Goal: Task Accomplishment & Management: Manage account settings

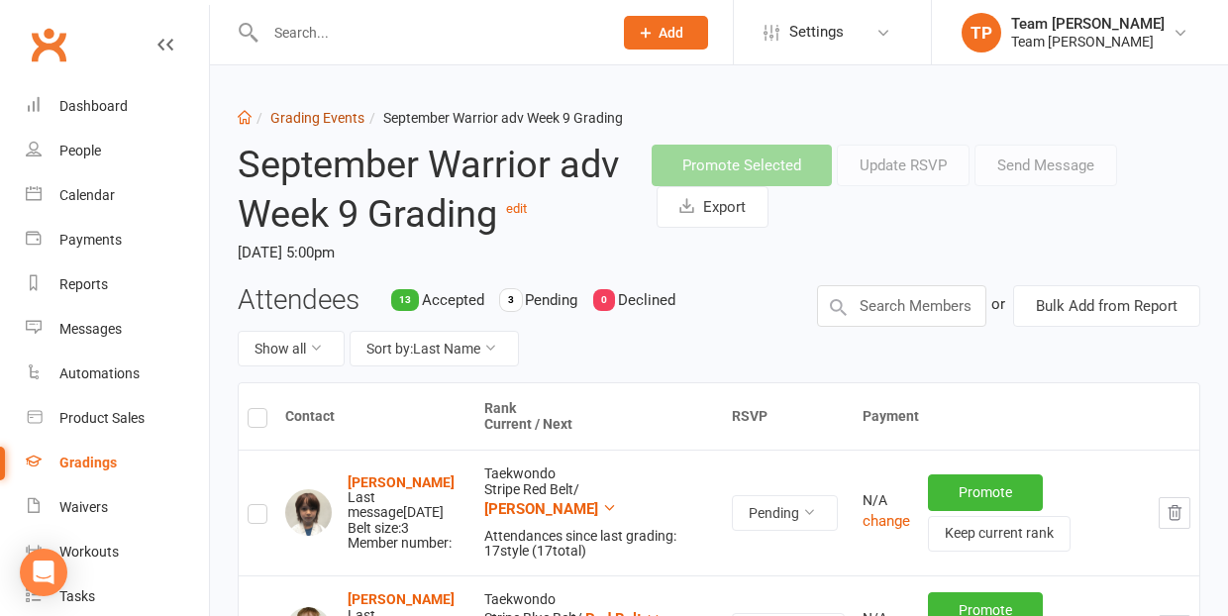
click at [298, 119] on link "Grading Events" at bounding box center [317, 118] width 94 height 16
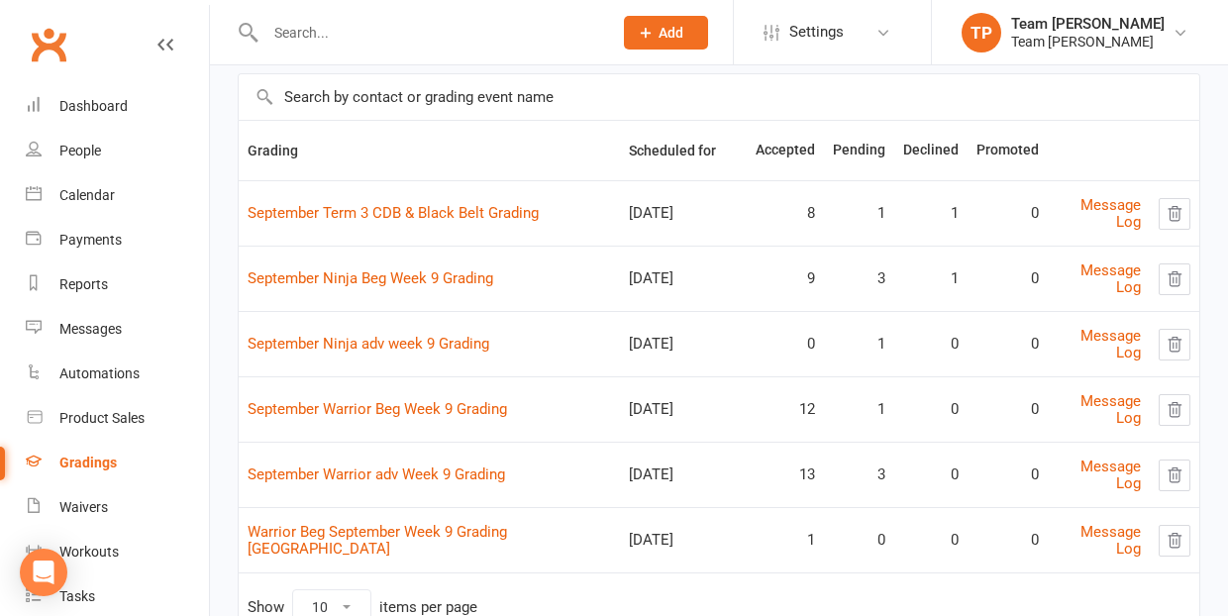
scroll to position [139, 0]
click at [443, 336] on link "September Ninja adv week 9 Grading" at bounding box center [369, 342] width 242 height 18
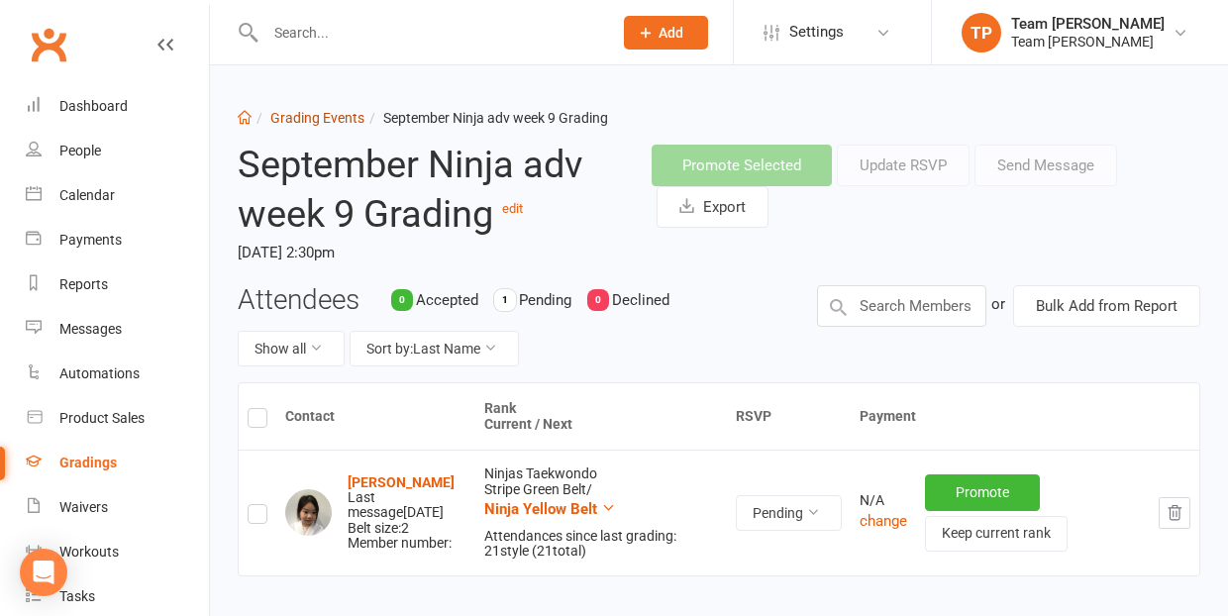
click at [308, 116] on link "Grading Events" at bounding box center [317, 118] width 94 height 16
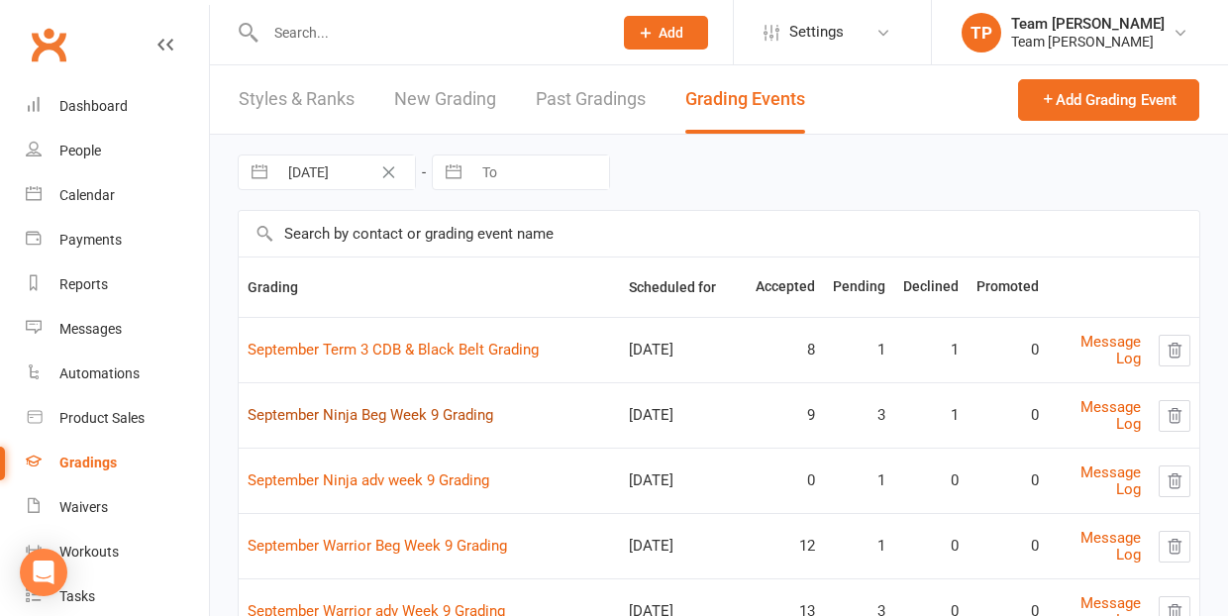
click at [418, 416] on link "September Ninja Beg Week 9 Grading" at bounding box center [371, 415] width 246 height 18
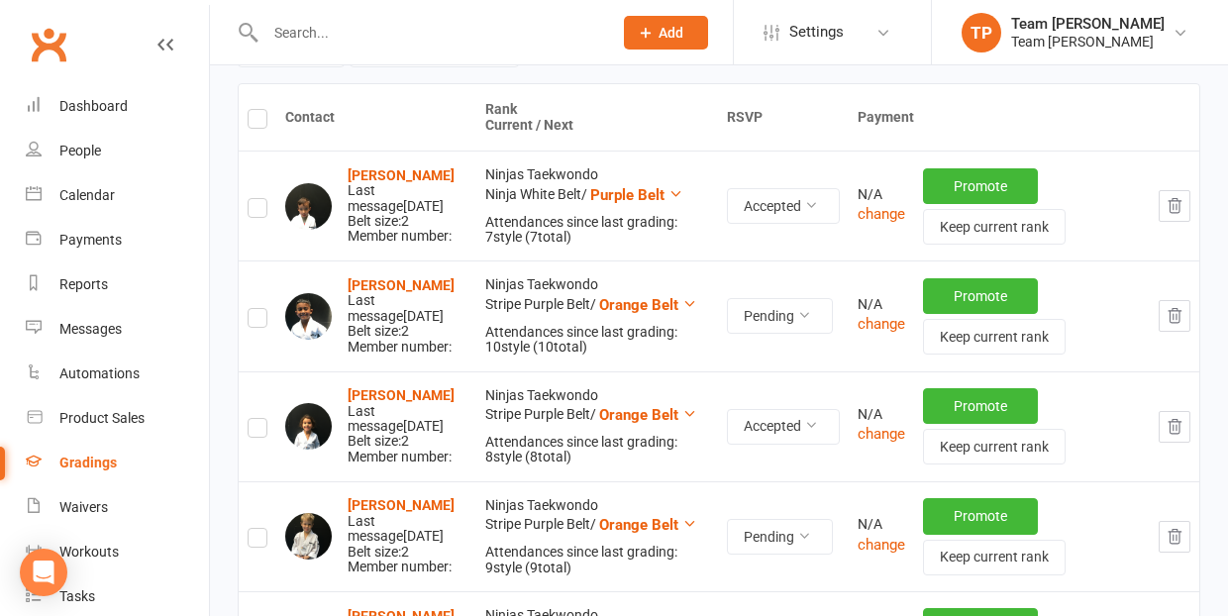
scroll to position [311, 0]
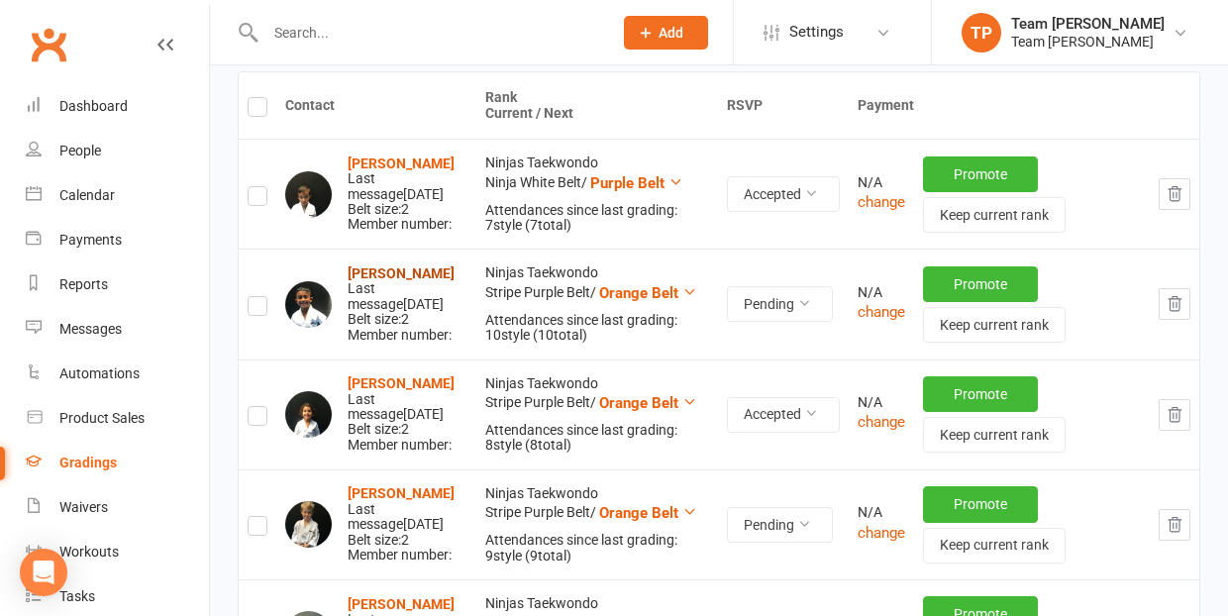
click at [372, 269] on strong "[PERSON_NAME]" at bounding box center [401, 273] width 107 height 16
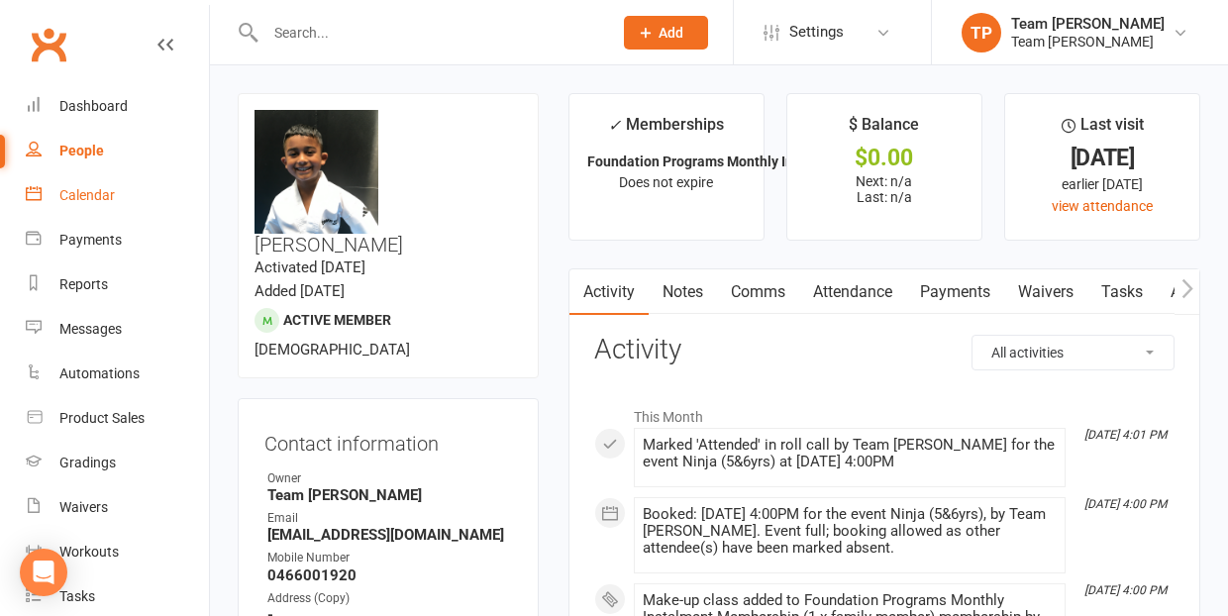
click at [90, 196] on div "Calendar" at bounding box center [86, 195] width 55 height 16
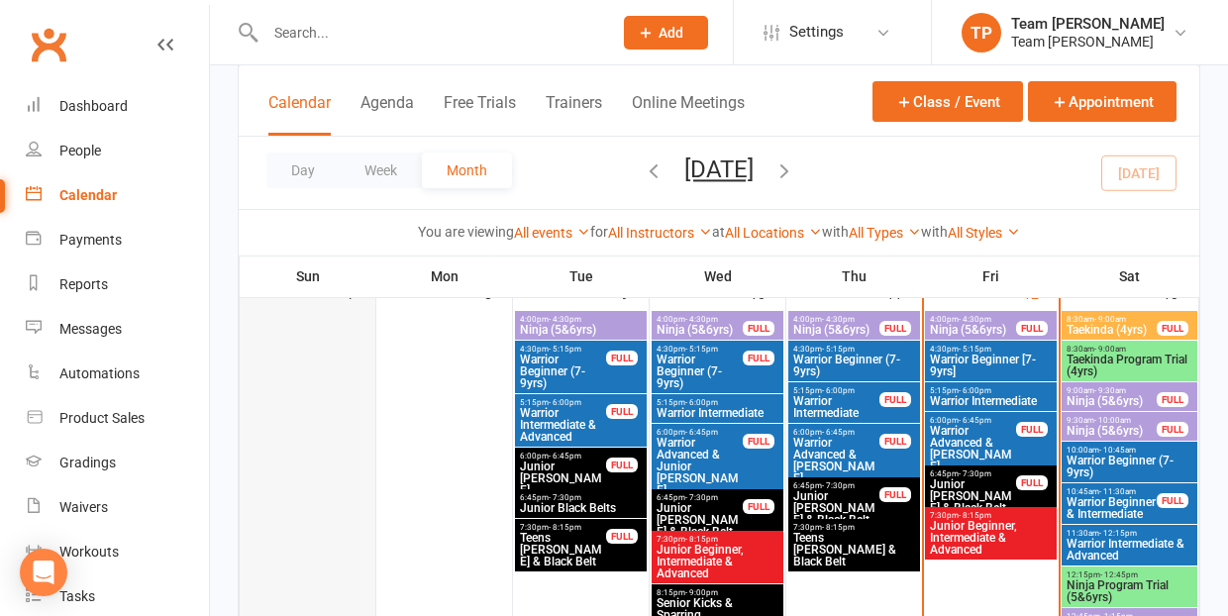
scroll to position [523, 0]
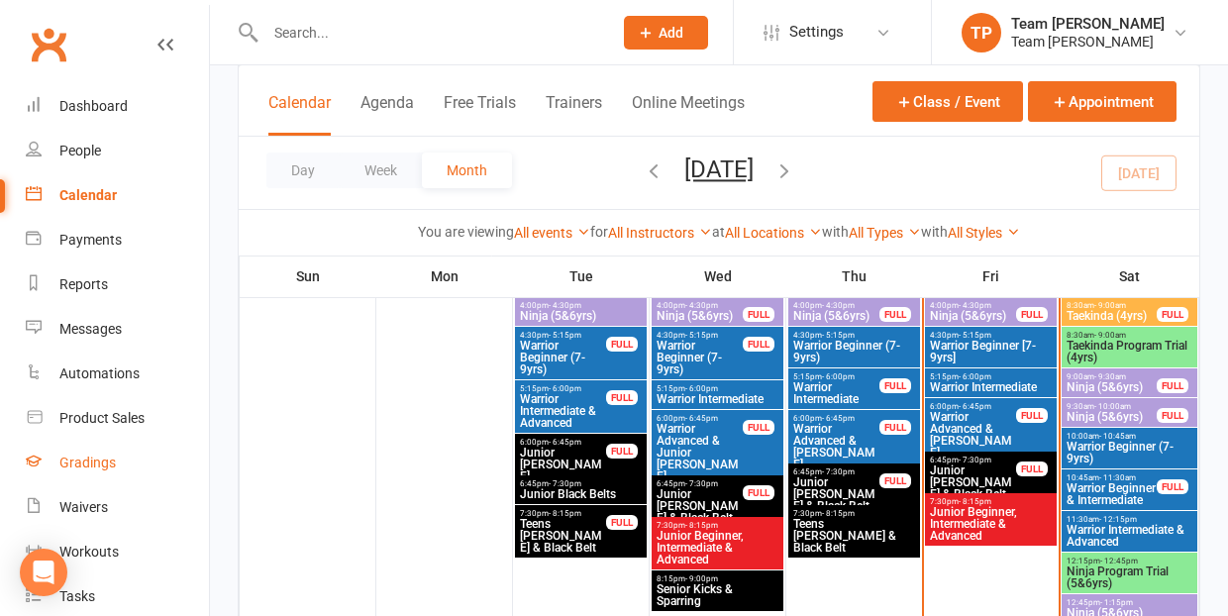
click at [80, 468] on div "Gradings" at bounding box center [87, 463] width 56 height 16
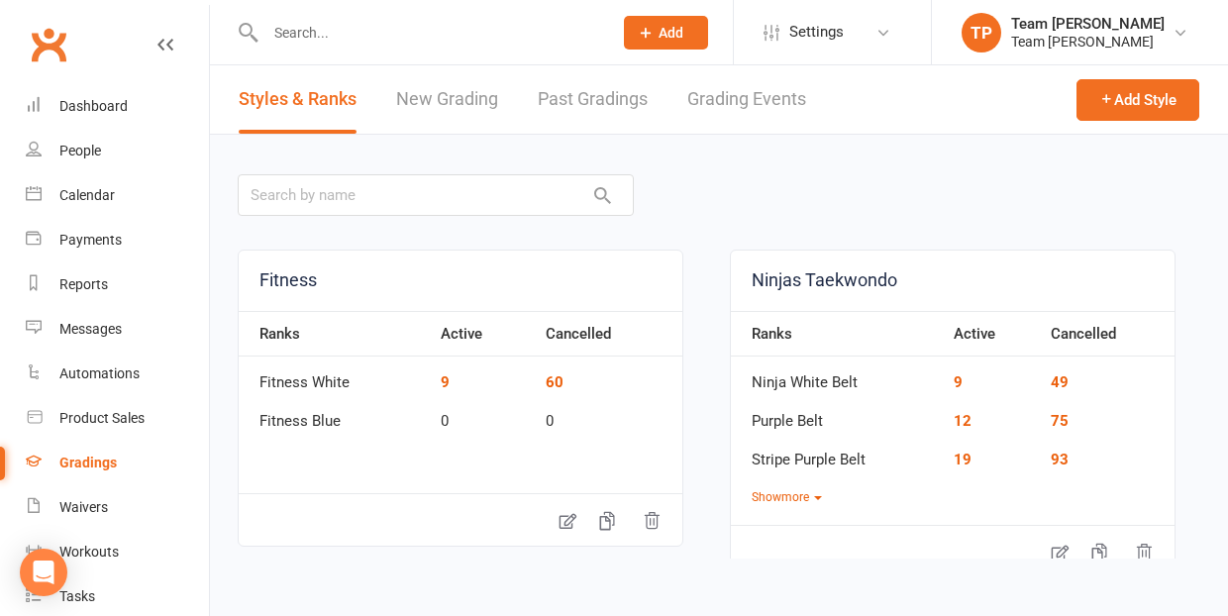
click at [739, 98] on link "Grading Events" at bounding box center [747, 99] width 119 height 68
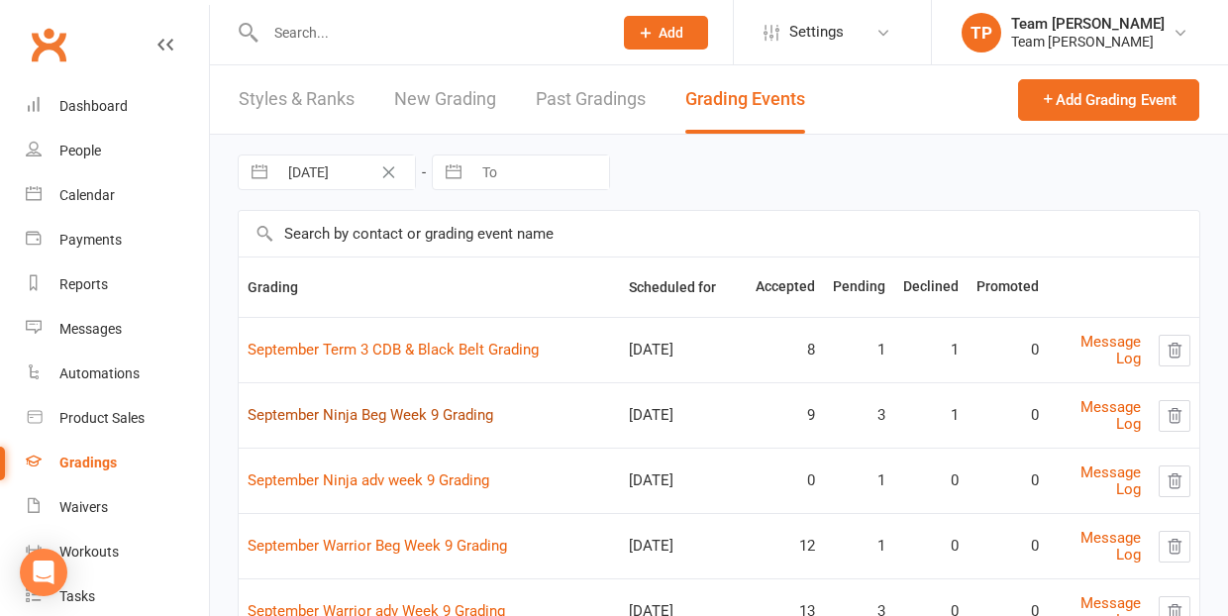
click at [424, 414] on link "September Ninja Beg Week 9 Grading" at bounding box center [371, 415] width 246 height 18
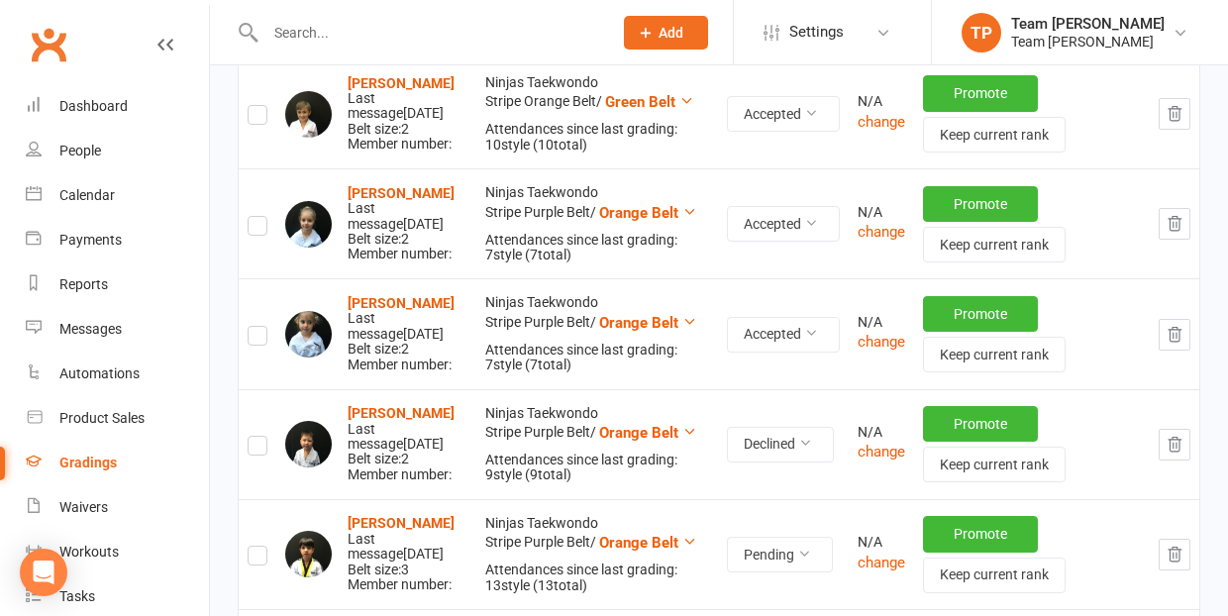
scroll to position [988, 0]
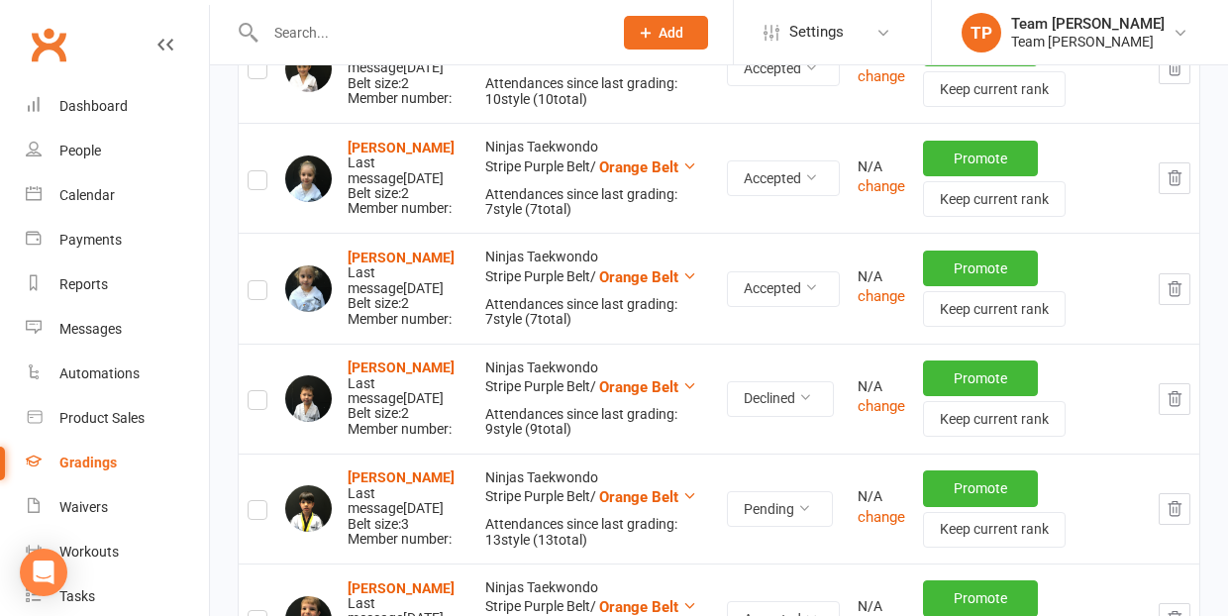
click at [1173, 403] on icon "button" at bounding box center [1175, 399] width 18 height 18
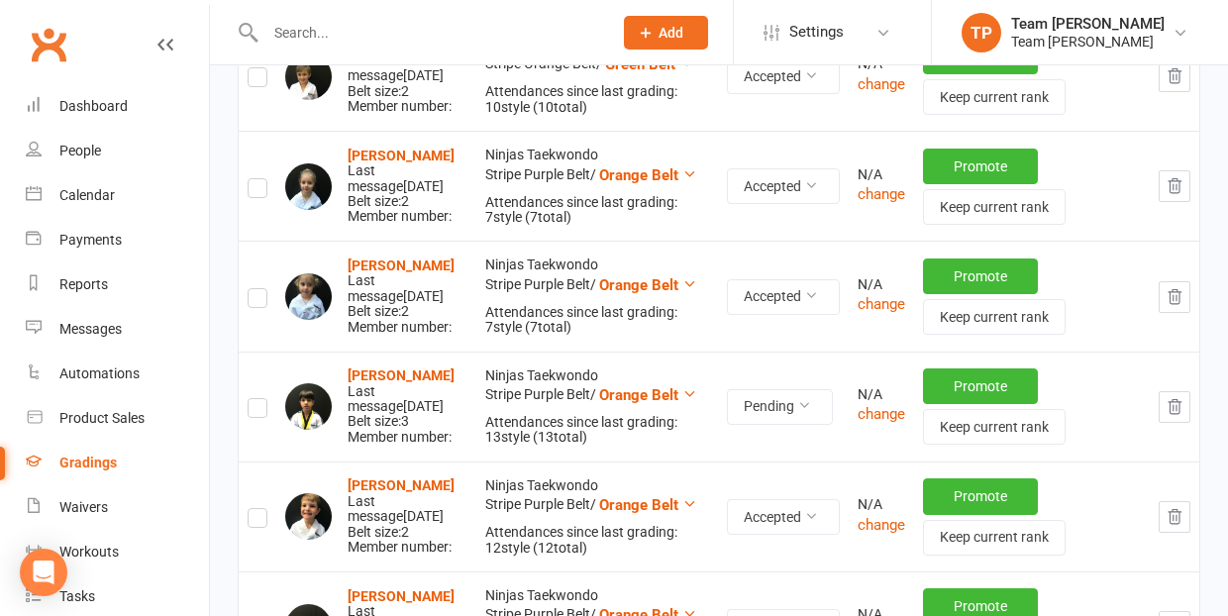
scroll to position [986, 0]
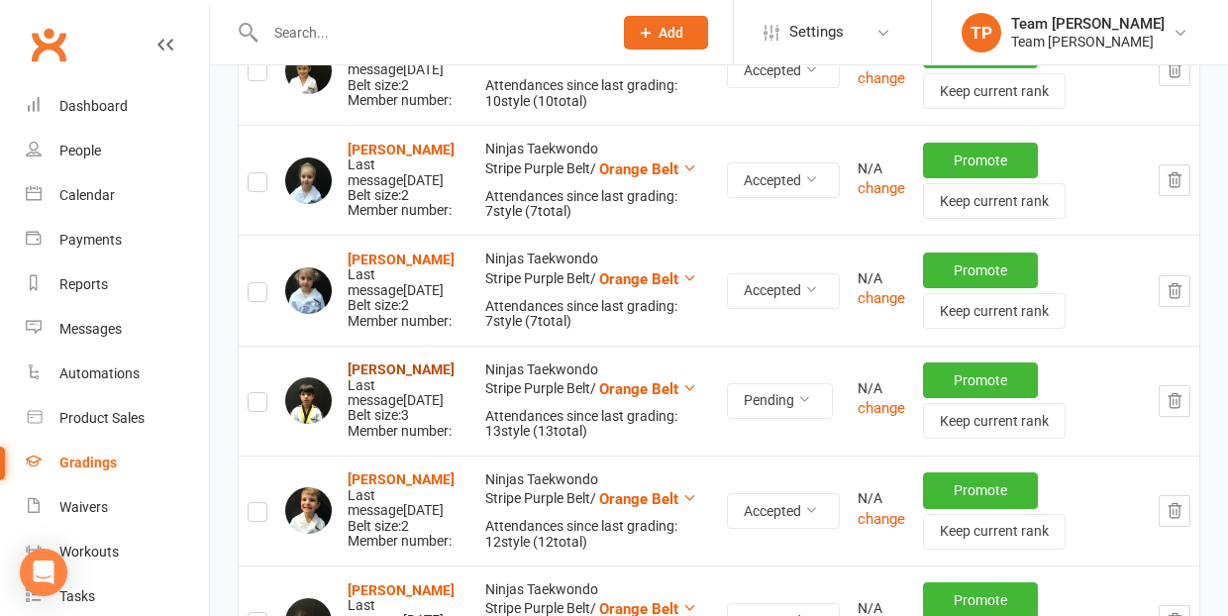
click at [374, 369] on strong "[PERSON_NAME]" at bounding box center [401, 370] width 107 height 16
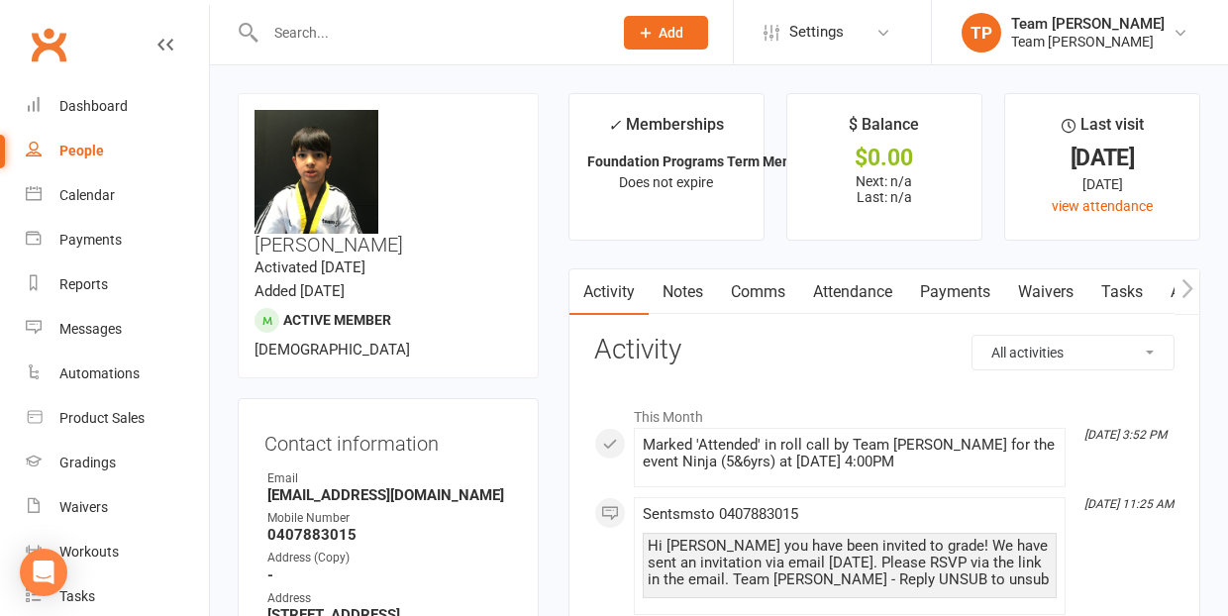
click at [758, 286] on link "Comms" at bounding box center [758, 292] width 82 height 46
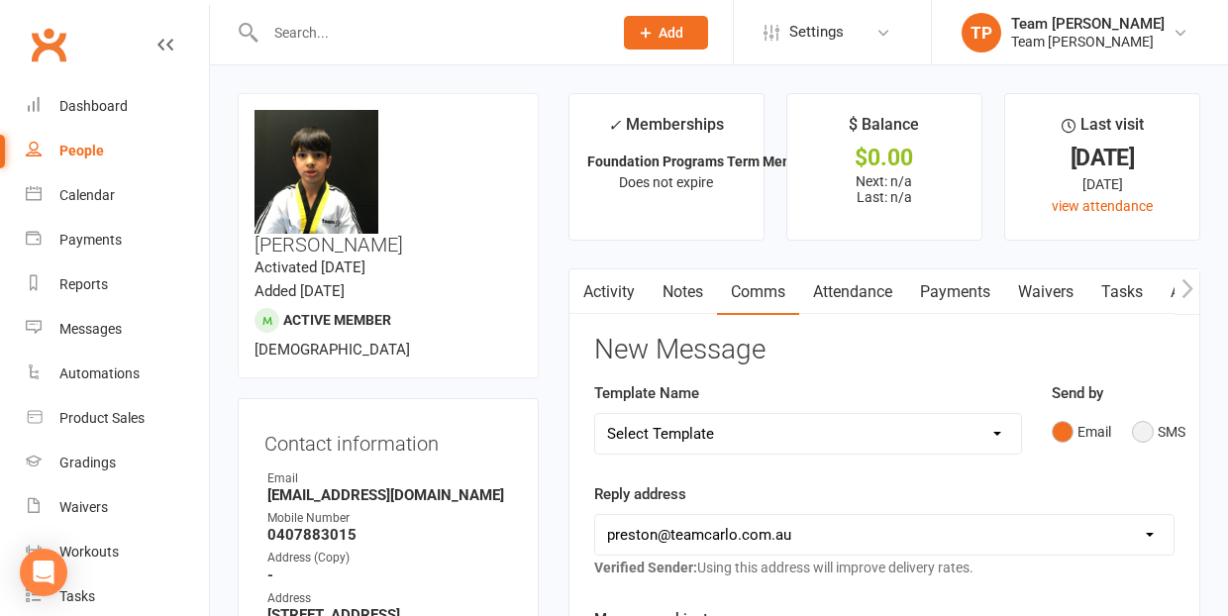
click at [1146, 425] on button "SMS" at bounding box center [1158, 432] width 53 height 38
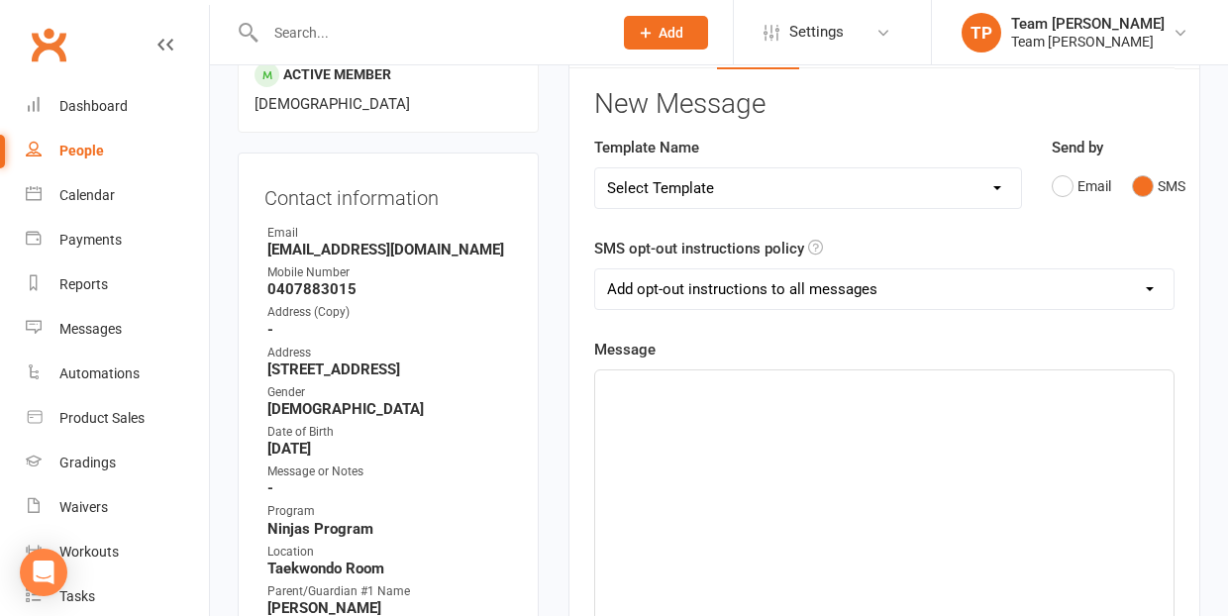
scroll to position [311, 0]
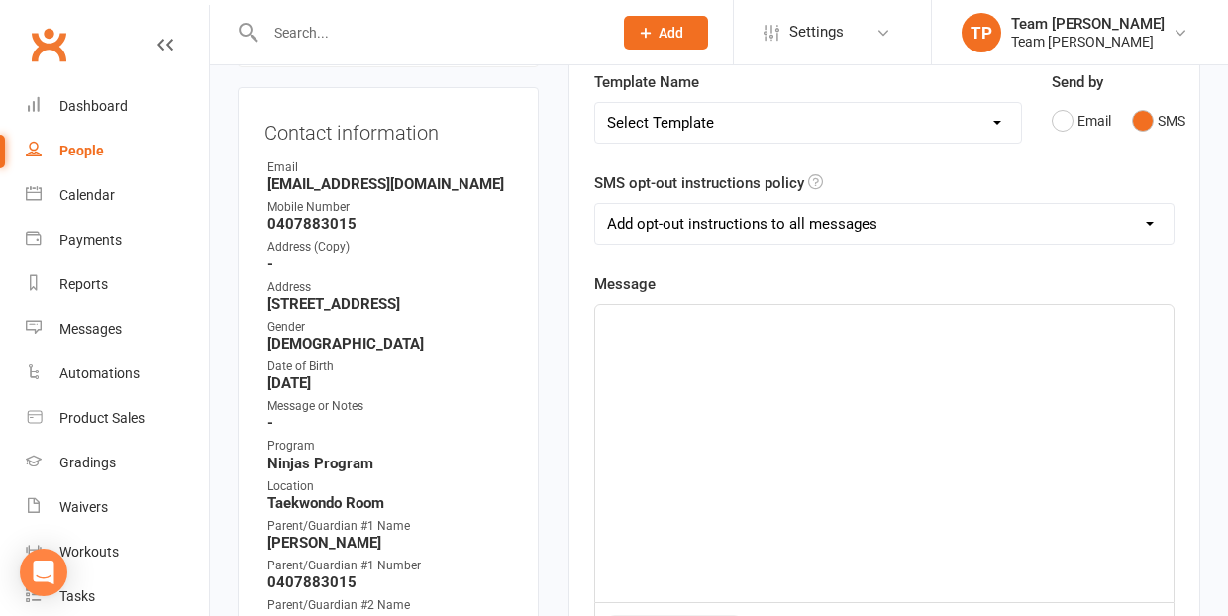
click at [644, 338] on div "﻿" at bounding box center [884, 453] width 579 height 297
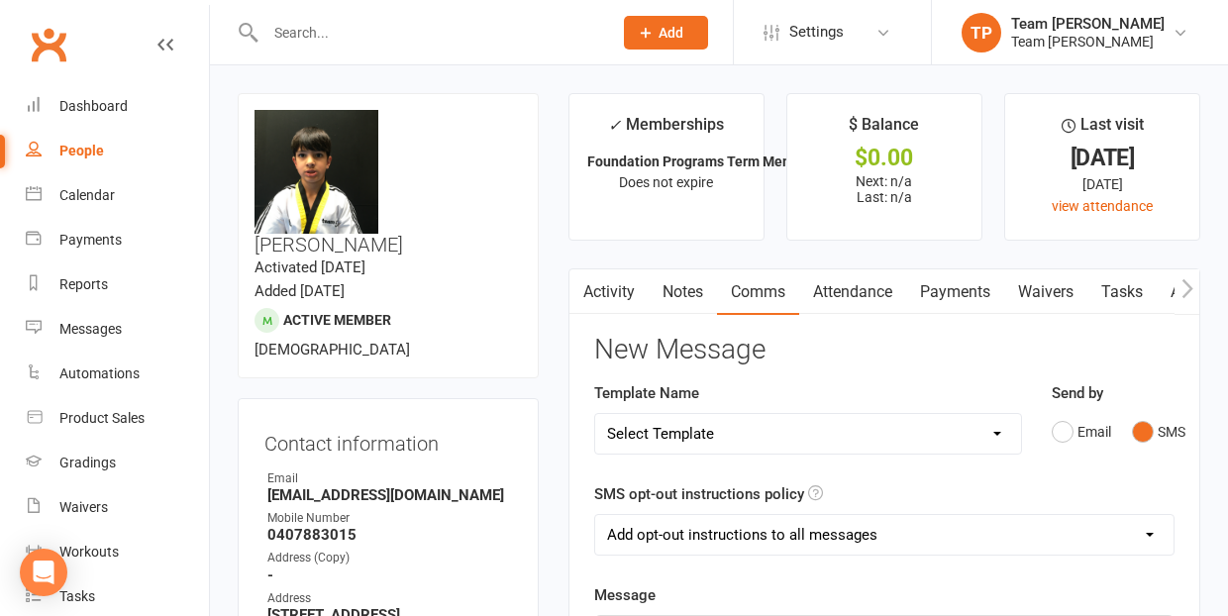
scroll to position [344, 0]
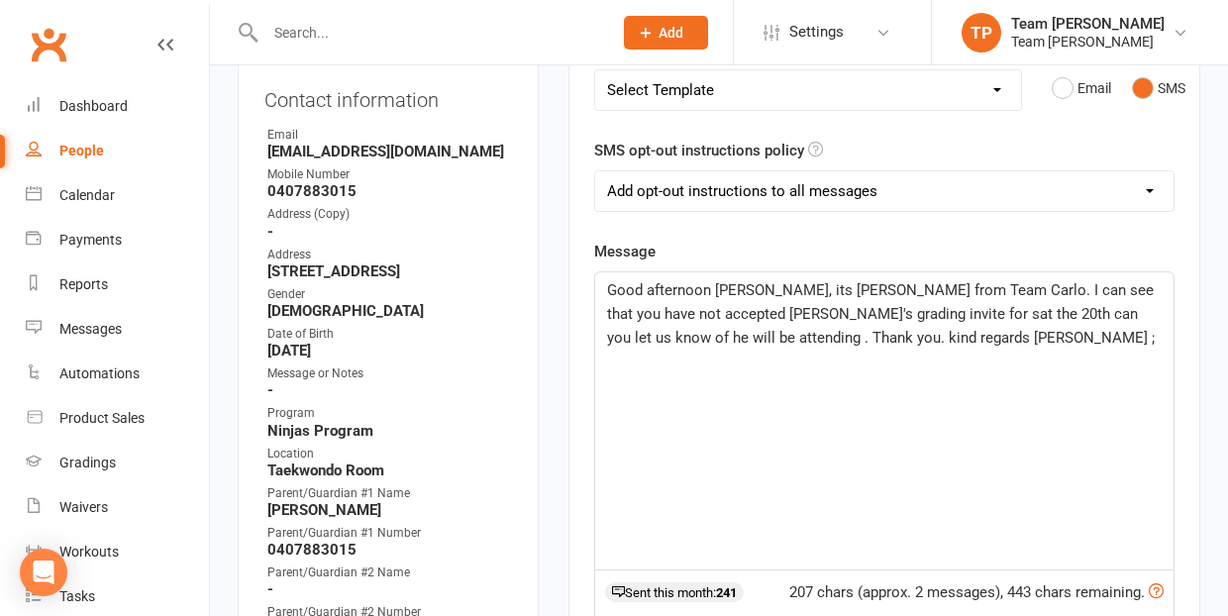
click at [632, 340] on span "Good afternoon [PERSON_NAME], its [PERSON_NAME] from Team Carlo. I can see that…" at bounding box center [882, 313] width 551 height 65
click at [860, 311] on span "Good afternoon [PERSON_NAME], its [PERSON_NAME] from Team Carlo. I can see that…" at bounding box center [882, 325] width 551 height 89
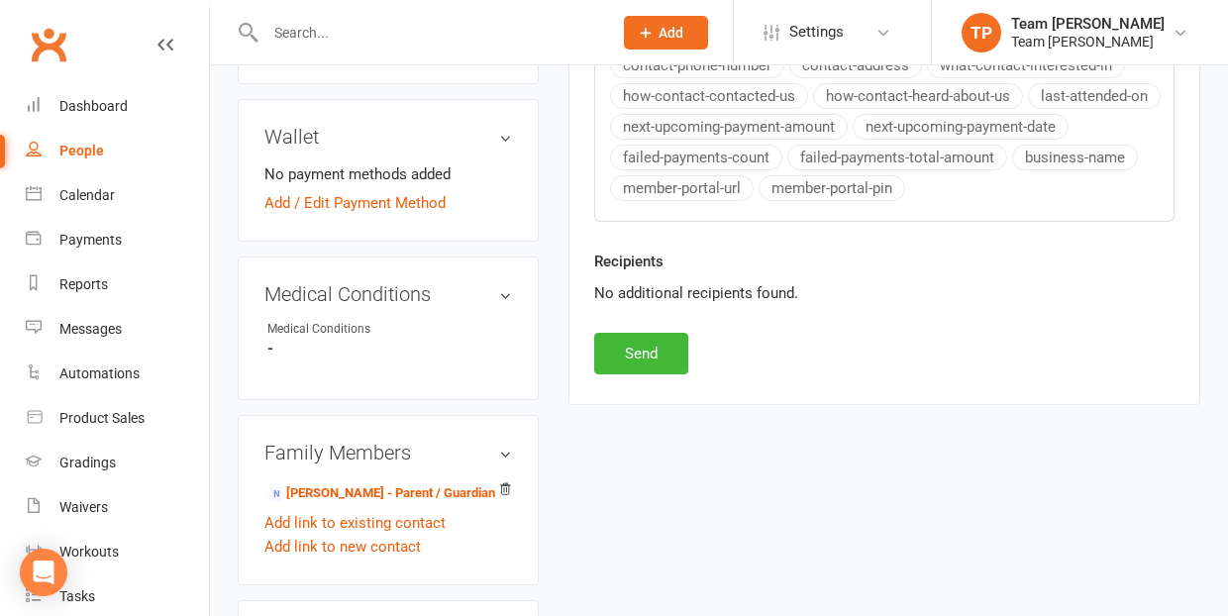
scroll to position [1003, 0]
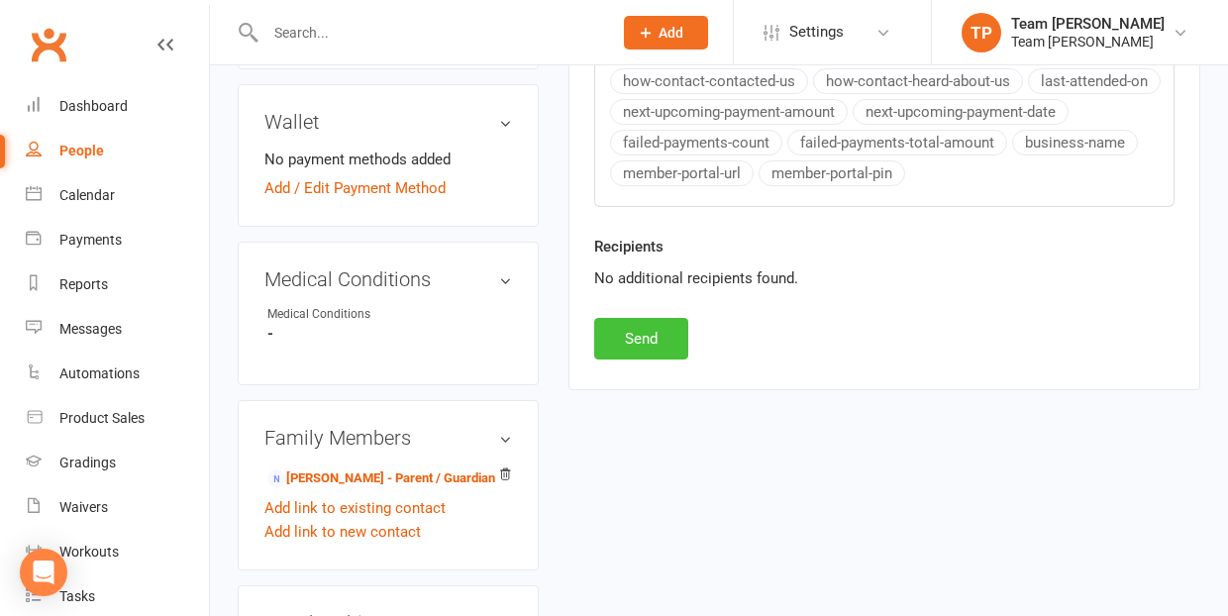
click at [647, 332] on button "Send" at bounding box center [641, 339] width 94 height 42
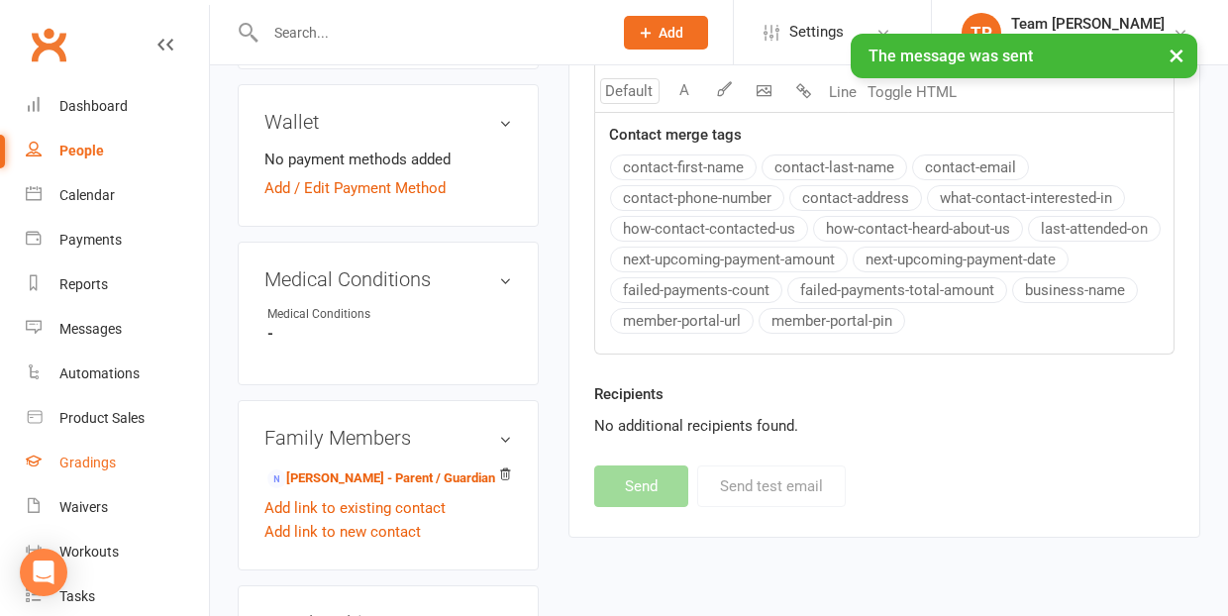
click at [96, 461] on div "Gradings" at bounding box center [87, 463] width 56 height 16
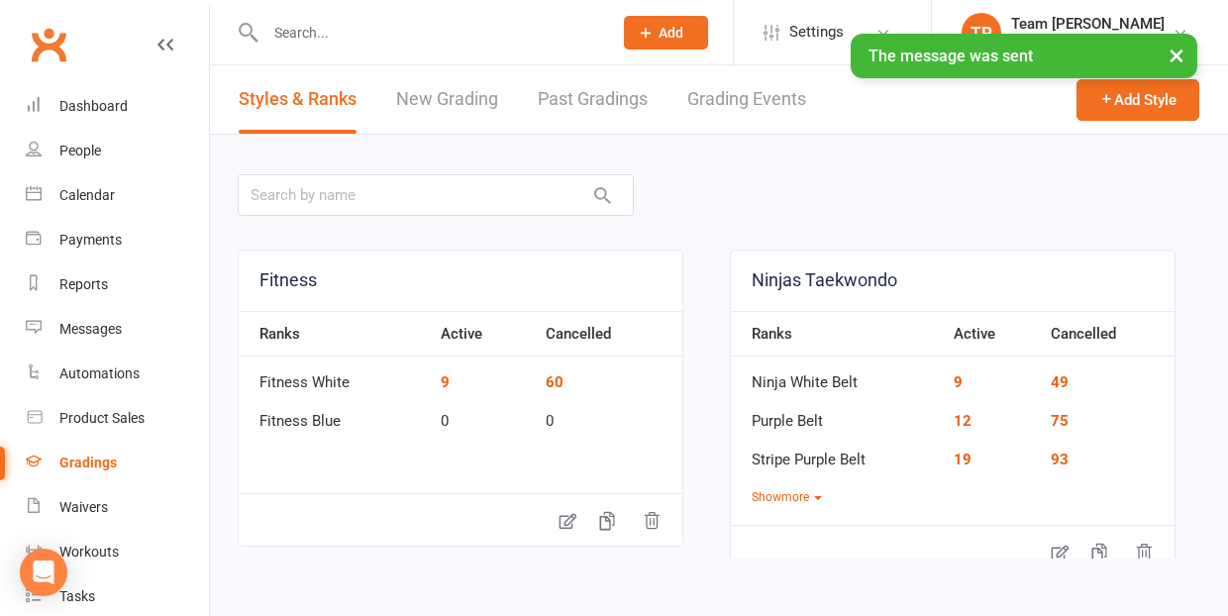
click at [739, 96] on link "Grading Events" at bounding box center [747, 99] width 119 height 68
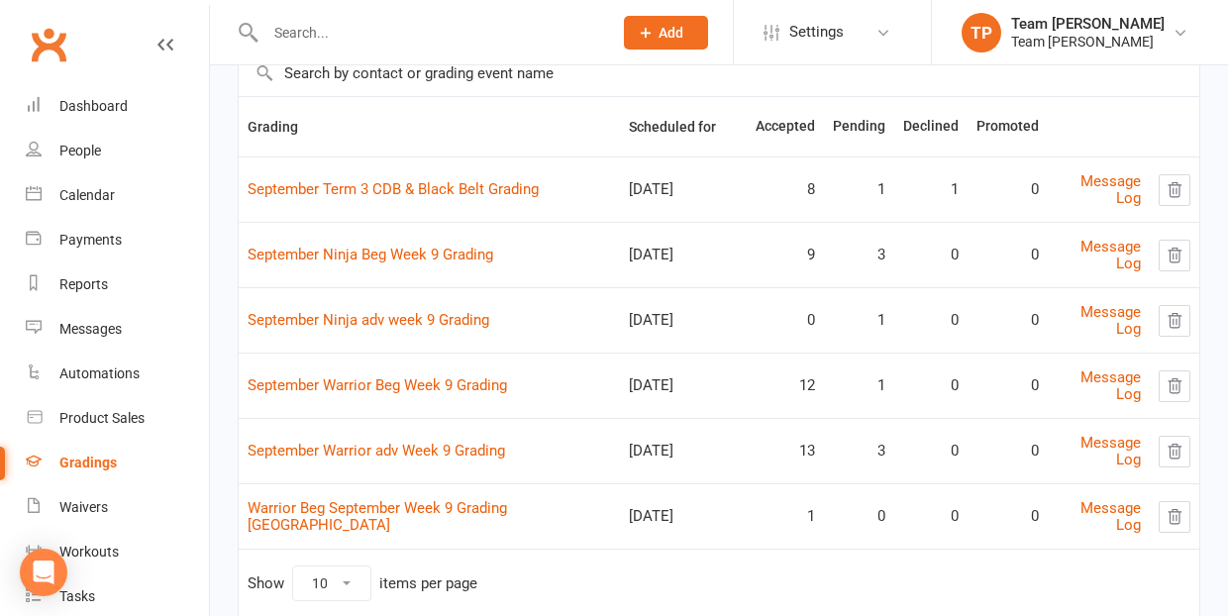
scroll to position [163, 0]
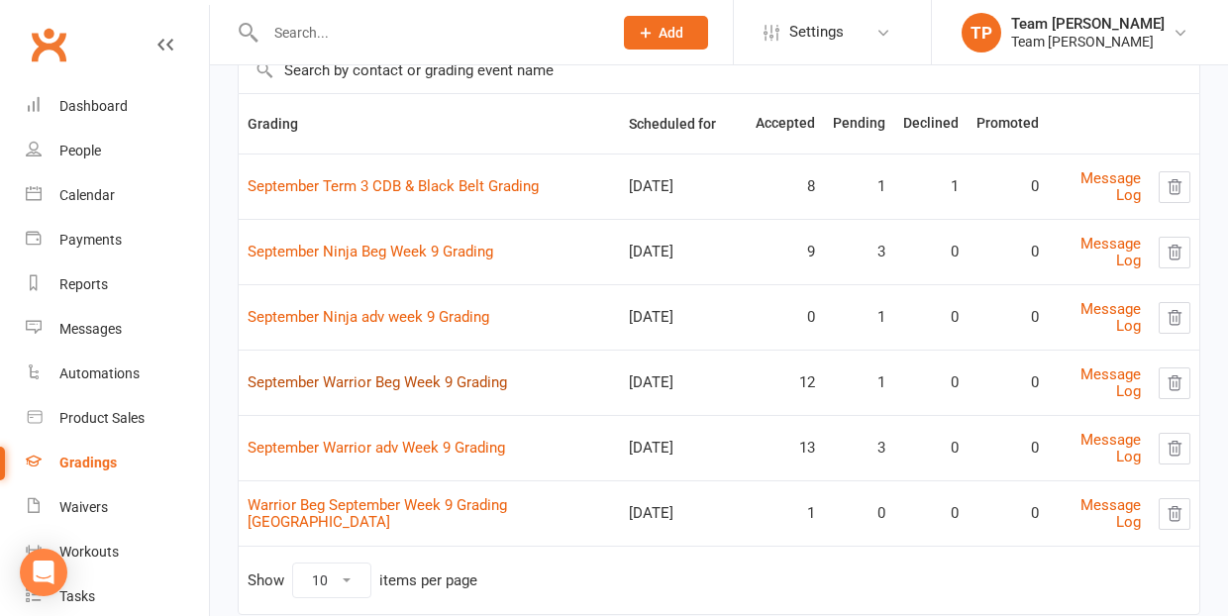
click at [417, 374] on link "September Warrior Beg Week 9 Grading" at bounding box center [378, 382] width 260 height 18
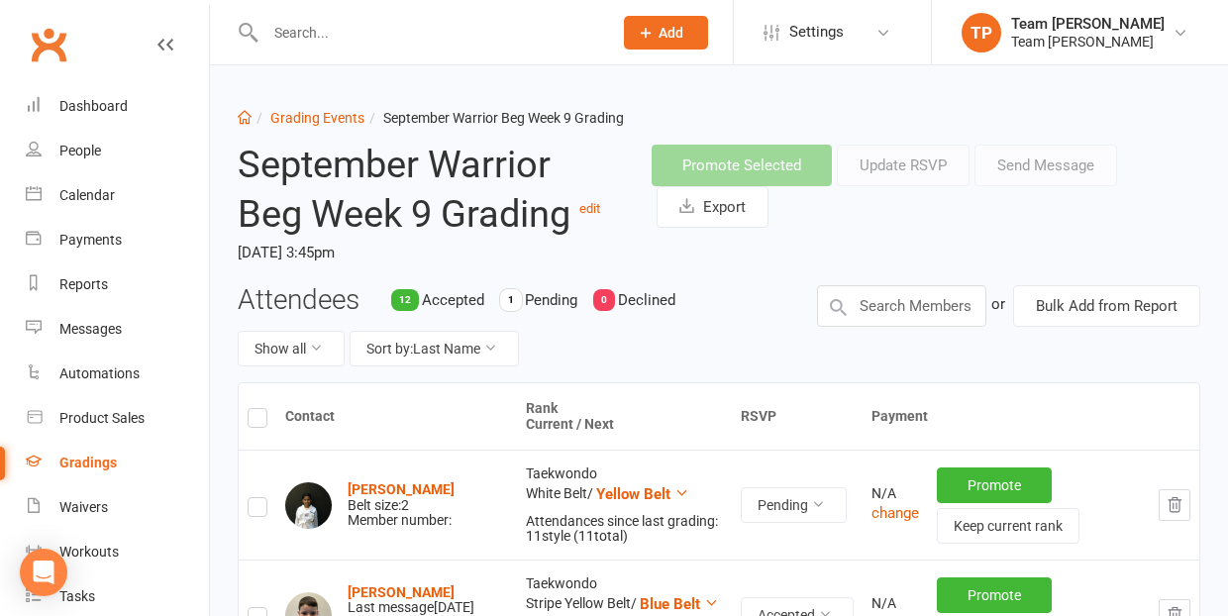
scroll to position [15, 0]
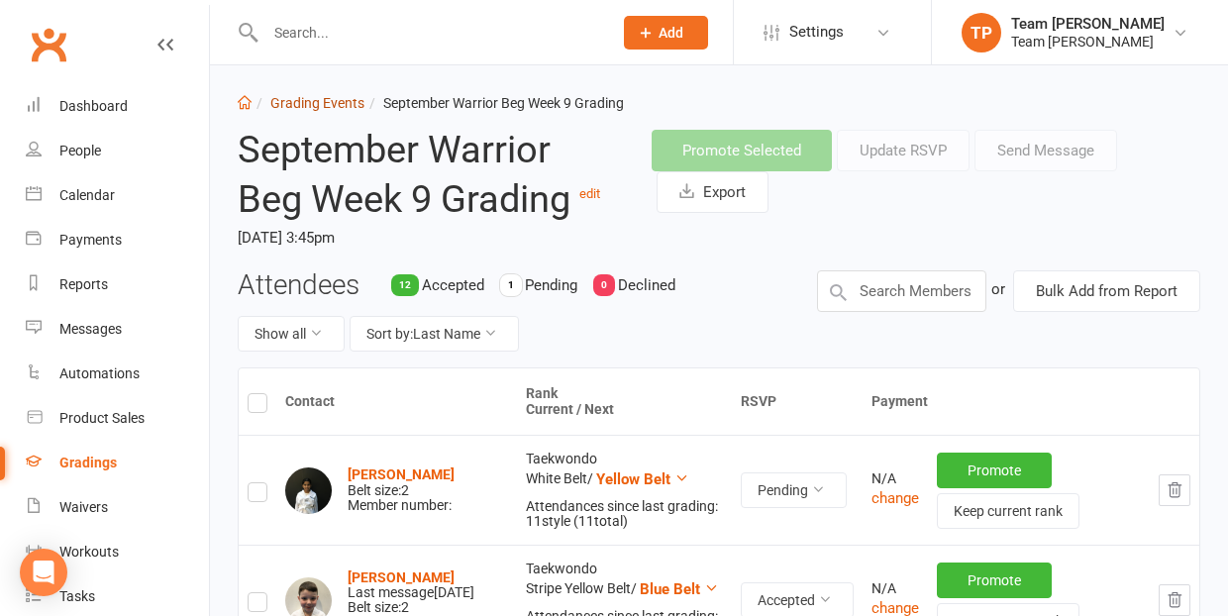
click at [317, 99] on link "Grading Events" at bounding box center [317, 103] width 94 height 16
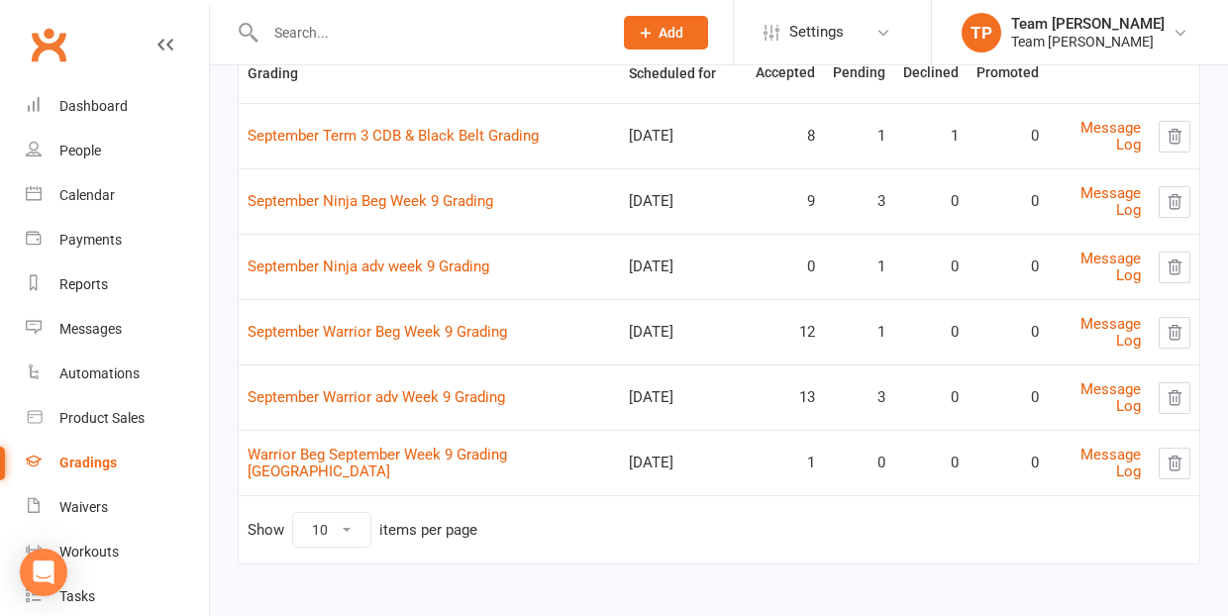
scroll to position [213, 0]
click at [397, 394] on link "September Warrior adv Week 9 Grading" at bounding box center [377, 398] width 258 height 18
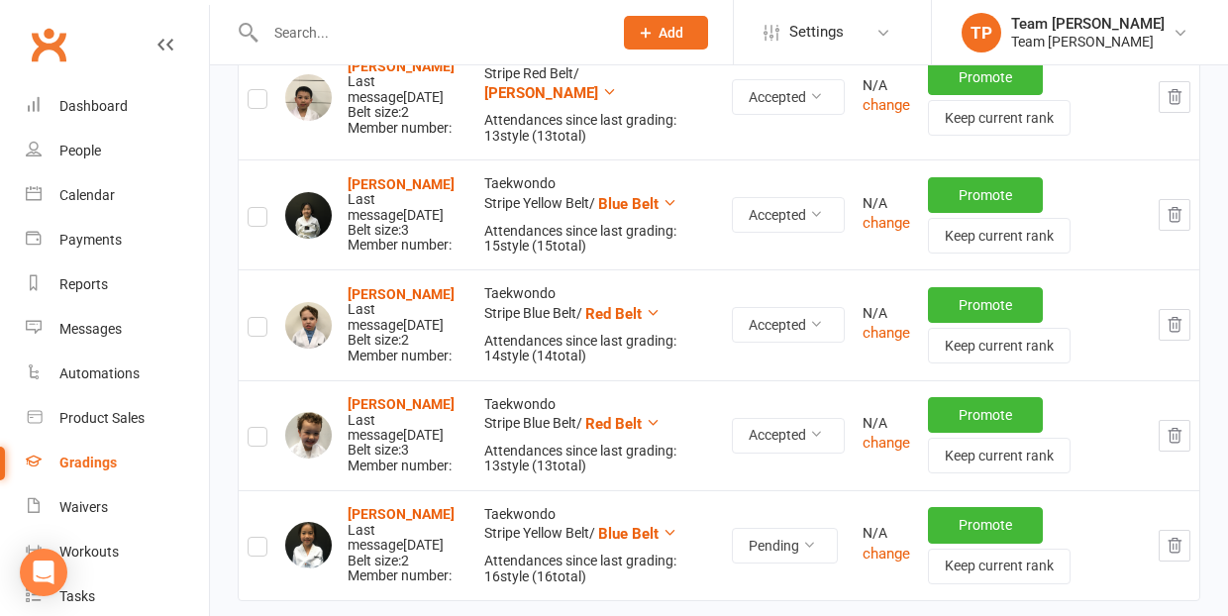
scroll to position [1721, 0]
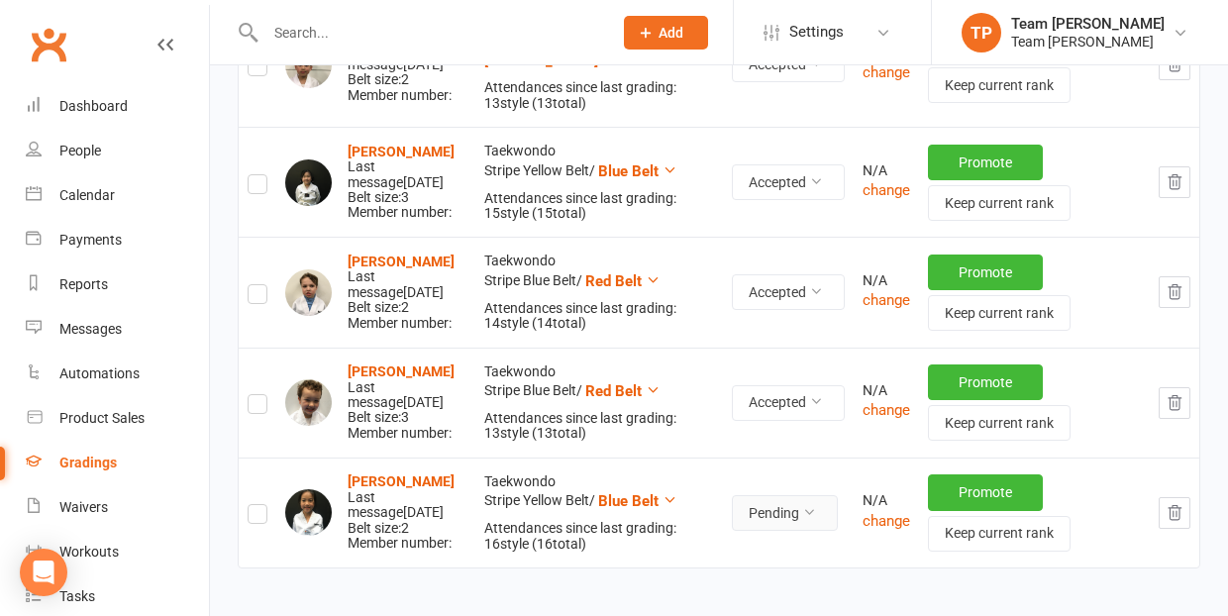
click at [816, 505] on icon at bounding box center [809, 512] width 14 height 14
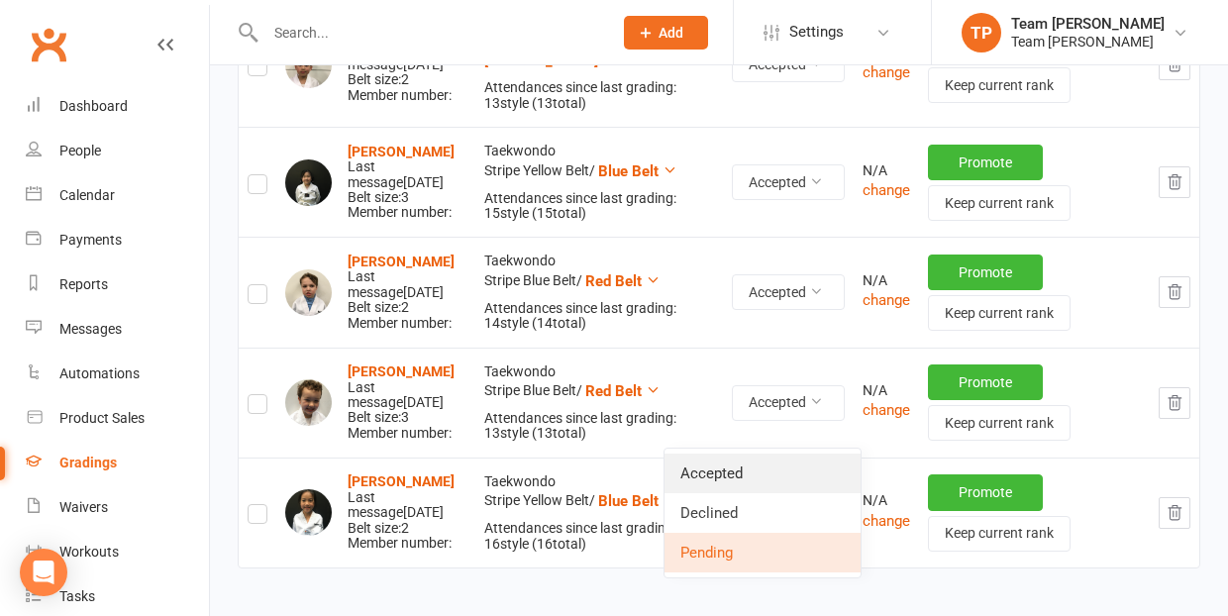
click at [783, 474] on link "Accepted" at bounding box center [763, 474] width 196 height 40
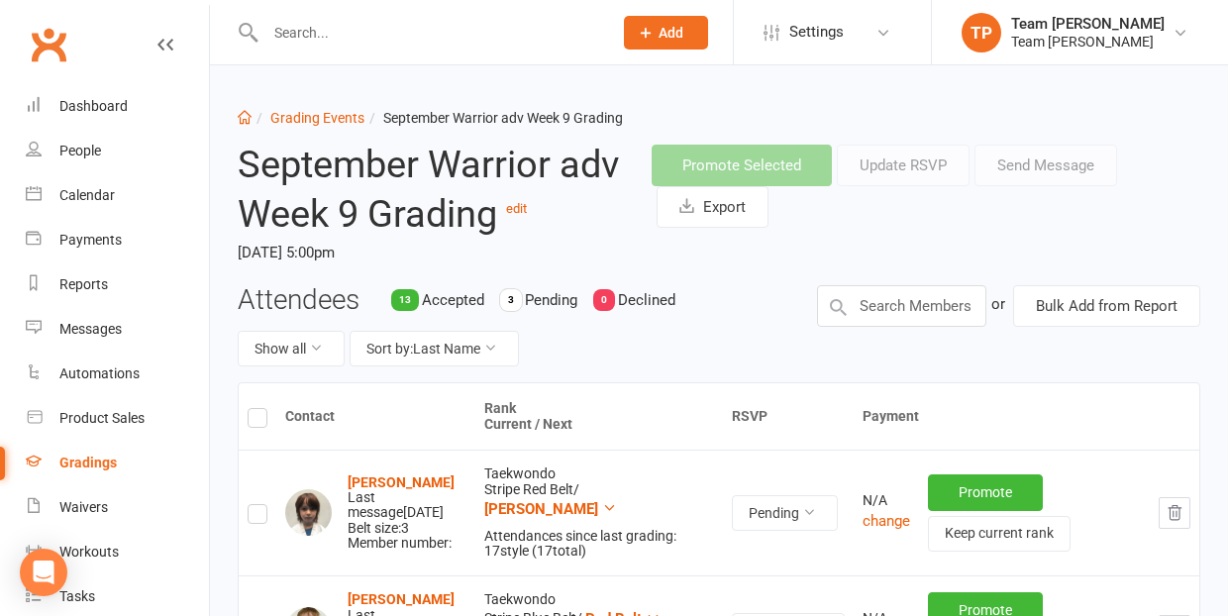
scroll to position [0, 0]
click at [315, 123] on link "Grading Events" at bounding box center [317, 118] width 94 height 16
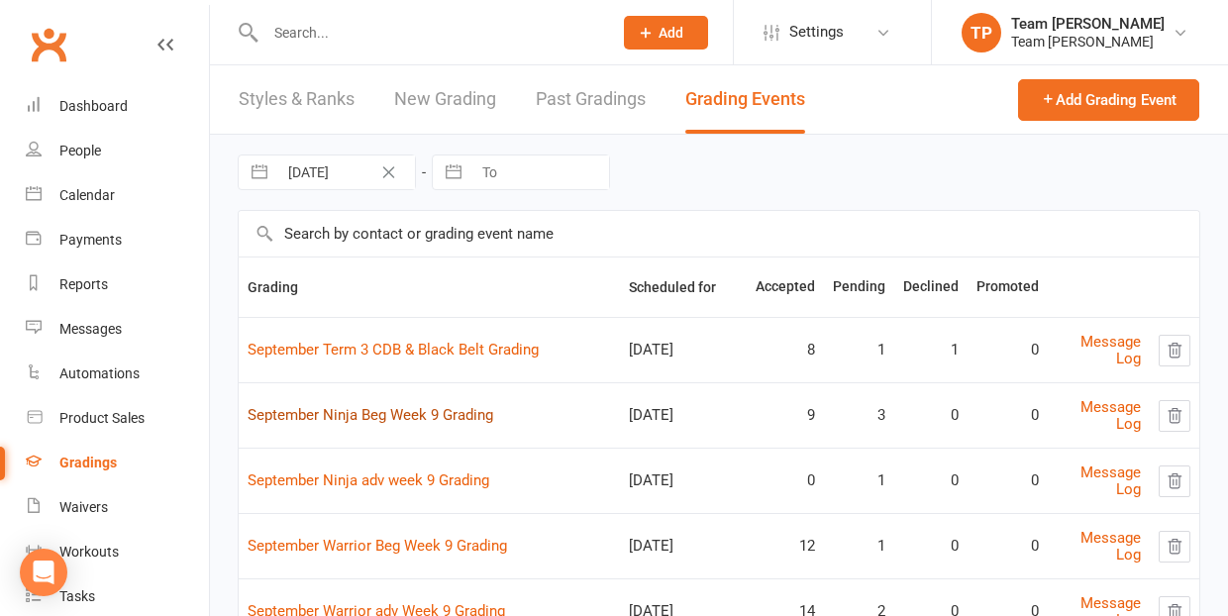
click at [403, 419] on link "September Ninja Beg Week 9 Grading" at bounding box center [371, 415] width 246 height 18
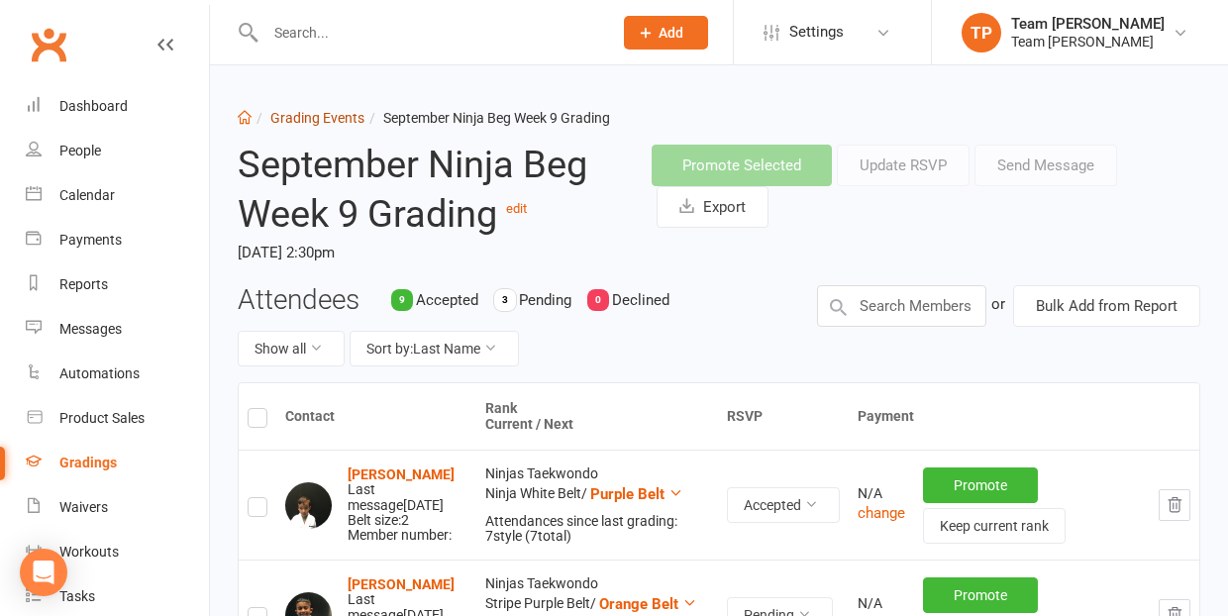
click at [302, 117] on link "Grading Events" at bounding box center [317, 118] width 94 height 16
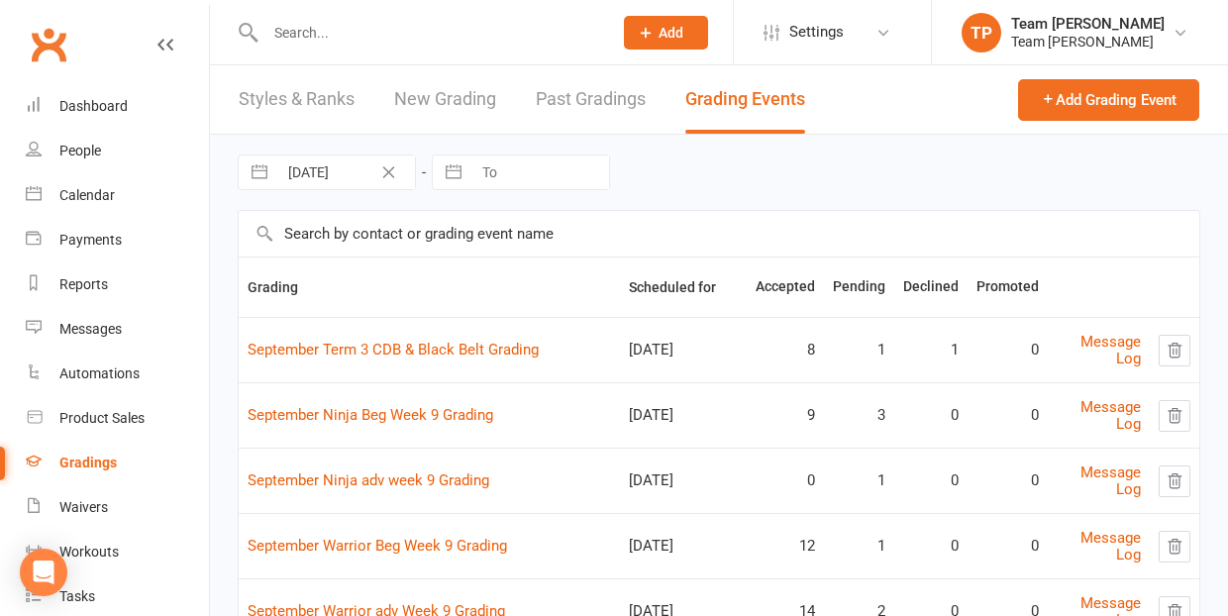
scroll to position [57, 0]
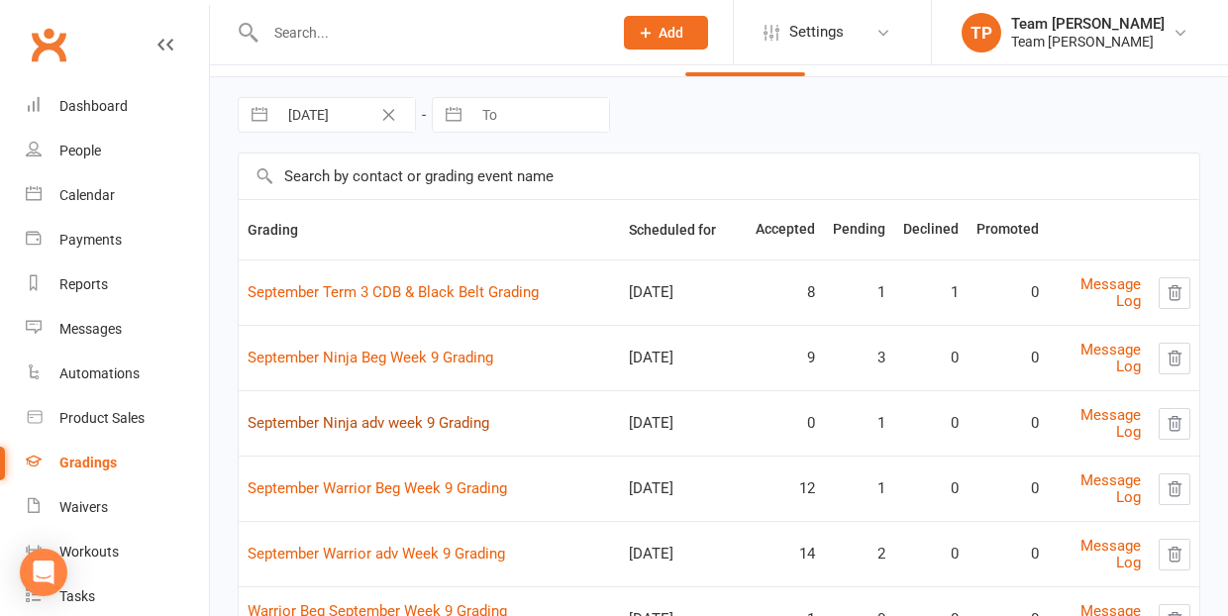
click at [364, 427] on link "September Ninja adv week 9 Grading" at bounding box center [369, 423] width 242 height 18
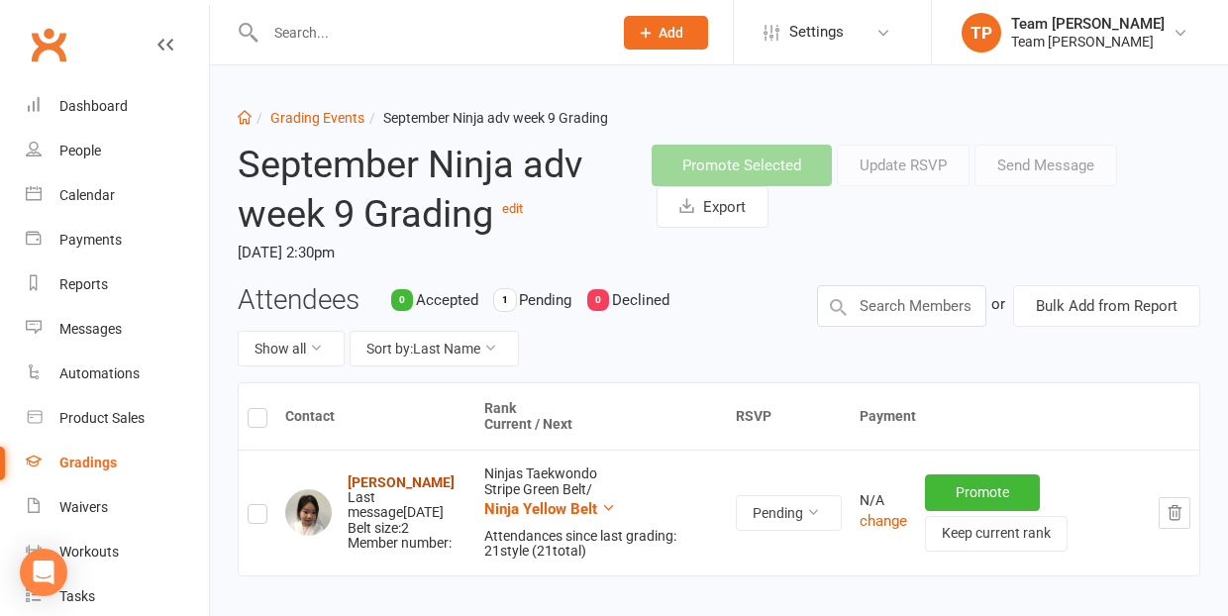
click at [393, 475] on strong "[PERSON_NAME]" at bounding box center [401, 483] width 107 height 16
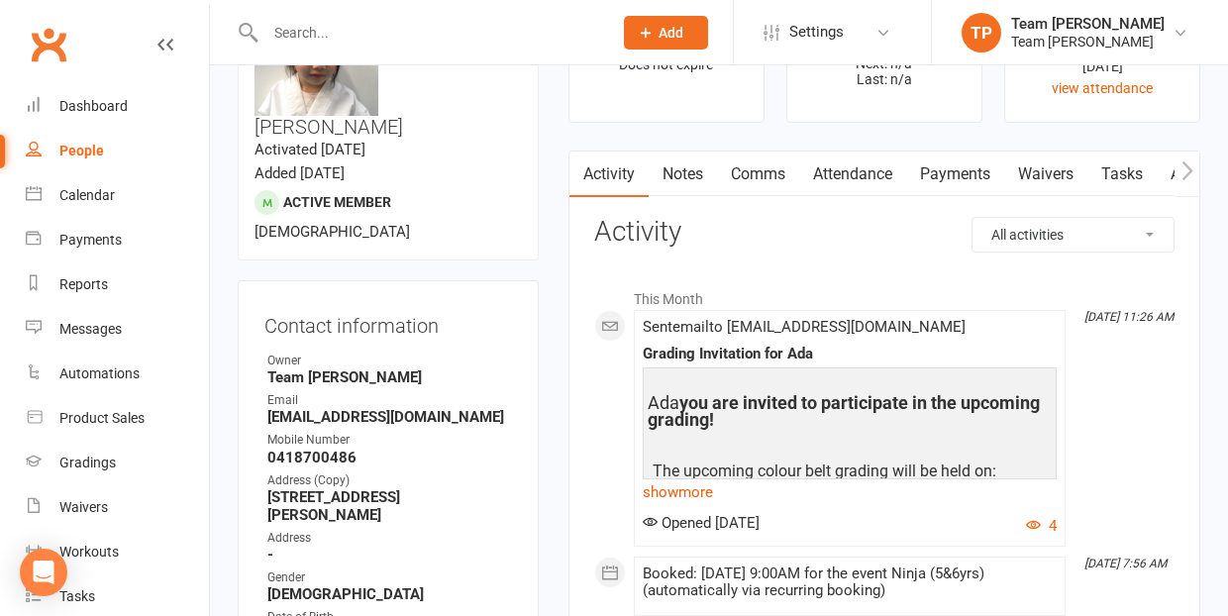
scroll to position [67, 0]
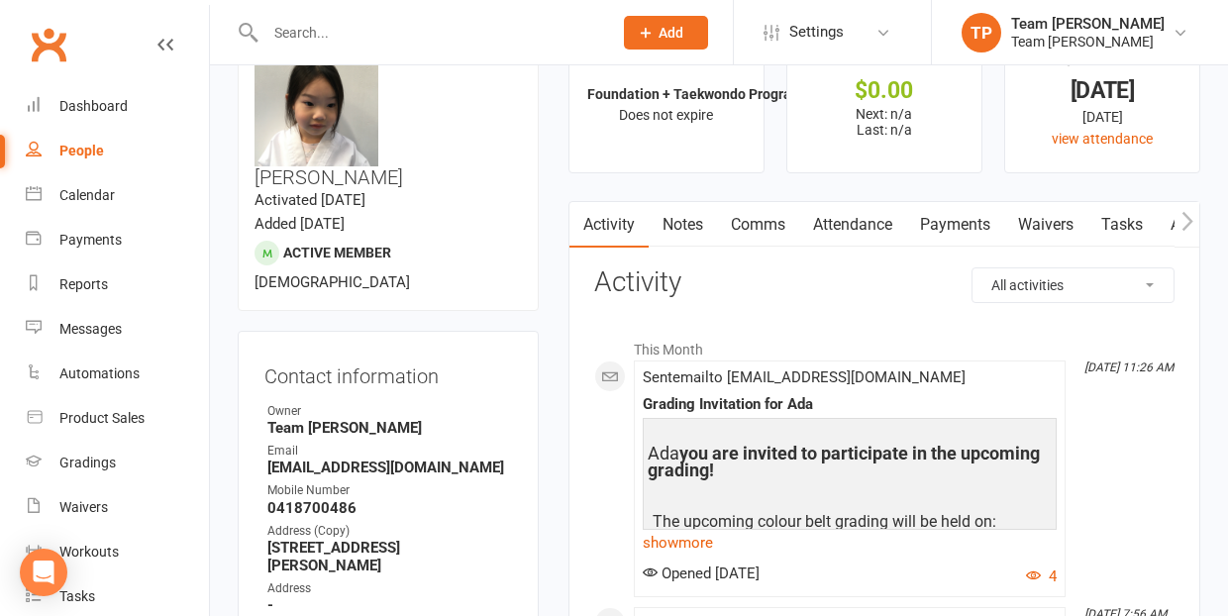
click at [763, 230] on link "Comms" at bounding box center [758, 225] width 82 height 46
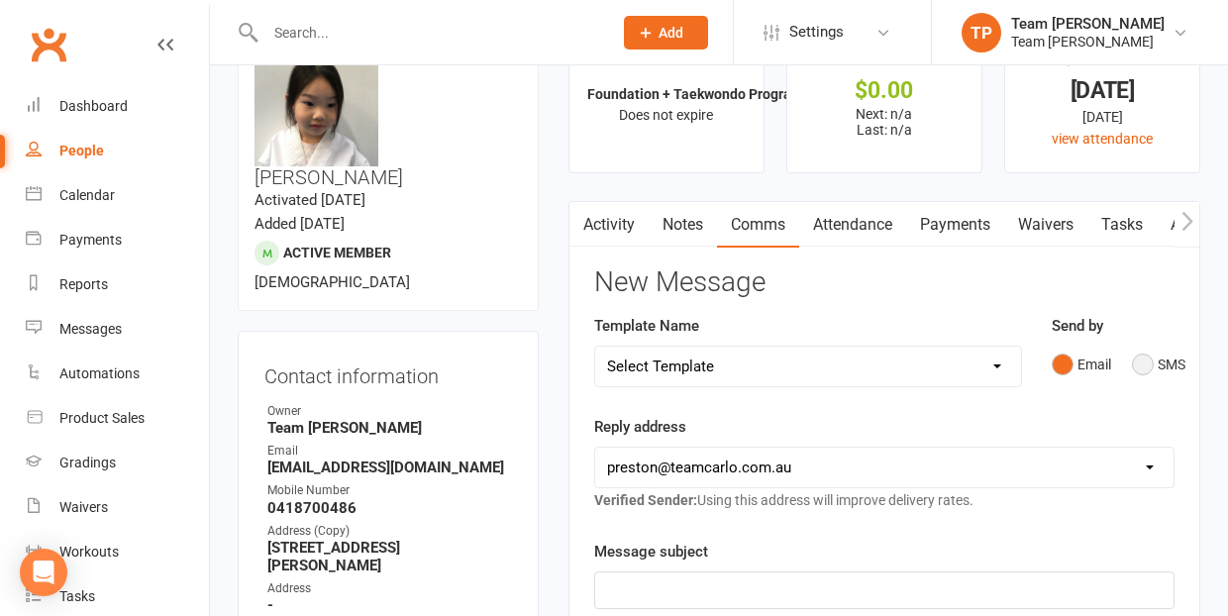
click at [1155, 371] on button "SMS" at bounding box center [1158, 365] width 53 height 38
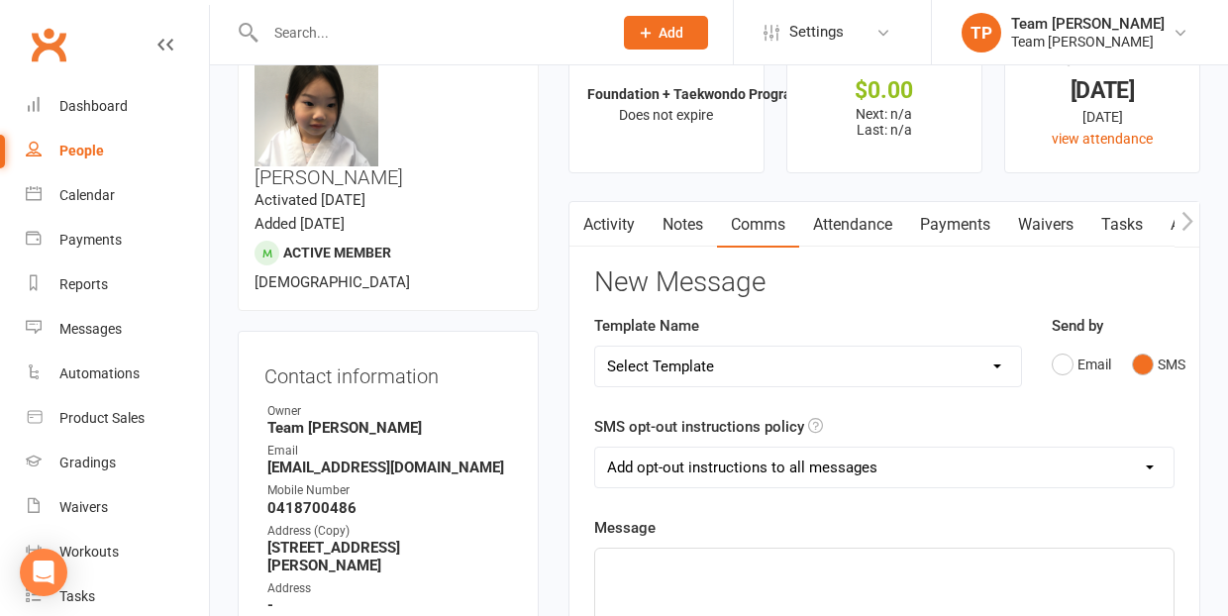
scroll to position [194, 0]
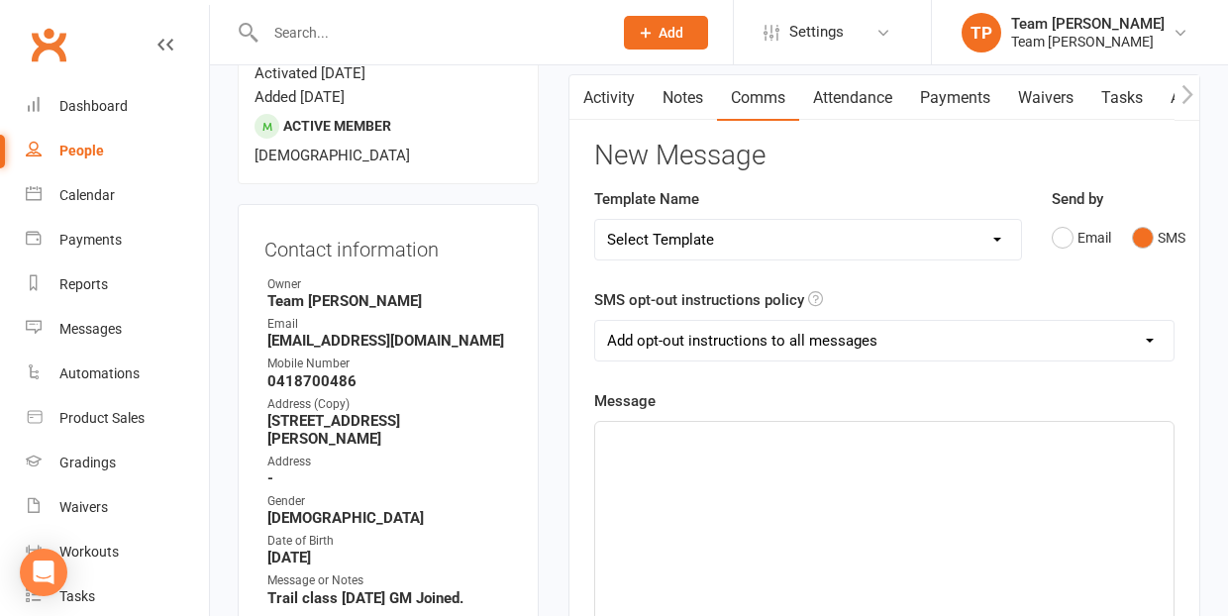
click at [636, 448] on p "﻿" at bounding box center [884, 440] width 555 height 24
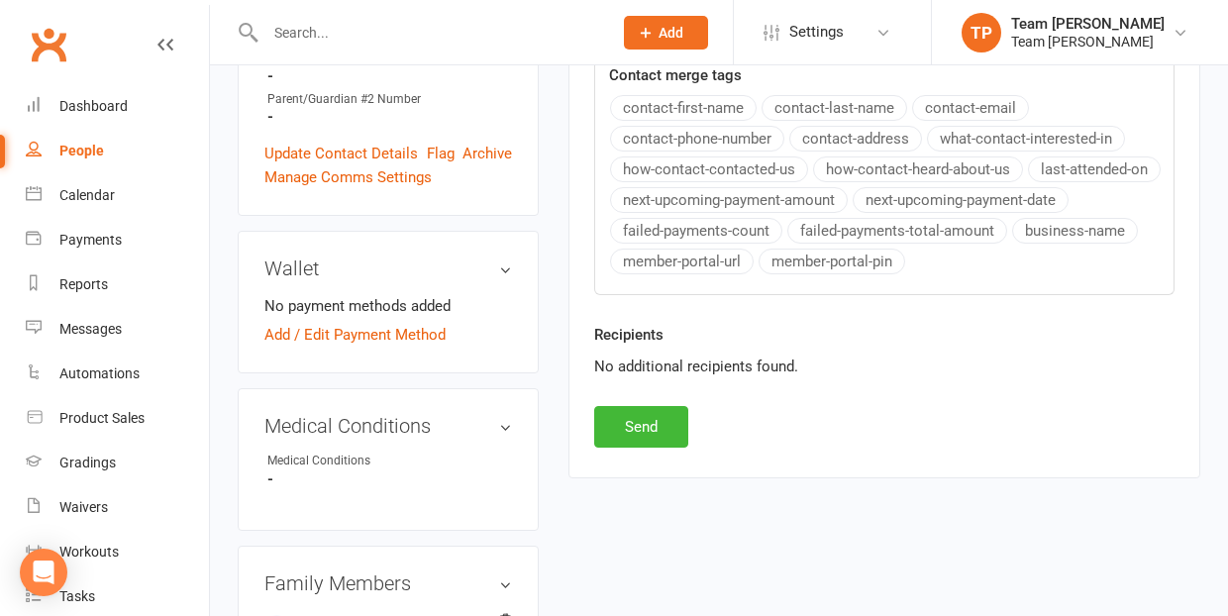
scroll to position [979, 0]
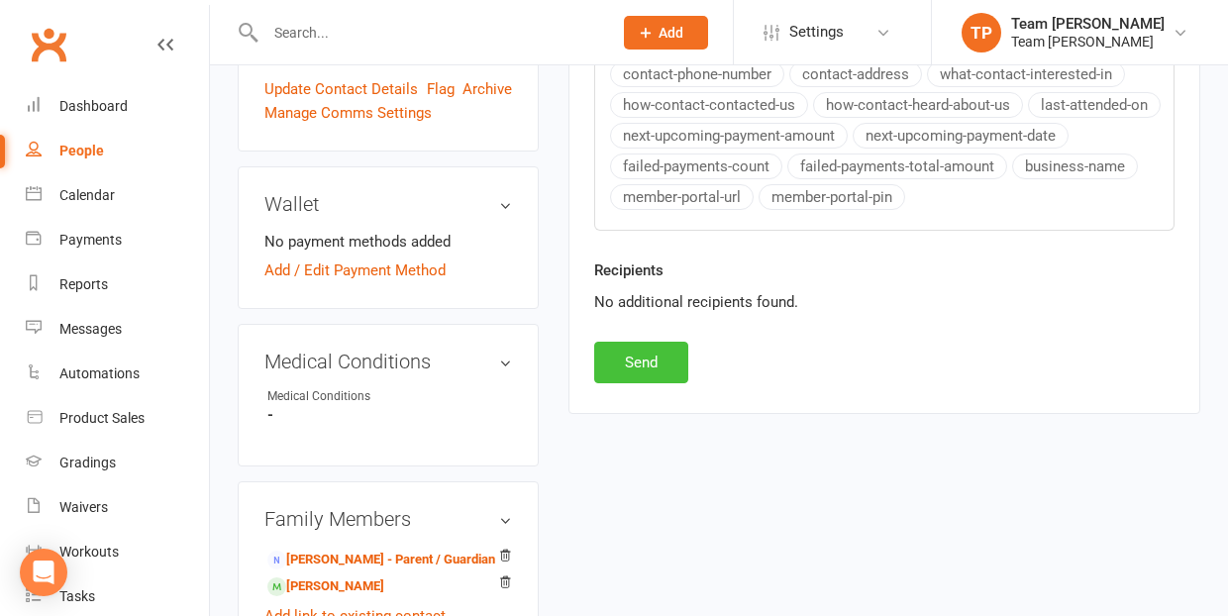
click at [643, 359] on button "Send" at bounding box center [641, 363] width 94 height 42
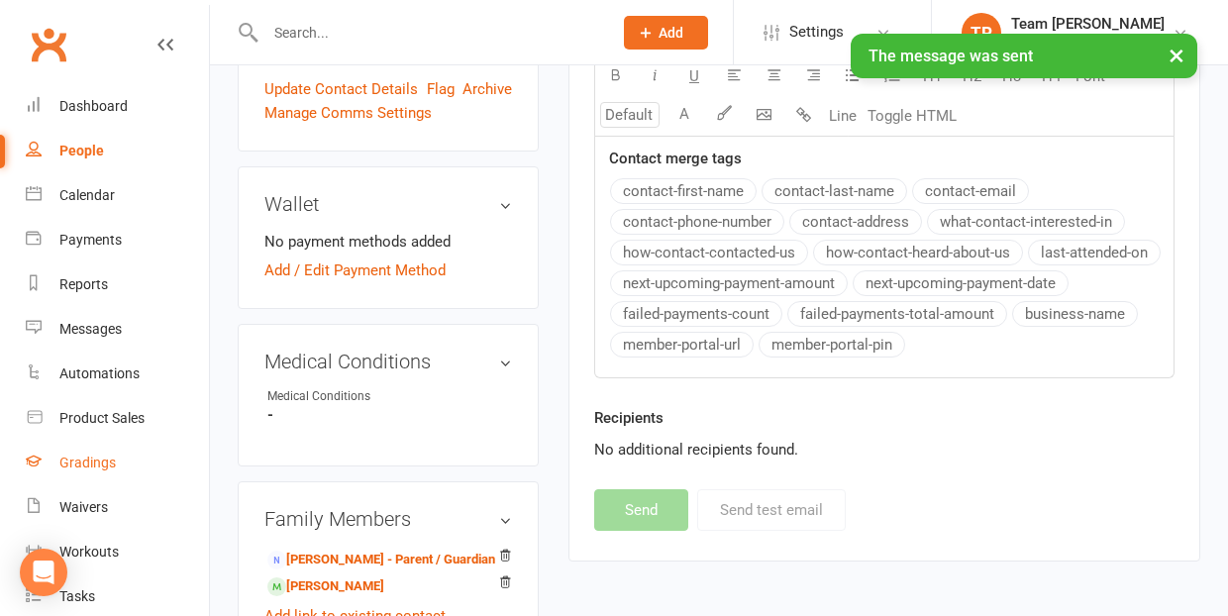
click at [92, 458] on div "Gradings" at bounding box center [87, 463] width 56 height 16
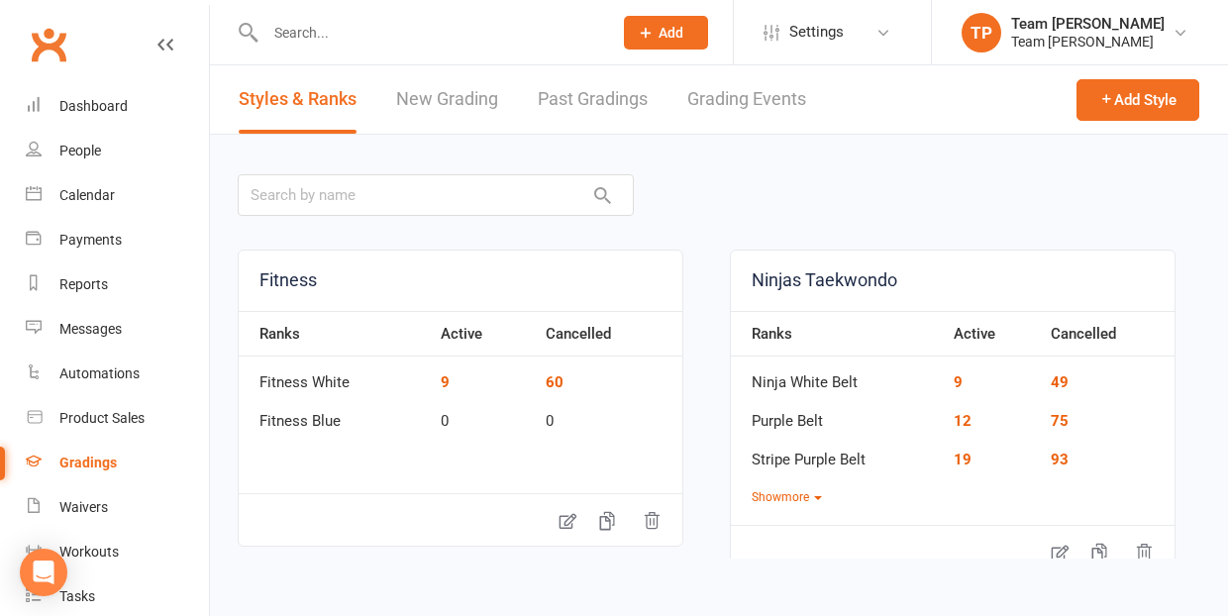
click at [736, 95] on link "Grading Events" at bounding box center [747, 99] width 119 height 68
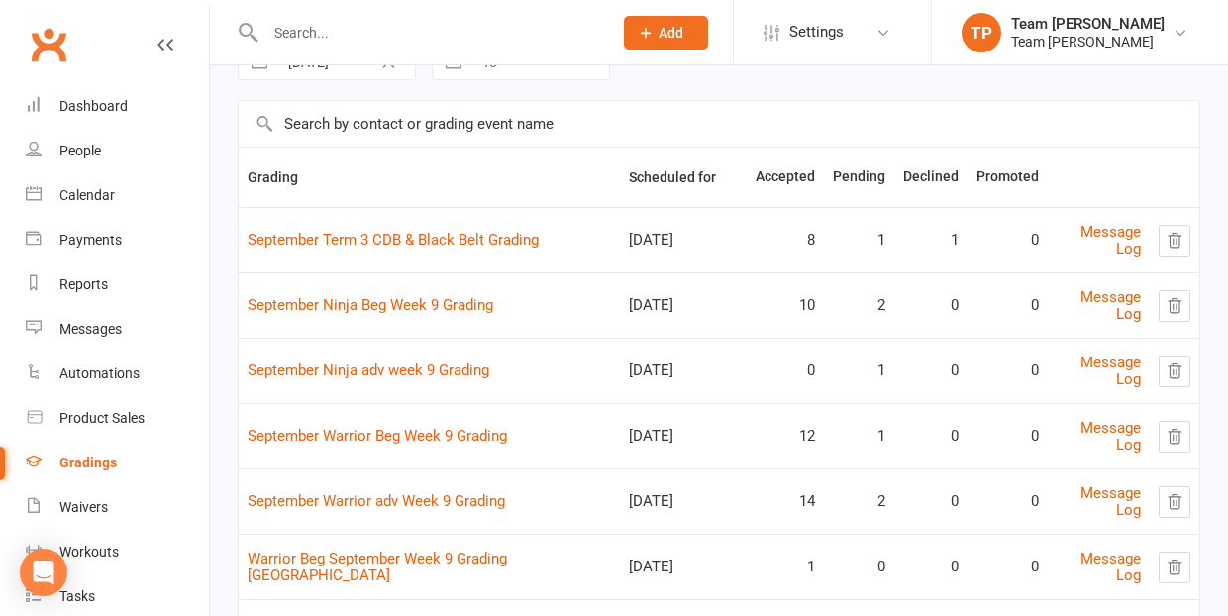
scroll to position [151, 0]
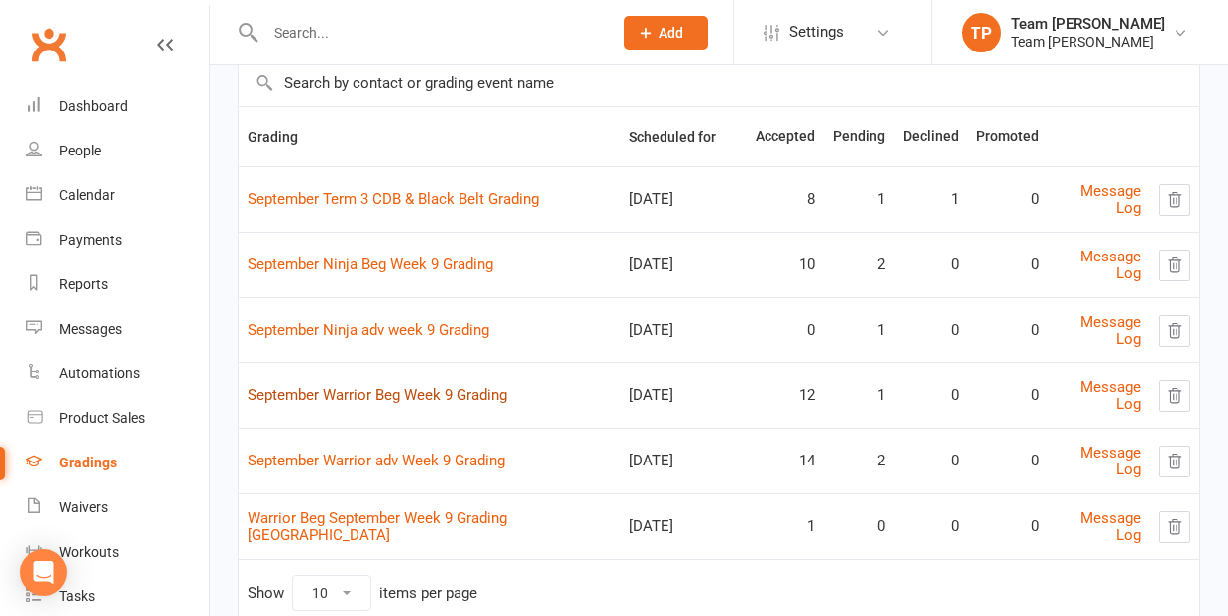
click at [419, 386] on link "September Warrior Beg Week 9 Grading" at bounding box center [378, 395] width 260 height 18
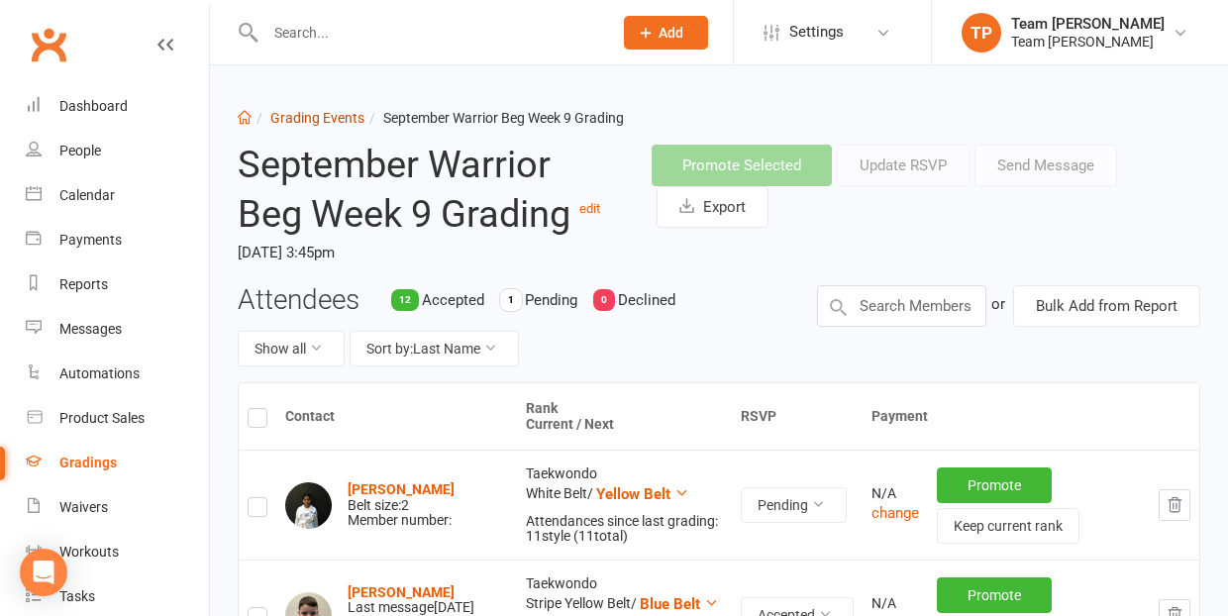
click at [322, 119] on link "Grading Events" at bounding box center [317, 118] width 94 height 16
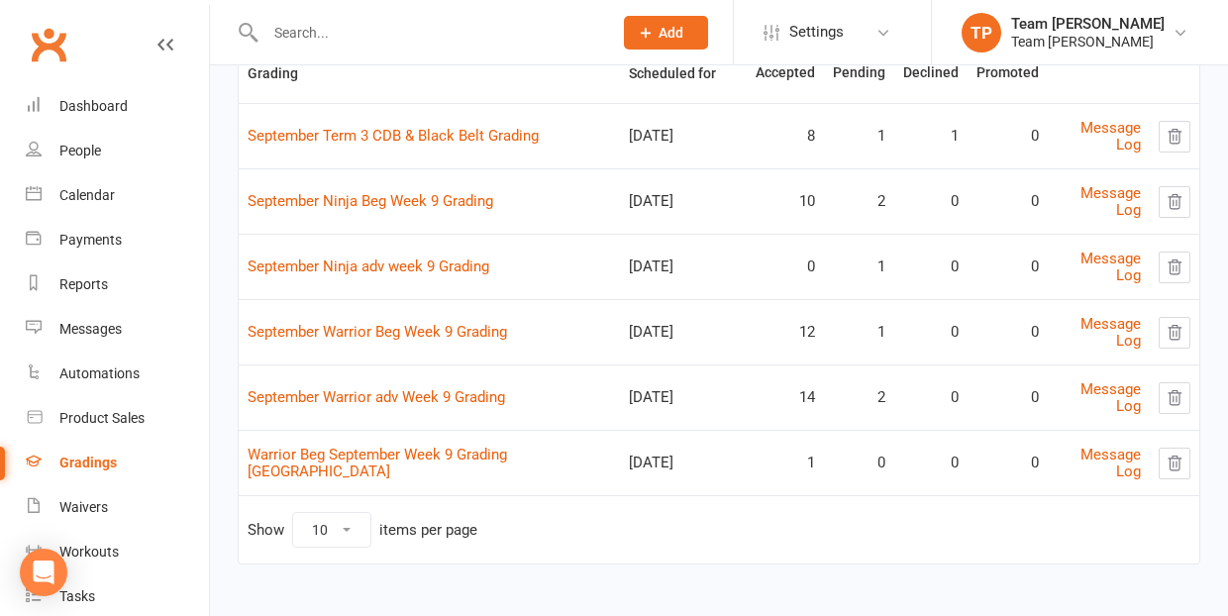
scroll to position [213, 0]
click at [441, 396] on link "September Warrior adv Week 9 Grading" at bounding box center [377, 398] width 258 height 18
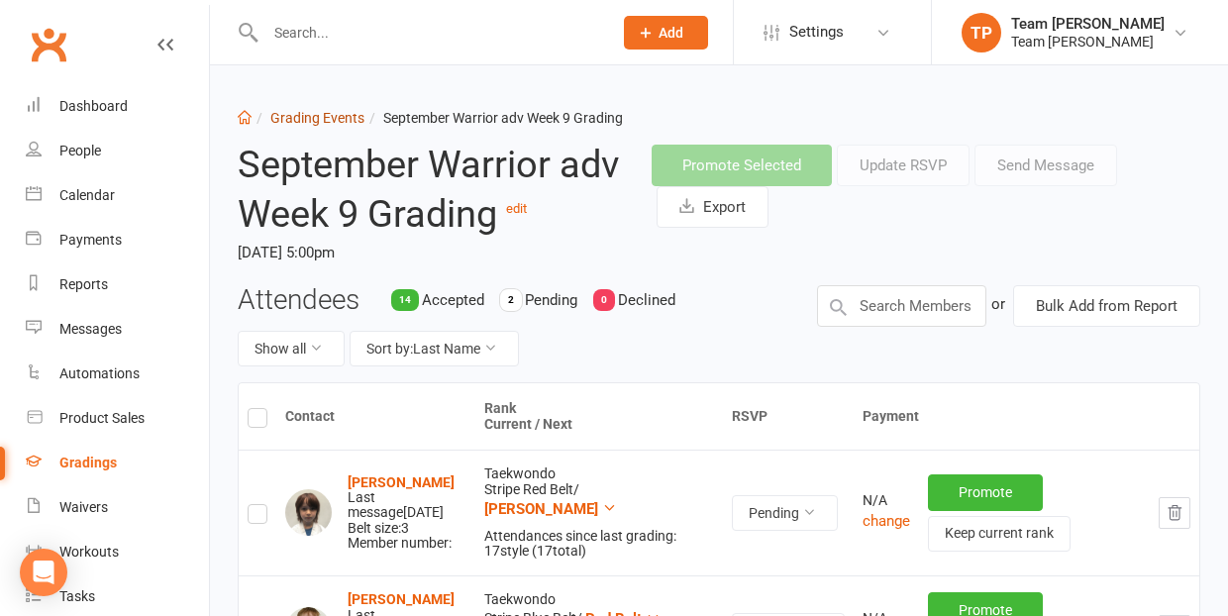
click at [311, 120] on link "Grading Events" at bounding box center [317, 118] width 94 height 16
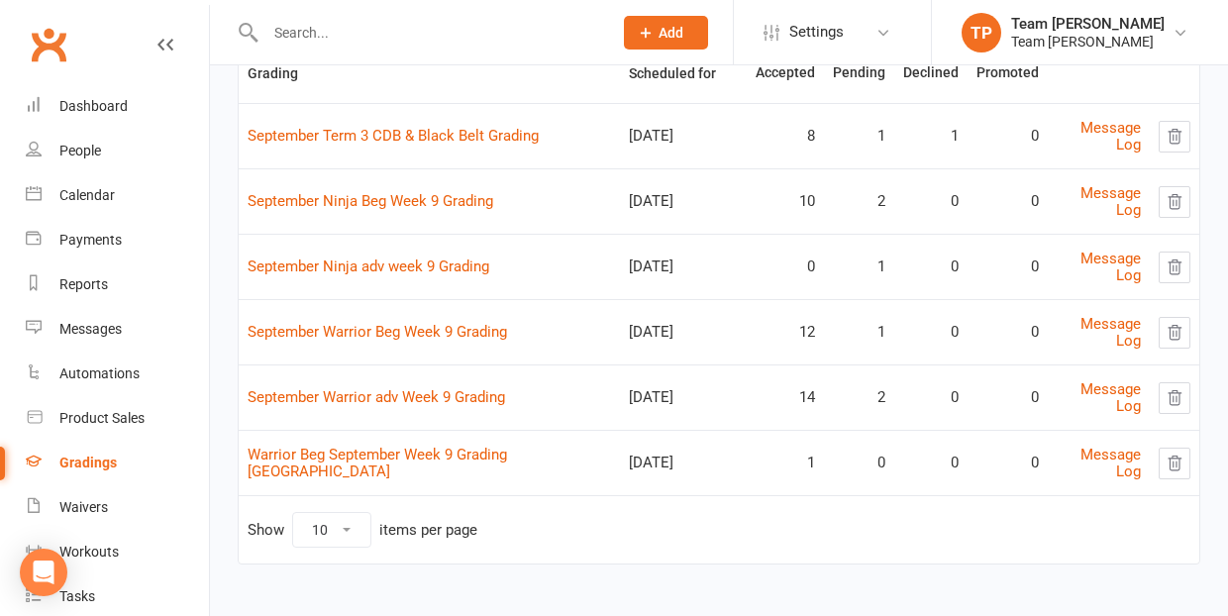
scroll to position [213, 0]
click at [361, 205] on link "September Ninja Beg Week 9 Grading" at bounding box center [371, 202] width 246 height 18
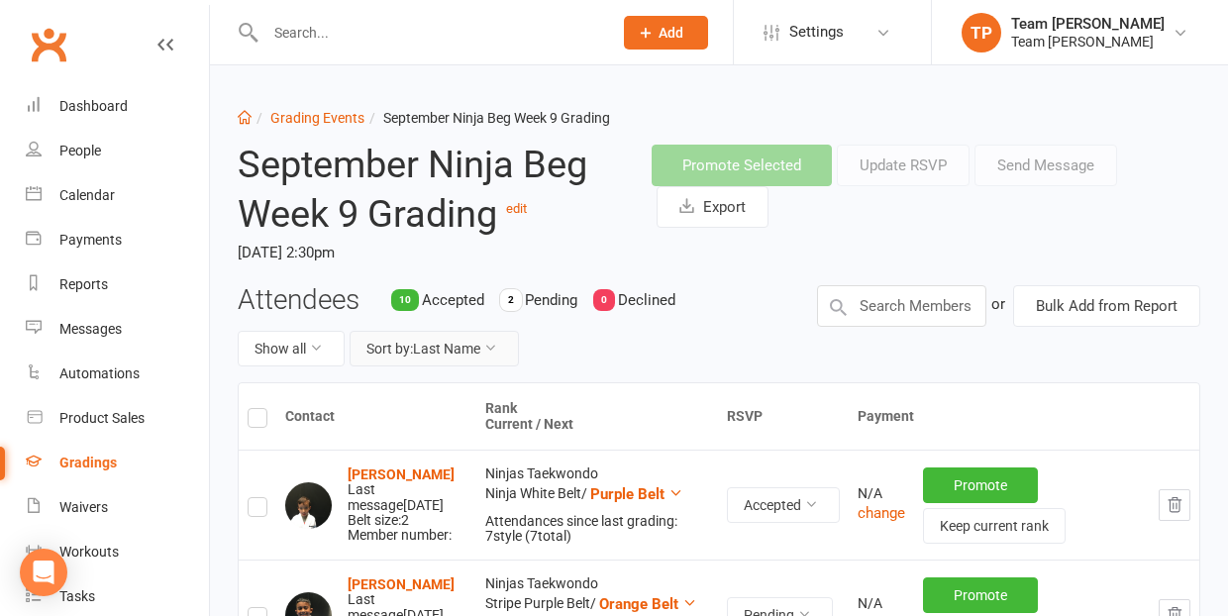
click at [454, 338] on button "Sort by: Last Name" at bounding box center [434, 349] width 169 height 36
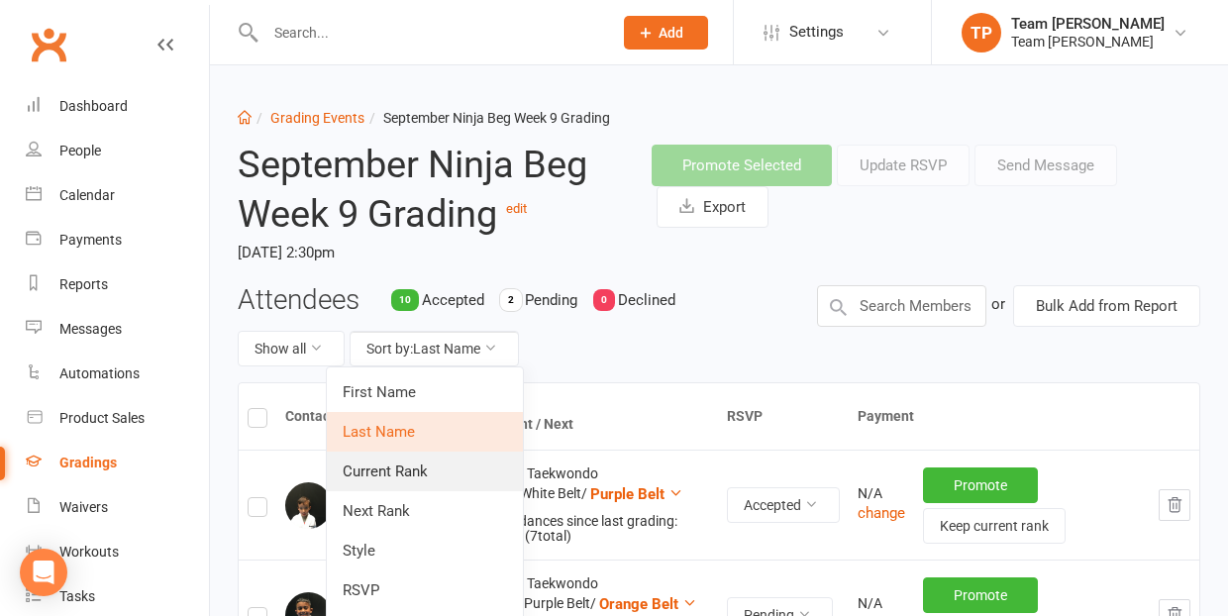
click at [442, 470] on link "Current Rank" at bounding box center [425, 472] width 196 height 40
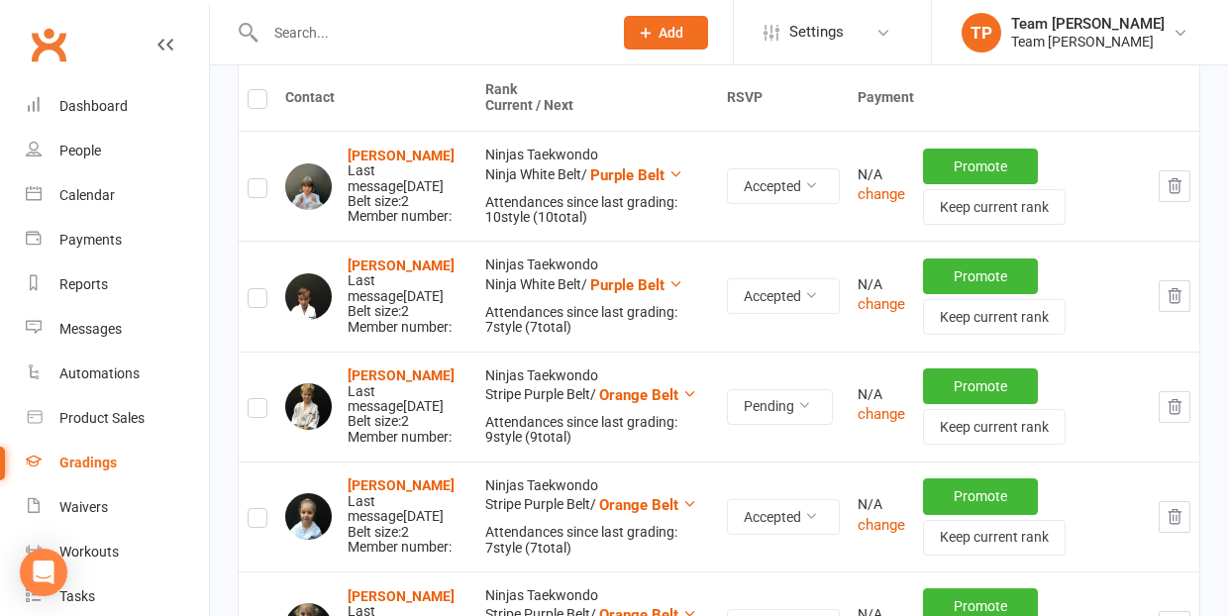
scroll to position [336, 0]
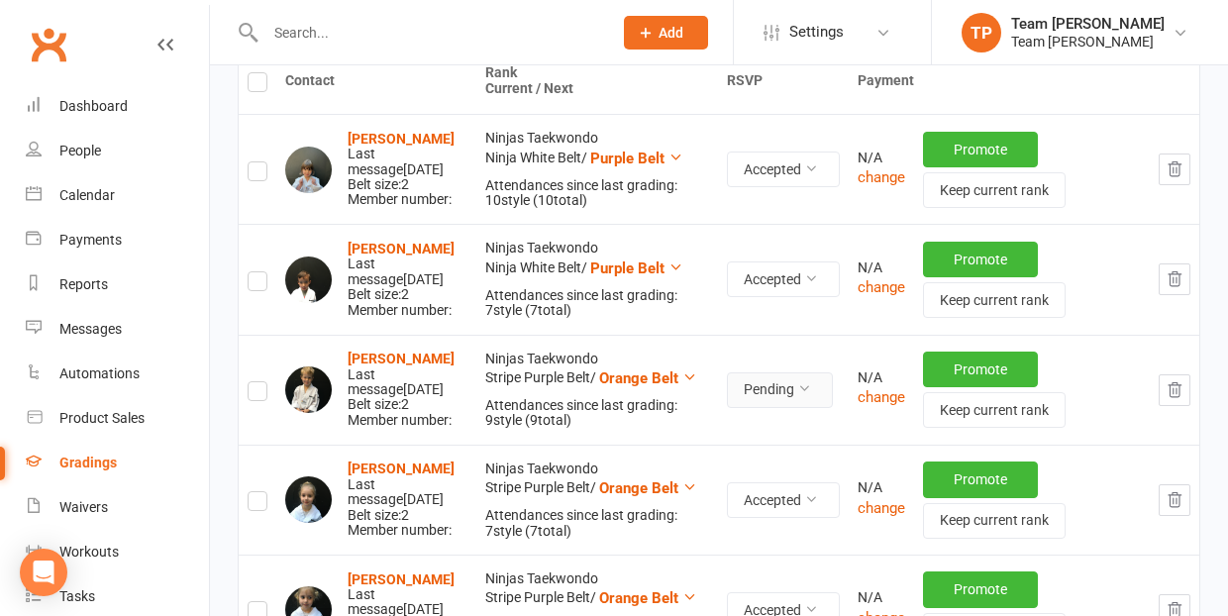
click at [811, 395] on icon at bounding box center [804, 388] width 14 height 14
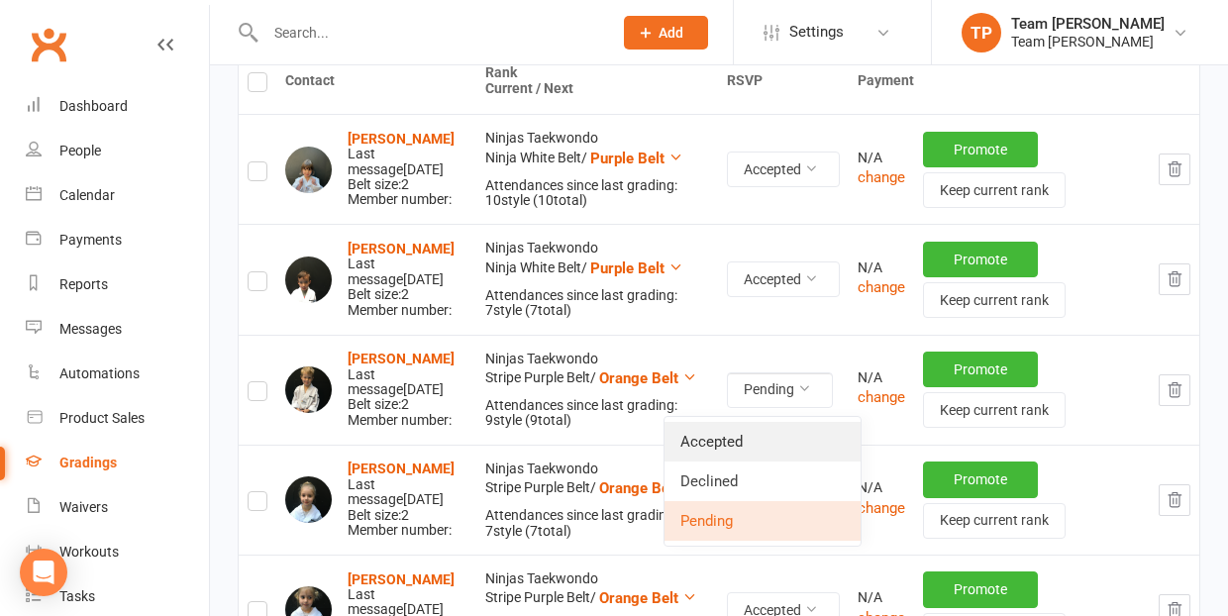
click at [793, 435] on link "Accepted" at bounding box center [763, 442] width 196 height 40
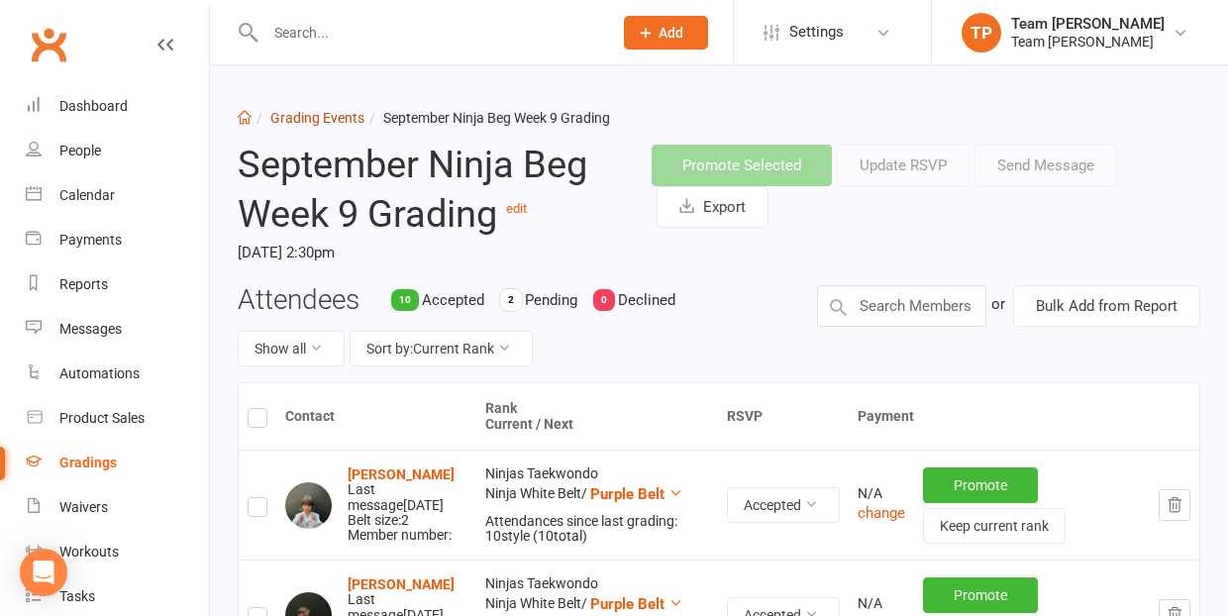
scroll to position [0, 0]
click at [303, 120] on link "Grading Events" at bounding box center [317, 118] width 94 height 16
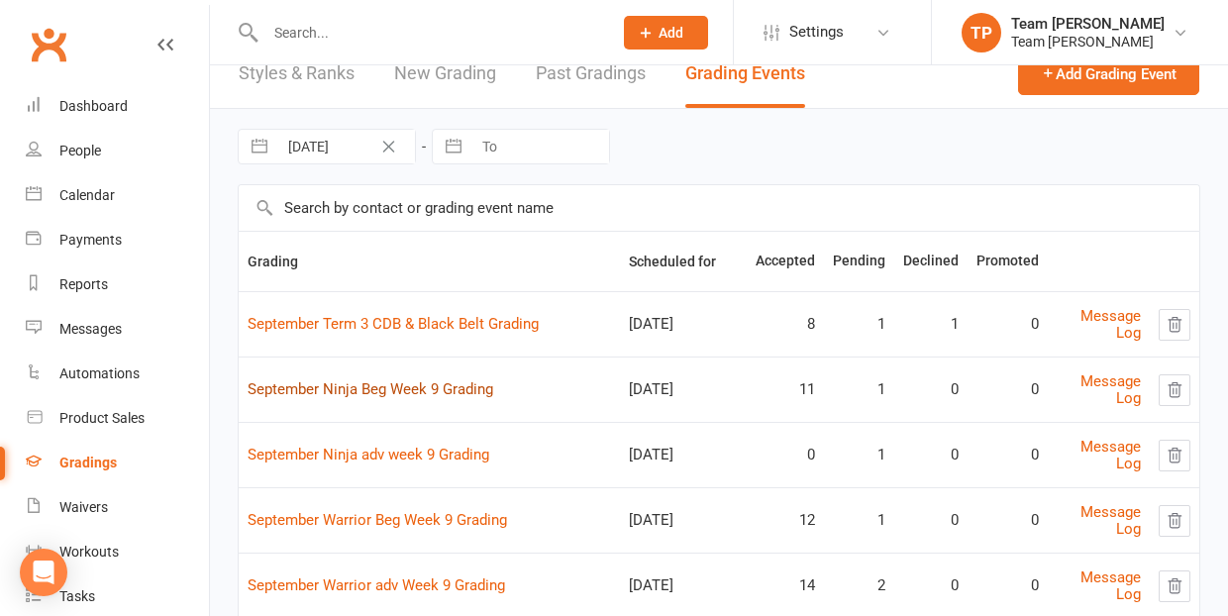
scroll to position [71, 0]
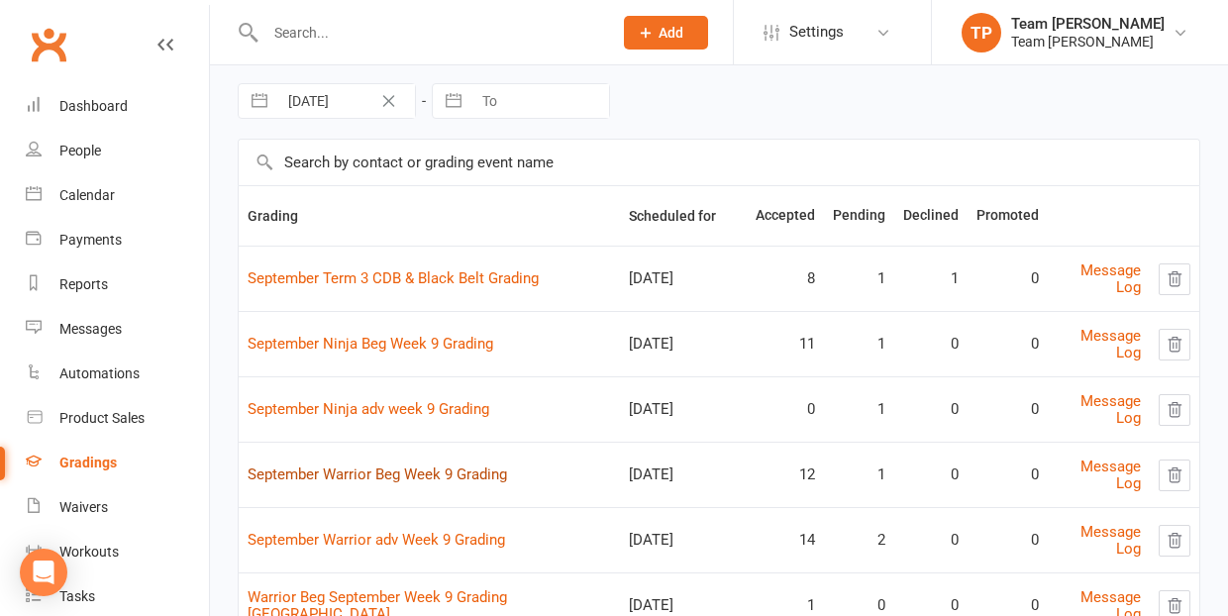
click at [369, 476] on link "September Warrior Beg Week 9 Grading" at bounding box center [378, 475] width 260 height 18
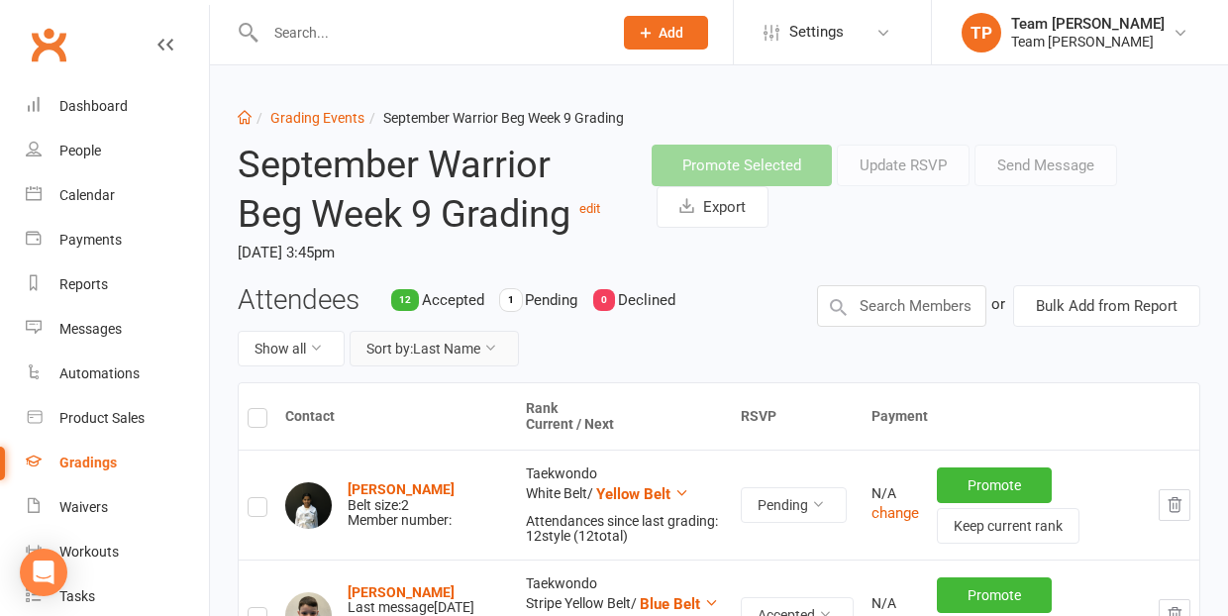
click at [458, 343] on button "Sort by: Last Name" at bounding box center [434, 349] width 169 height 36
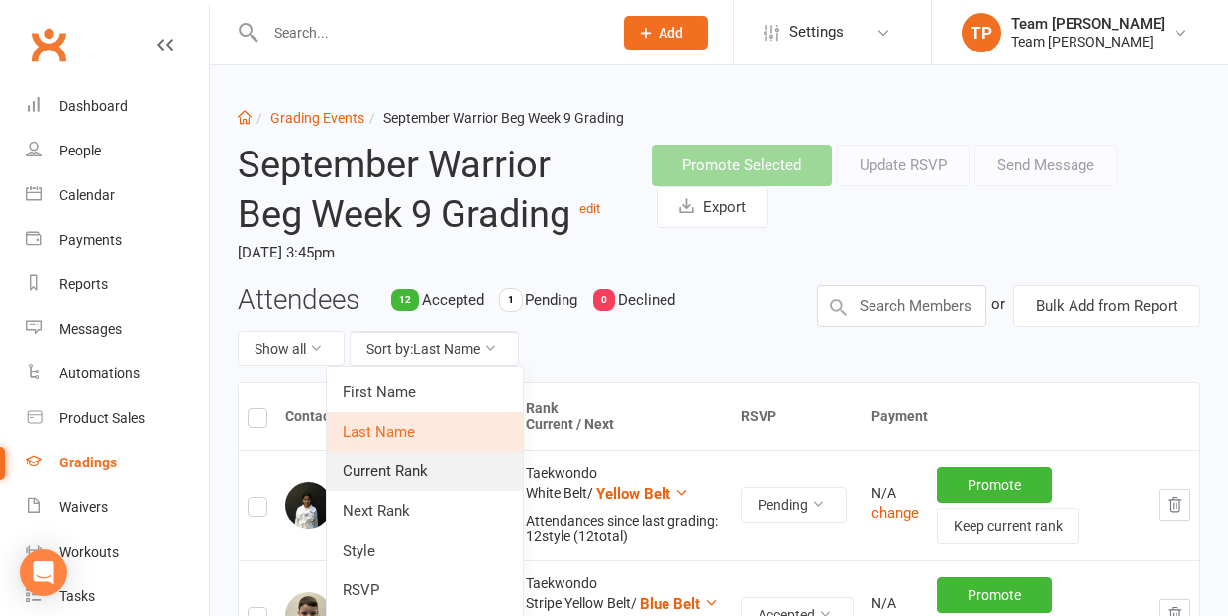
click at [426, 475] on link "Current Rank" at bounding box center [425, 472] width 196 height 40
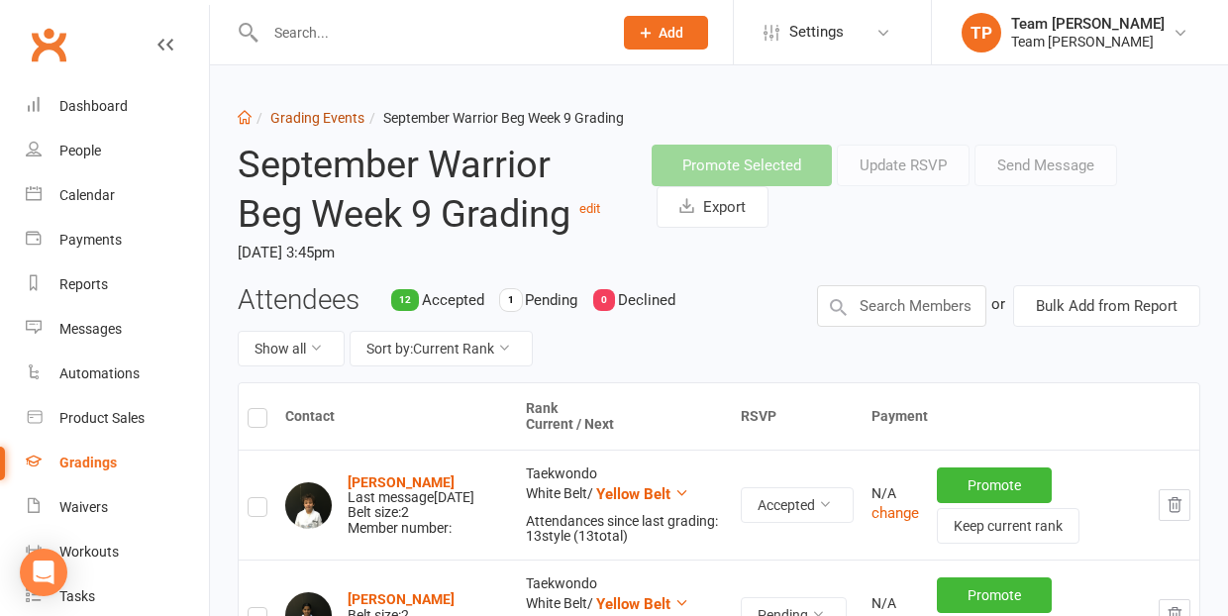
click at [325, 121] on link "Grading Events" at bounding box center [317, 118] width 94 height 16
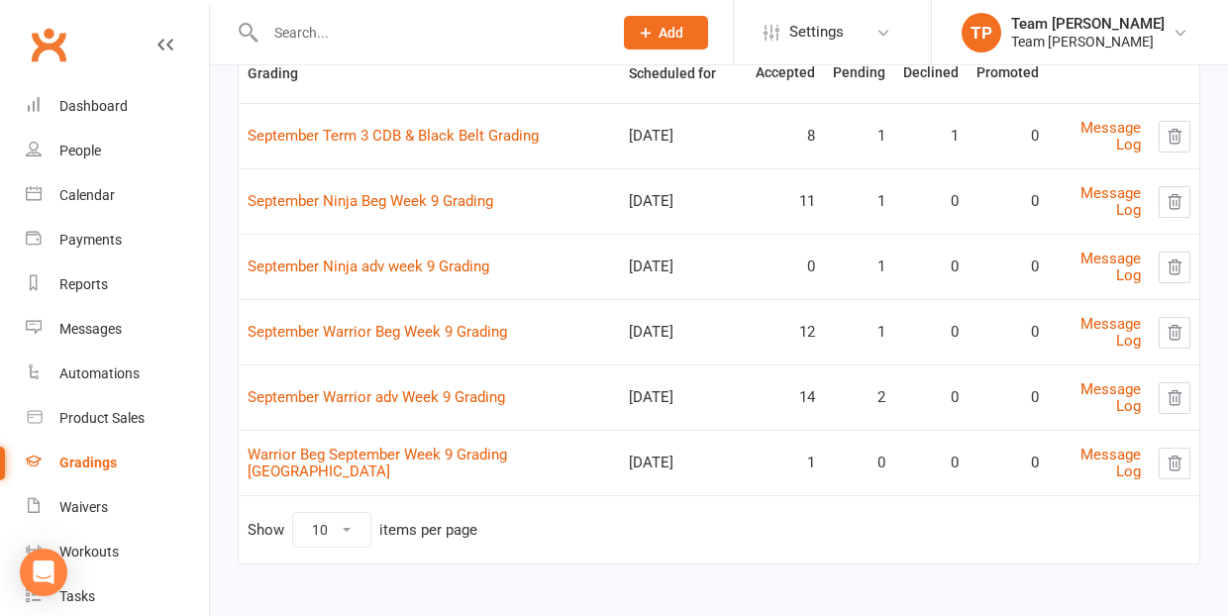
scroll to position [213, 0]
click at [372, 394] on link "September Warrior adv Week 9 Grading" at bounding box center [377, 398] width 258 height 18
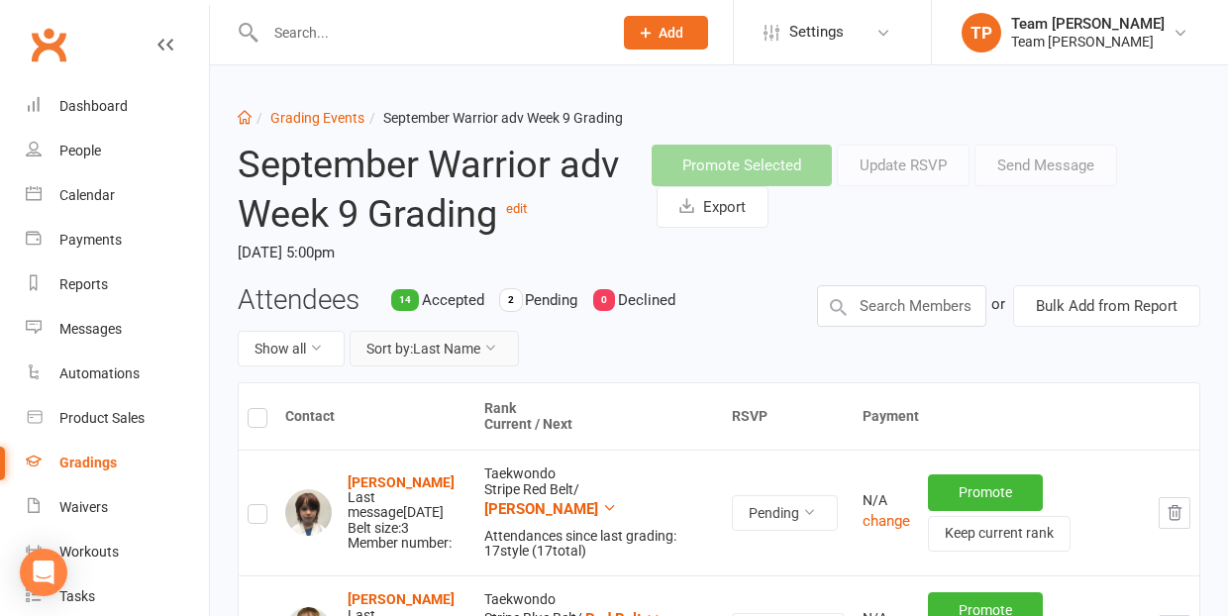
click at [457, 351] on button "Sort by: Last Name" at bounding box center [434, 349] width 169 height 36
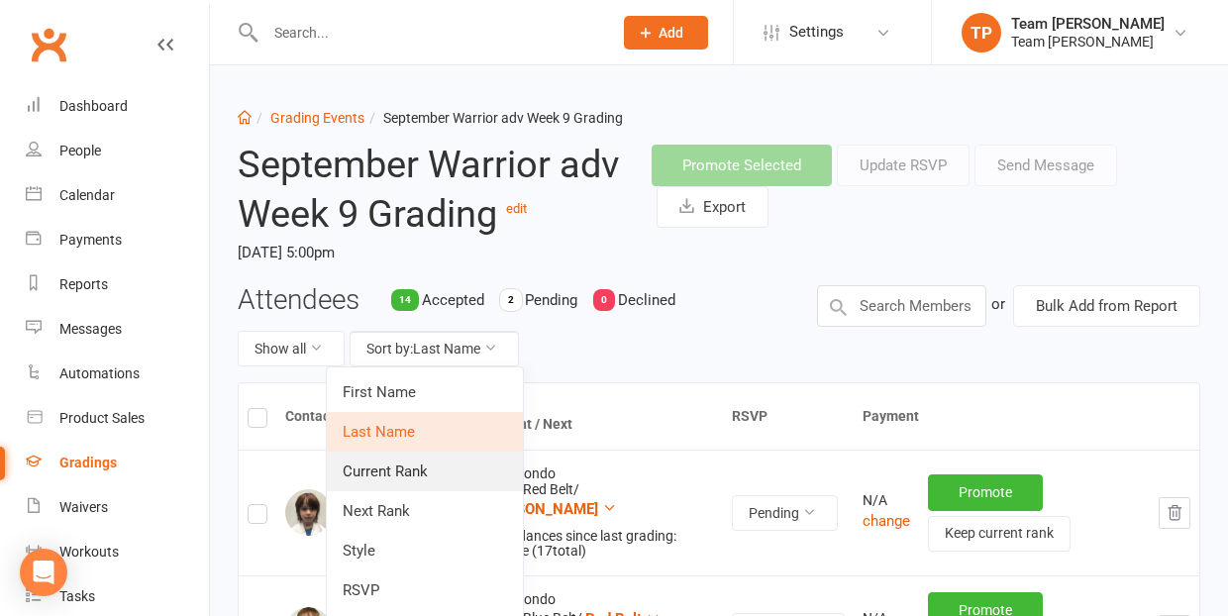
click at [451, 470] on link "Current Rank" at bounding box center [425, 472] width 196 height 40
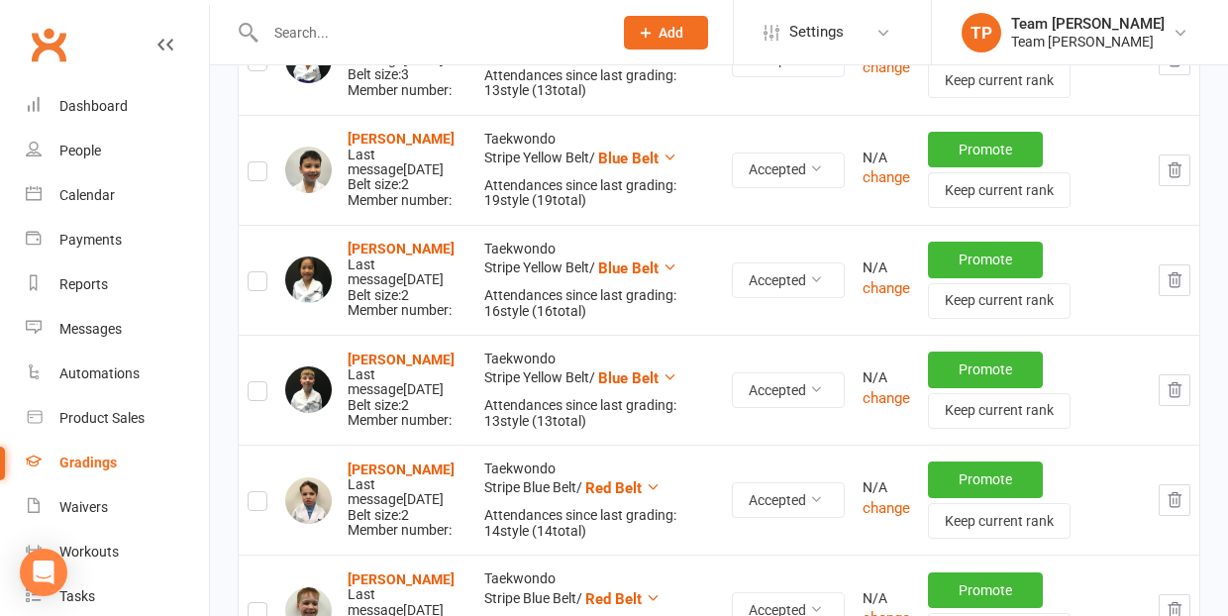
scroll to position [574, 0]
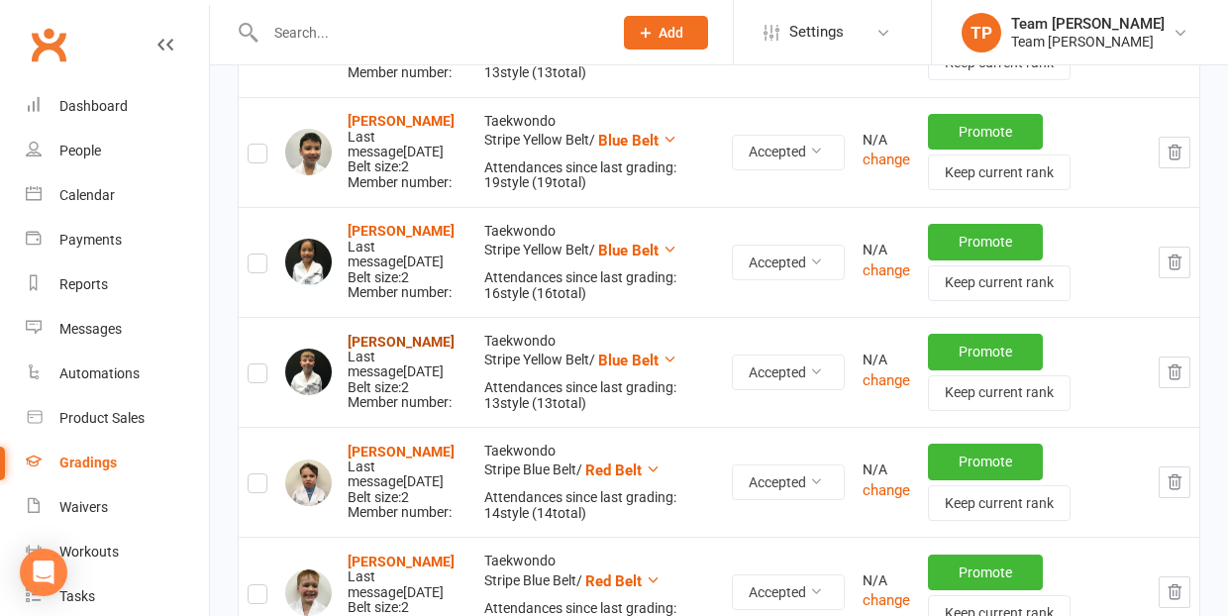
click at [394, 334] on strong "[PERSON_NAME]" at bounding box center [401, 342] width 107 height 16
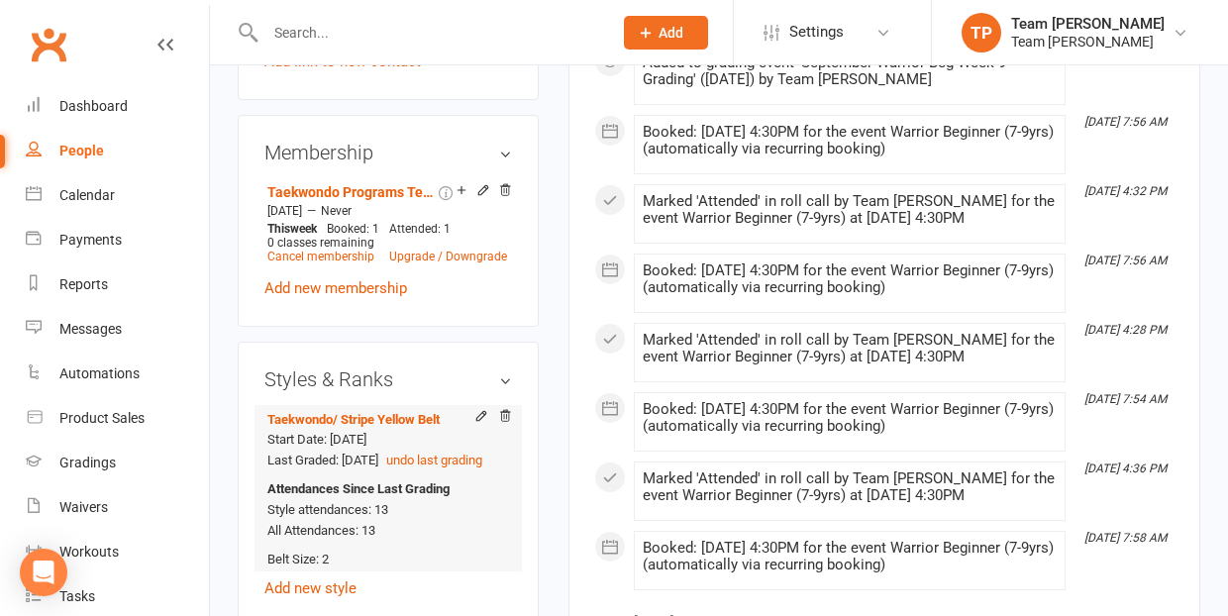
scroll to position [1597, 0]
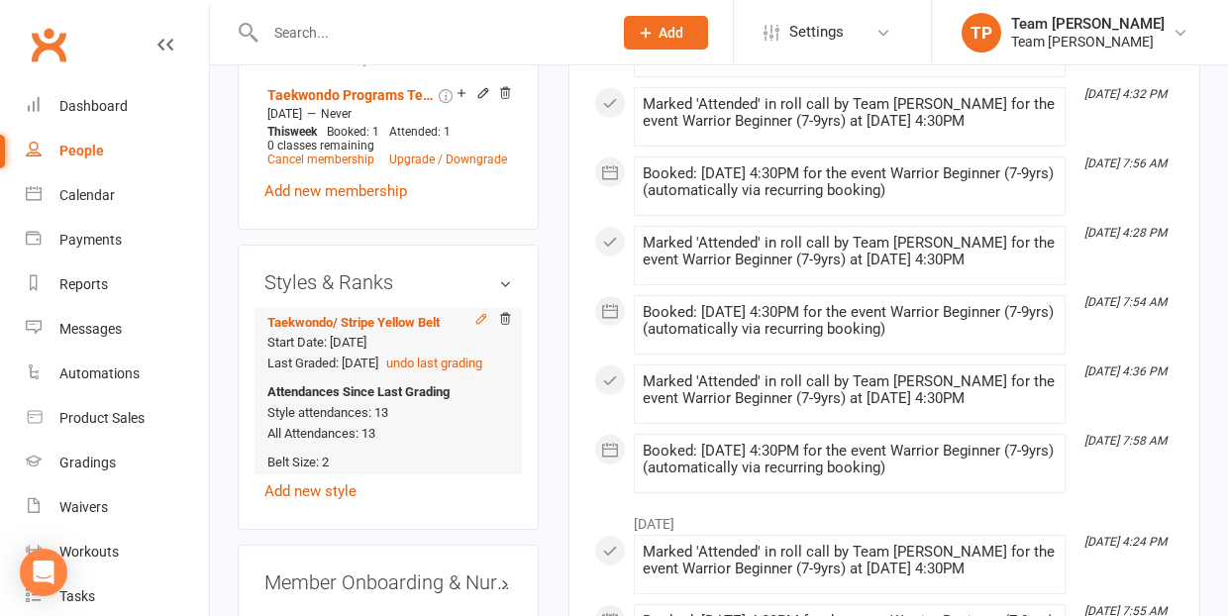
click at [485, 314] on icon at bounding box center [481, 318] width 9 height 9
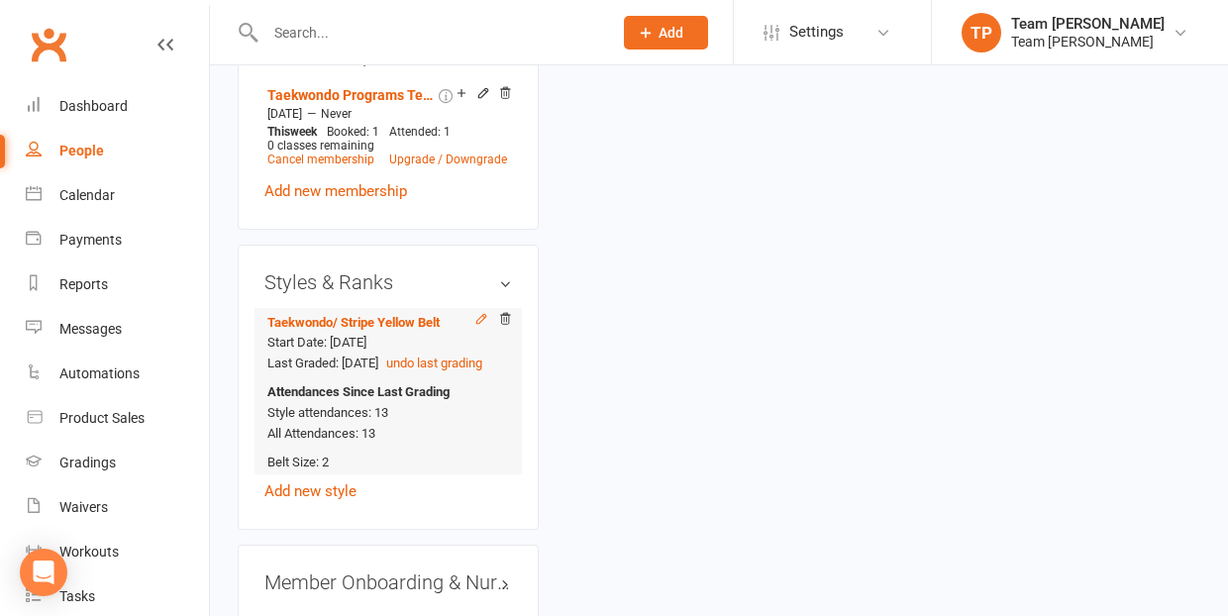
scroll to position [168, 0]
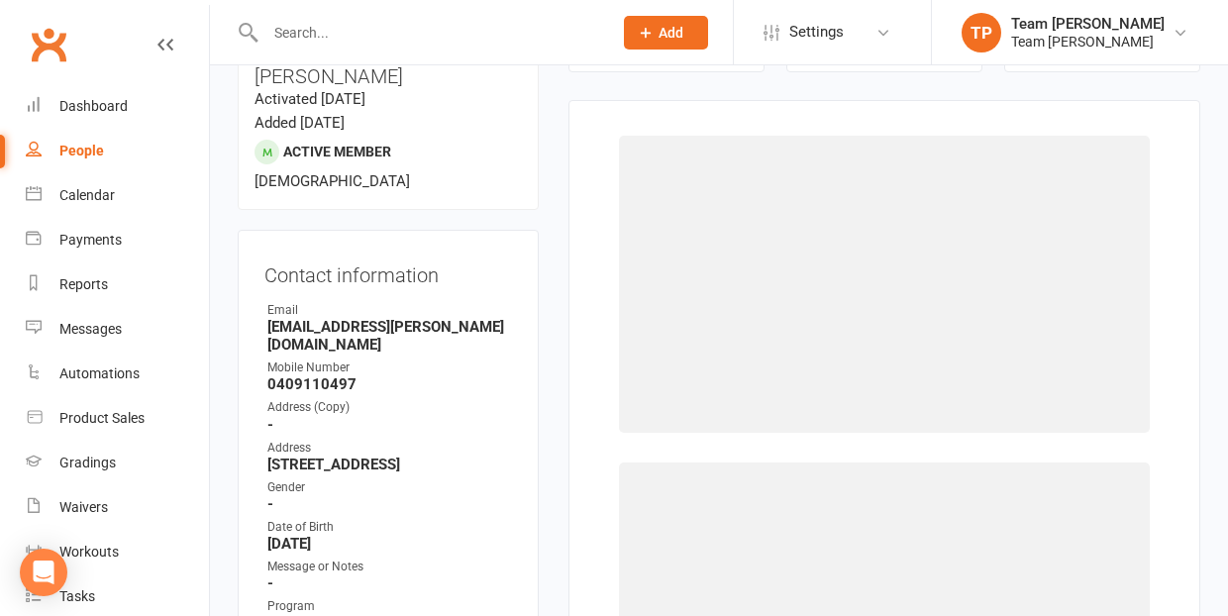
select select "1063"
select select "9959"
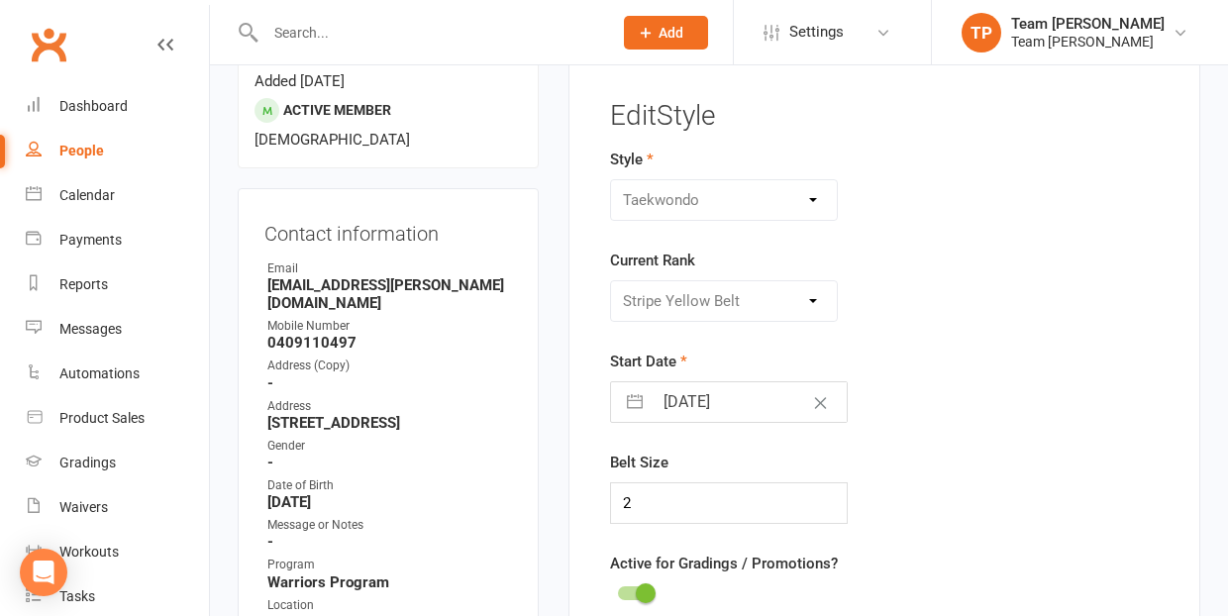
scroll to position [238, 0]
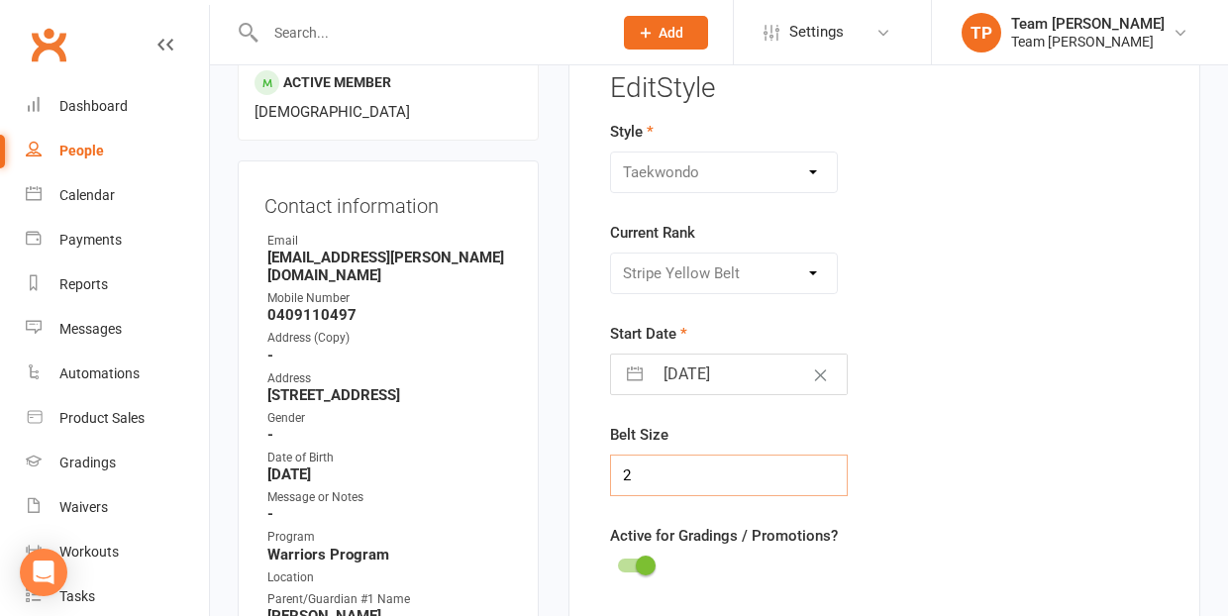
drag, startPoint x: 636, startPoint y: 471, endPoint x: 619, endPoint y: 471, distance: 16.8
click at [619, 471] on input "2" at bounding box center [729, 476] width 238 height 42
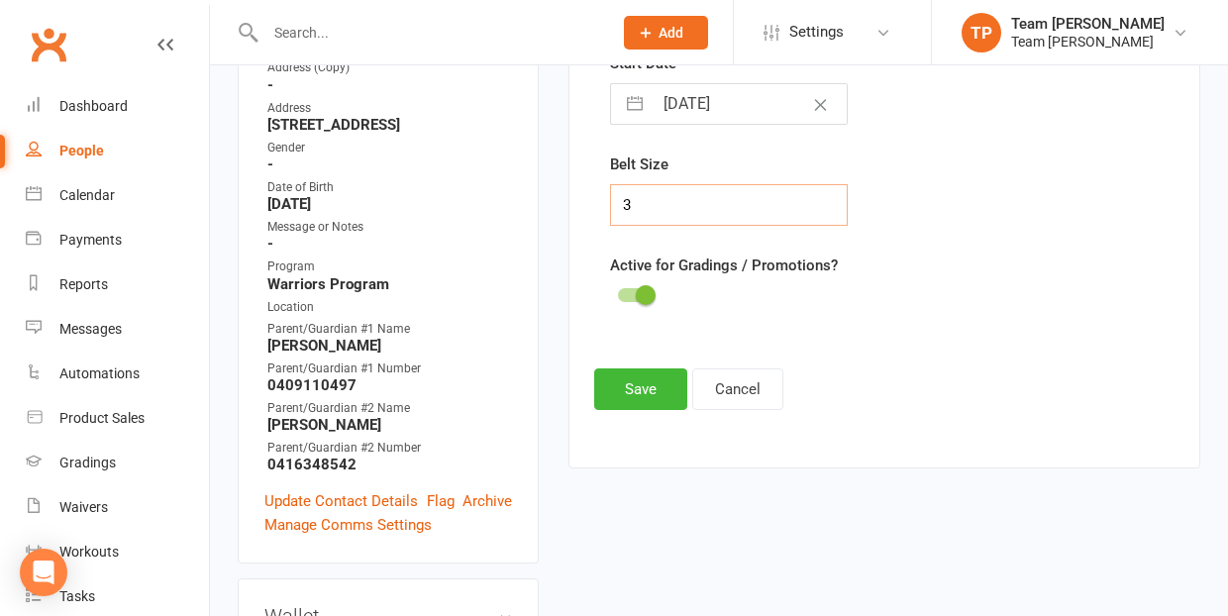
scroll to position [514, 0]
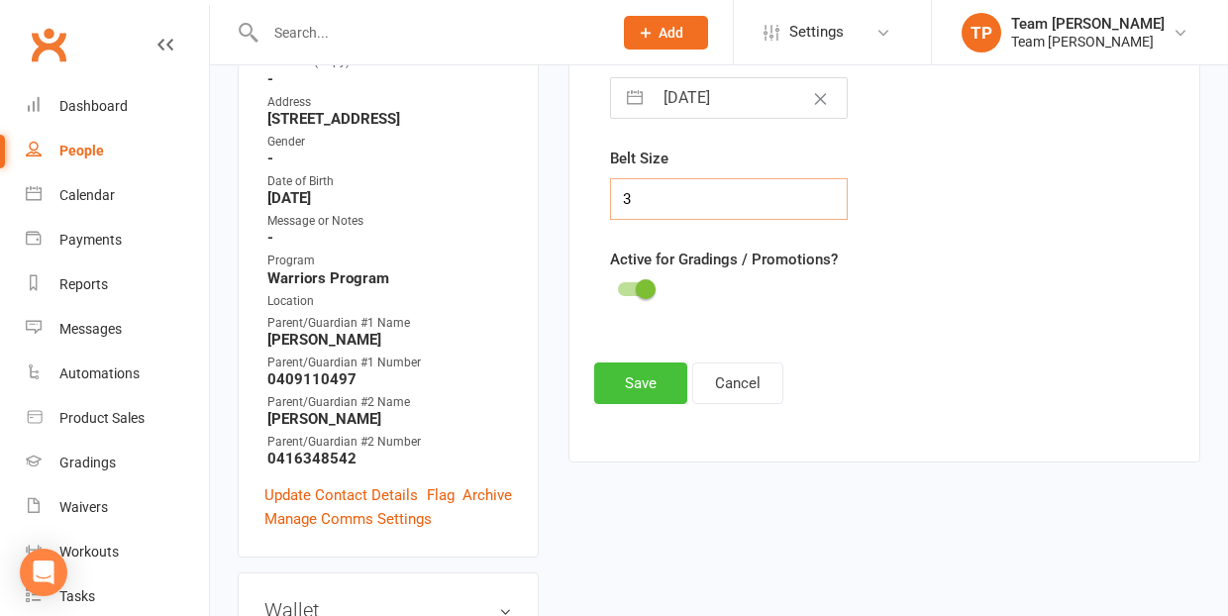
type input "3"
click at [645, 380] on button "Save" at bounding box center [640, 384] width 93 height 42
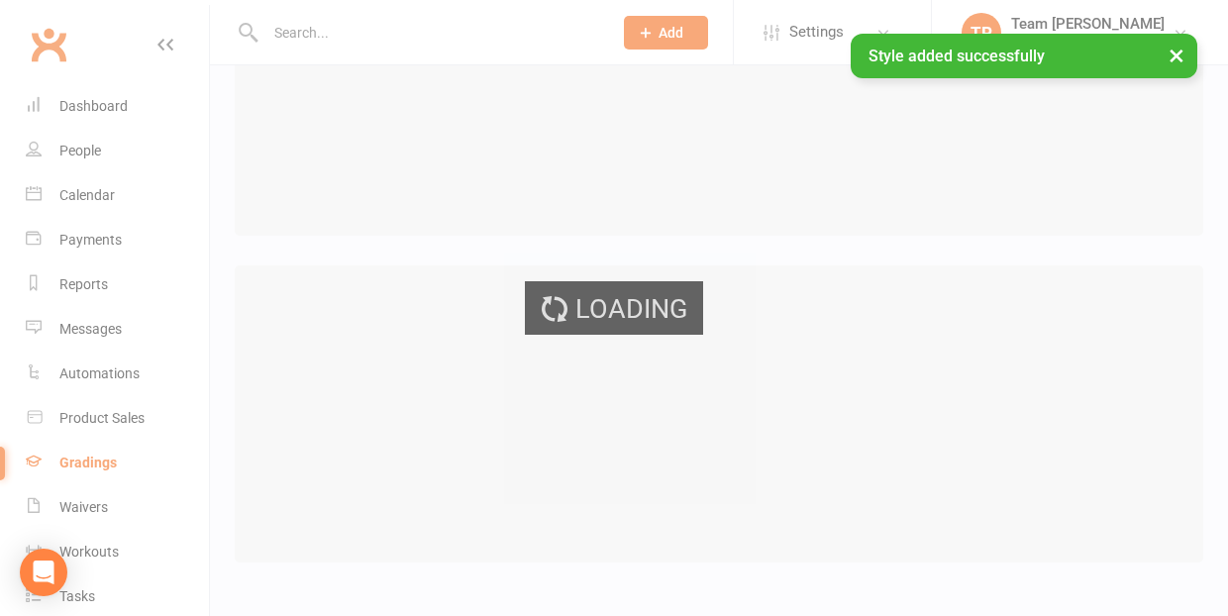
scroll to position [16, 0]
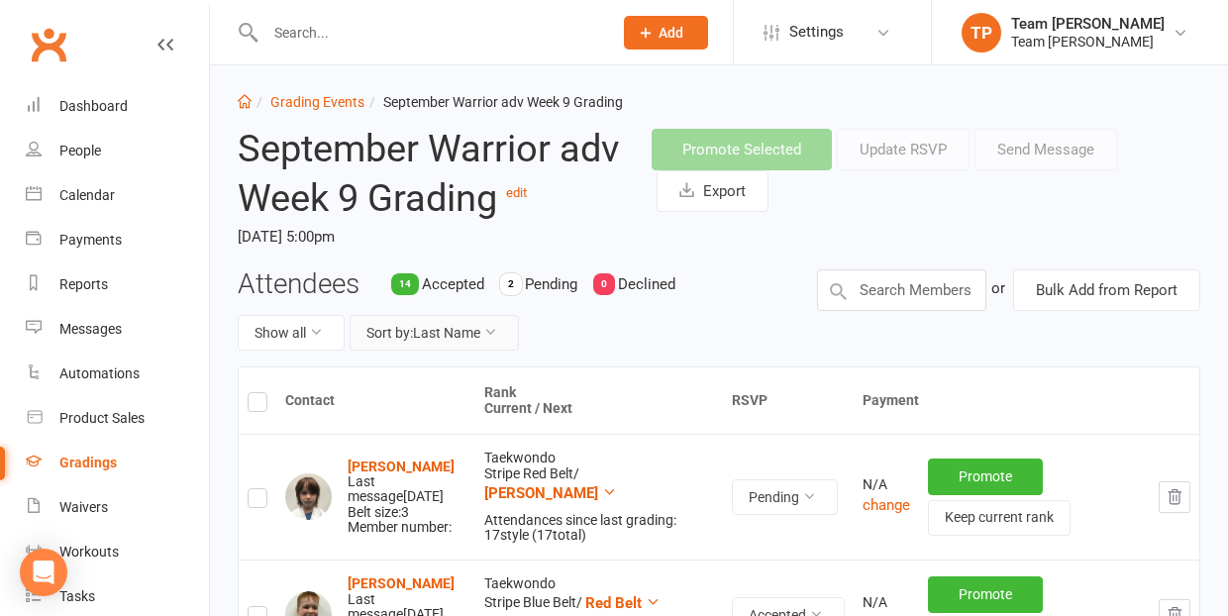
click at [445, 329] on button "Sort by: Last Name" at bounding box center [434, 333] width 169 height 36
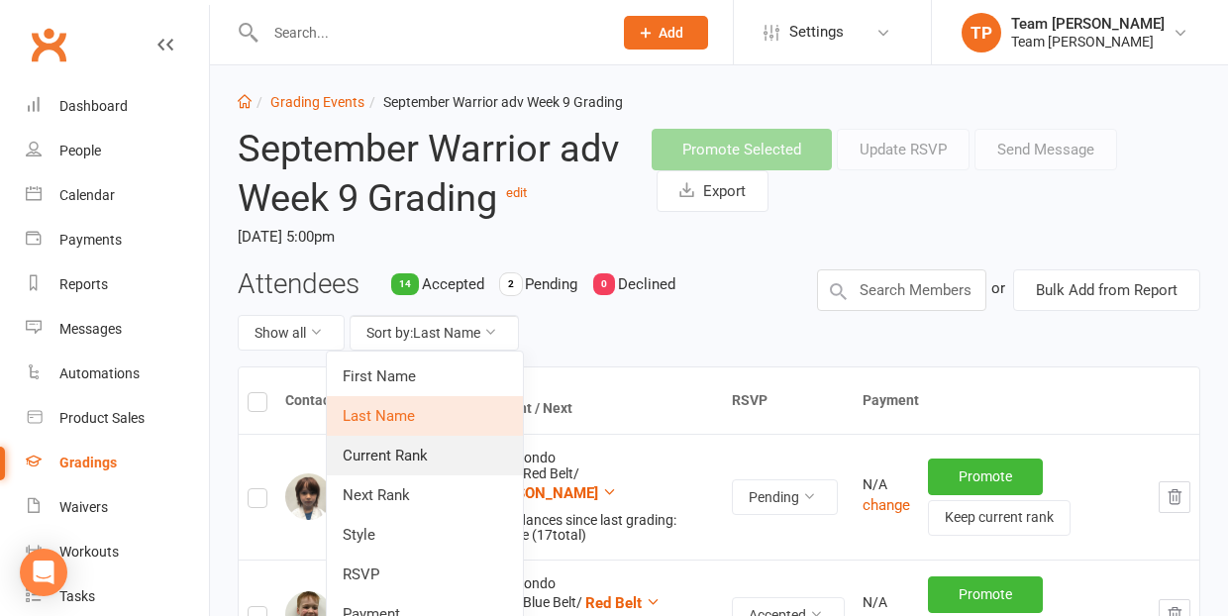
click at [437, 453] on link "Current Rank" at bounding box center [425, 456] width 196 height 40
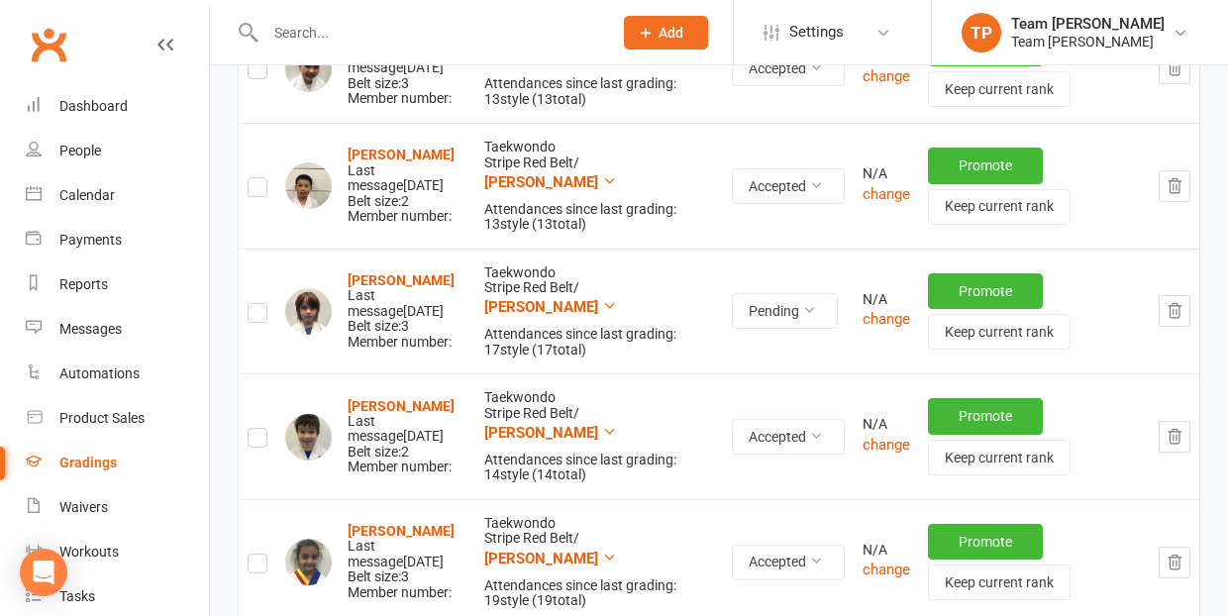
scroll to position [1533, 0]
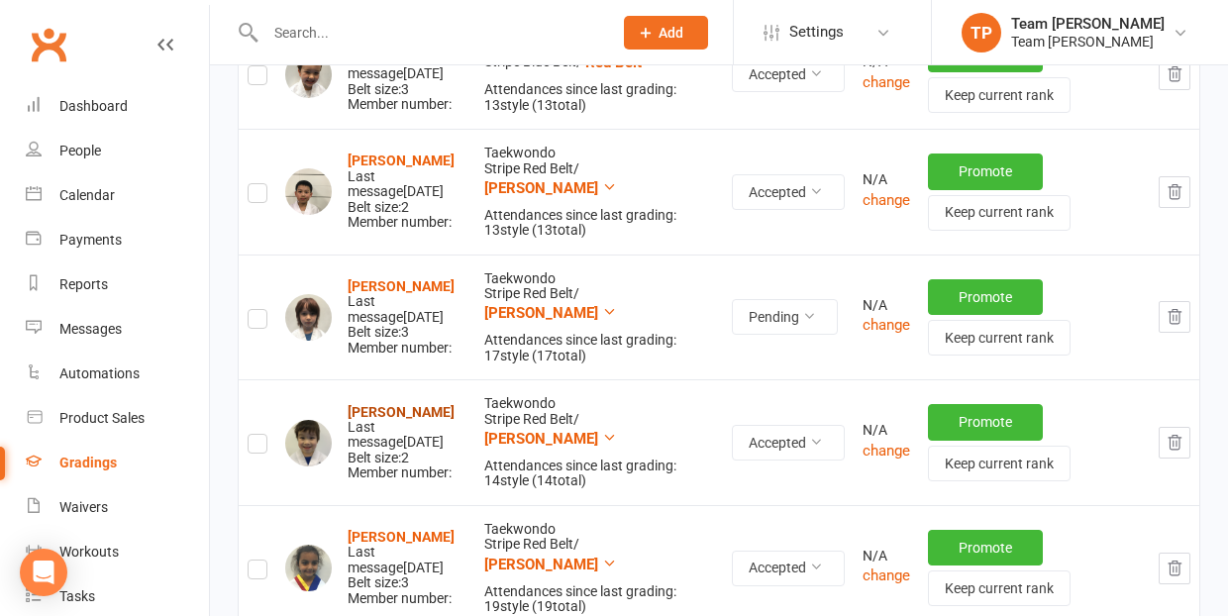
click at [387, 404] on strong "[PERSON_NAME]" at bounding box center [401, 412] width 107 height 16
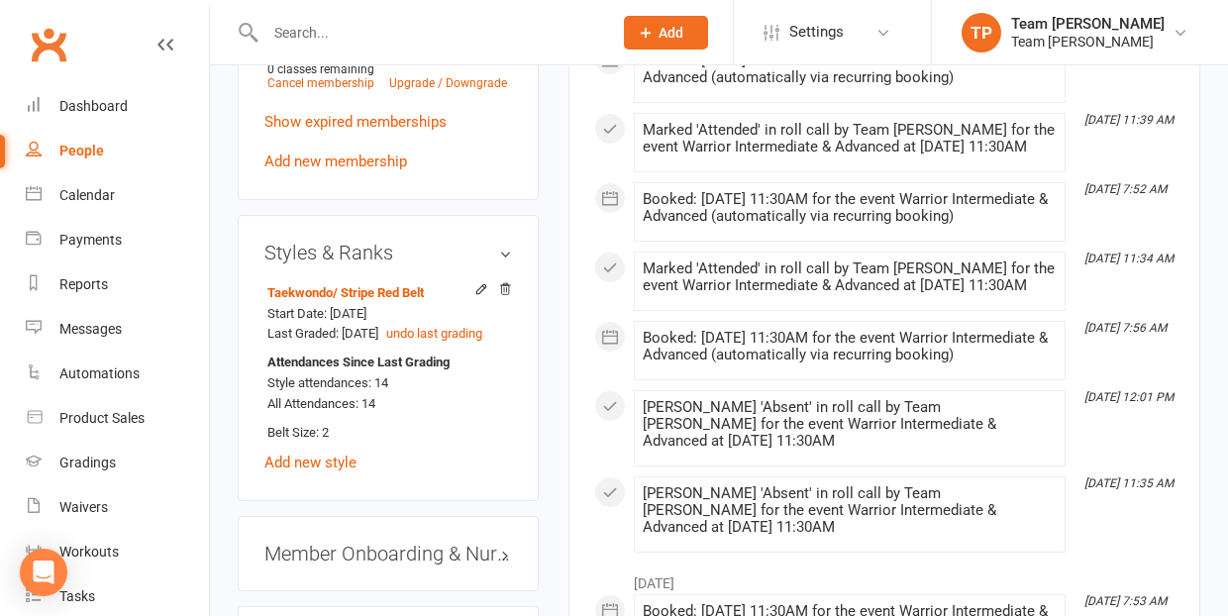
scroll to position [1782, 0]
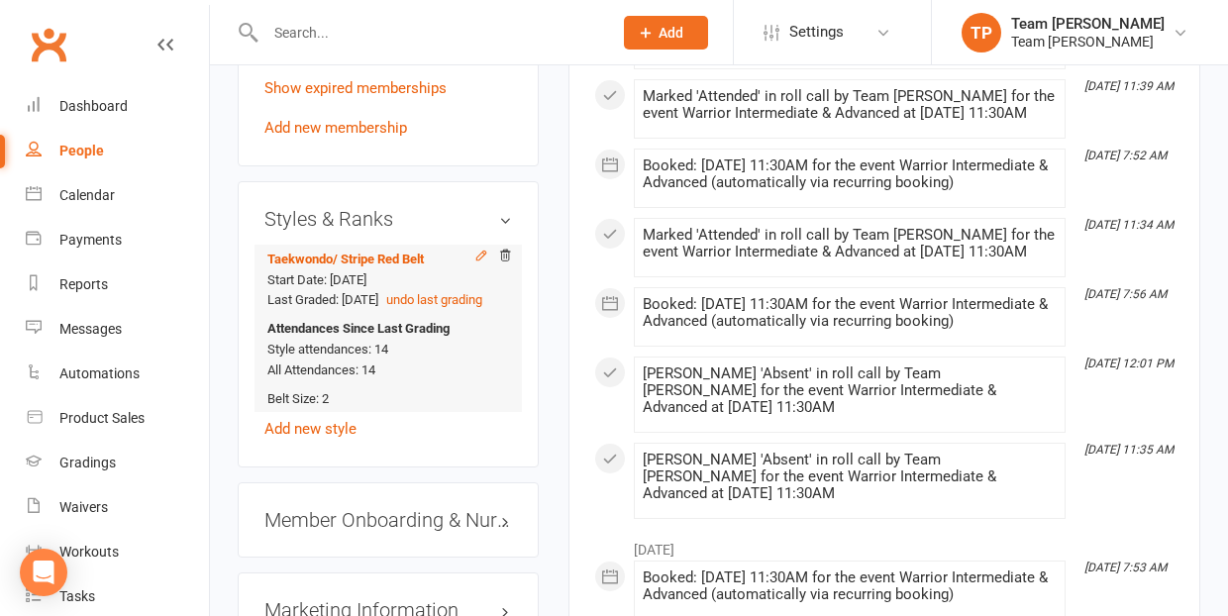
click at [478, 249] on icon at bounding box center [482, 256] width 14 height 14
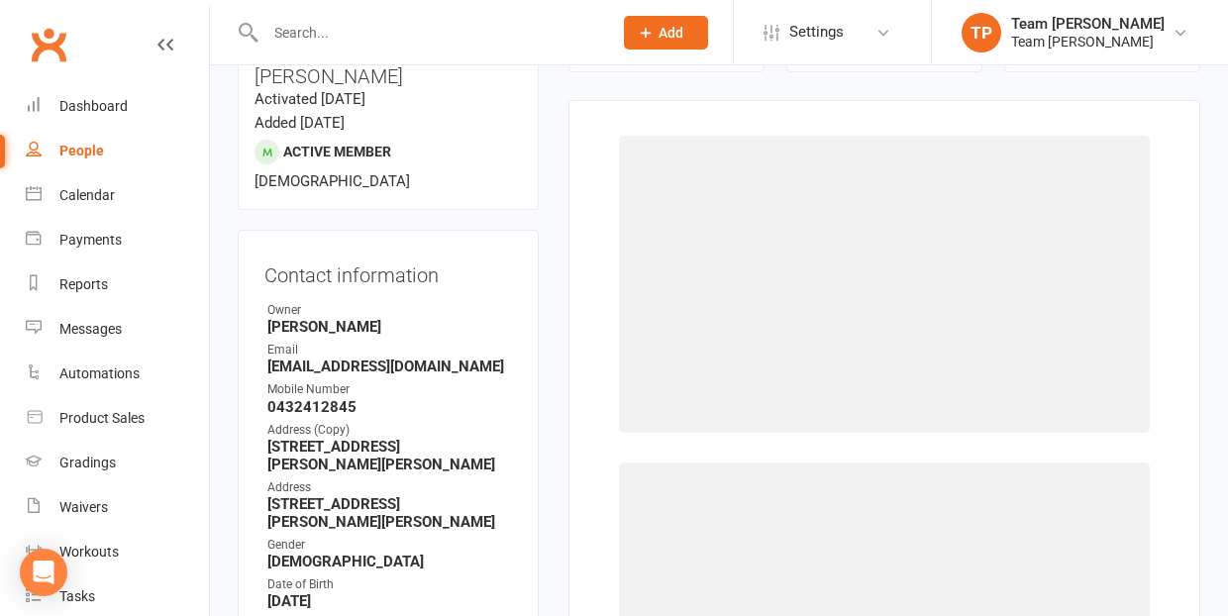
select select "1063"
select select "9963"
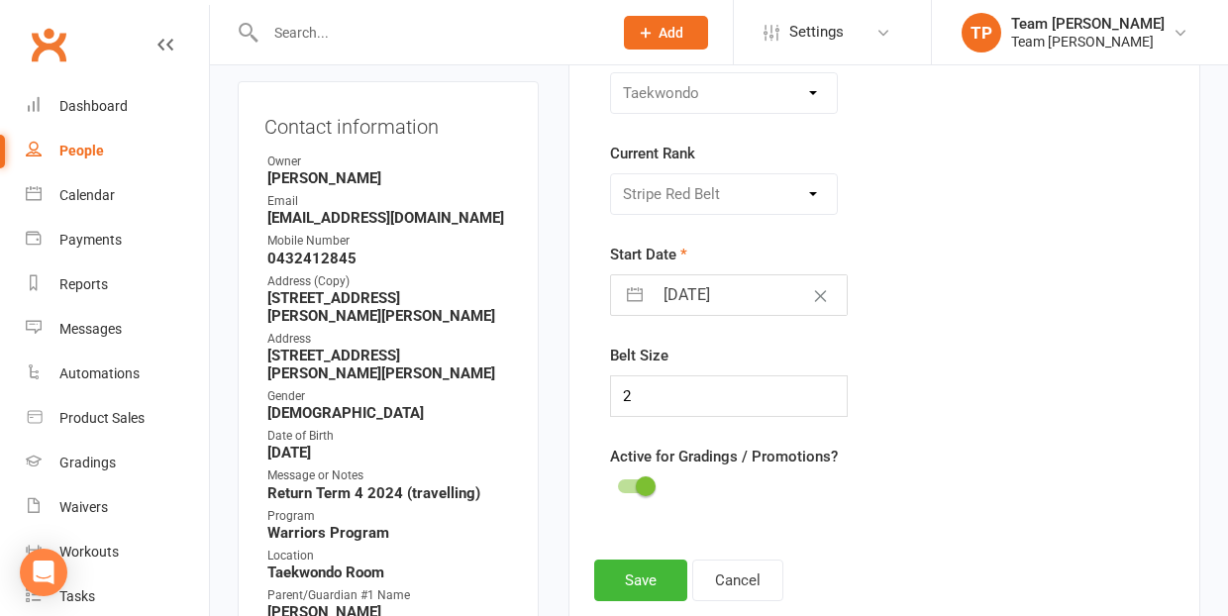
scroll to position [402, 0]
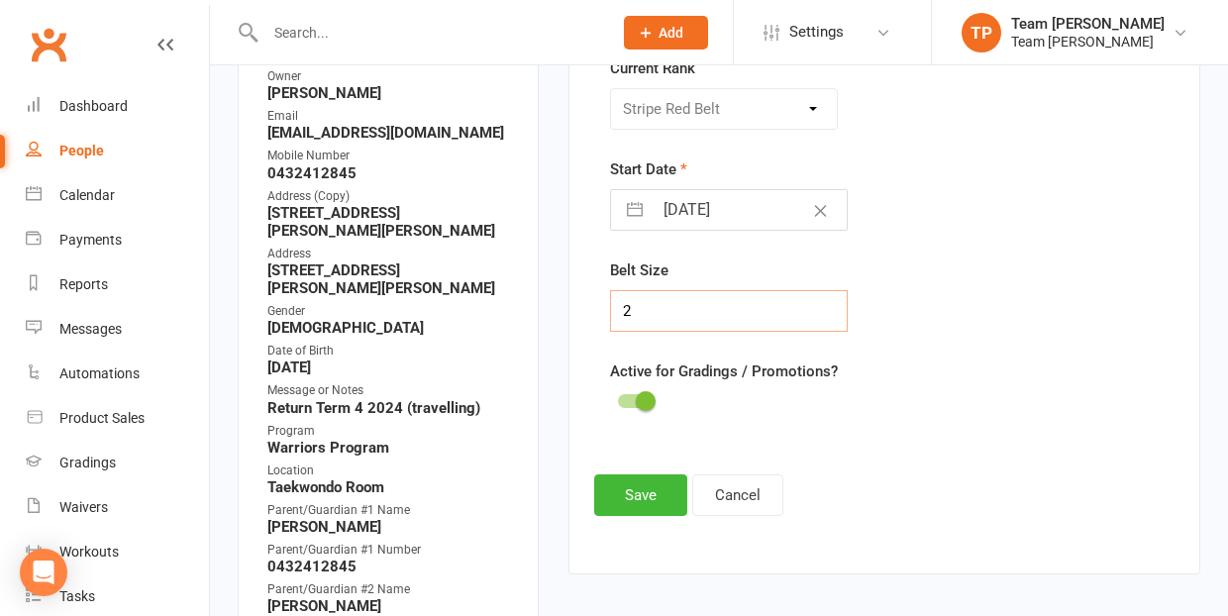
drag, startPoint x: 631, startPoint y: 308, endPoint x: 620, endPoint y: 308, distance: 10.9
click at [620, 308] on input "2" at bounding box center [729, 311] width 238 height 42
type input "3"
click at [638, 496] on button "Save" at bounding box center [640, 496] width 93 height 42
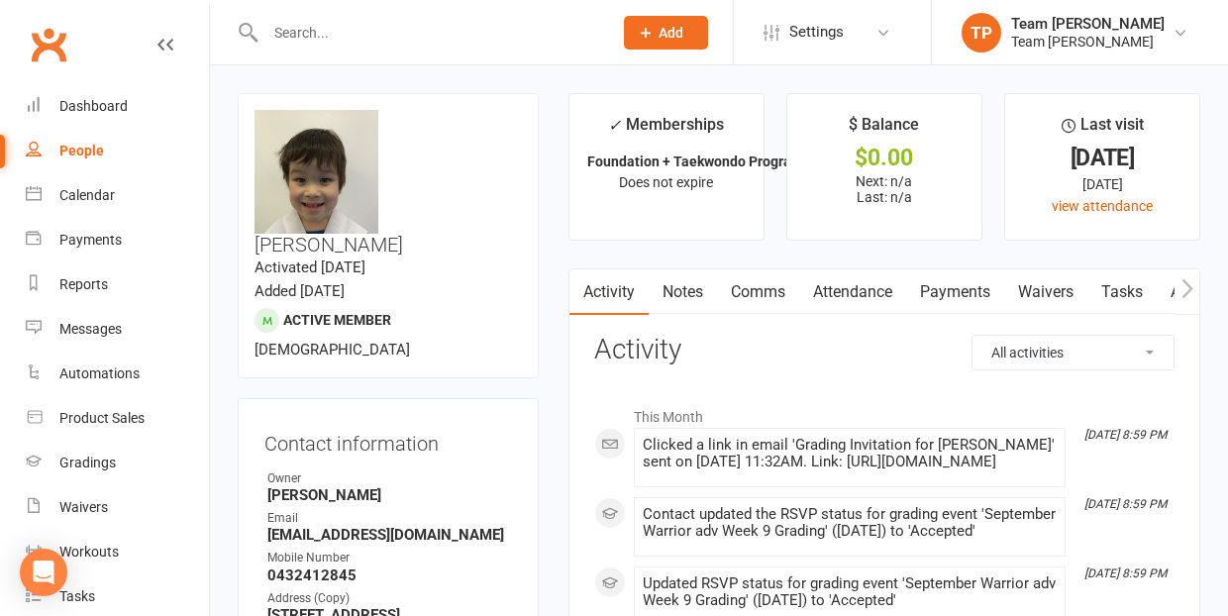
scroll to position [0, 0]
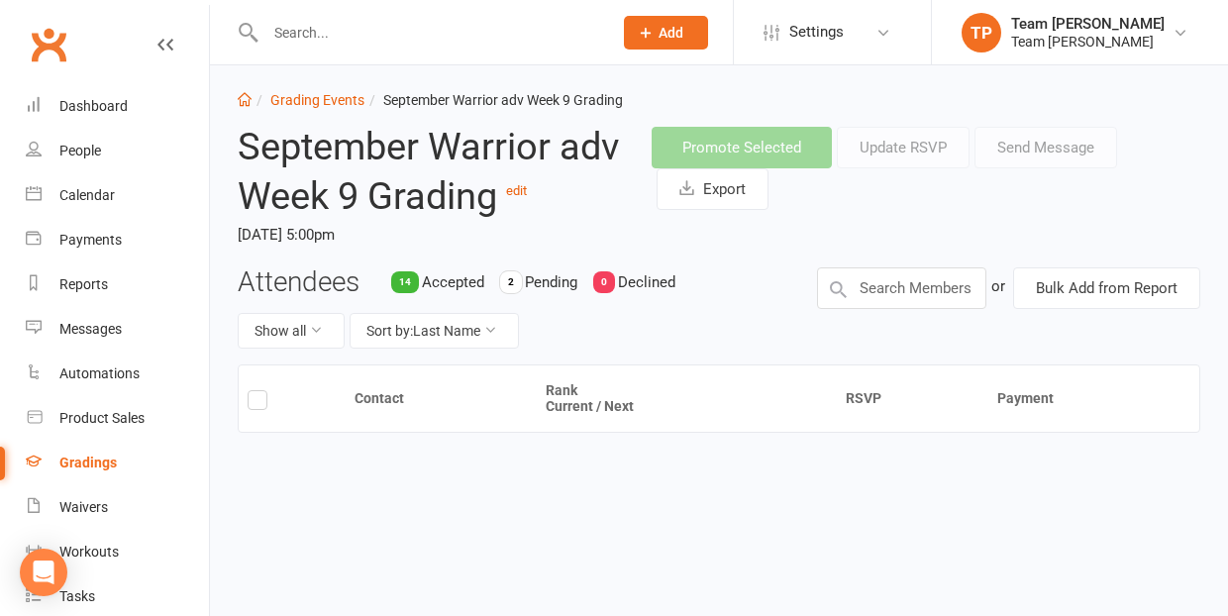
scroll to position [16, 0]
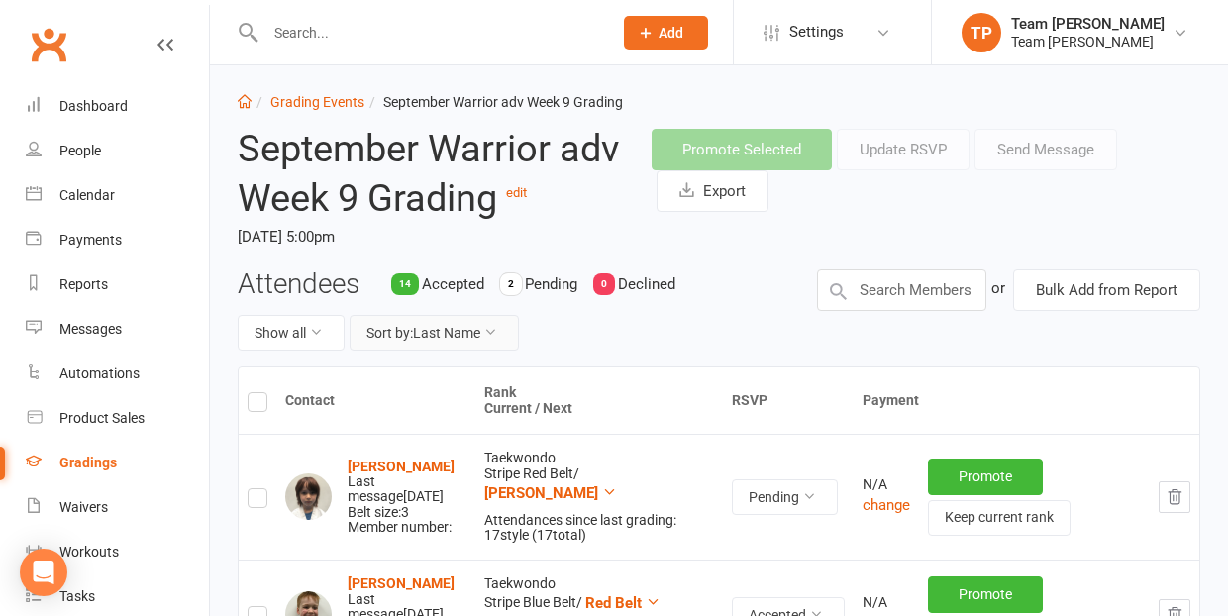
click at [453, 327] on button "Sort by: Last Name" at bounding box center [434, 333] width 169 height 36
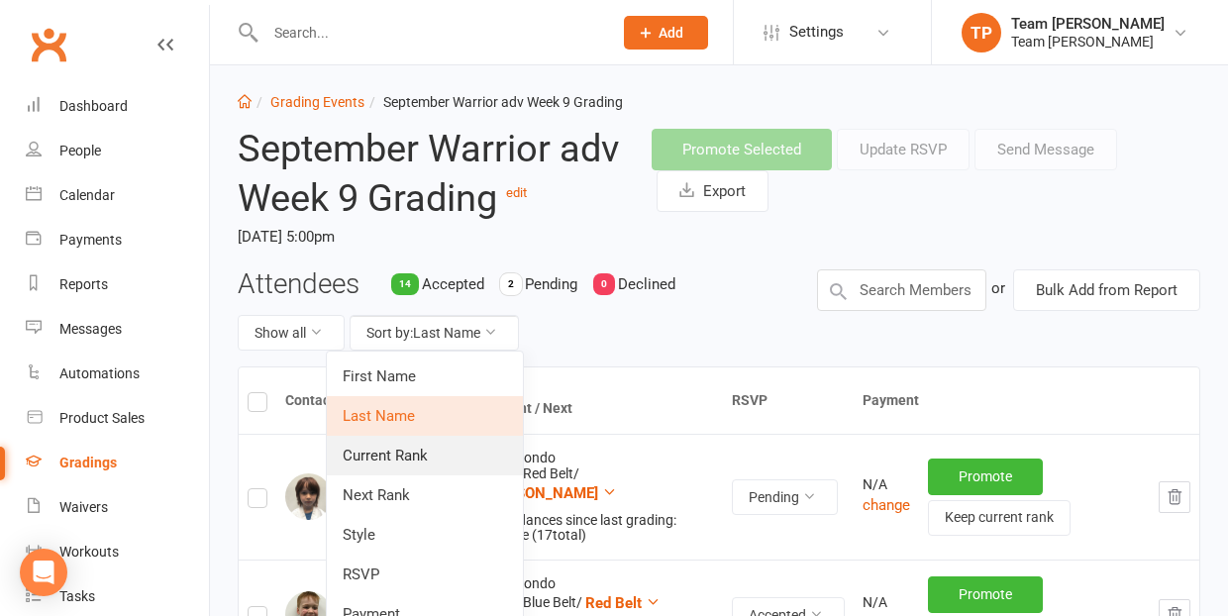
click at [424, 454] on link "Current Rank" at bounding box center [425, 456] width 196 height 40
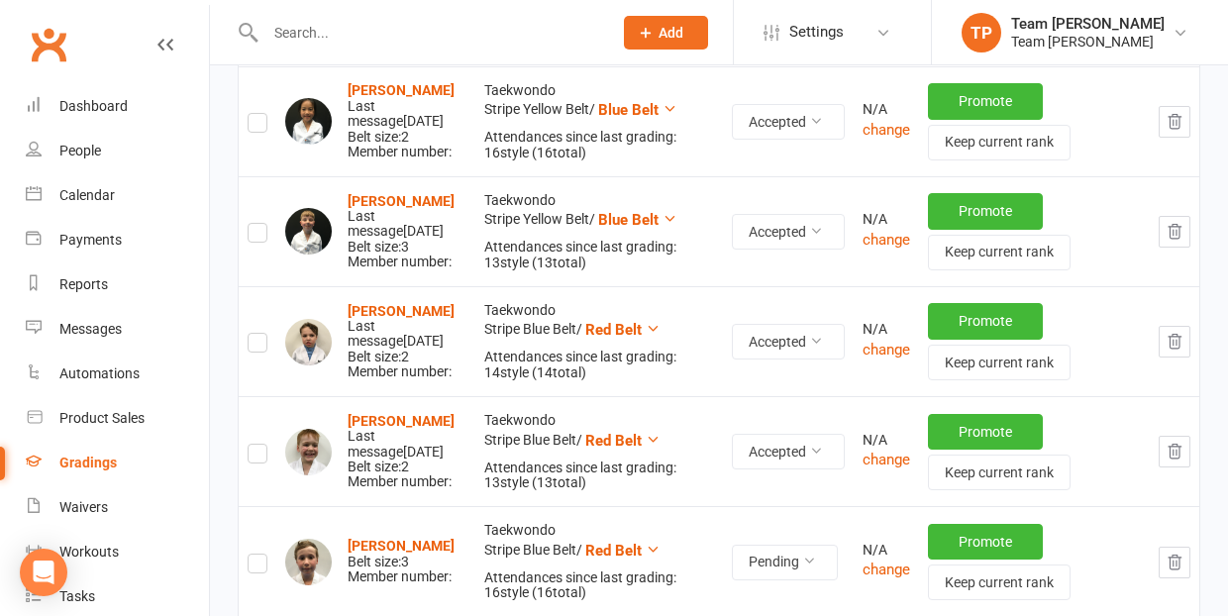
scroll to position [717, 0]
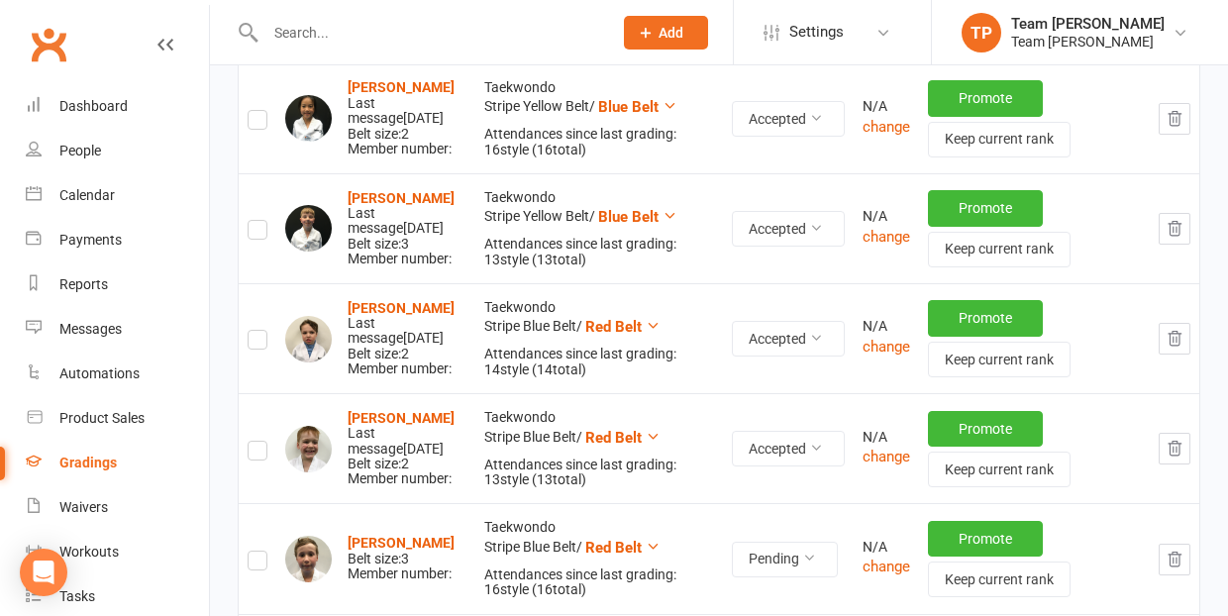
click at [387, 343] on div "[PERSON_NAME] Last message [DATE] Belt size: 2 Member number:" at bounding box center [407, 339] width 119 height 76
click at [374, 301] on strong "[PERSON_NAME]" at bounding box center [401, 308] width 107 height 16
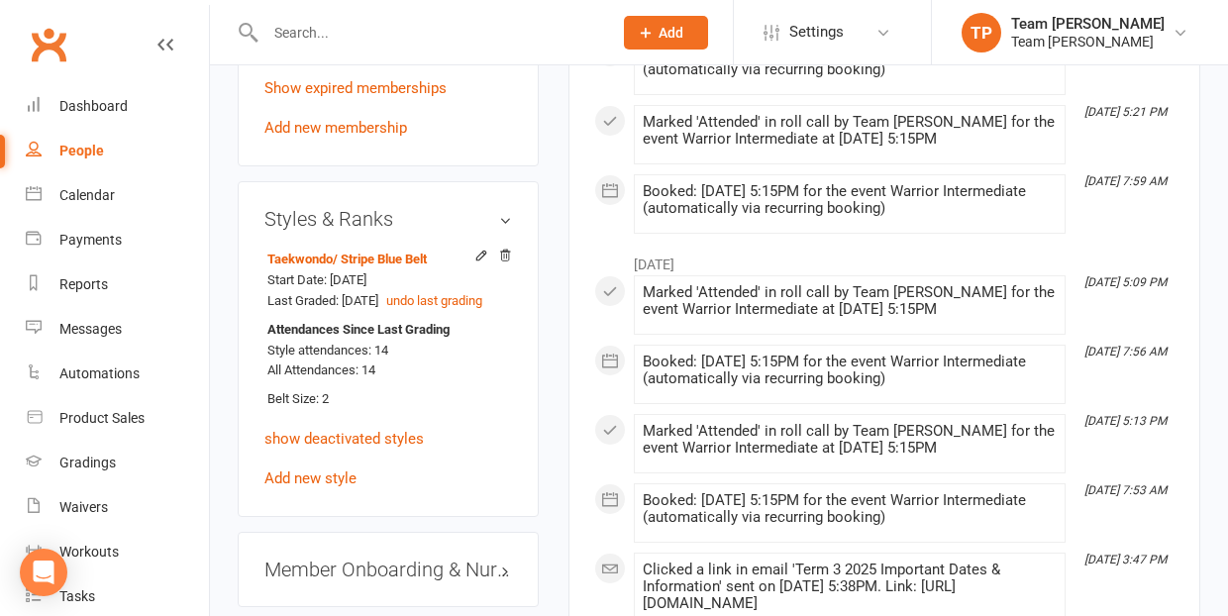
scroll to position [1743, 0]
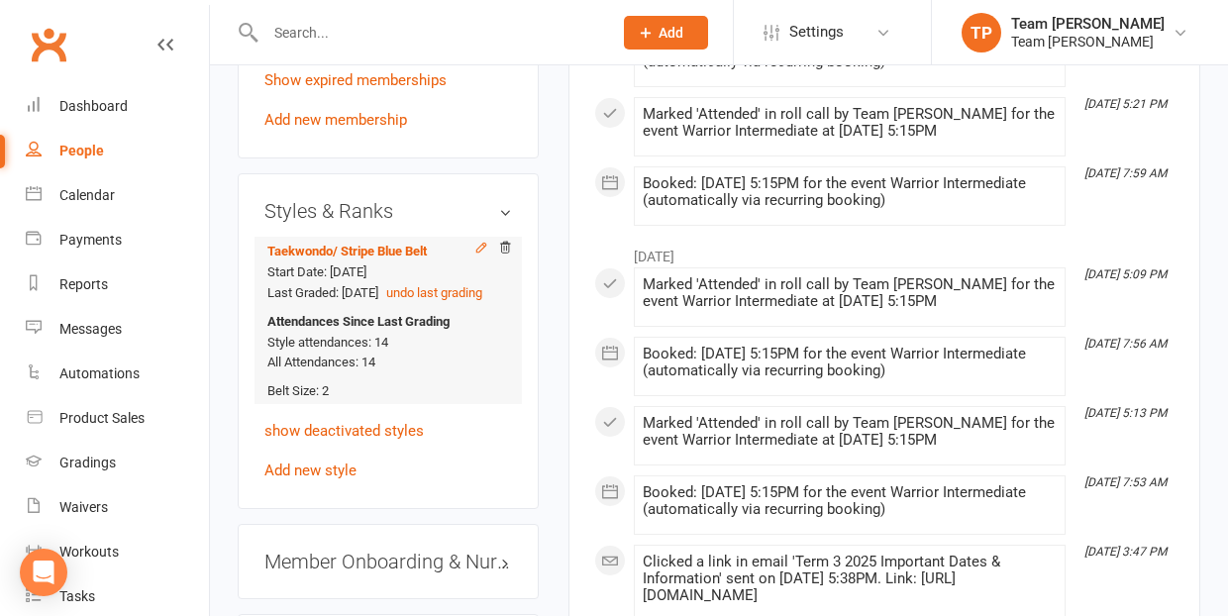
click at [482, 241] on icon at bounding box center [482, 248] width 14 height 14
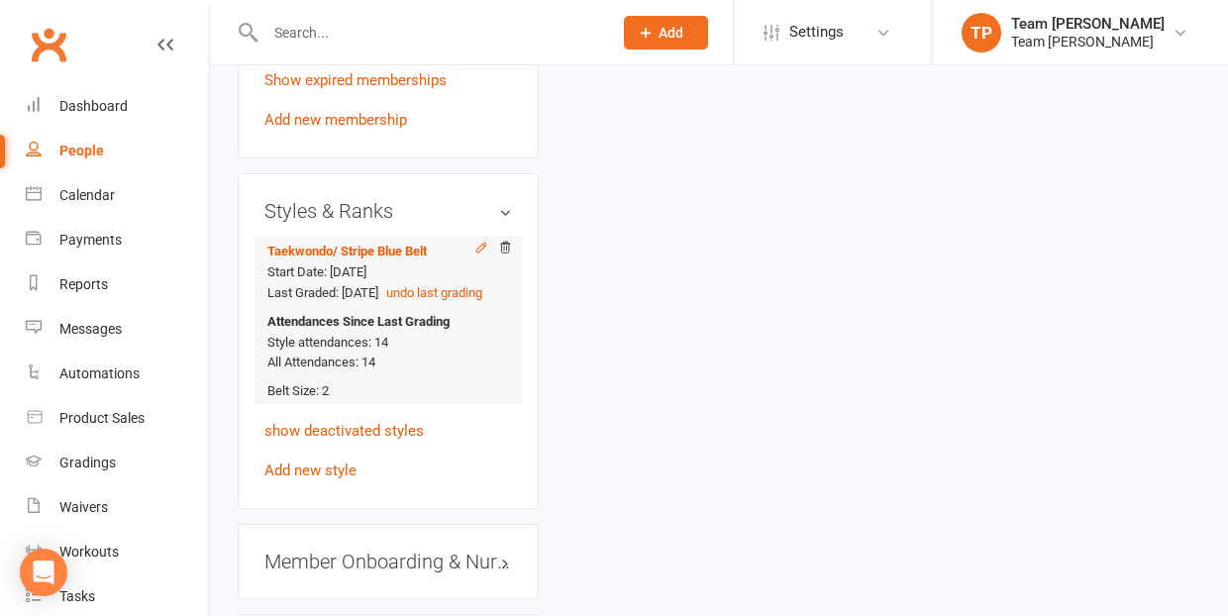
scroll to position [168, 0]
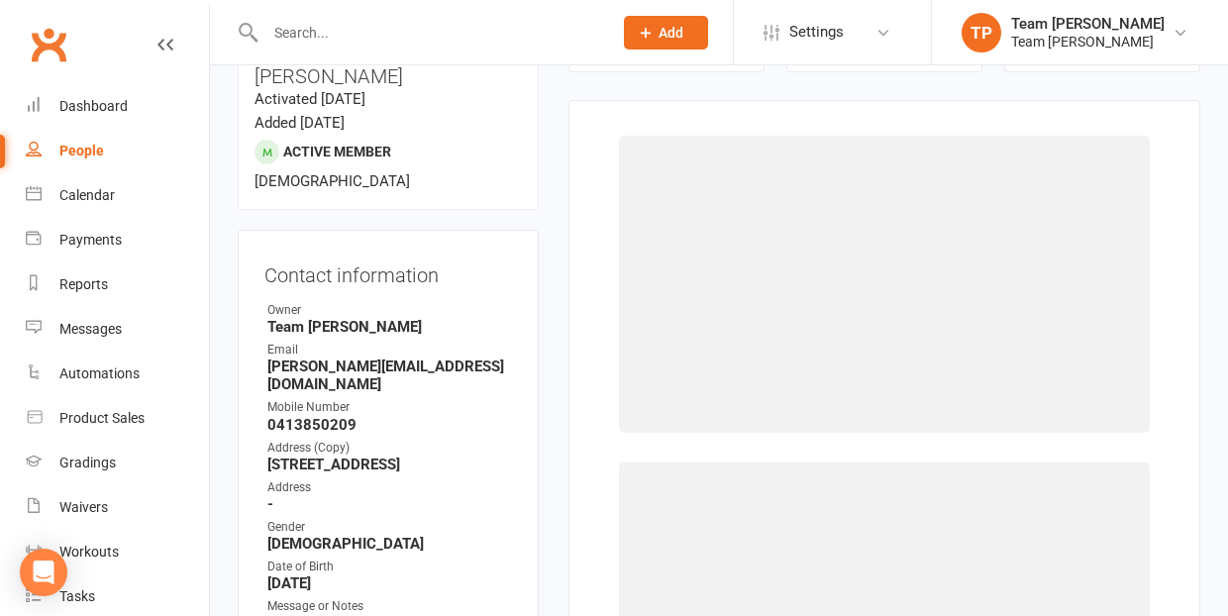
select select "1063"
select select "9961"
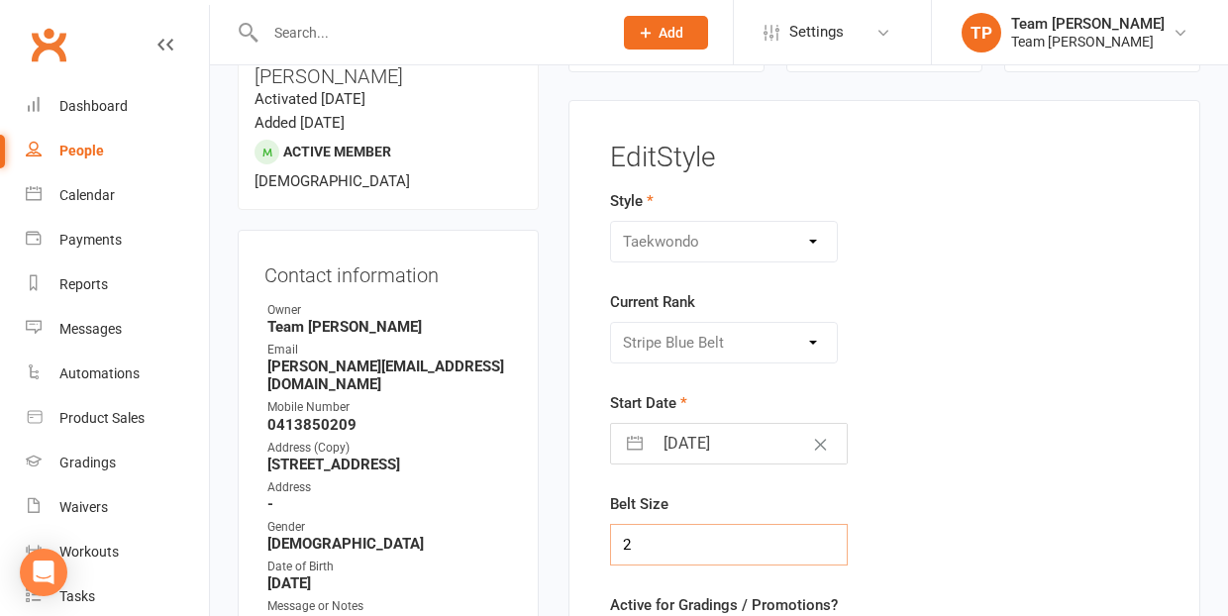
click at [632, 539] on input "2" at bounding box center [729, 545] width 238 height 42
type input "3"
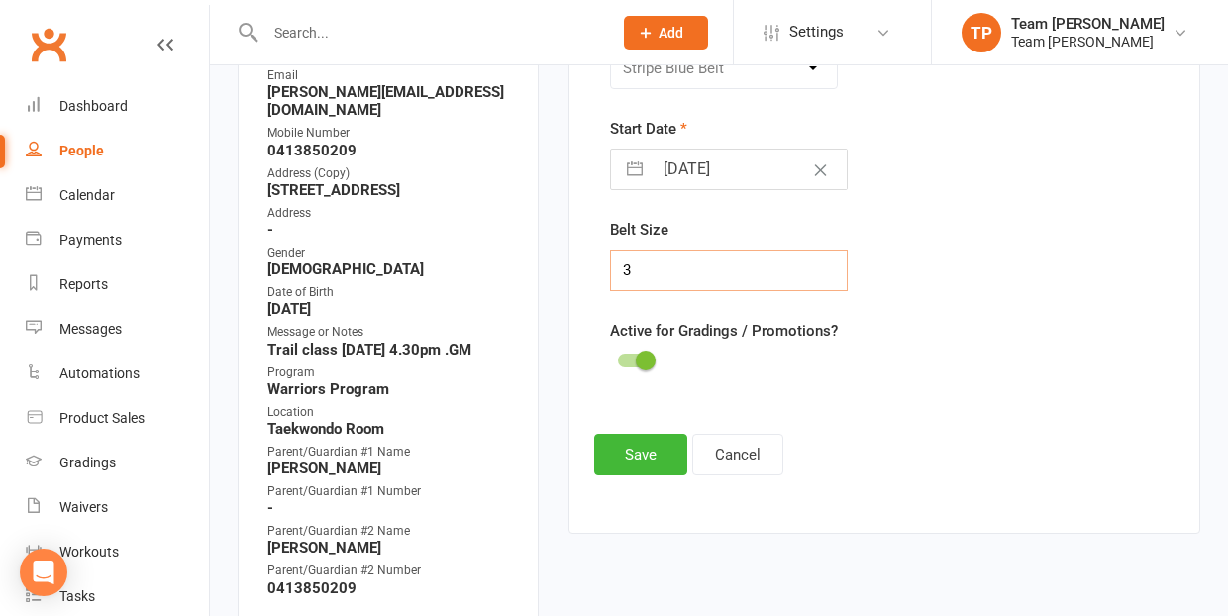
scroll to position [463, 0]
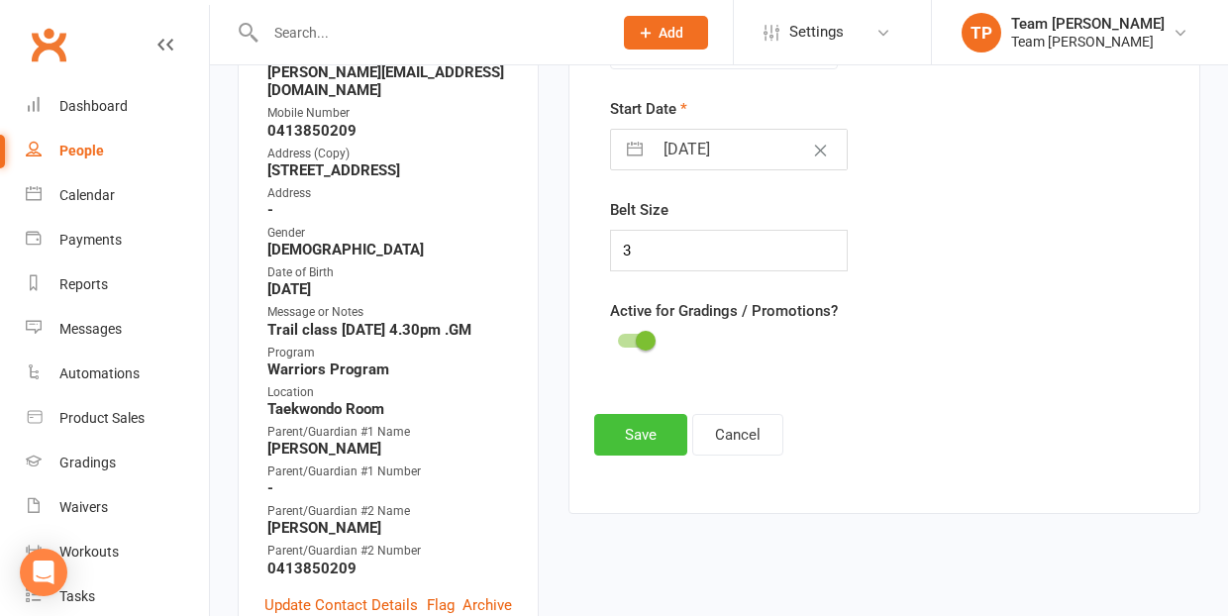
click at [632, 439] on button "Save" at bounding box center [640, 435] width 93 height 42
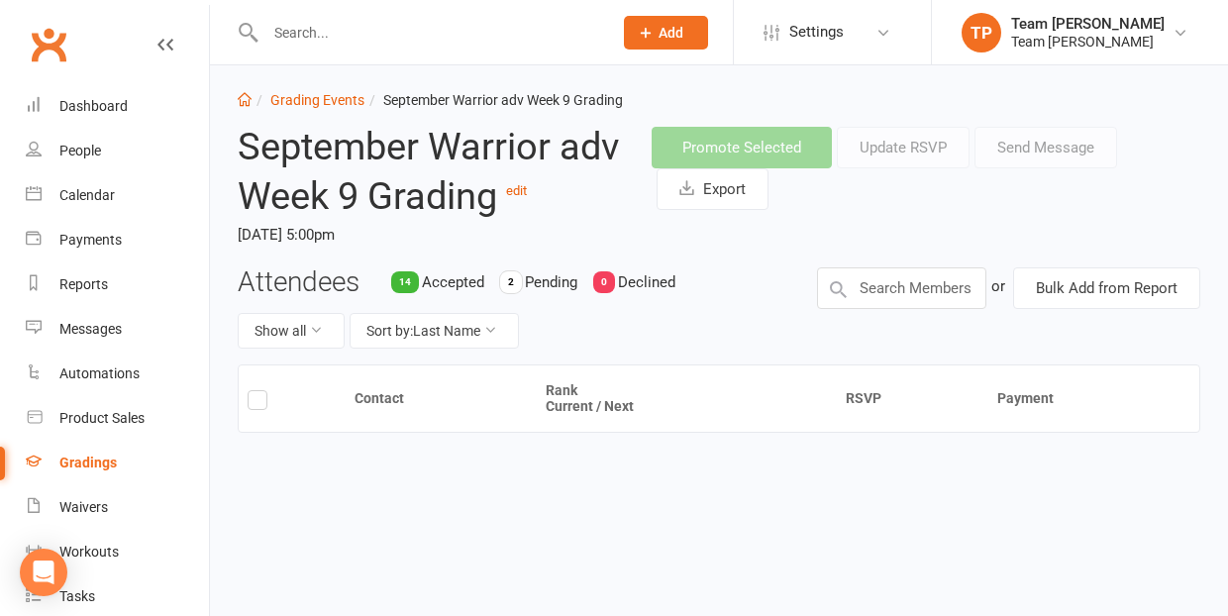
scroll to position [16, 0]
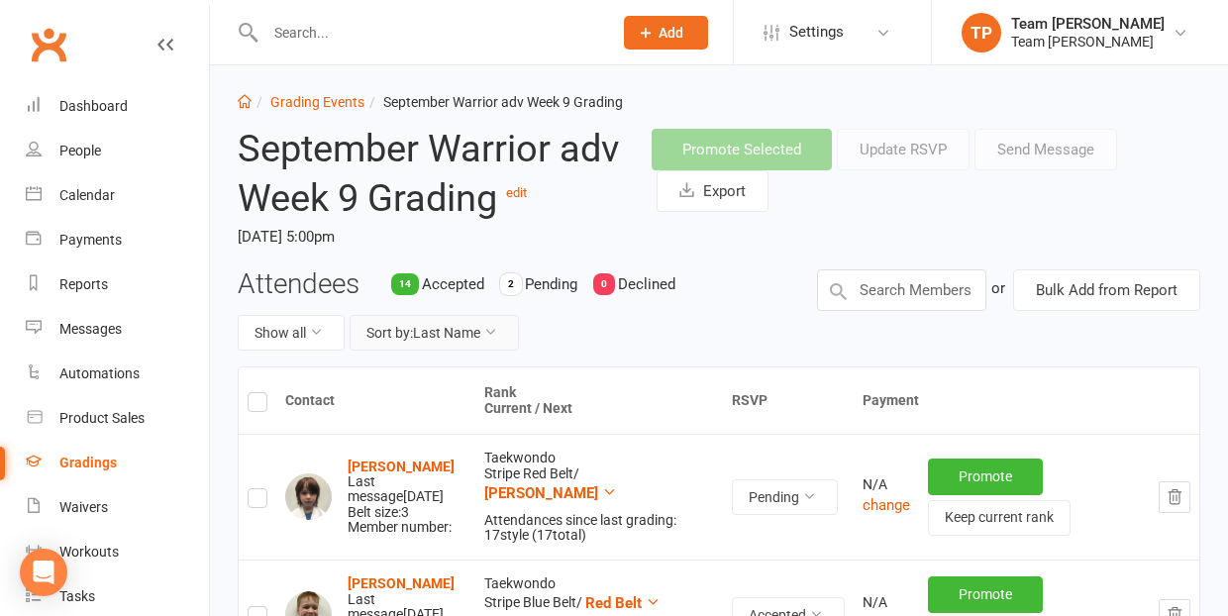
click at [446, 326] on button "Sort by: Last Name" at bounding box center [434, 333] width 169 height 36
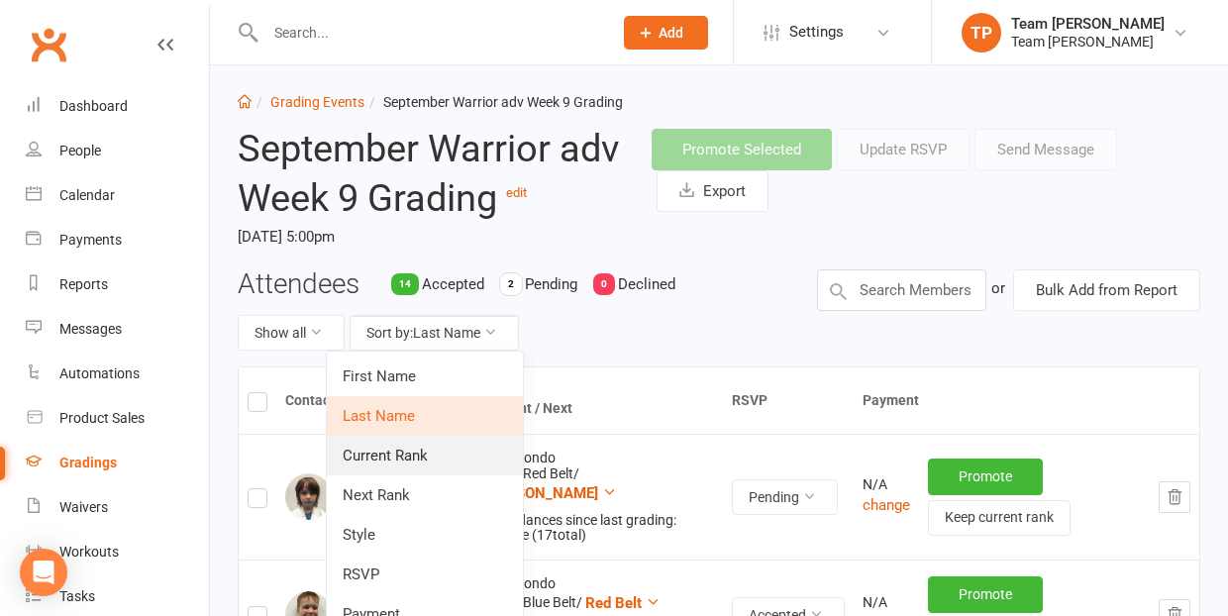
click at [439, 448] on link "Current Rank" at bounding box center [425, 456] width 196 height 40
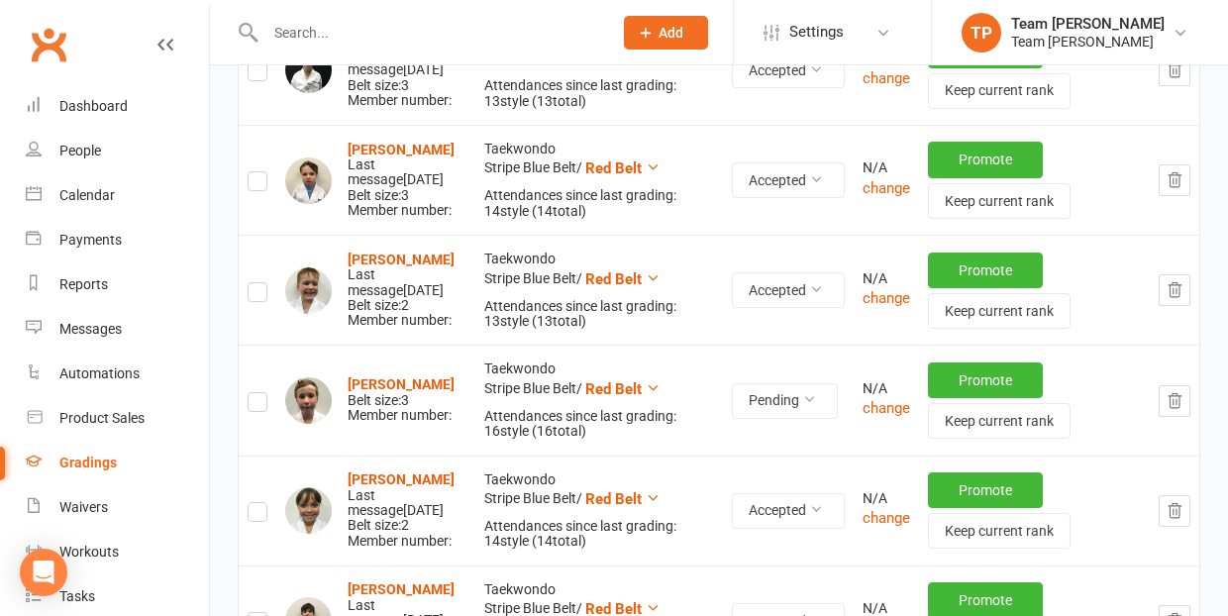
scroll to position [880, 0]
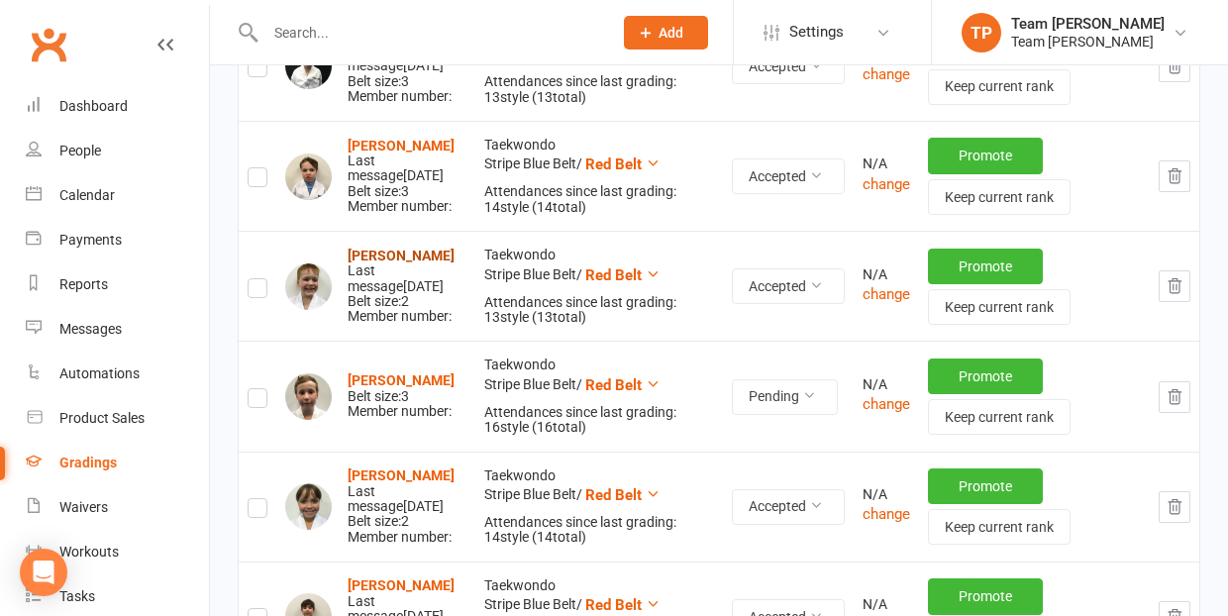
click at [392, 248] on strong "[PERSON_NAME]" at bounding box center [401, 256] width 107 height 16
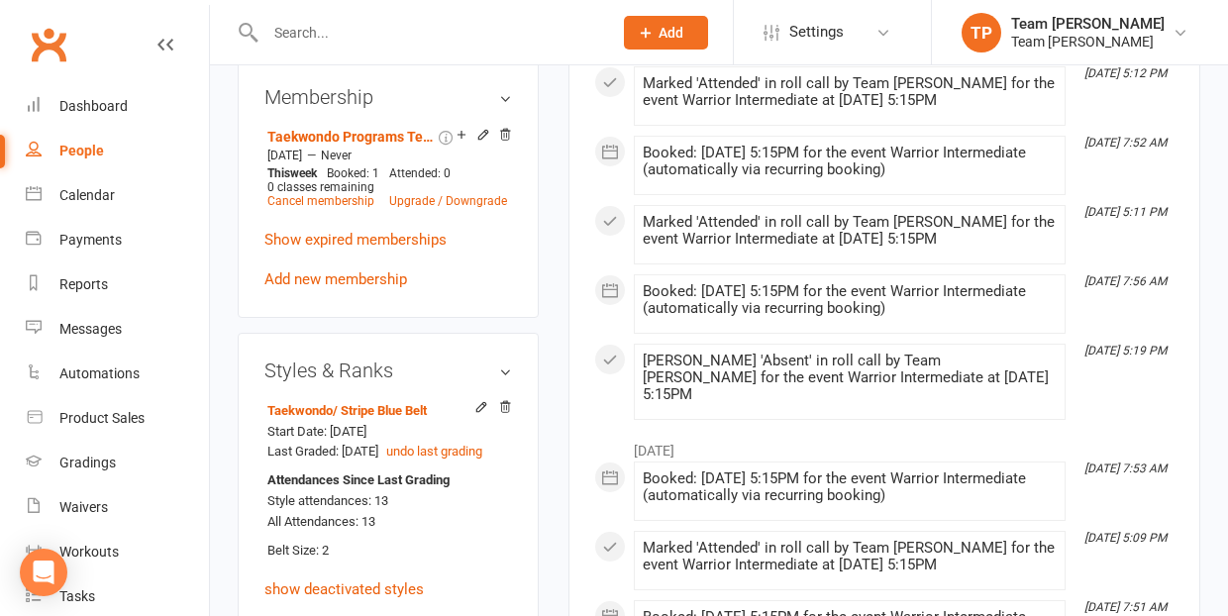
scroll to position [1624, 0]
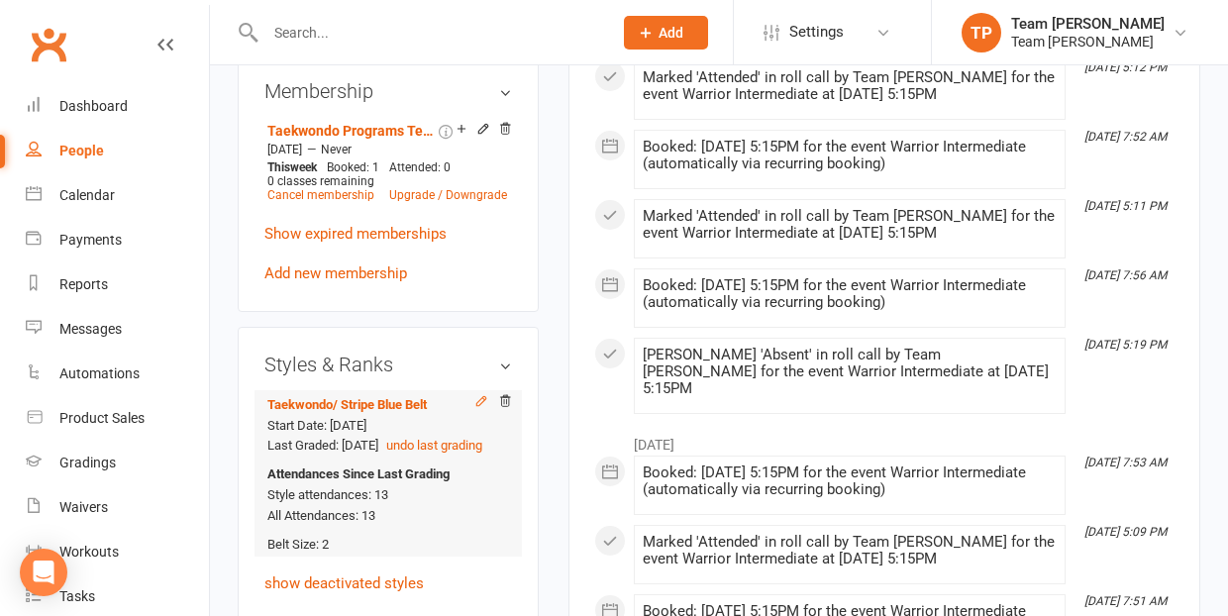
click at [482, 394] on icon at bounding box center [482, 401] width 14 height 14
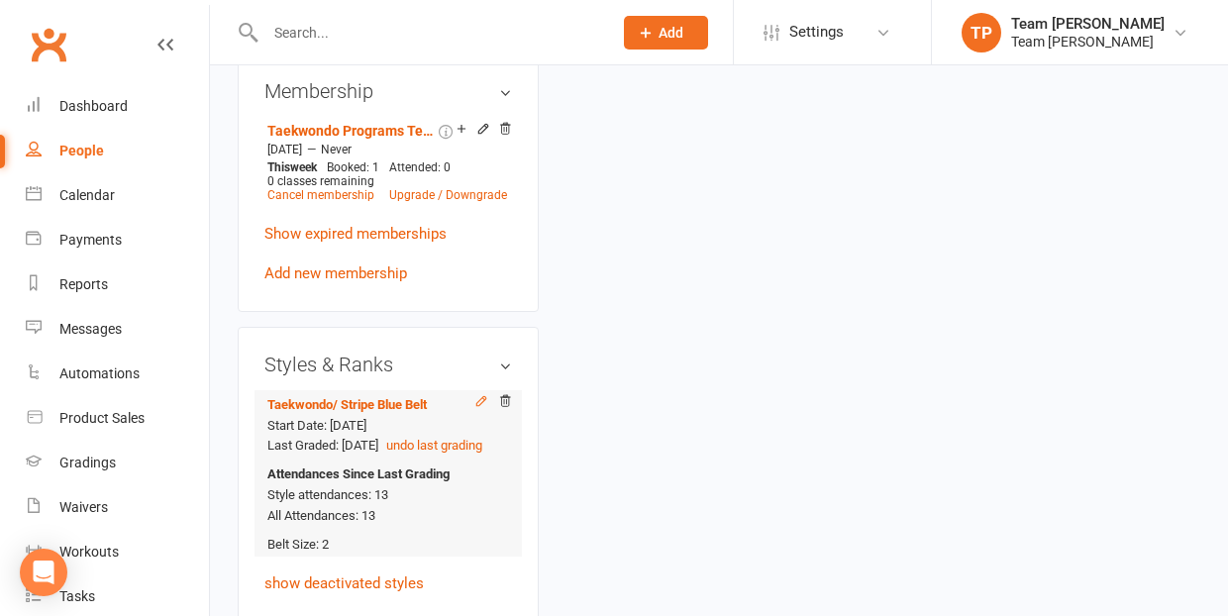
scroll to position [168, 0]
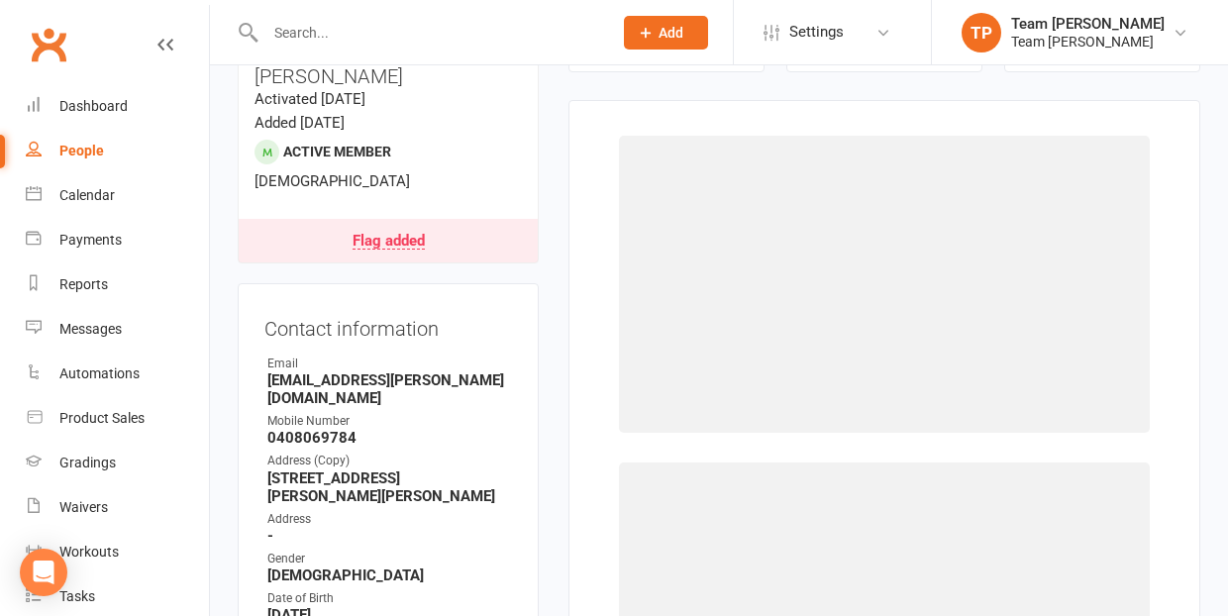
select select "1063"
select select "9961"
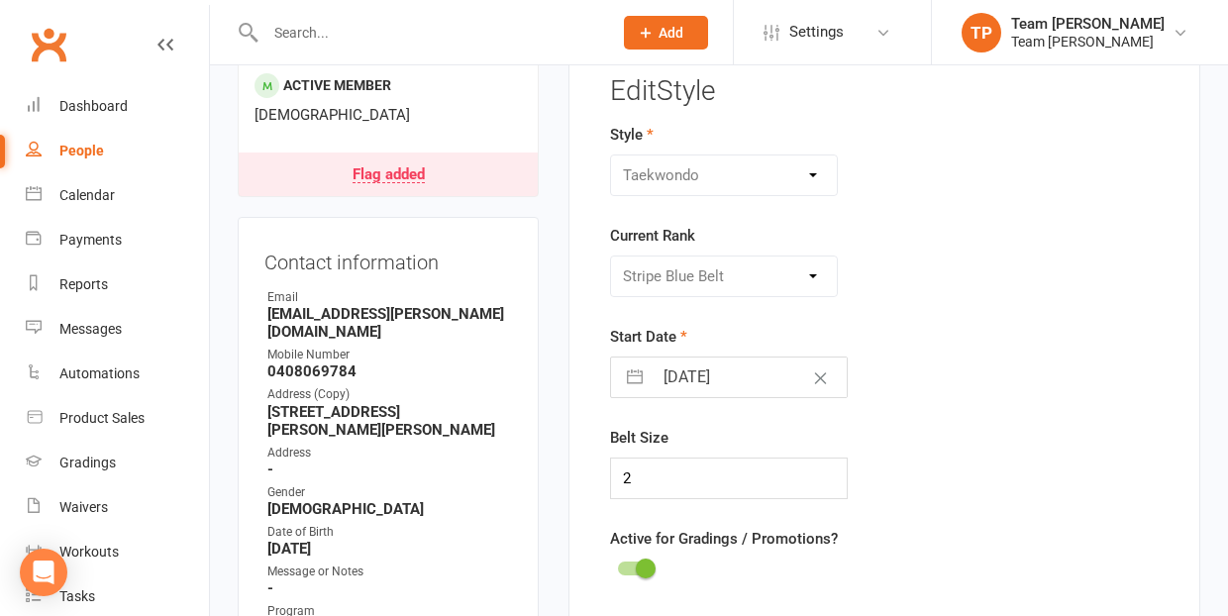
scroll to position [351, 0]
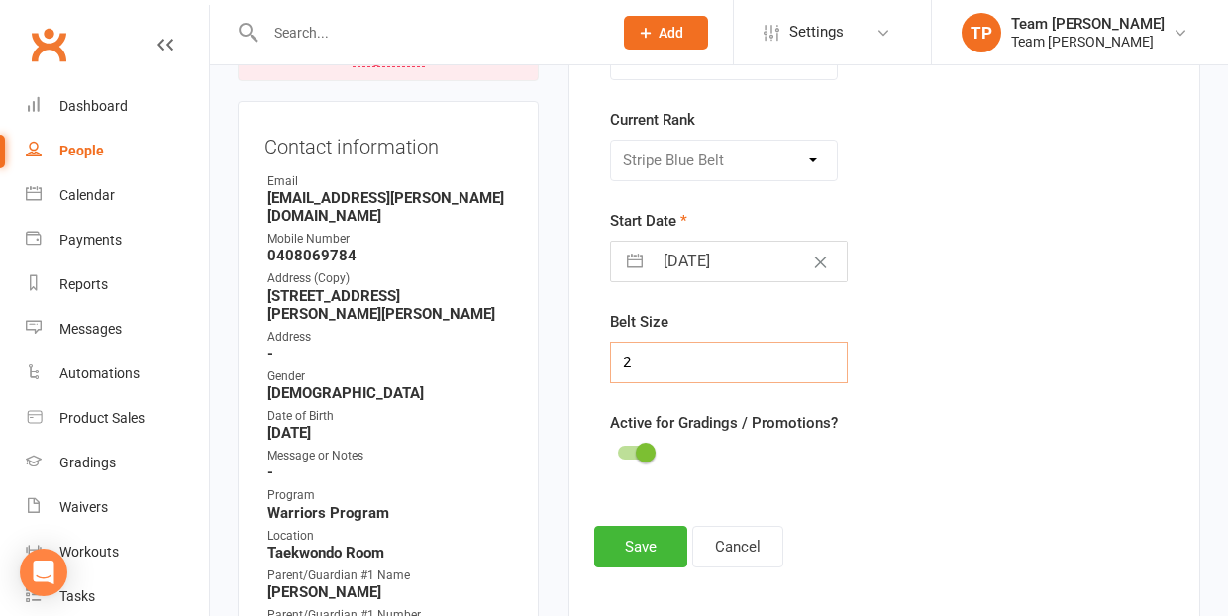
click at [623, 362] on input "2" at bounding box center [729, 363] width 238 height 42
type input "3"
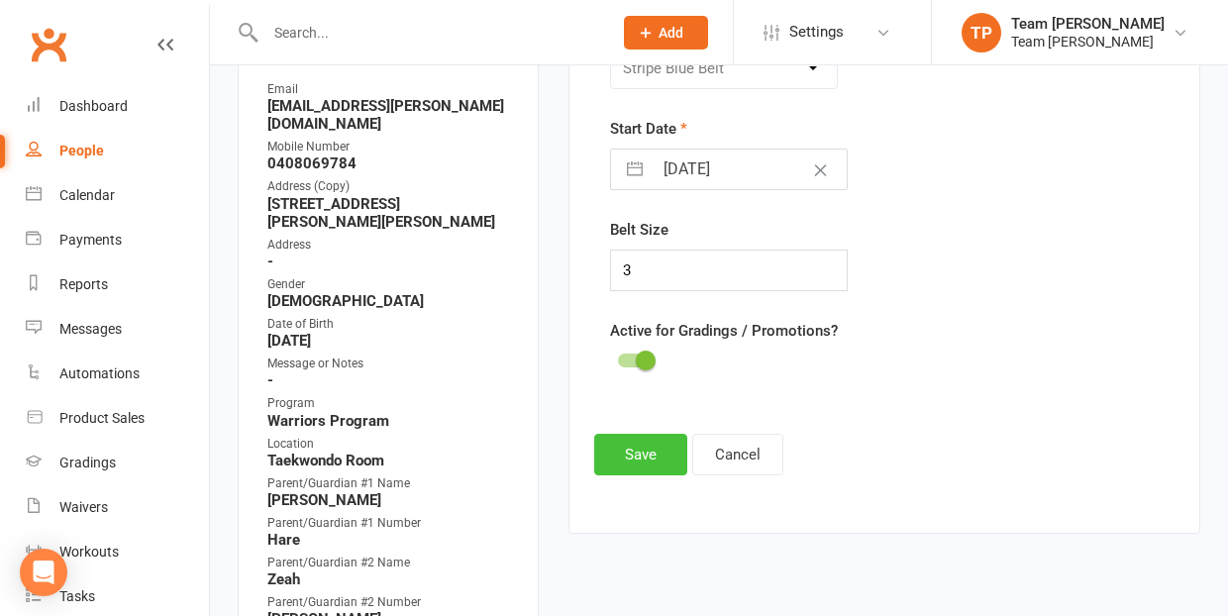
click at [649, 447] on button "Save" at bounding box center [640, 455] width 93 height 42
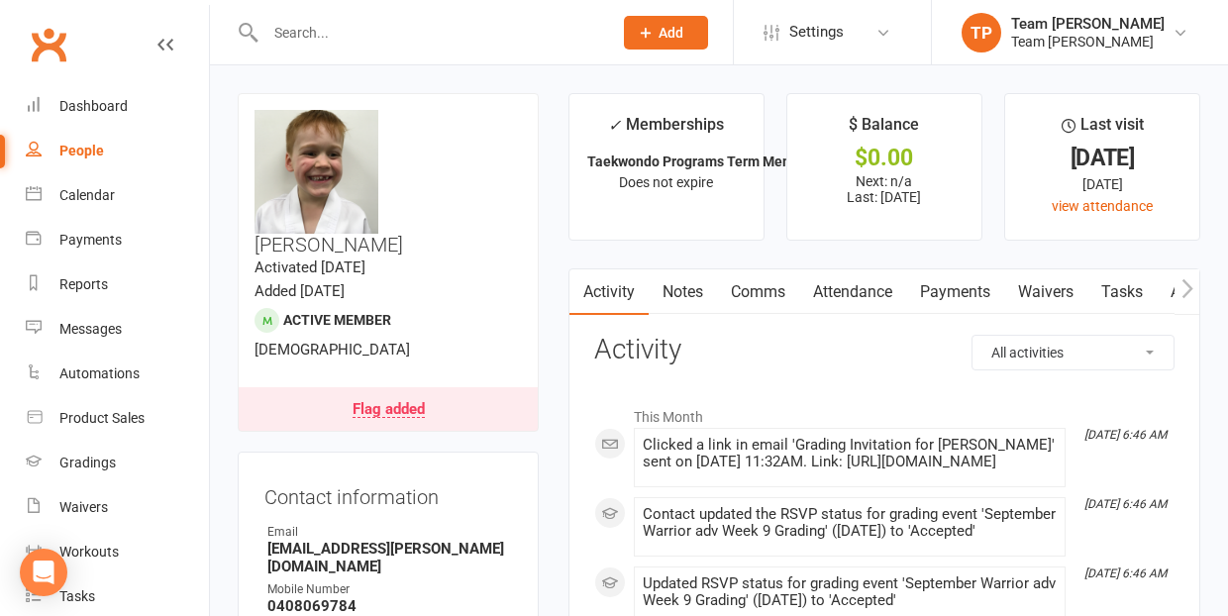
scroll to position [0, 0]
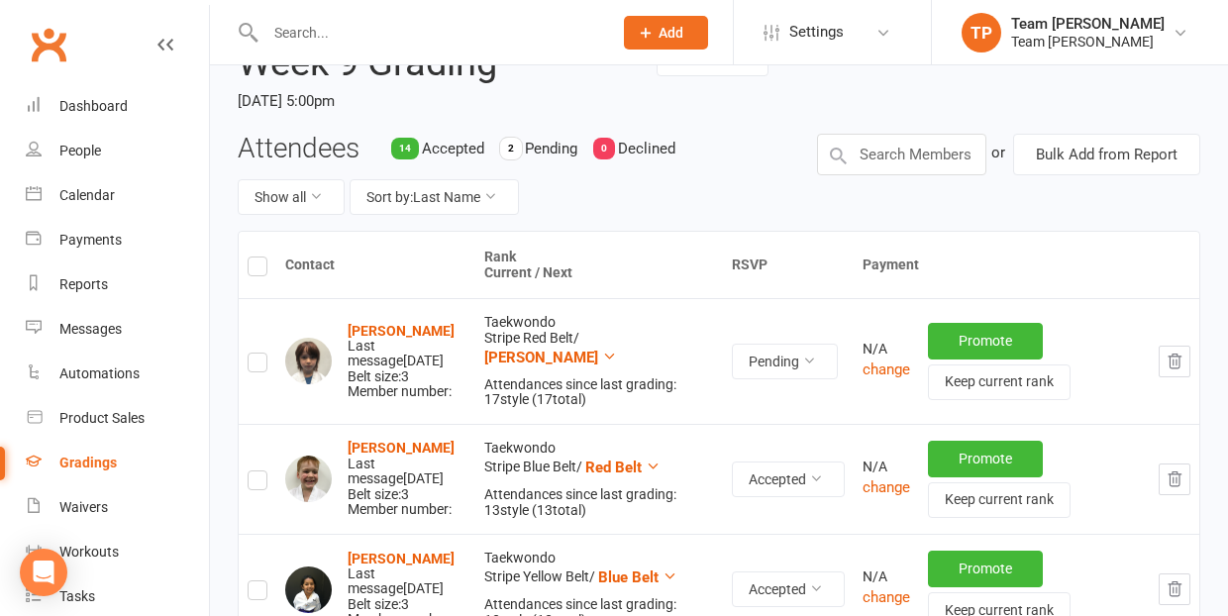
scroll to position [16, 0]
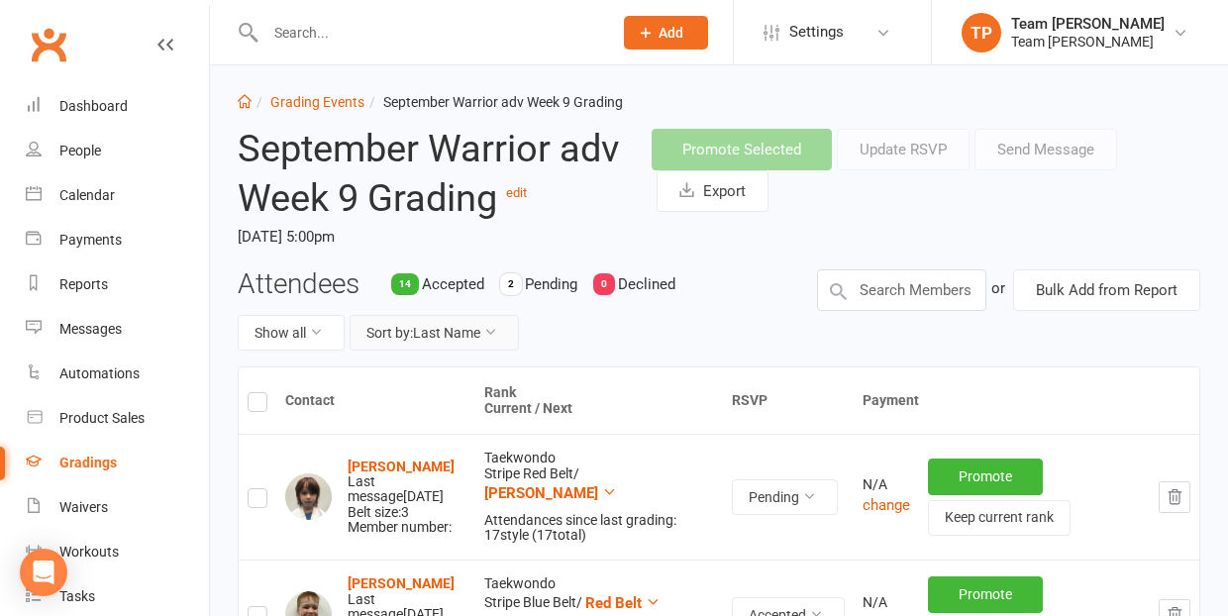
click at [462, 327] on button "Sort by: Last Name" at bounding box center [434, 333] width 169 height 36
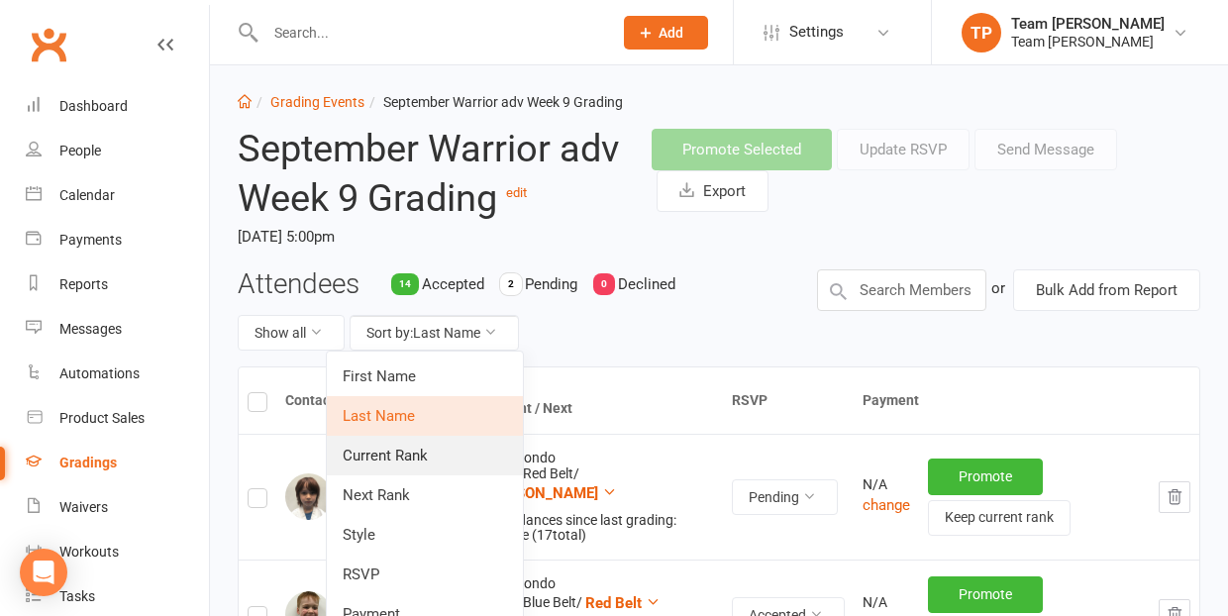
click at [428, 453] on link "Current Rank" at bounding box center [425, 456] width 196 height 40
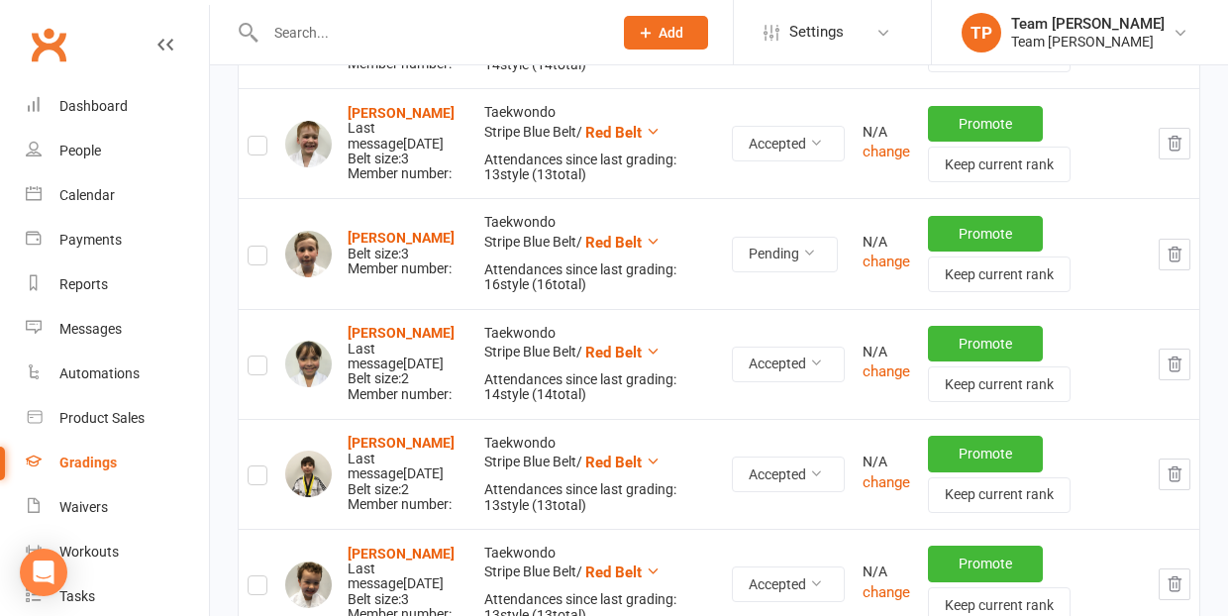
scroll to position [1030, 0]
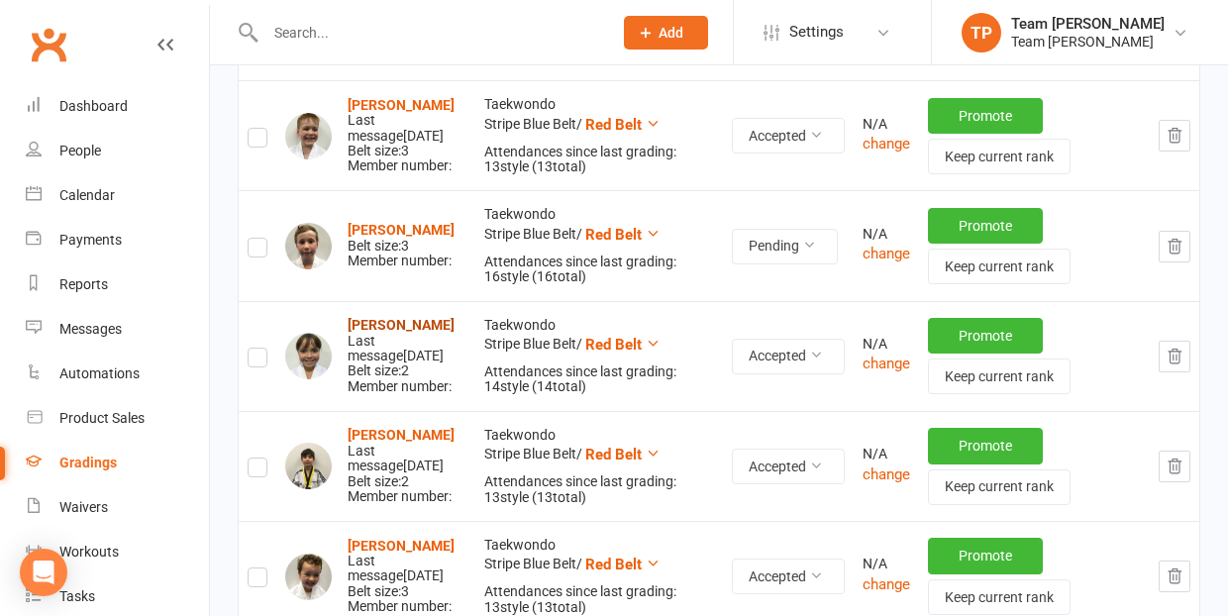
click at [390, 317] on strong "[PERSON_NAME]" at bounding box center [401, 325] width 107 height 16
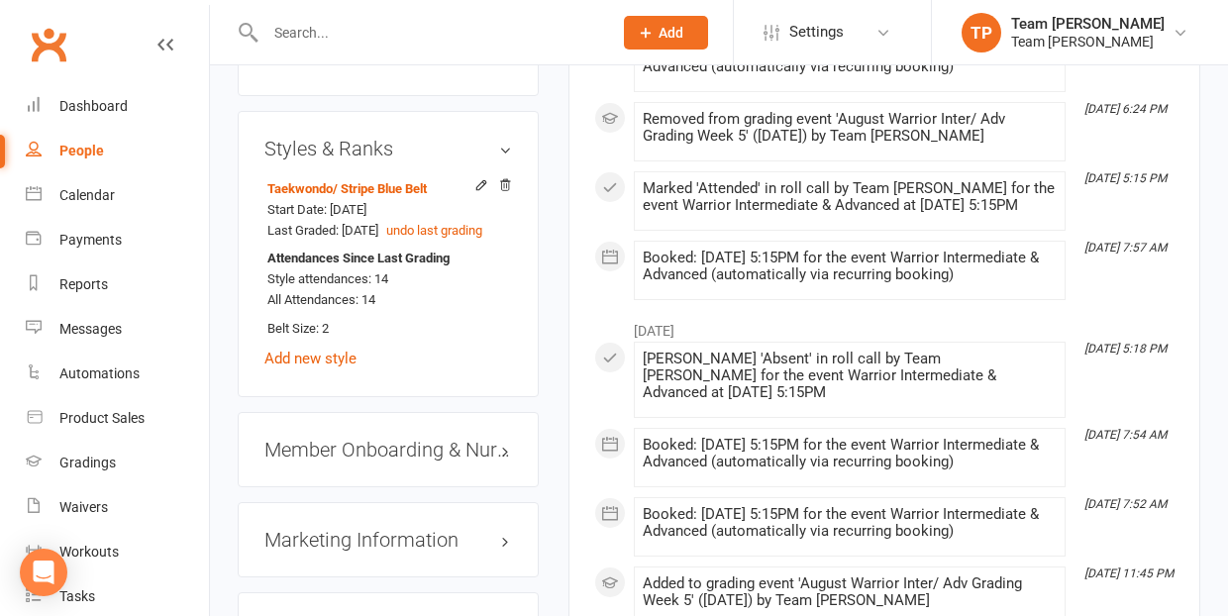
scroll to position [1795, 0]
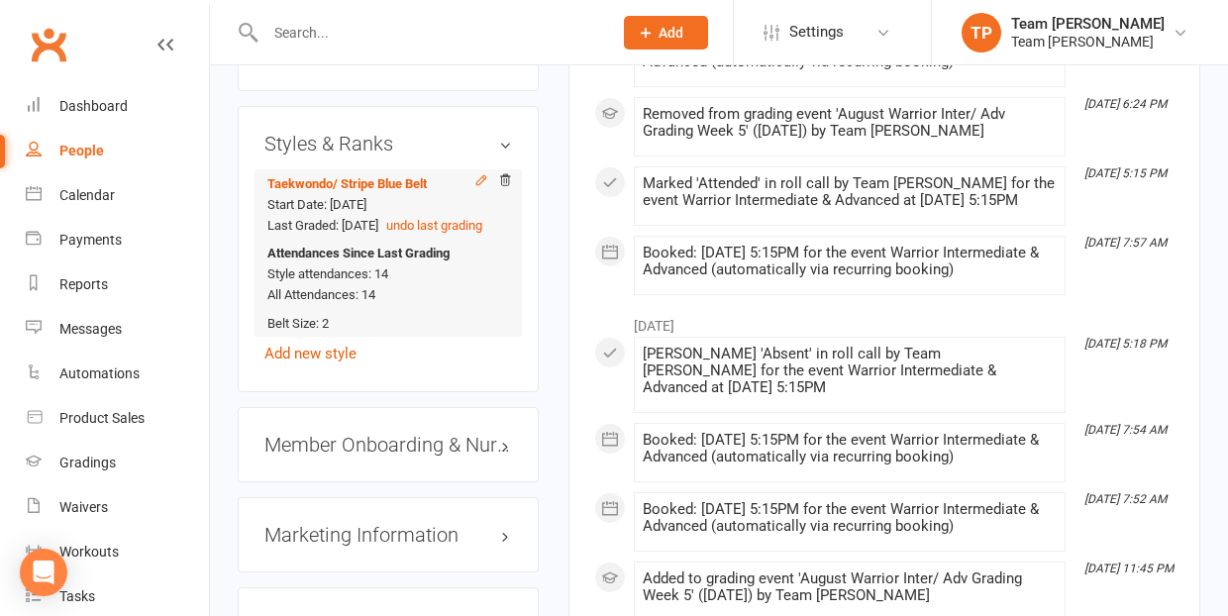
click at [480, 173] on icon at bounding box center [482, 180] width 14 height 14
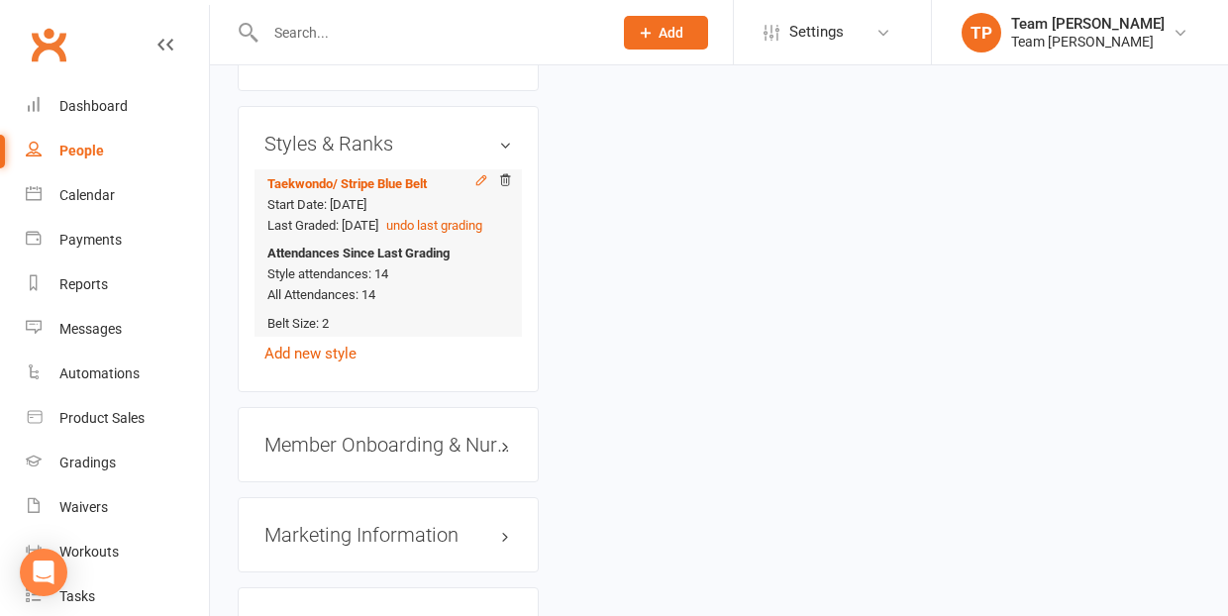
scroll to position [168, 0]
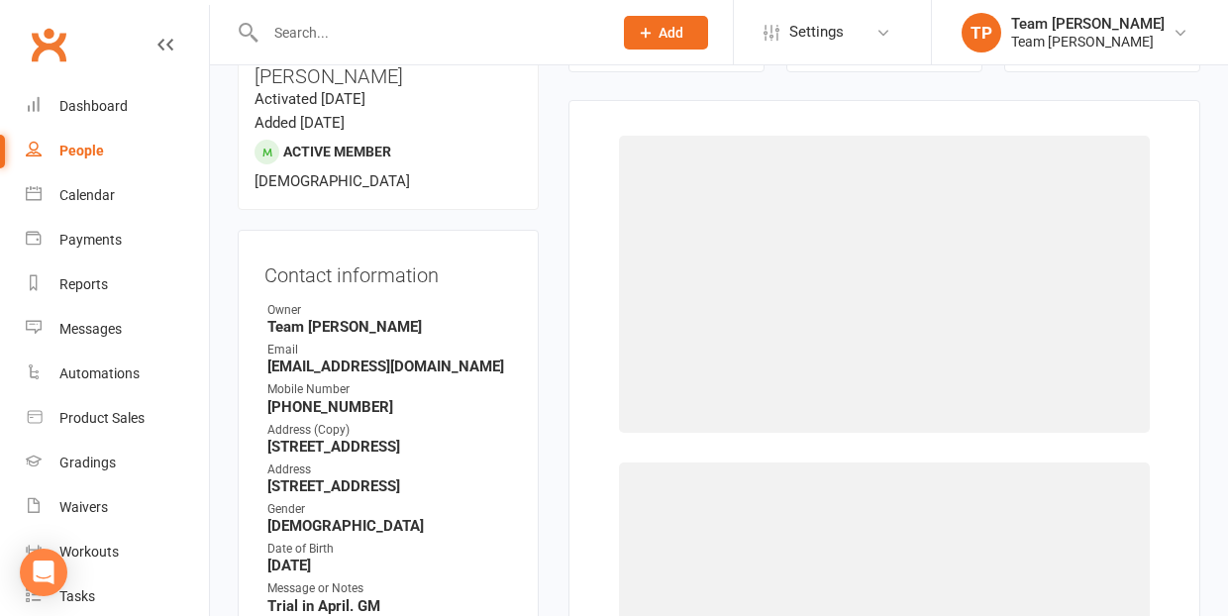
select select "1063"
select select "9961"
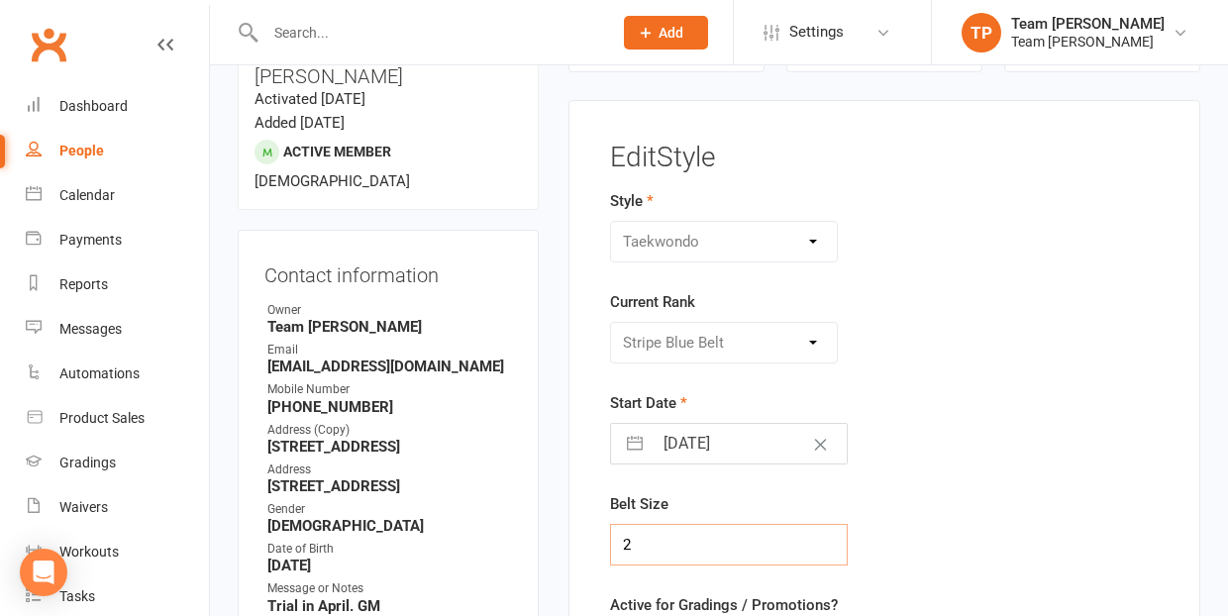
drag, startPoint x: 637, startPoint y: 540, endPoint x: 623, endPoint y: 540, distance: 13.9
click at [623, 540] on input "2" at bounding box center [729, 545] width 238 height 42
type input "3"
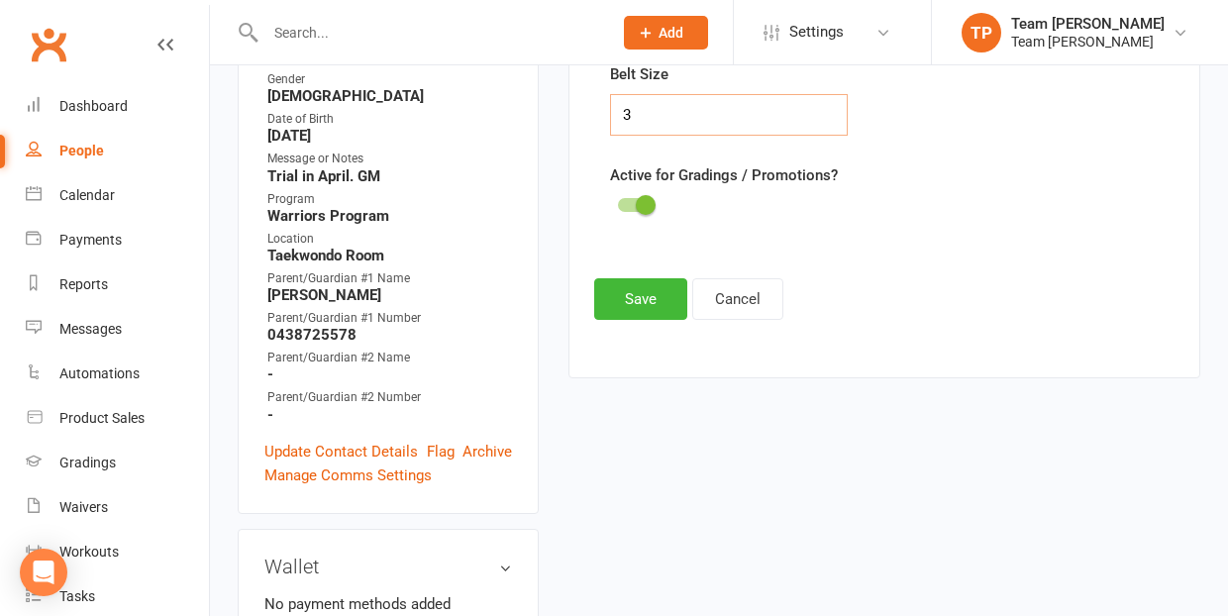
scroll to position [667, 0]
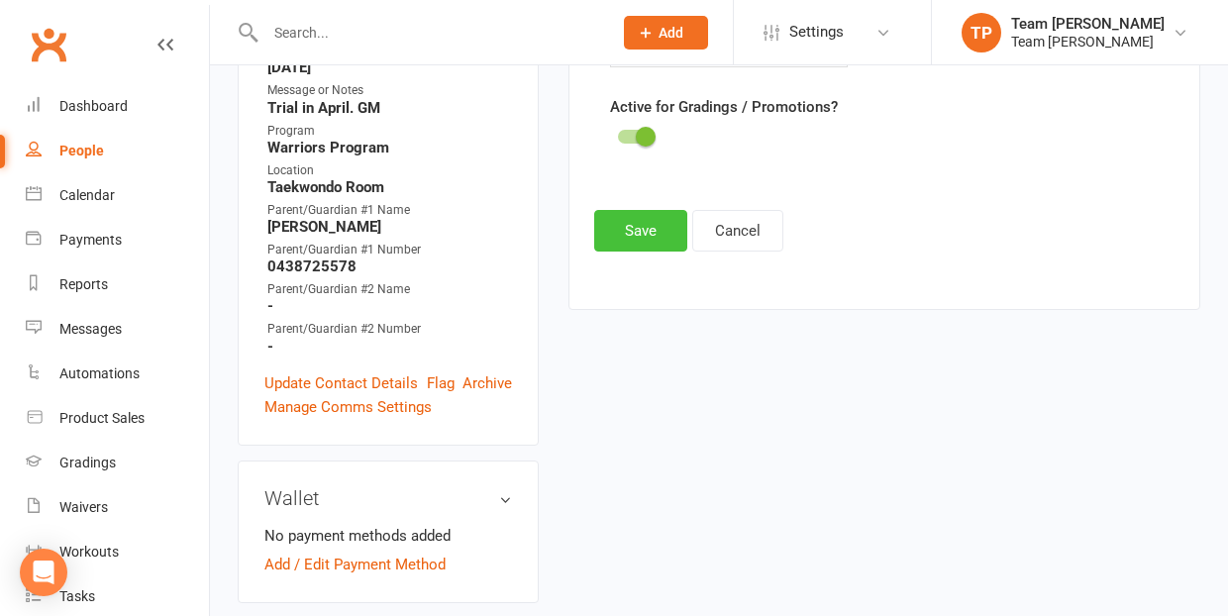
click at [637, 239] on button "Save" at bounding box center [640, 231] width 93 height 42
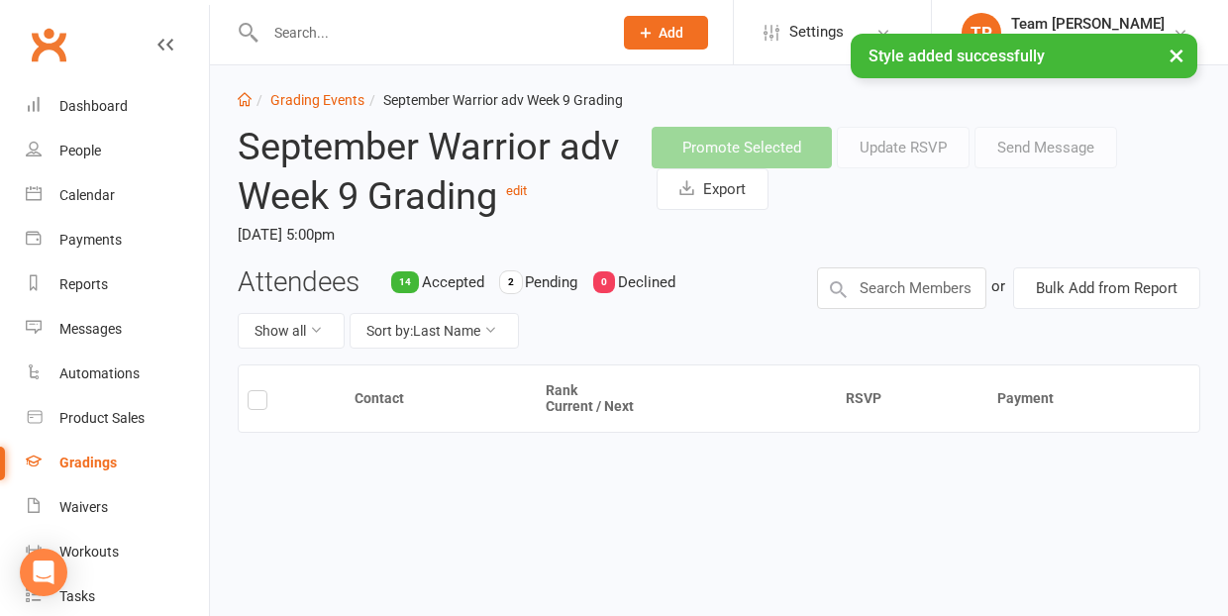
scroll to position [16, 0]
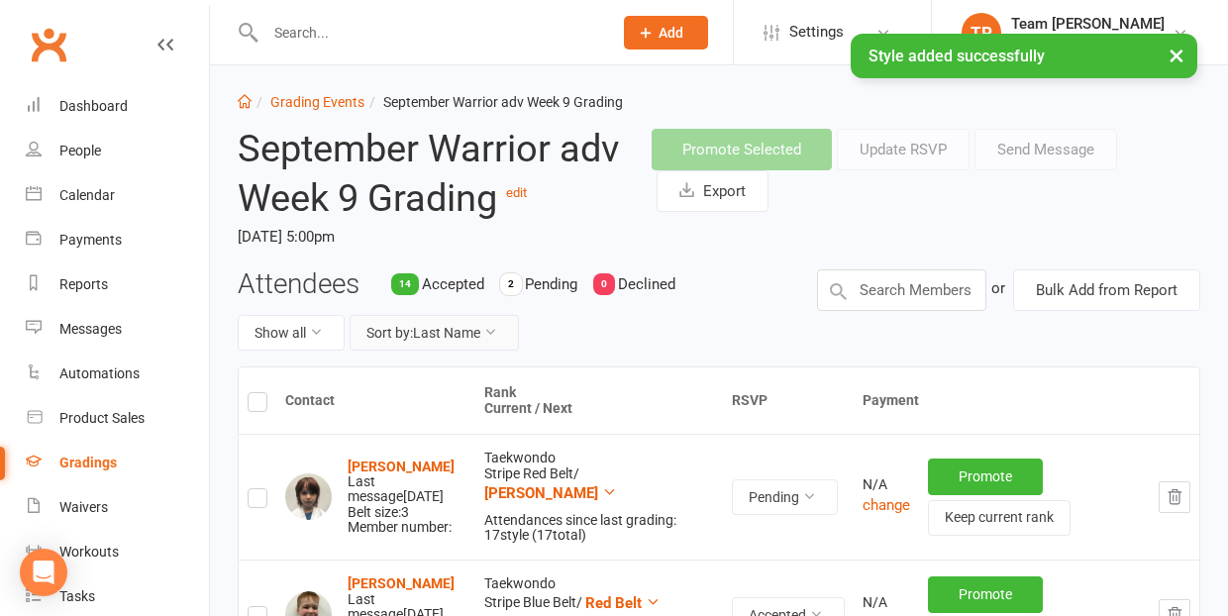
click at [448, 332] on button "Sort by: Last Name" at bounding box center [434, 333] width 169 height 36
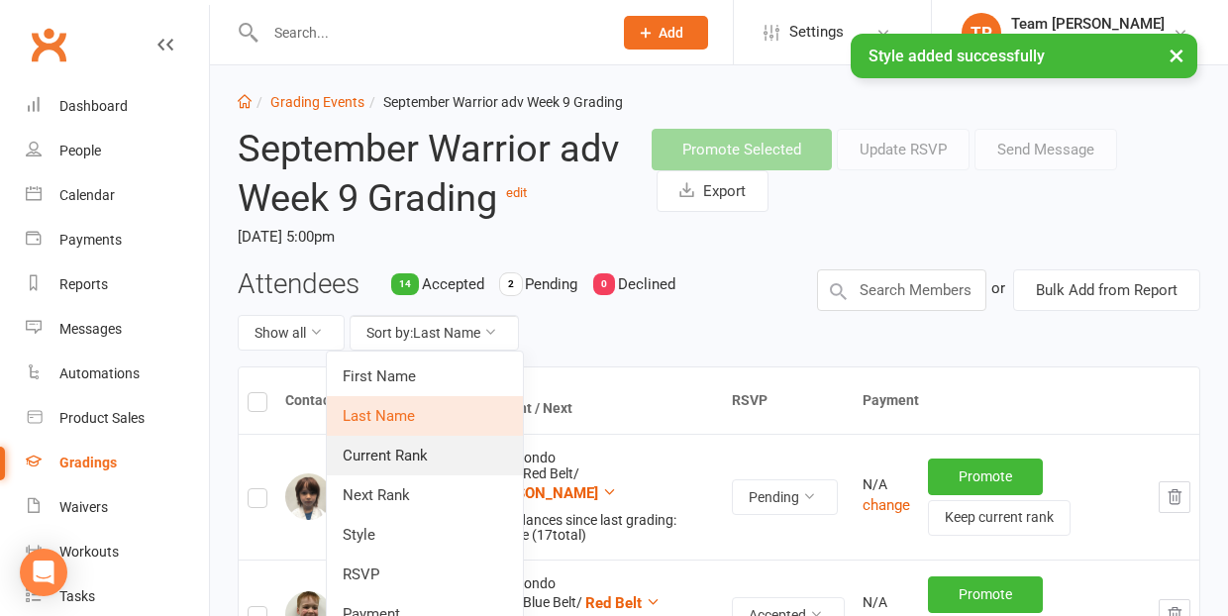
click at [436, 455] on link "Current Rank" at bounding box center [425, 456] width 196 height 40
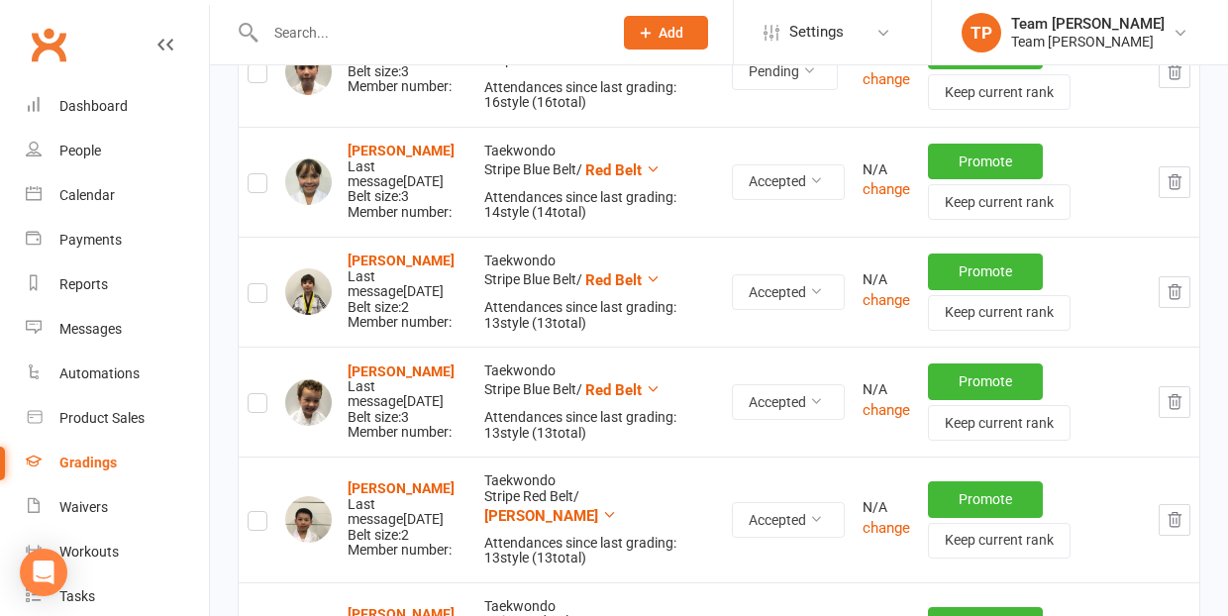
scroll to position [1206, 0]
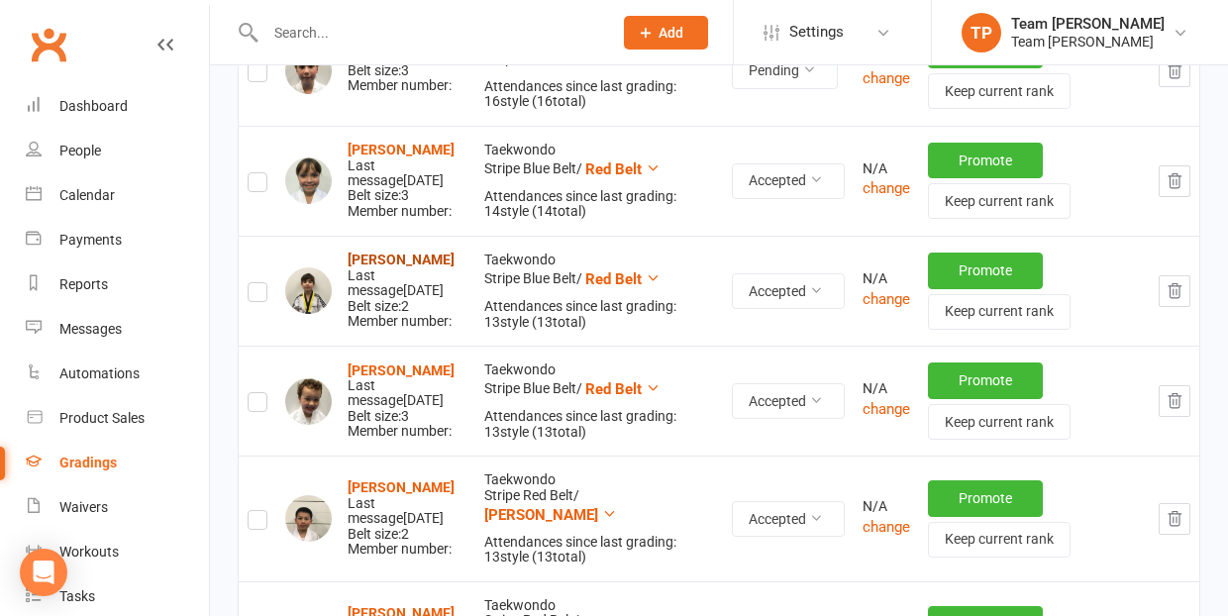
click at [379, 252] on strong "[PERSON_NAME]" at bounding box center [401, 260] width 107 height 16
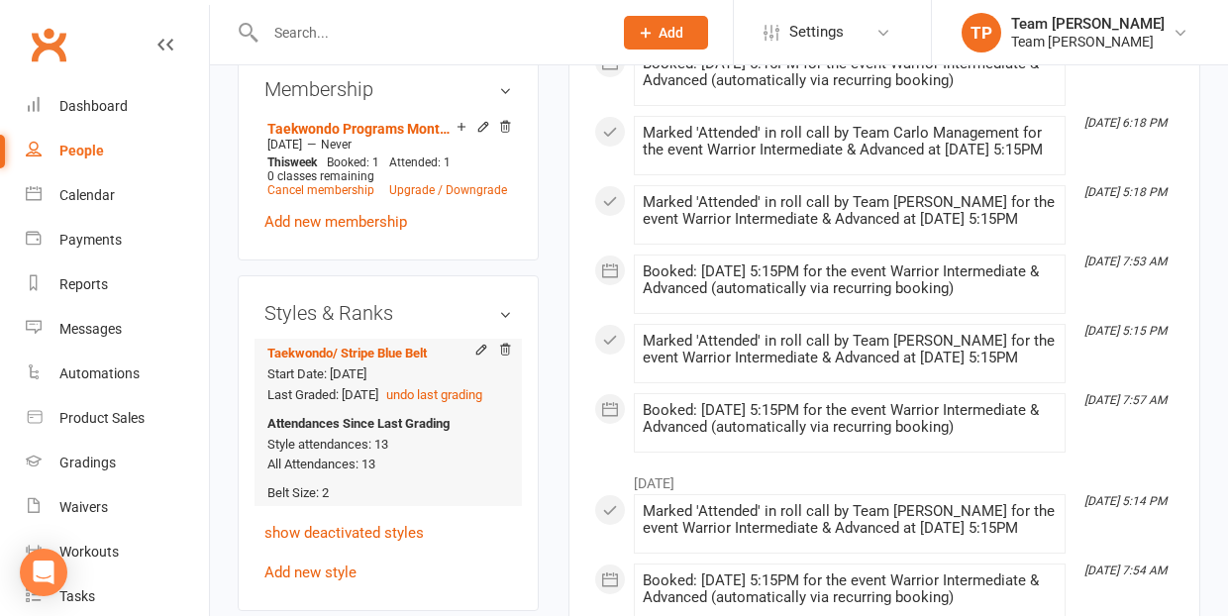
scroll to position [1624, 0]
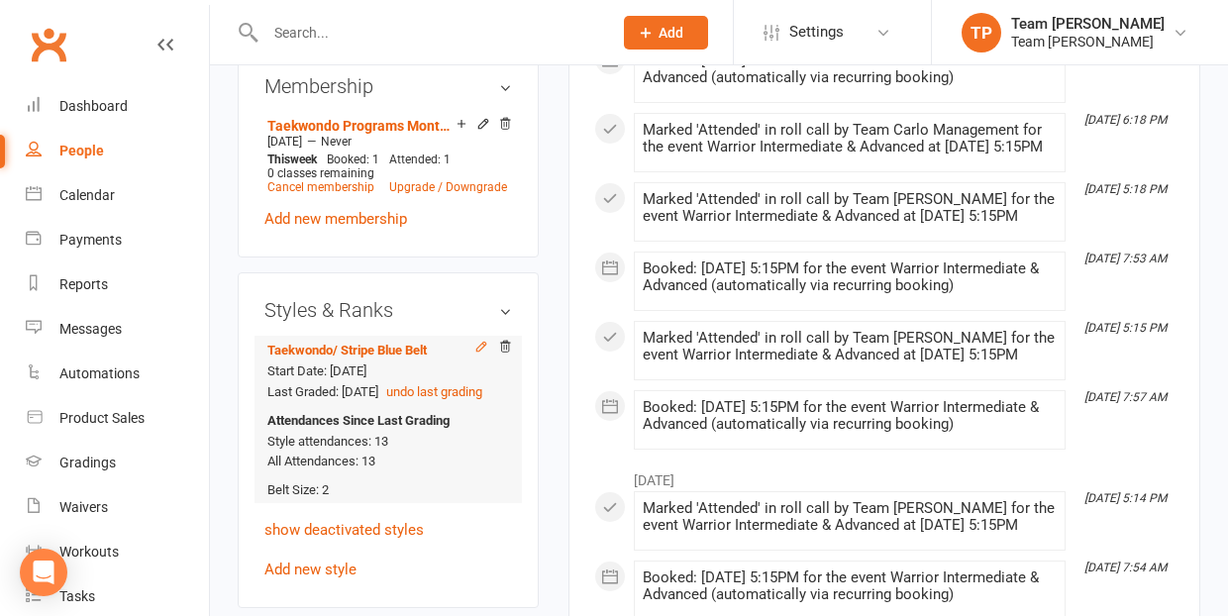
click at [483, 342] on icon at bounding box center [481, 346] width 9 height 9
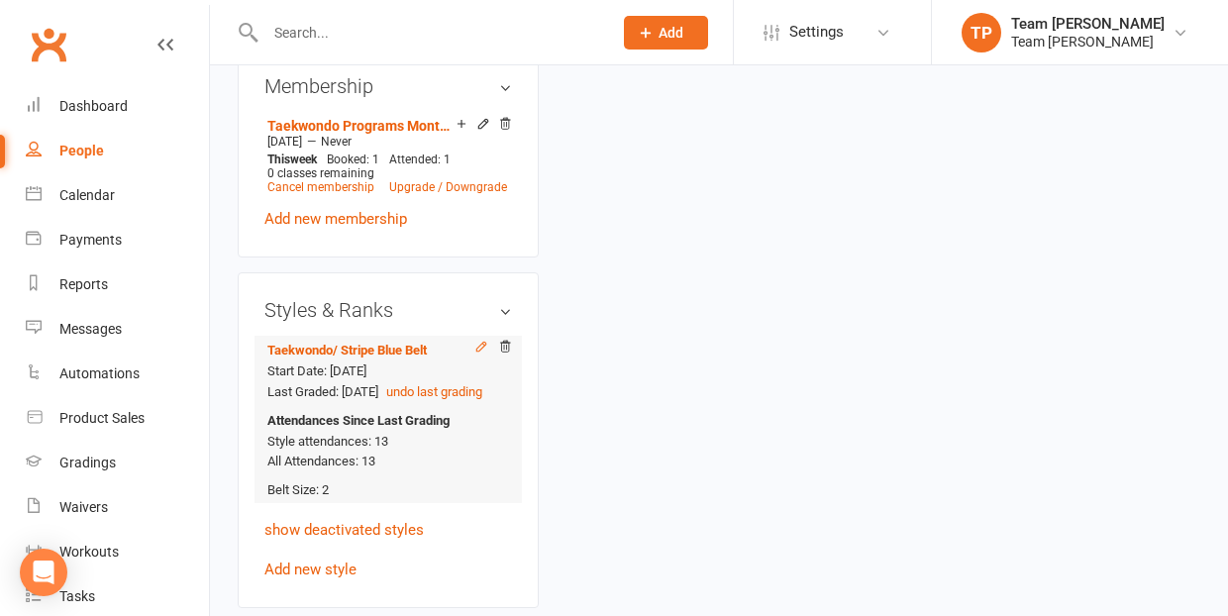
scroll to position [168, 0]
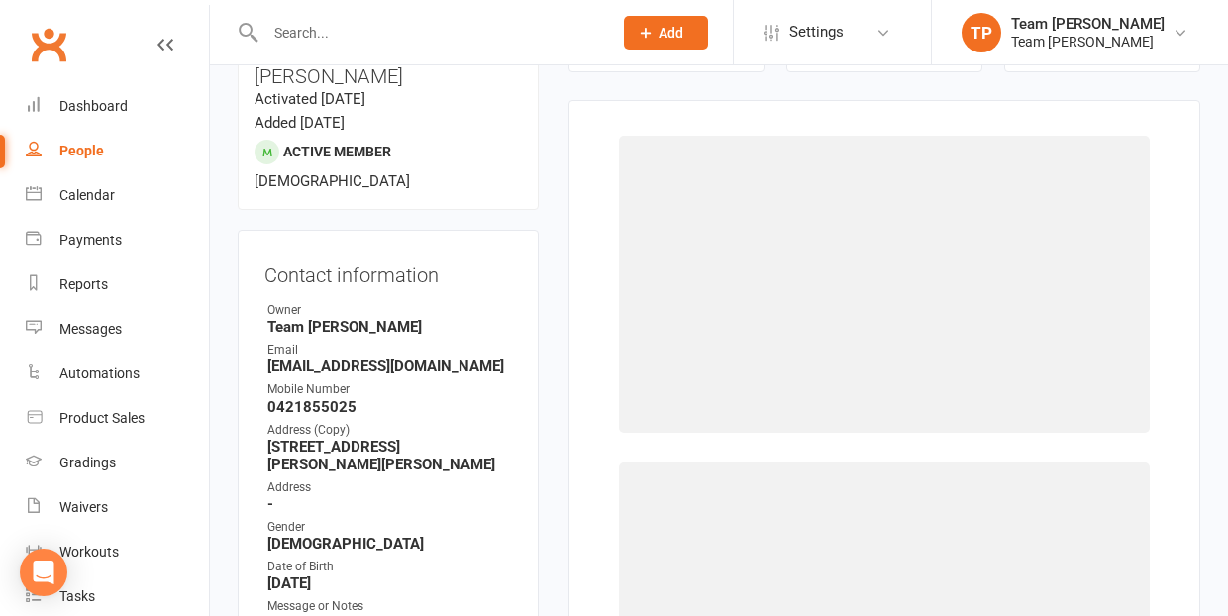
select select "1063"
select select "9961"
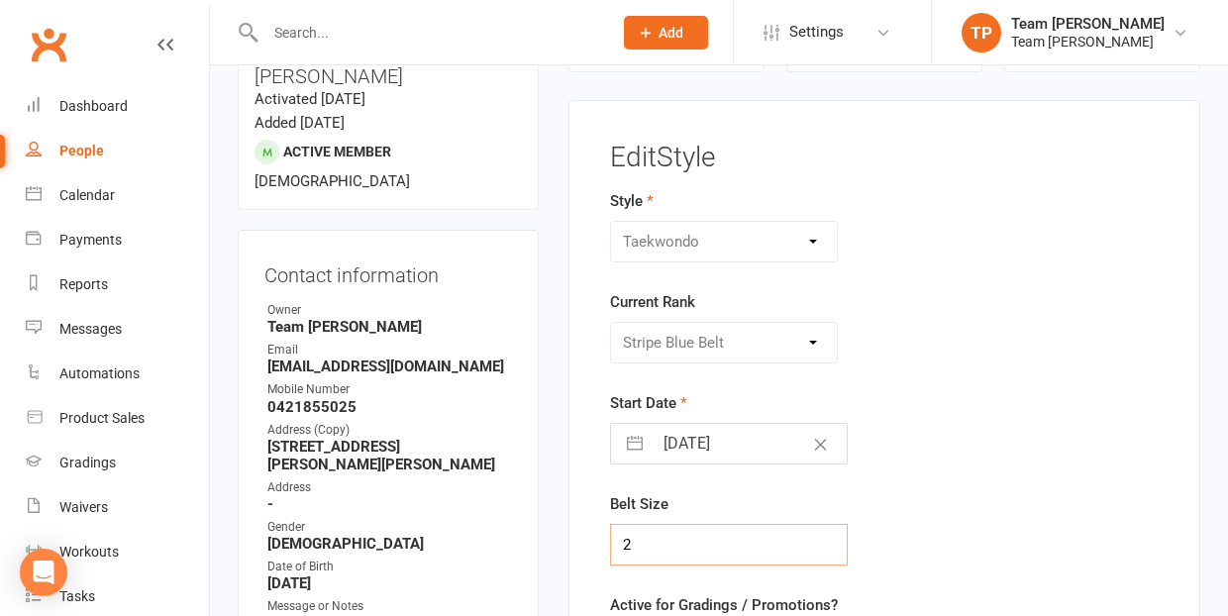
drag, startPoint x: 634, startPoint y: 542, endPoint x: 613, endPoint y: 545, distance: 21.0
click at [613, 545] on input "2" at bounding box center [729, 545] width 238 height 42
type input "3"
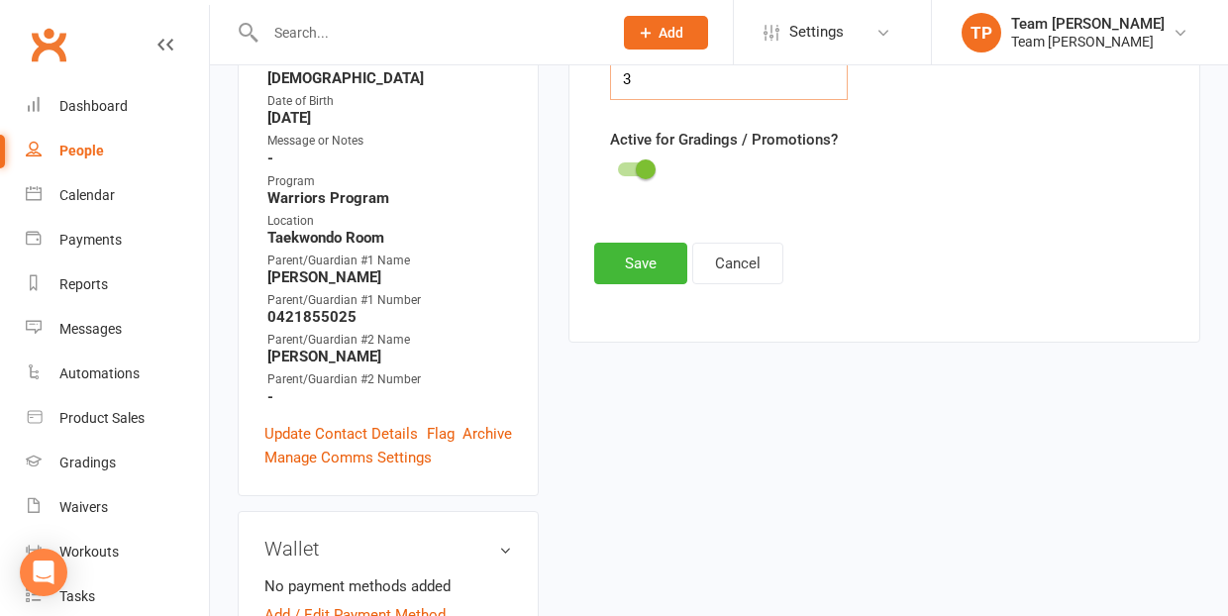
scroll to position [664, 0]
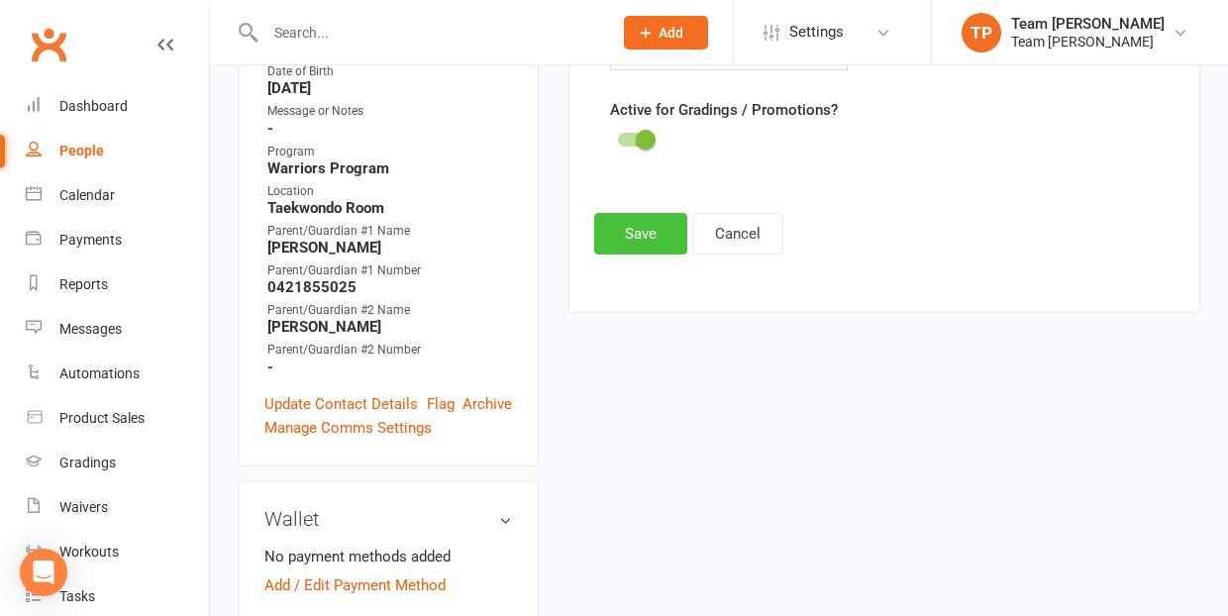
click at [640, 226] on button "Save" at bounding box center [640, 234] width 93 height 42
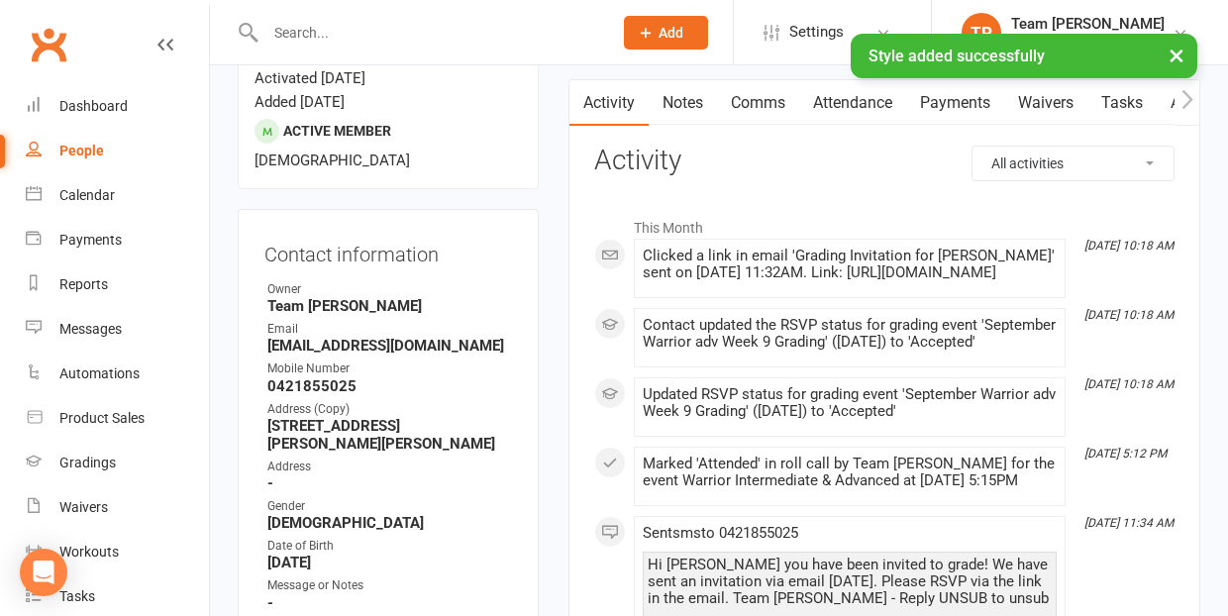
scroll to position [51, 0]
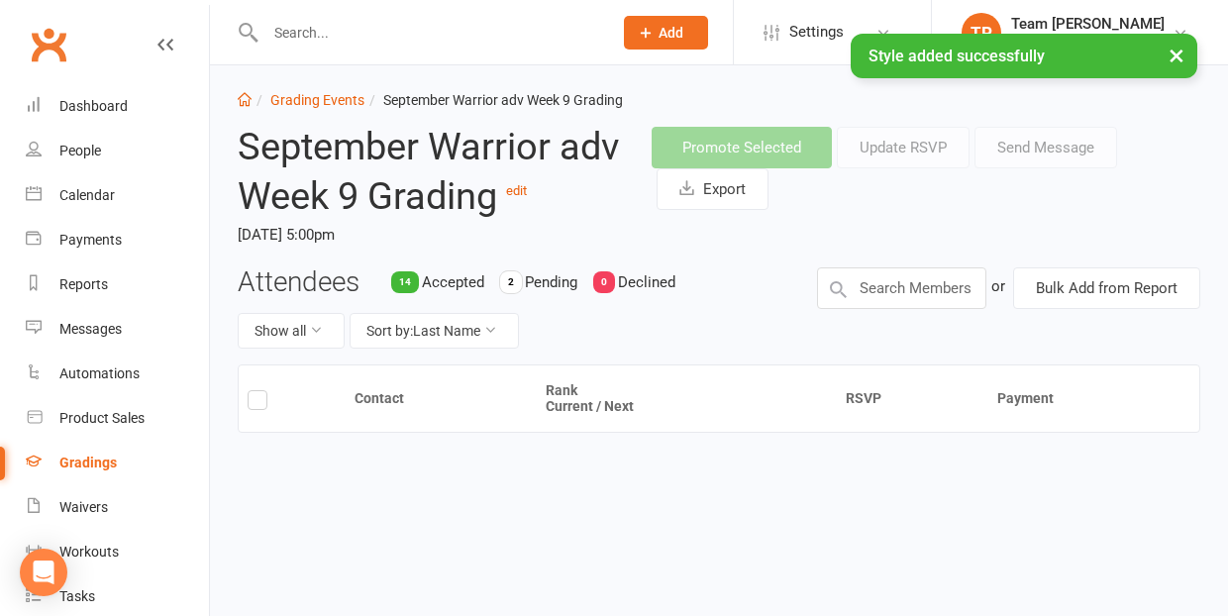
scroll to position [16, 0]
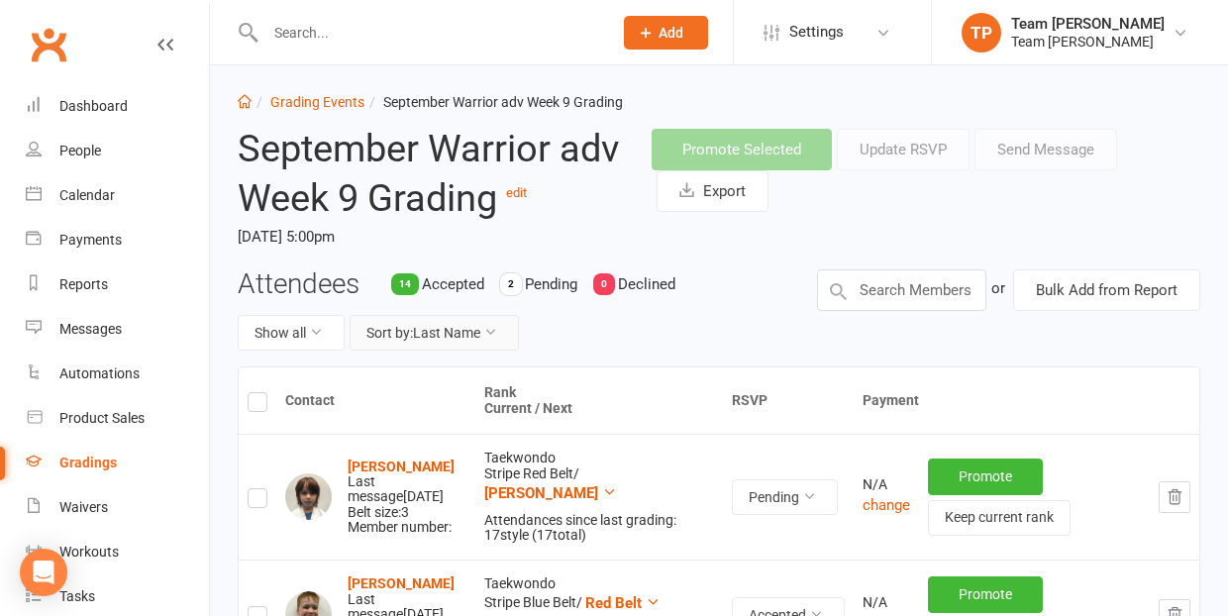
click at [456, 333] on button "Sort by: Last Name" at bounding box center [434, 333] width 169 height 36
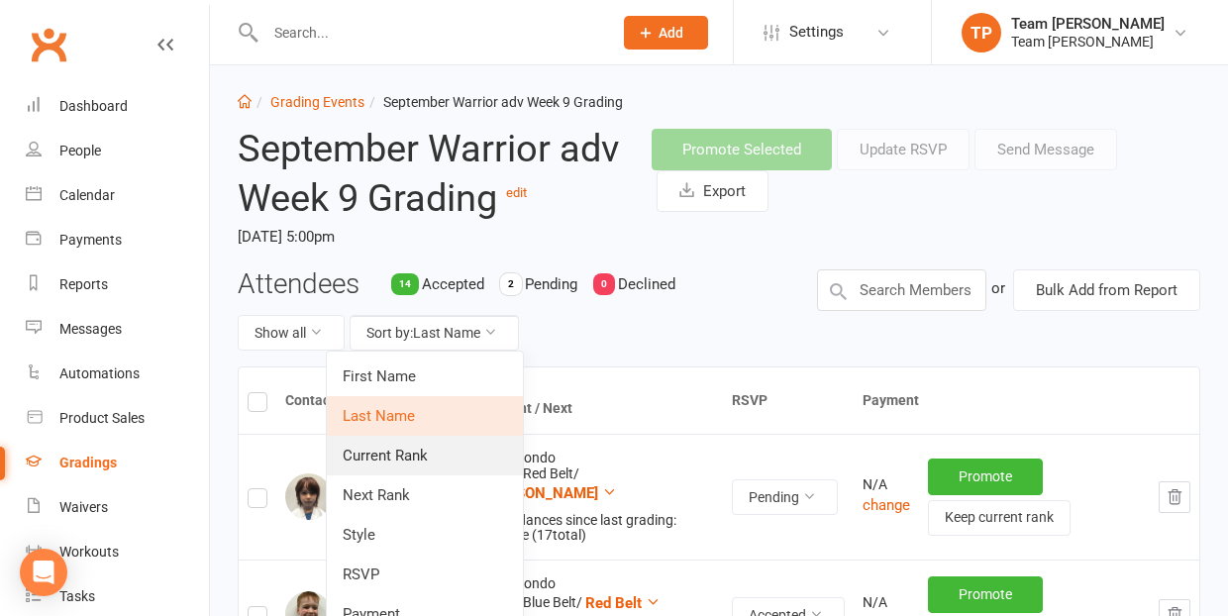
click at [452, 455] on link "Current Rank" at bounding box center [425, 456] width 196 height 40
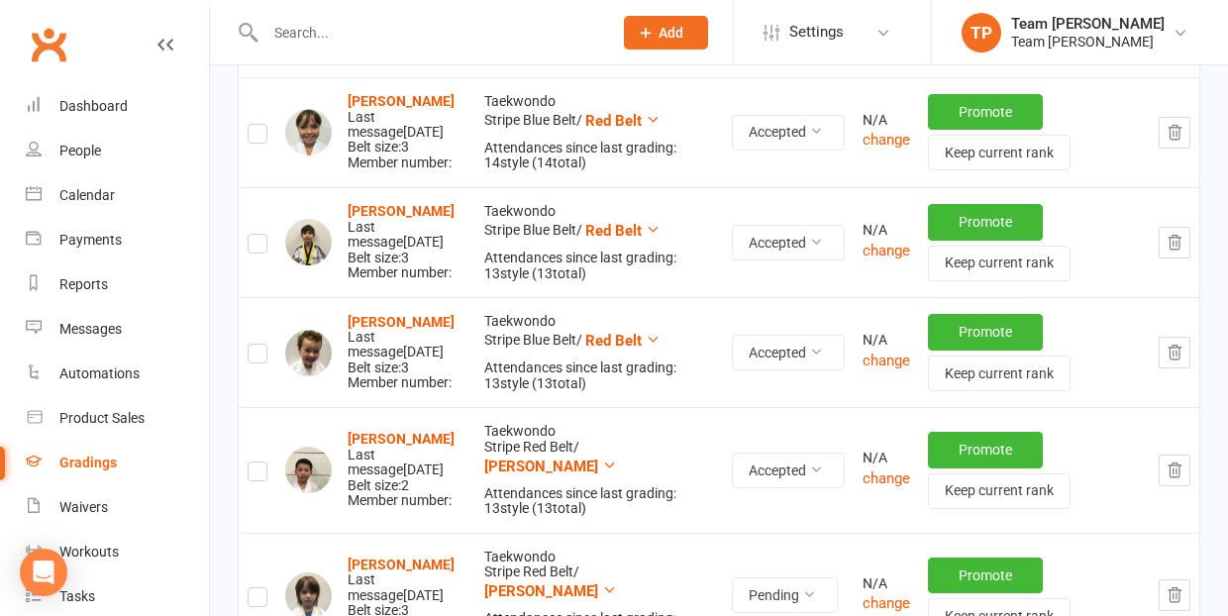
scroll to position [1302, 0]
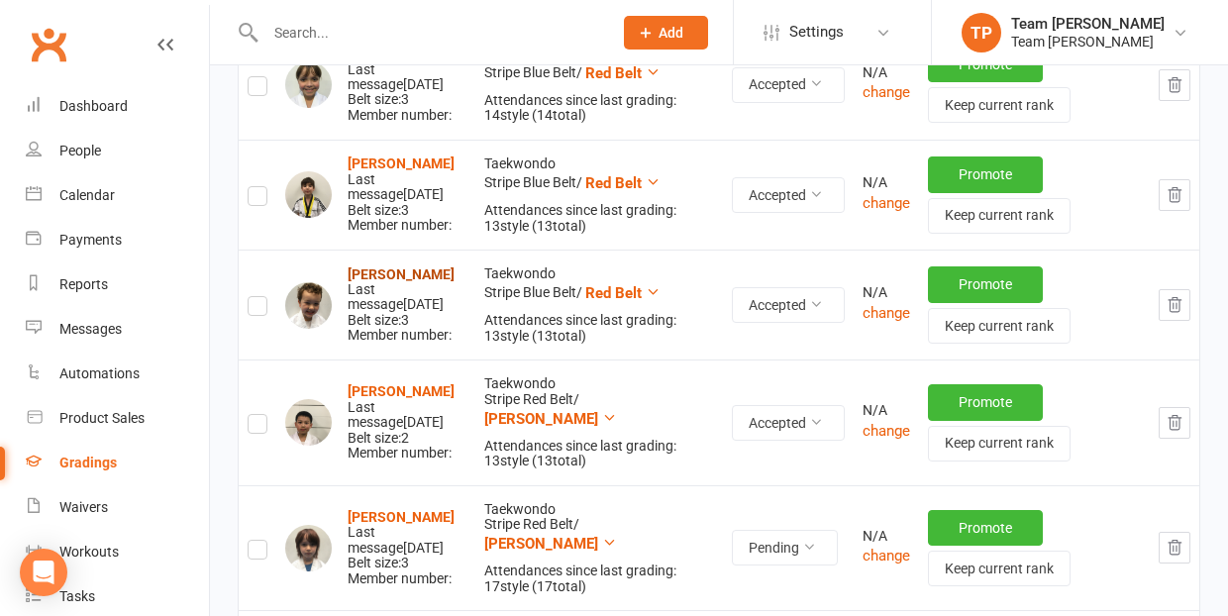
click at [395, 266] on strong "[PERSON_NAME]" at bounding box center [401, 274] width 107 height 16
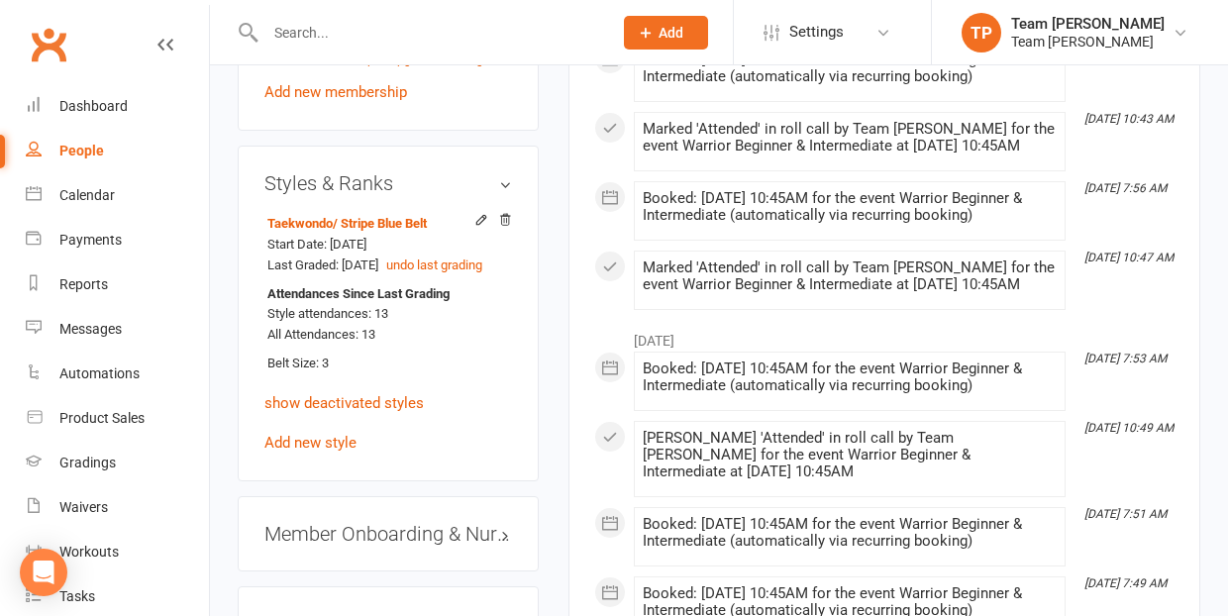
scroll to position [1712, 0]
click at [478, 214] on icon at bounding box center [481, 218] width 9 height 9
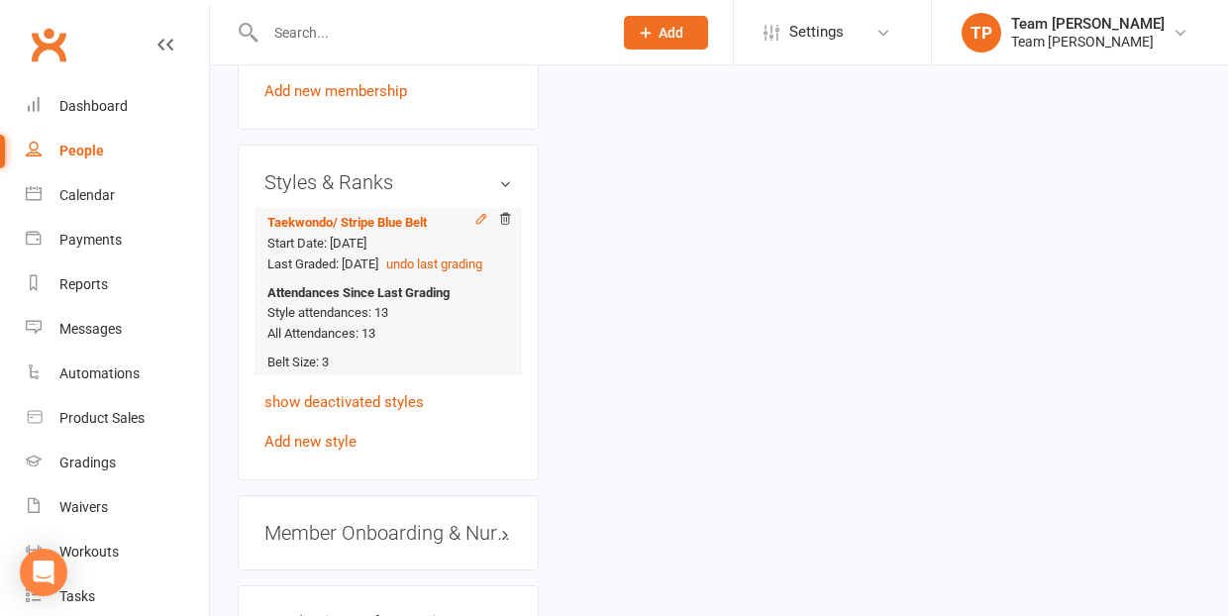
scroll to position [168, 0]
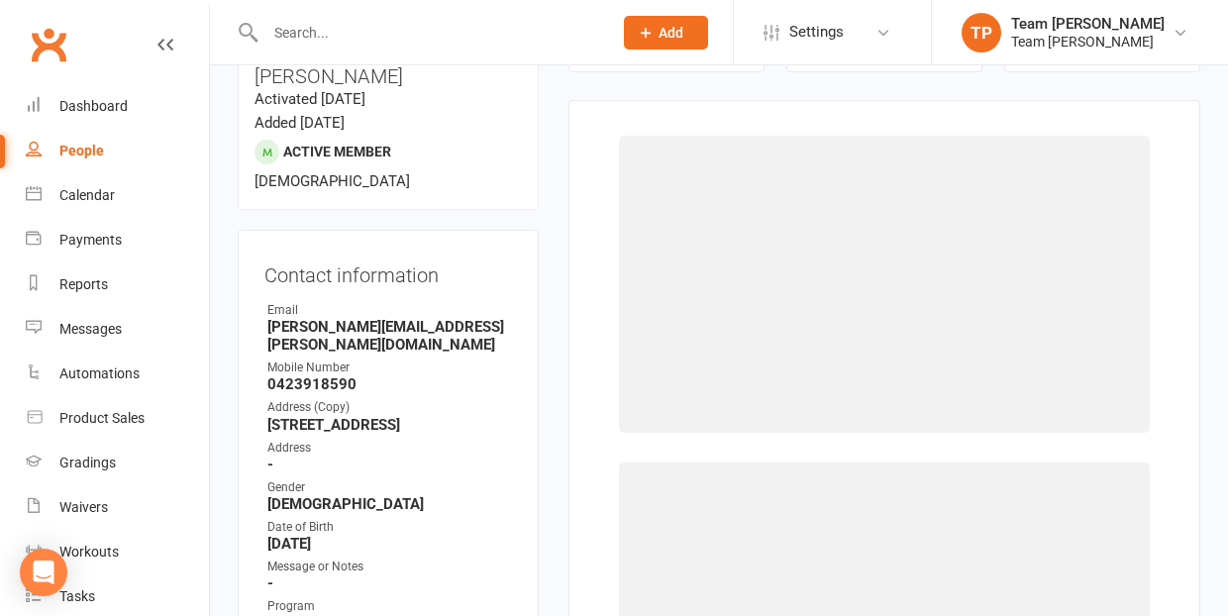
select select "1063"
select select "9961"
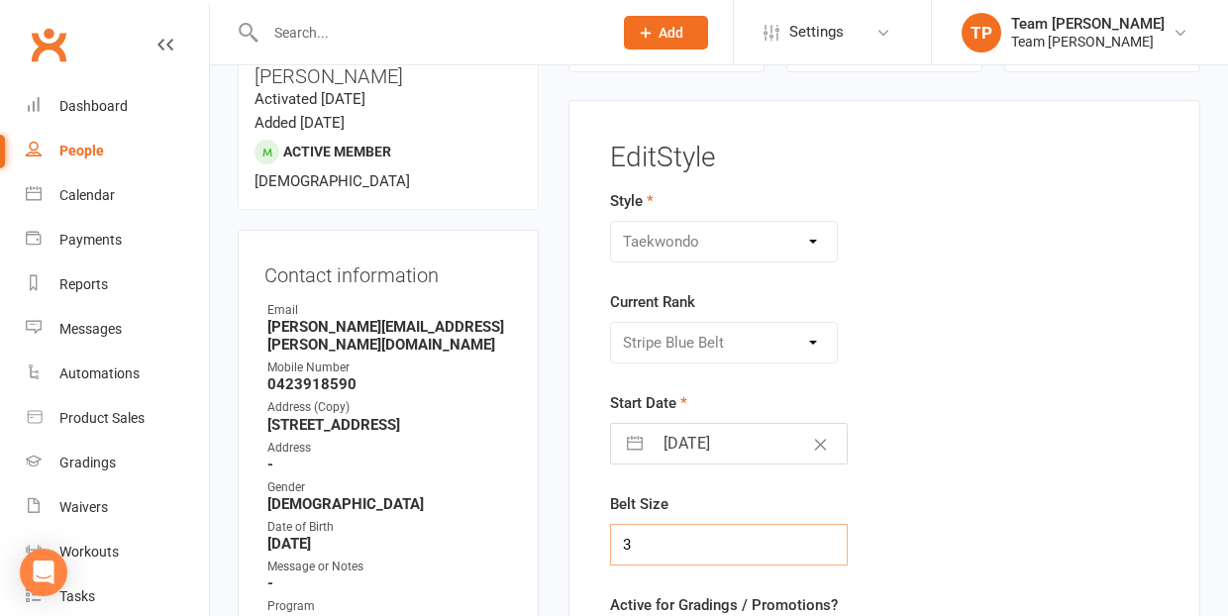
drag, startPoint x: 634, startPoint y: 541, endPoint x: 621, endPoint y: 541, distance: 12.9
click at [621, 541] on input "3" at bounding box center [729, 545] width 238 height 42
type input "4"
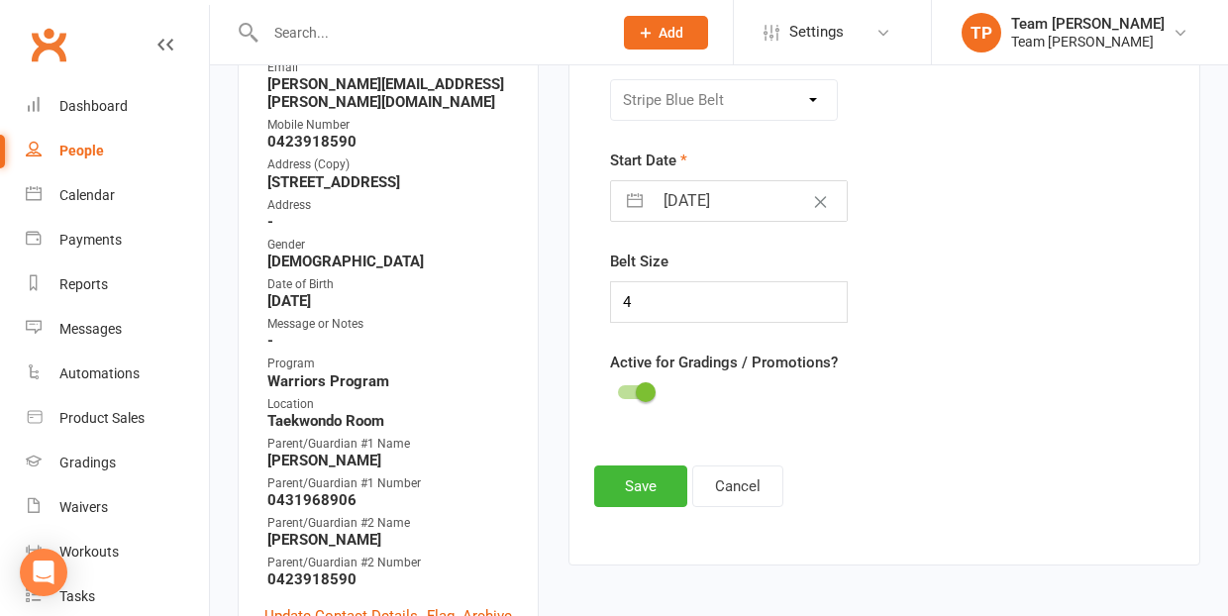
scroll to position [503, 0]
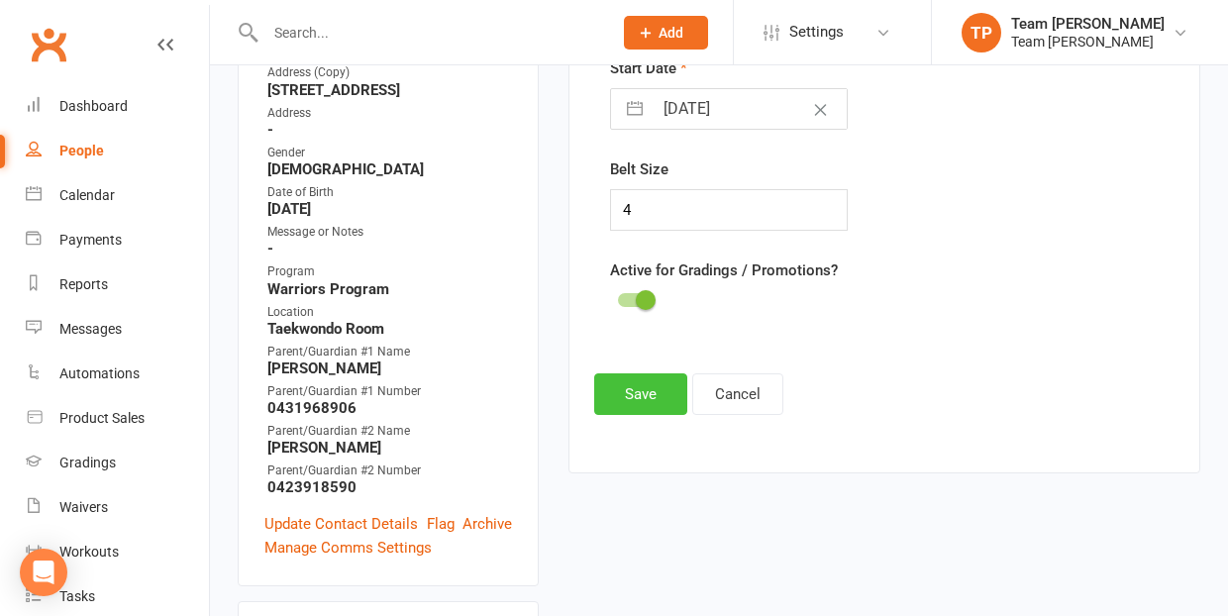
click at [638, 384] on button "Save" at bounding box center [640, 394] width 93 height 42
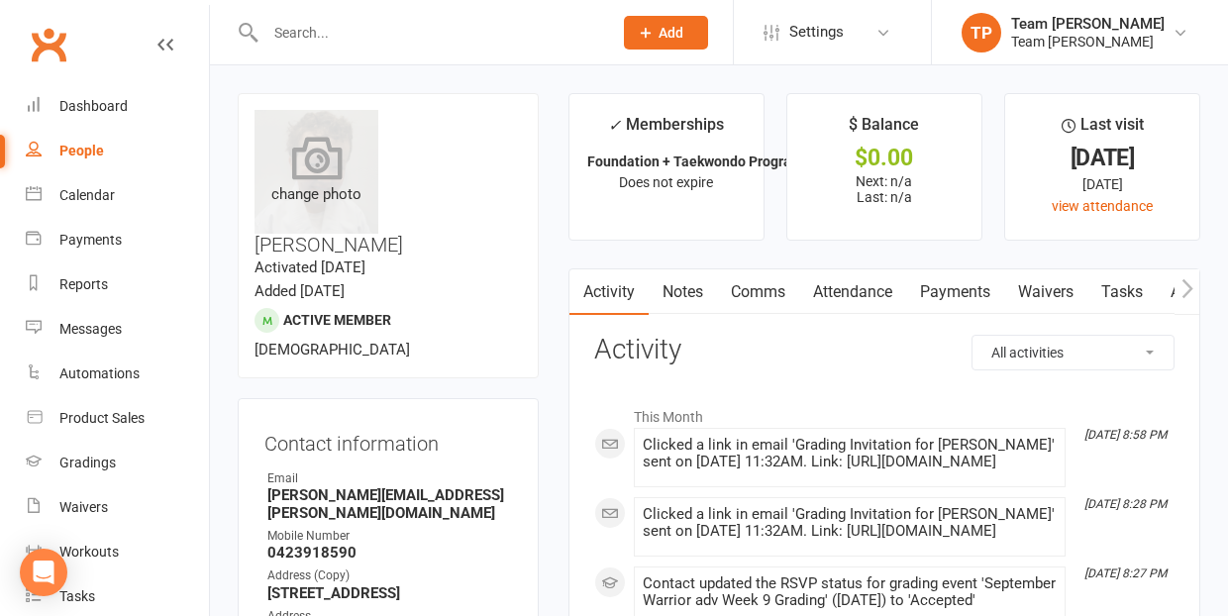
scroll to position [0, 0]
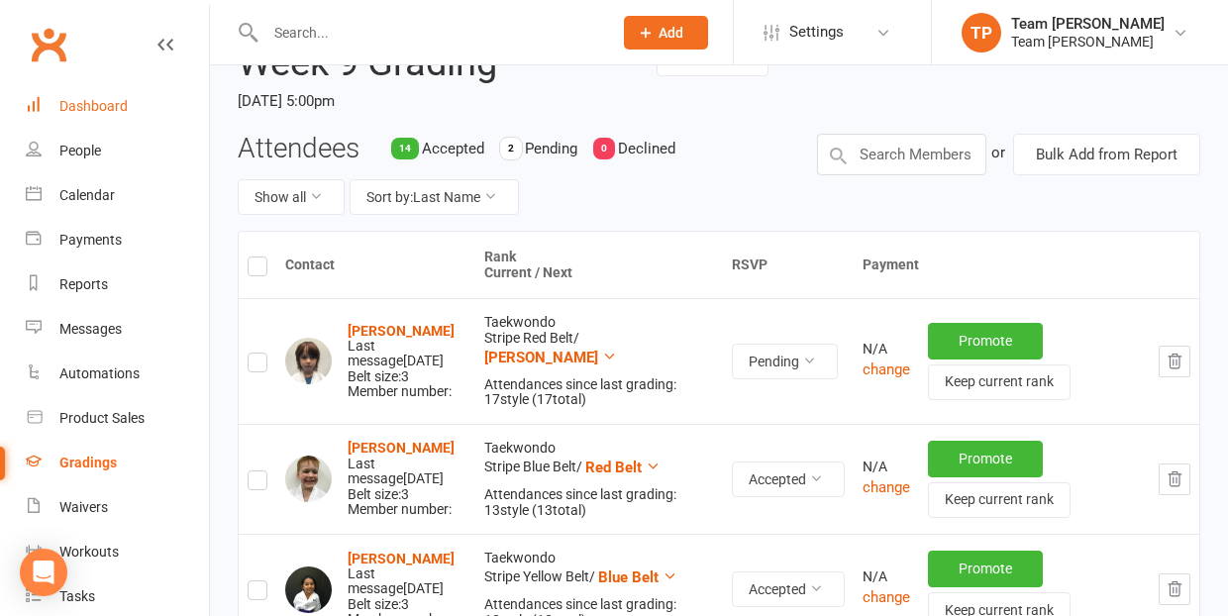
scroll to position [16, 0]
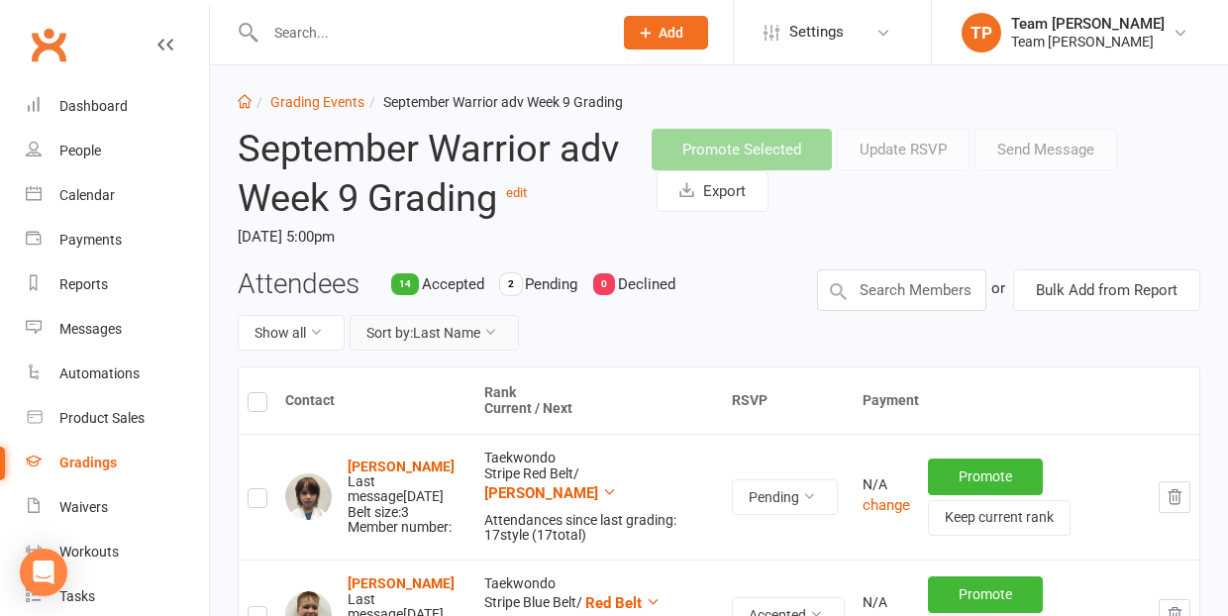
click at [442, 329] on button "Sort by: Last Name" at bounding box center [434, 333] width 169 height 36
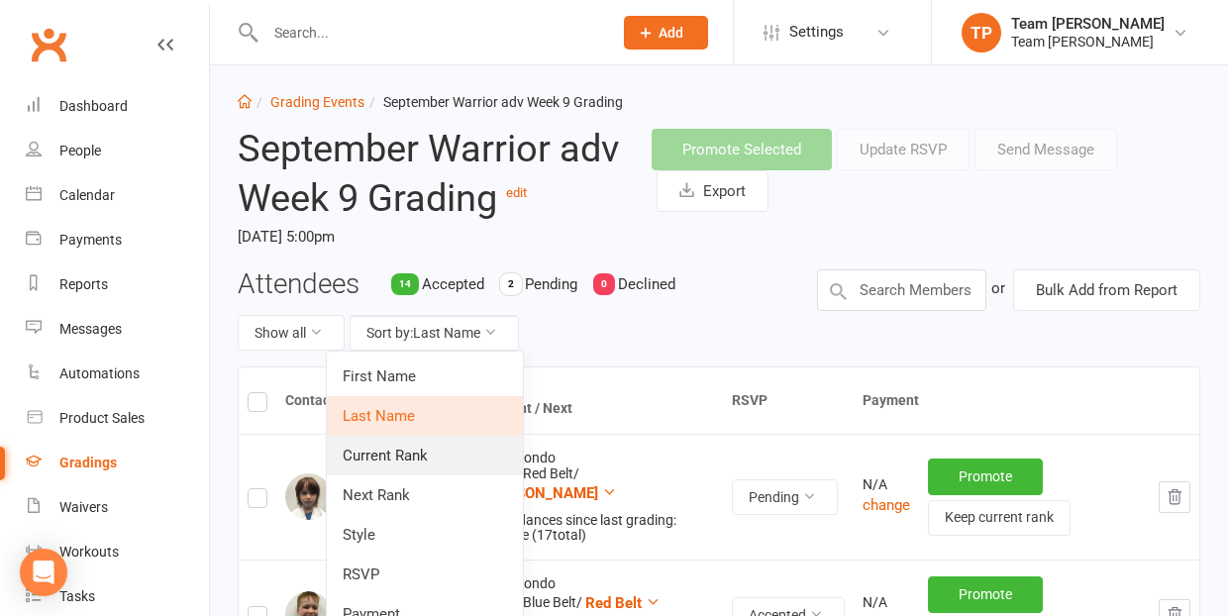
click at [433, 458] on link "Current Rank" at bounding box center [425, 456] width 196 height 40
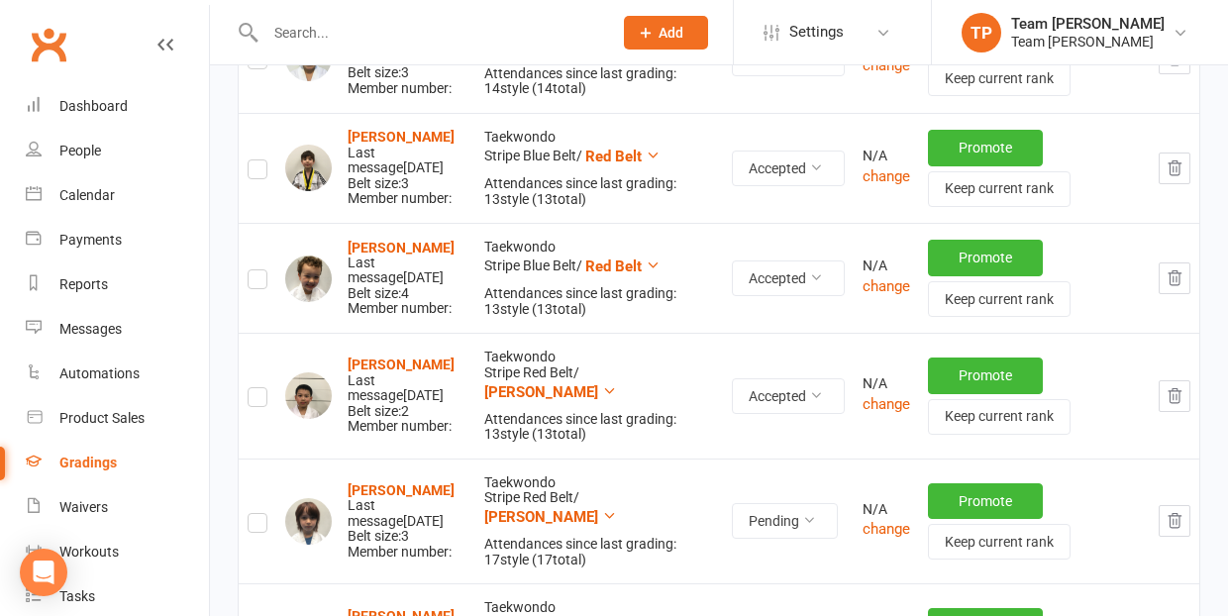
scroll to position [1331, 0]
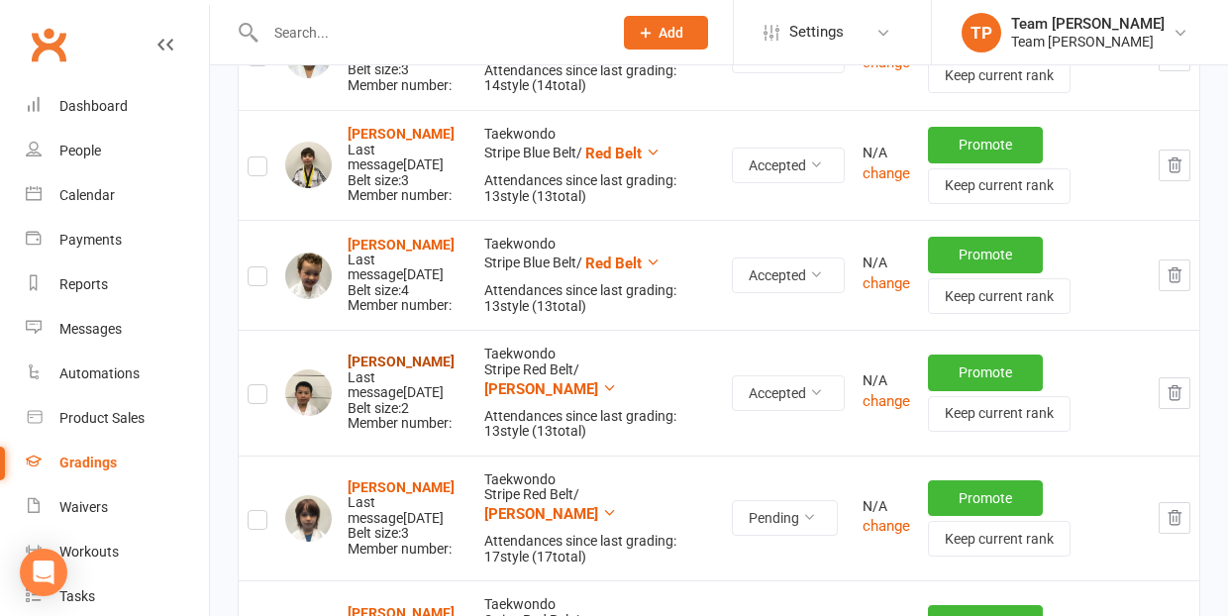
click at [387, 354] on strong "[PERSON_NAME]" at bounding box center [401, 362] width 107 height 16
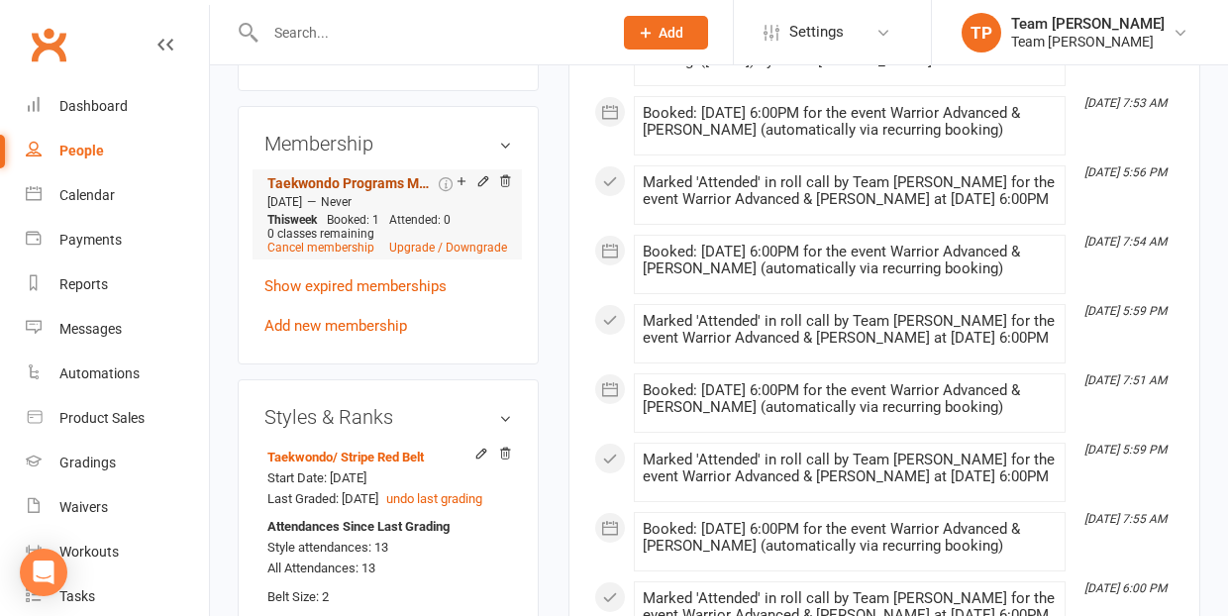
scroll to position [1571, 0]
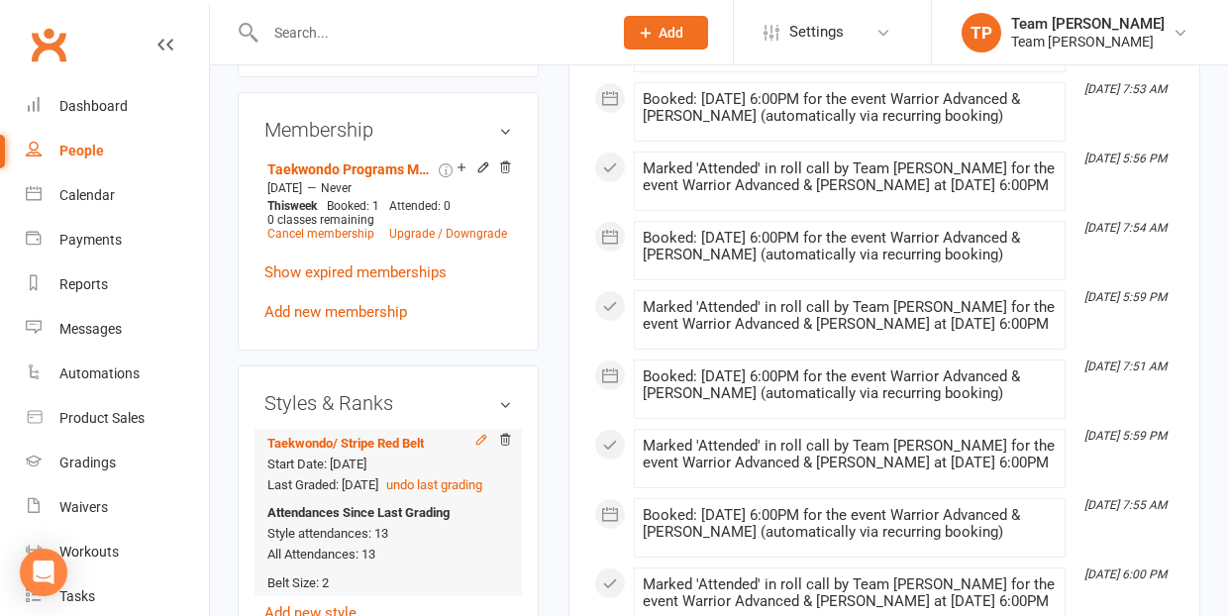
click at [480, 433] on icon at bounding box center [482, 440] width 14 height 14
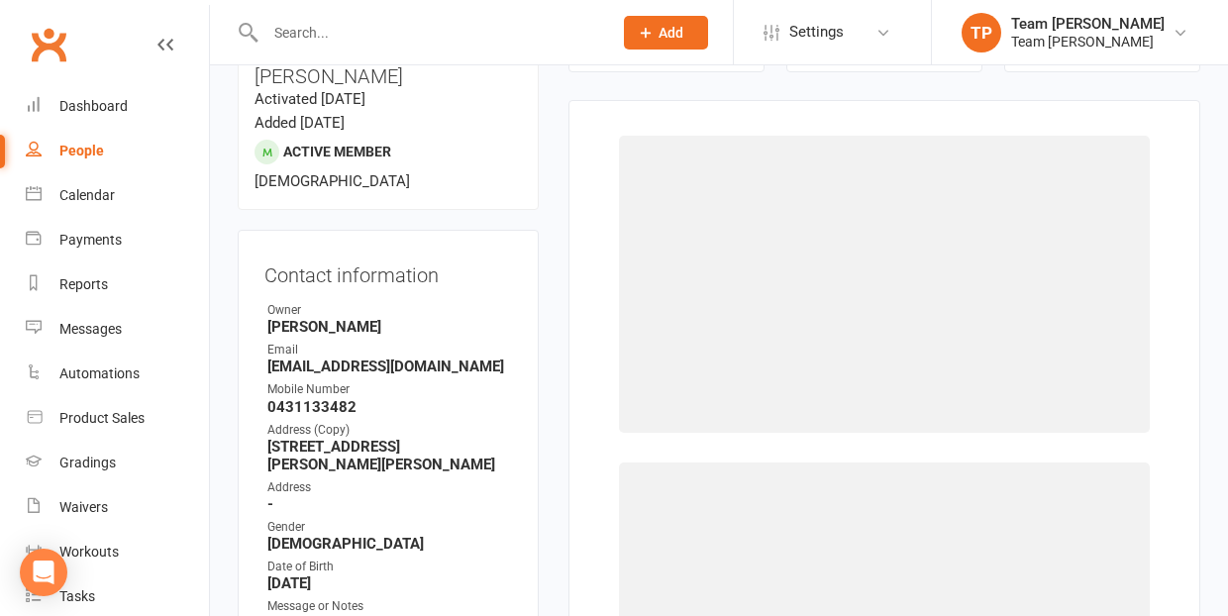
select select "1063"
select select "9963"
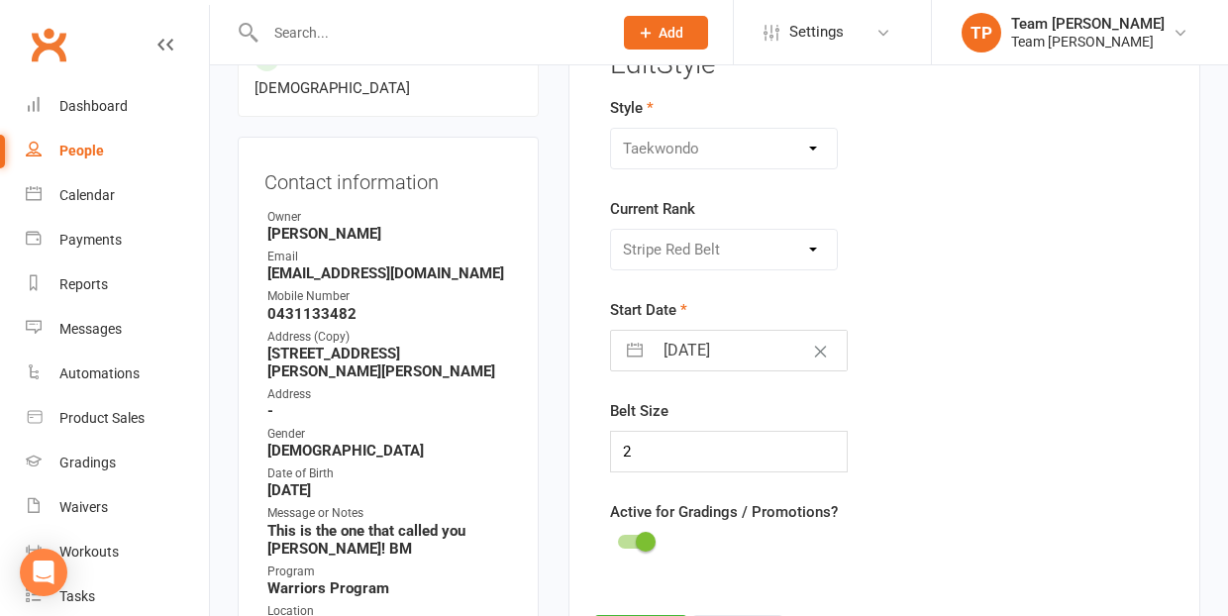
scroll to position [266, 0]
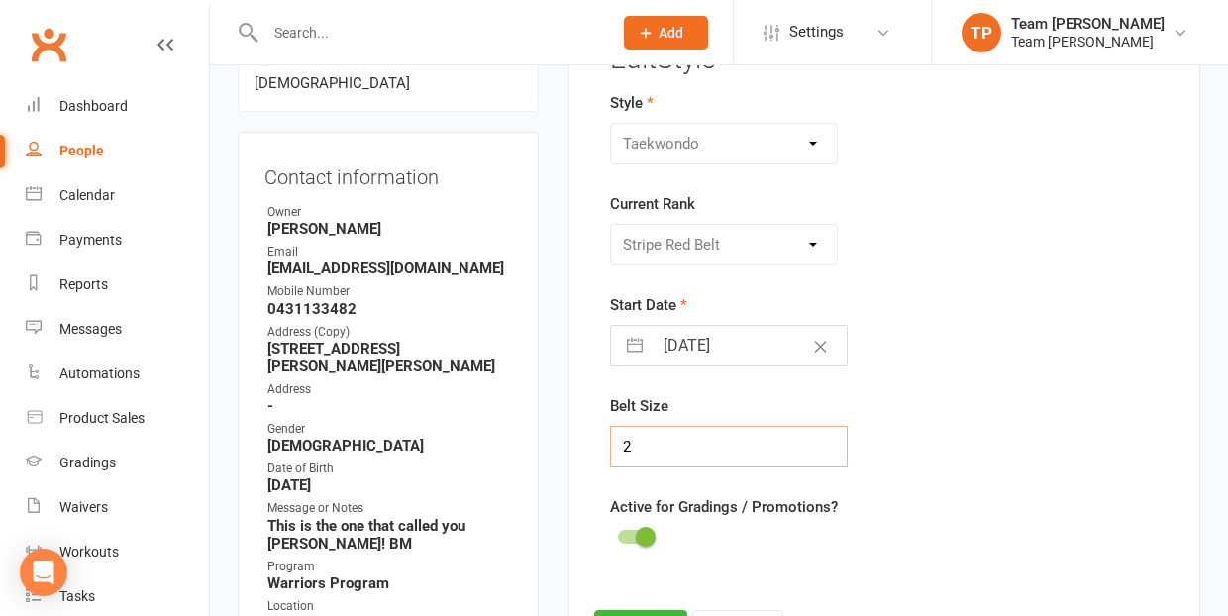
drag, startPoint x: 633, startPoint y: 445, endPoint x: 619, endPoint y: 444, distance: 13.9
click at [619, 444] on input "2" at bounding box center [729, 447] width 238 height 42
type input "3"
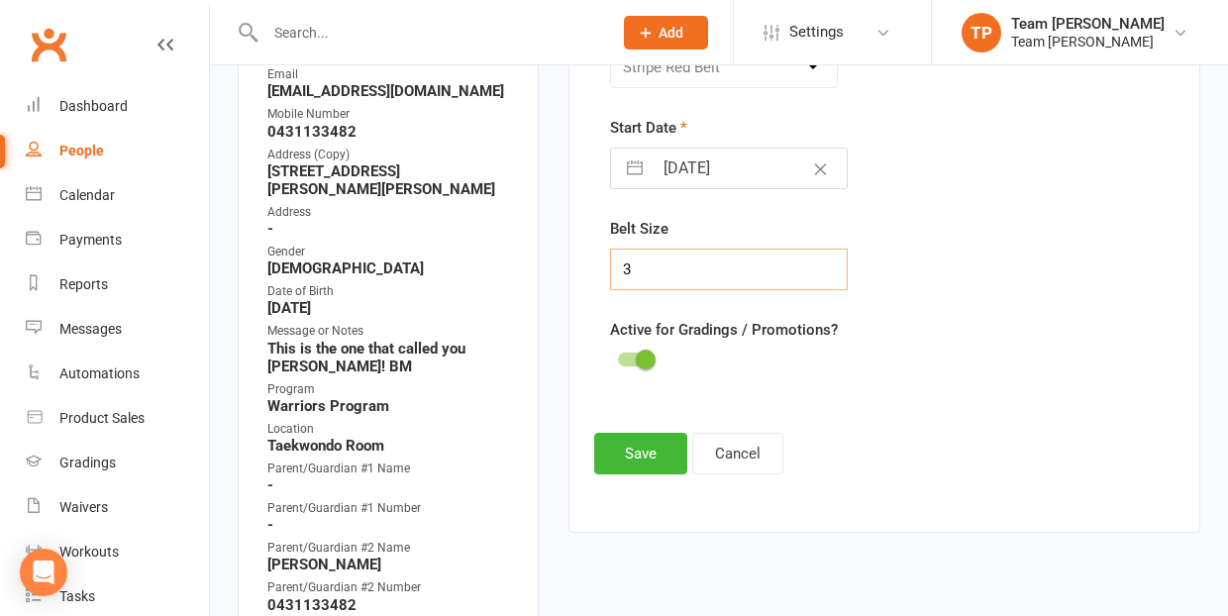
scroll to position [470, 0]
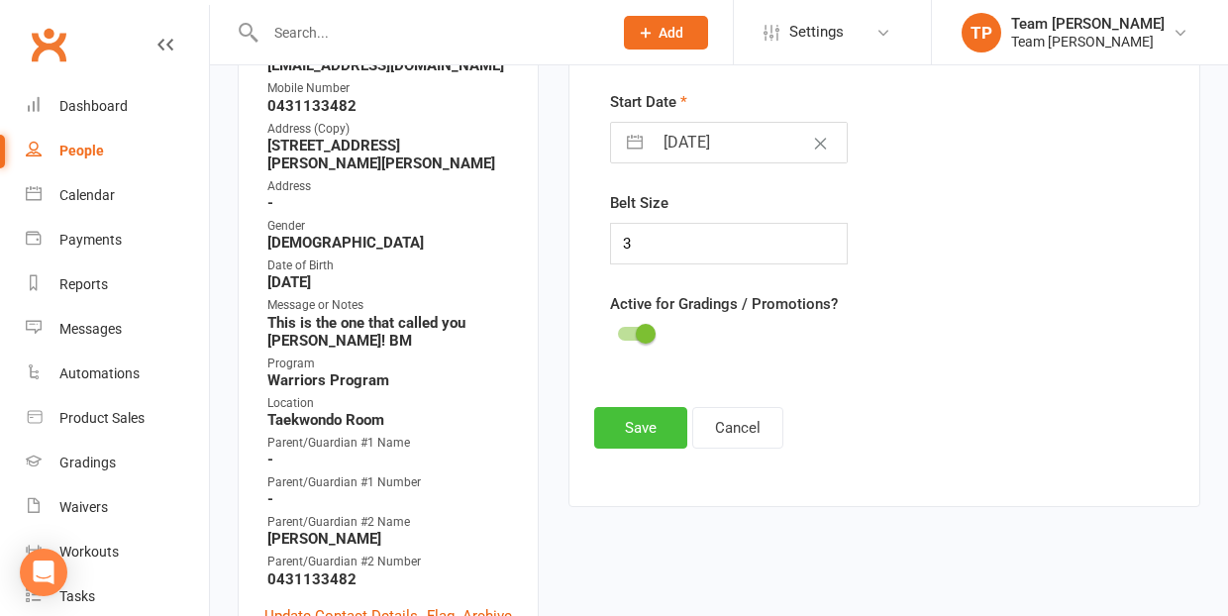
click at [641, 425] on button "Save" at bounding box center [640, 428] width 93 height 42
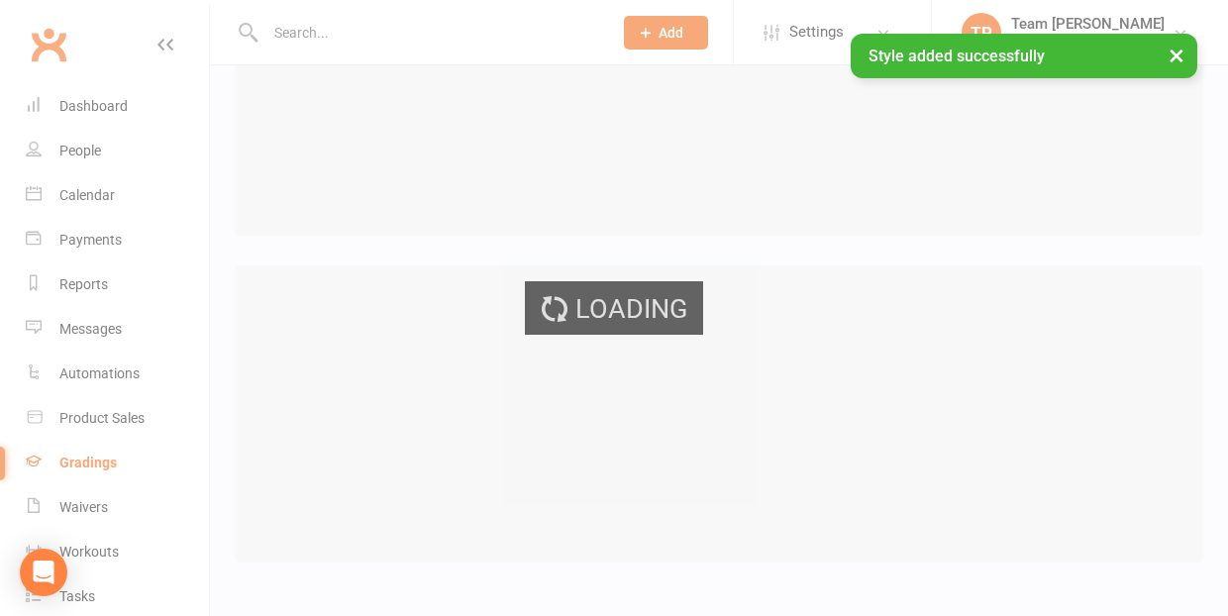
scroll to position [16, 0]
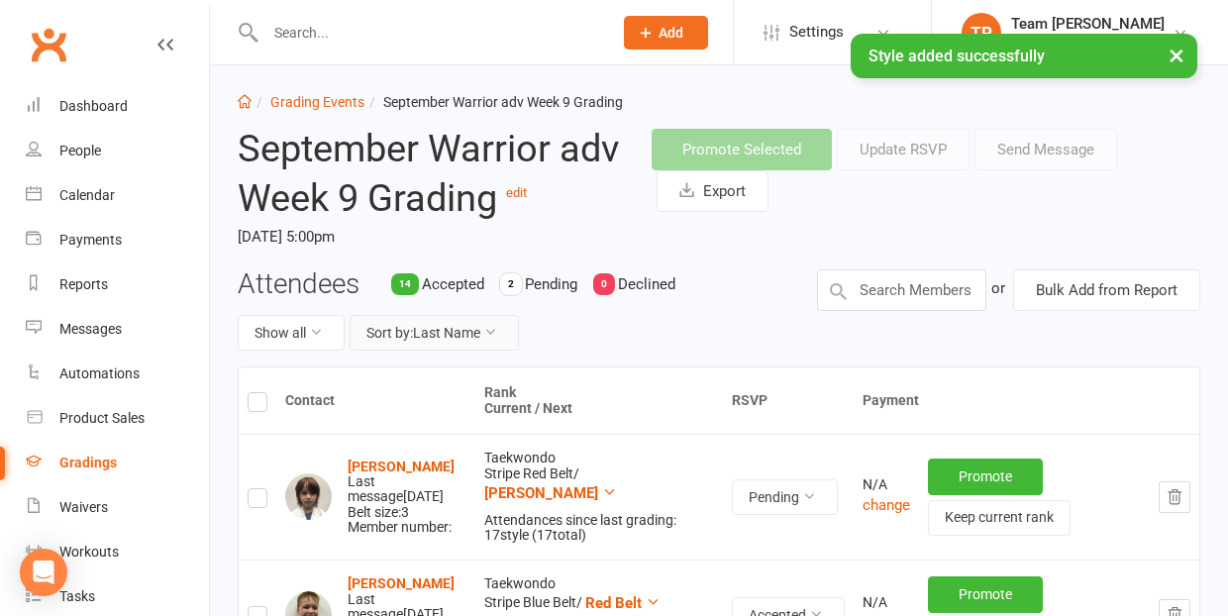
click at [463, 330] on button "Sort by: Last Name" at bounding box center [434, 333] width 169 height 36
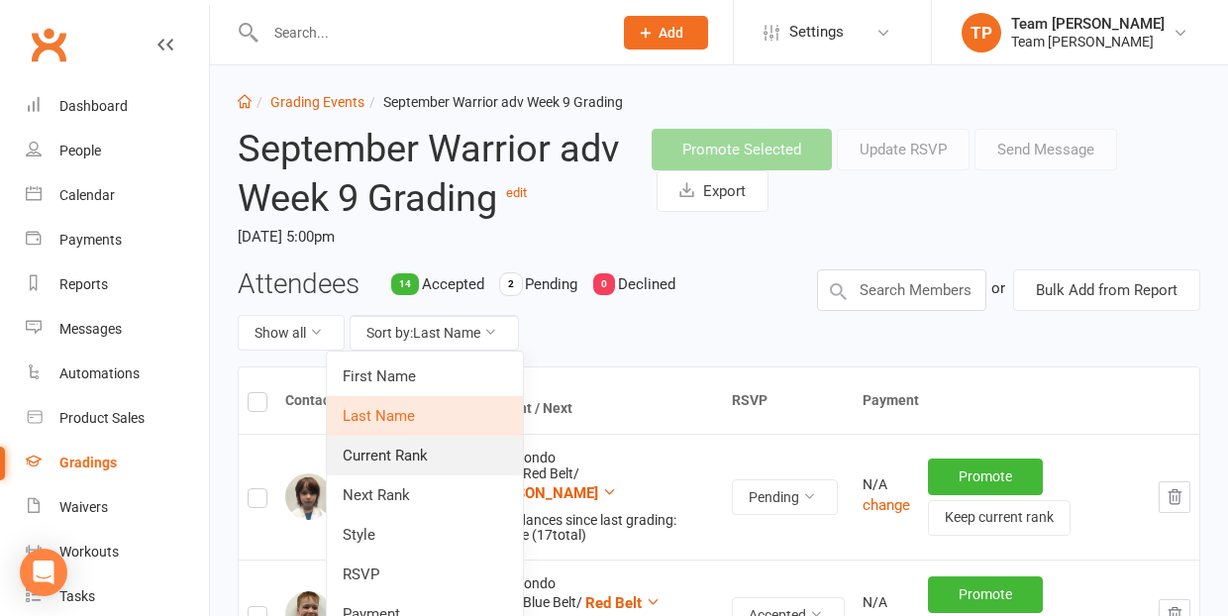
click at [446, 458] on link "Current Rank" at bounding box center [425, 456] width 196 height 40
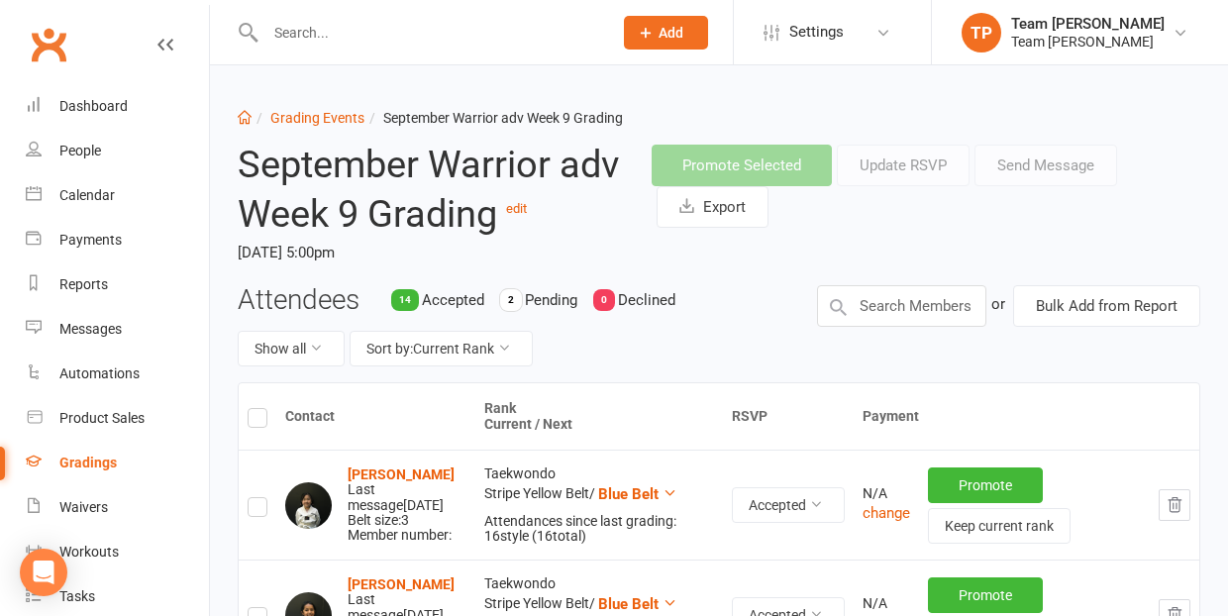
scroll to position [0, 0]
click at [306, 117] on link "Grading Events" at bounding box center [317, 118] width 94 height 16
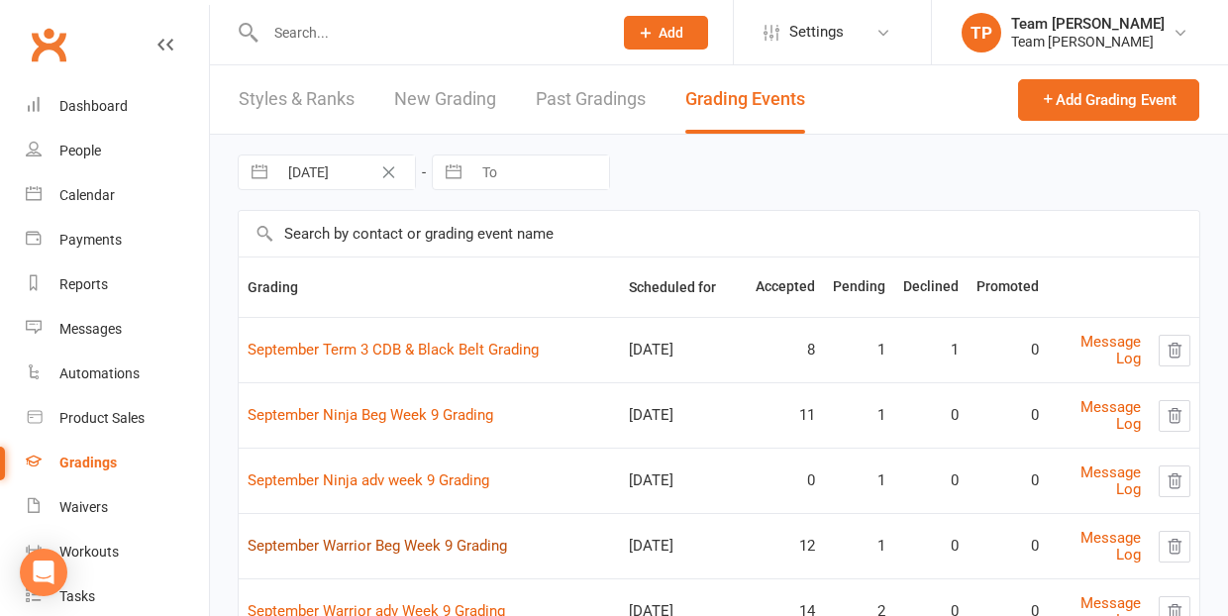
click at [419, 545] on link "September Warrior Beg Week 9 Grading" at bounding box center [378, 546] width 260 height 18
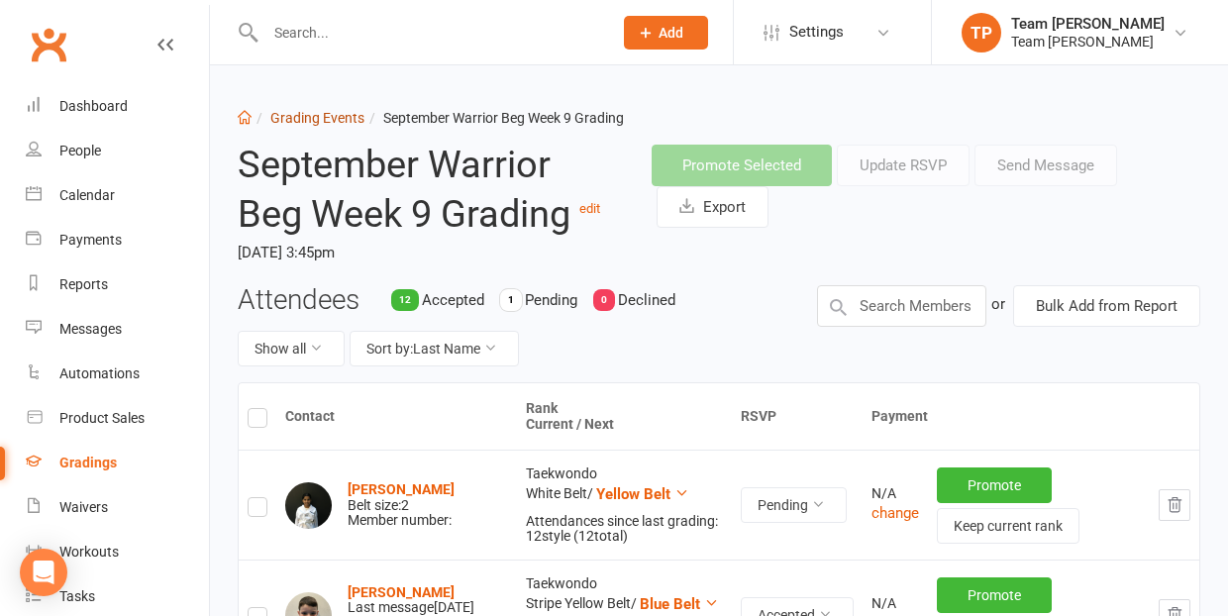
click at [319, 118] on link "Grading Events" at bounding box center [317, 118] width 94 height 16
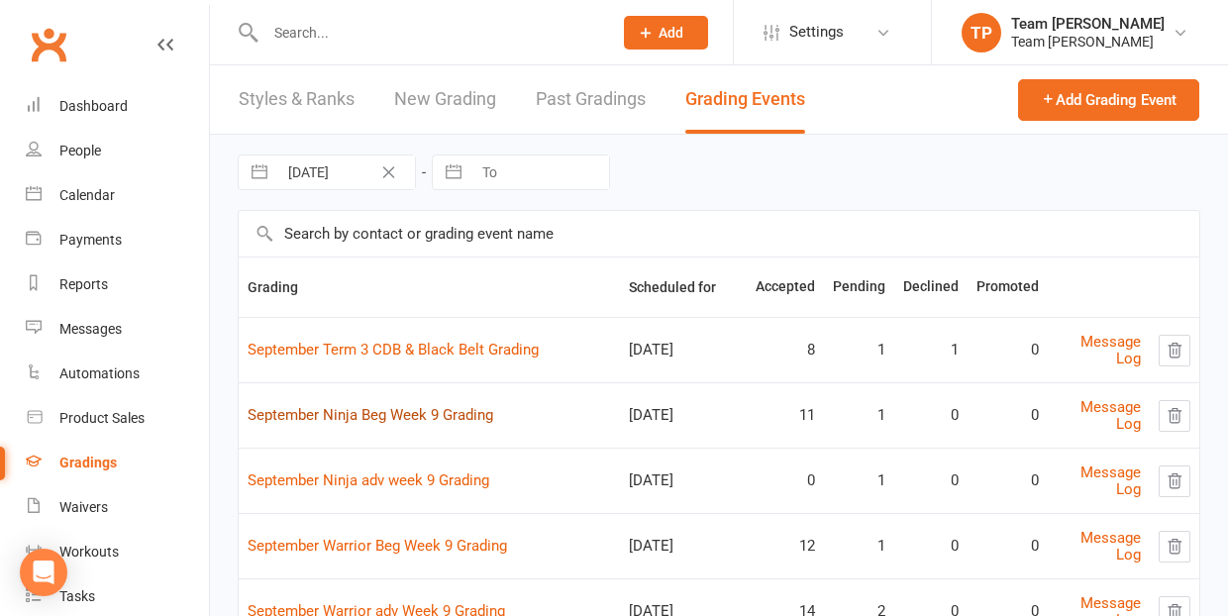
click at [441, 415] on link "September Ninja Beg Week 9 Grading" at bounding box center [371, 415] width 246 height 18
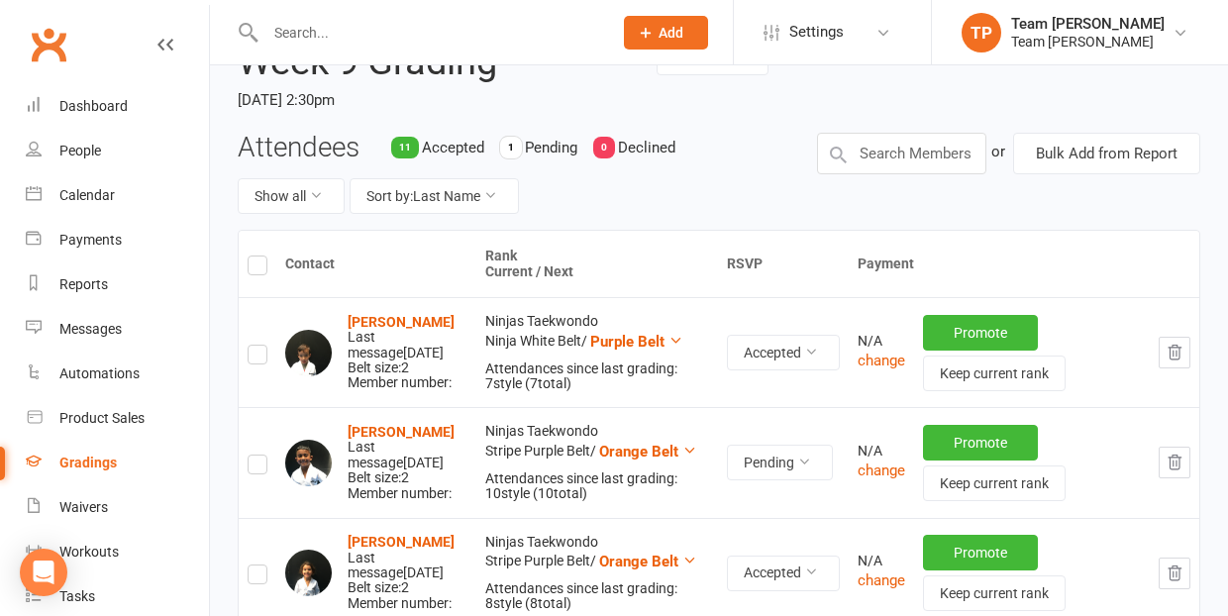
scroll to position [154, 0]
click at [467, 187] on button "Sort by: Last Name" at bounding box center [434, 195] width 169 height 36
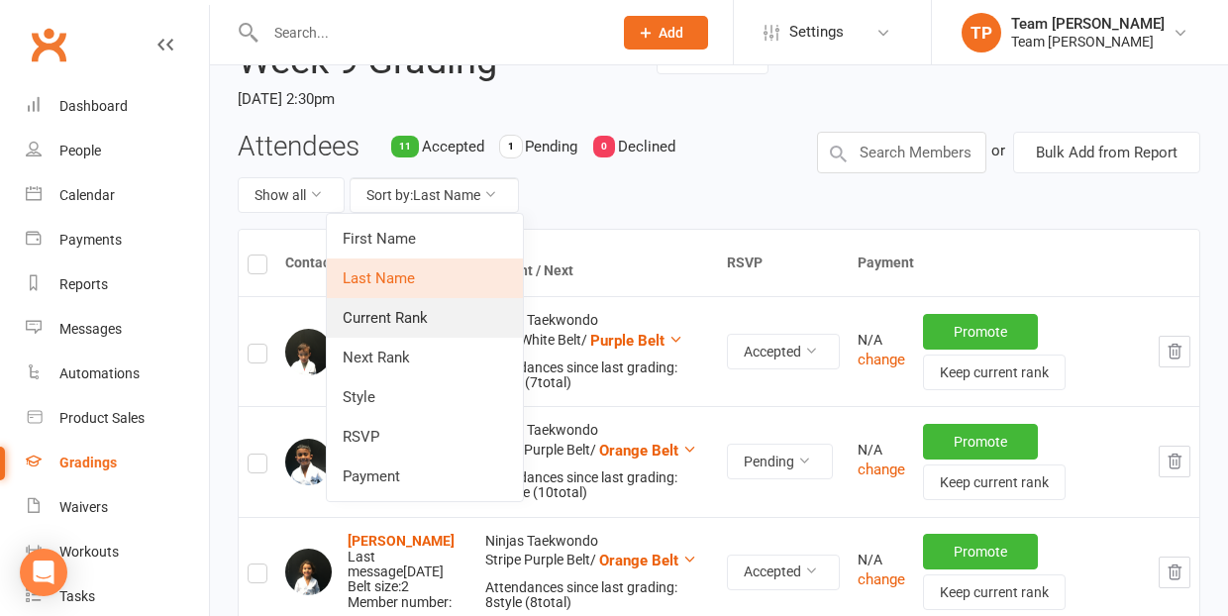
click at [431, 317] on link "Current Rank" at bounding box center [425, 318] width 196 height 40
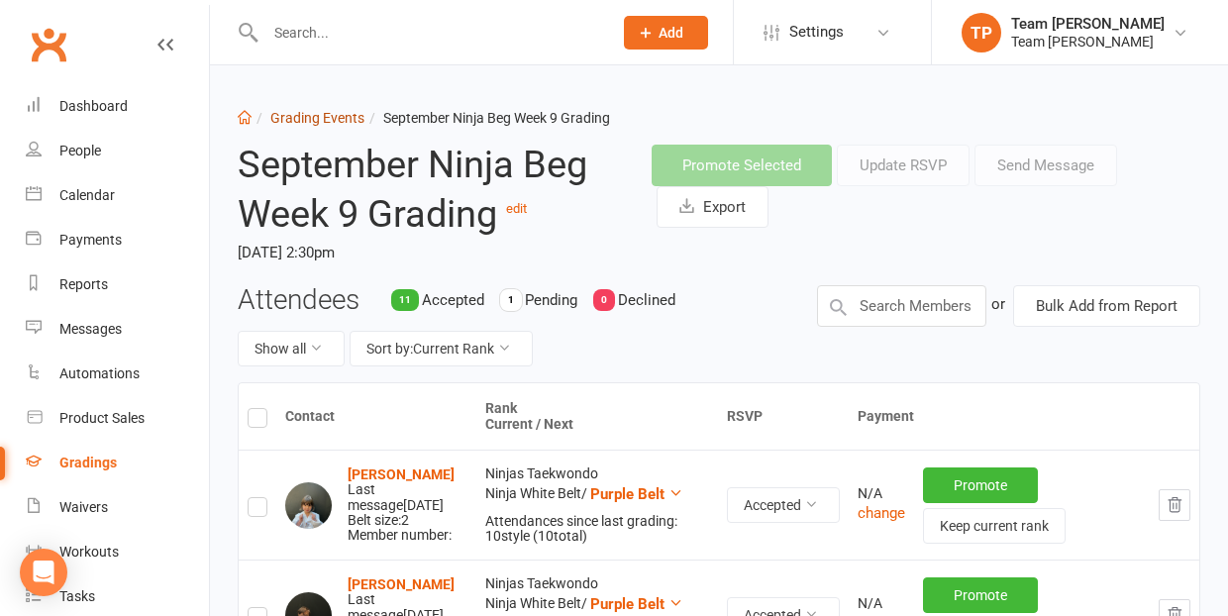
scroll to position [0, 0]
click at [309, 122] on link "Grading Events" at bounding box center [317, 118] width 94 height 16
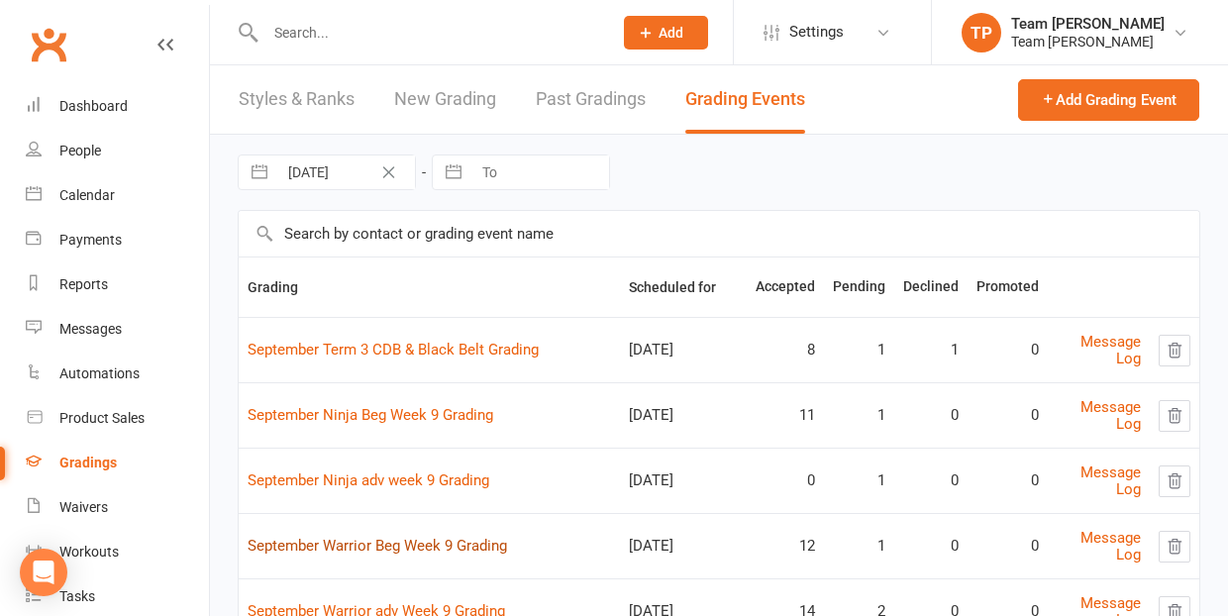
click at [400, 542] on link "September Warrior Beg Week 9 Grading" at bounding box center [378, 546] width 260 height 18
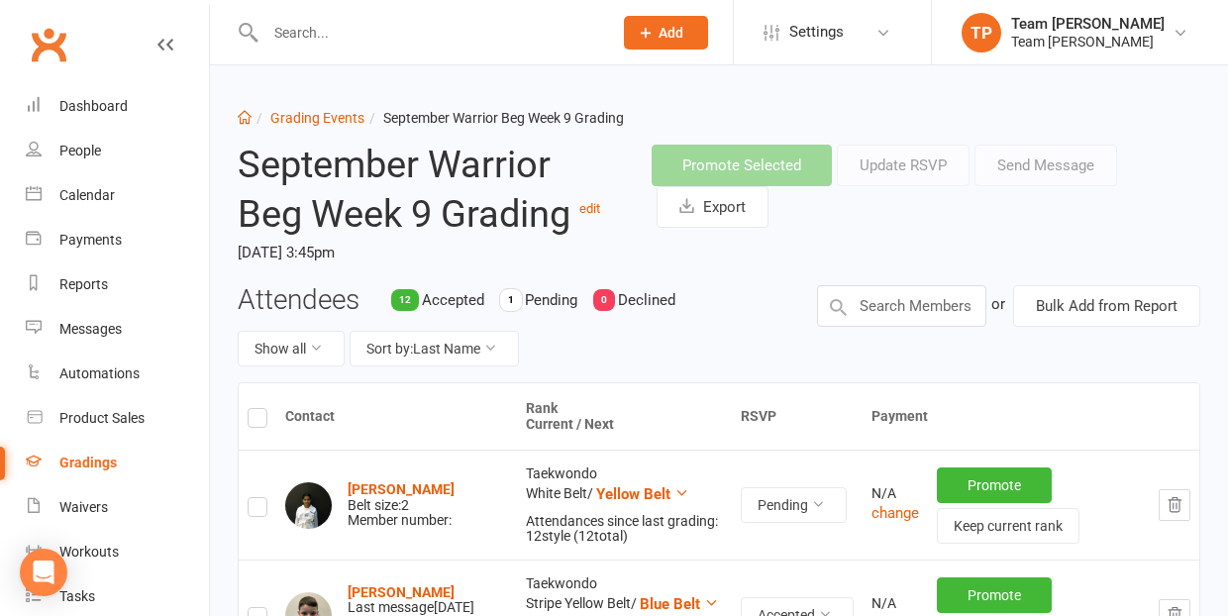
click at [1179, 499] on icon "button" at bounding box center [1175, 505] width 18 height 18
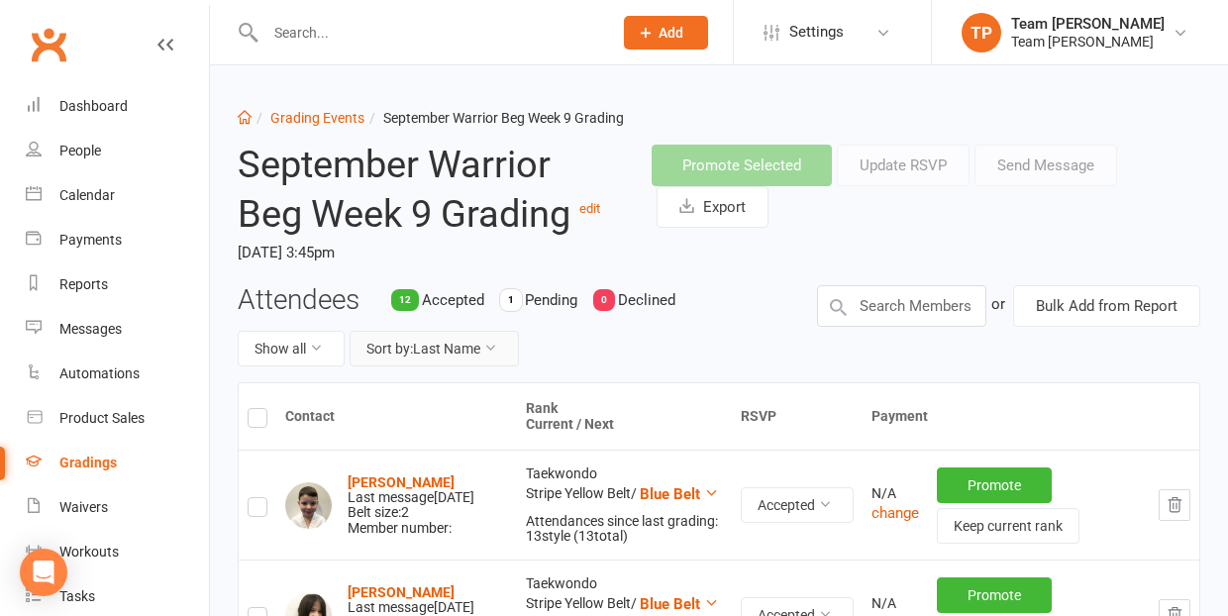
click at [452, 339] on button "Sort by: Last Name" at bounding box center [434, 349] width 169 height 36
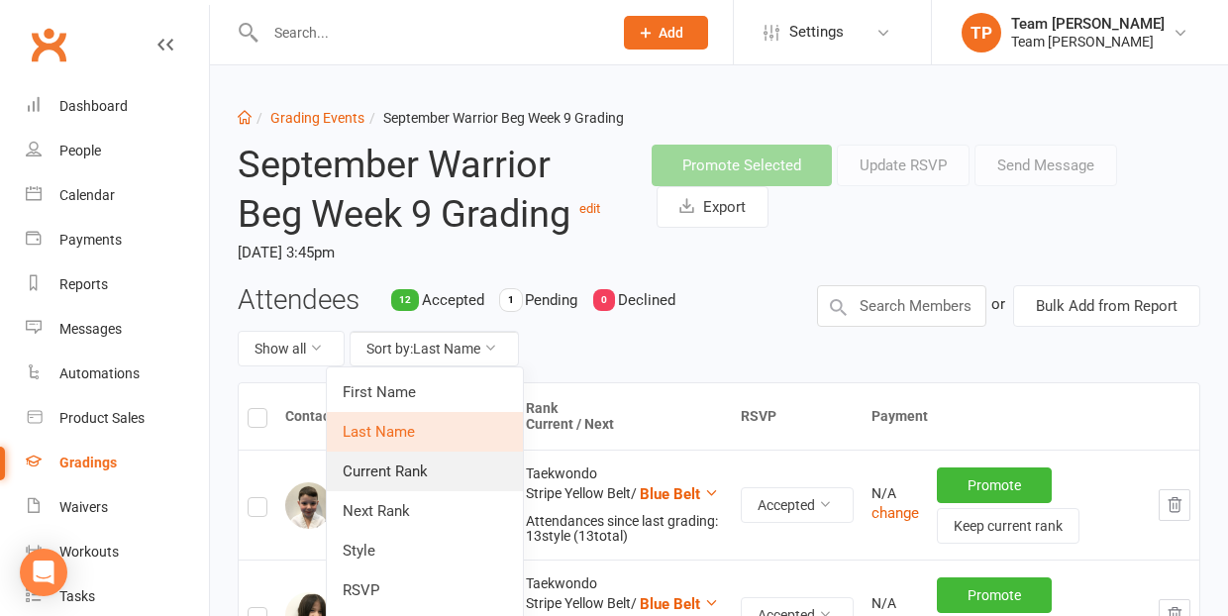
click at [418, 472] on link "Current Rank" at bounding box center [425, 472] width 196 height 40
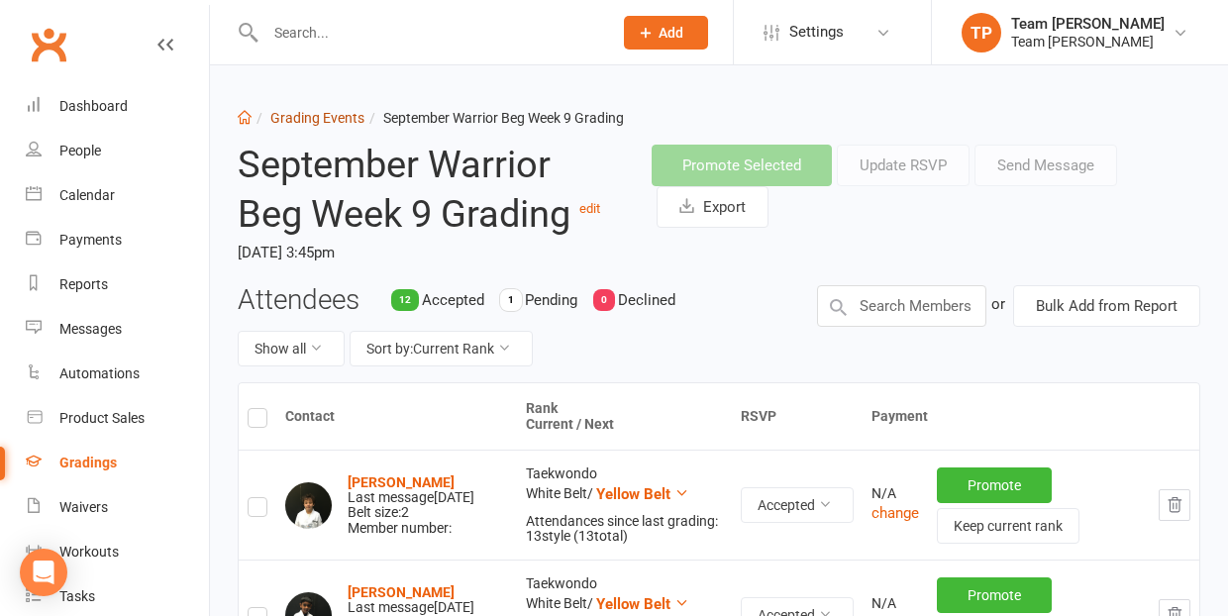
click at [322, 117] on link "Grading Events" at bounding box center [317, 118] width 94 height 16
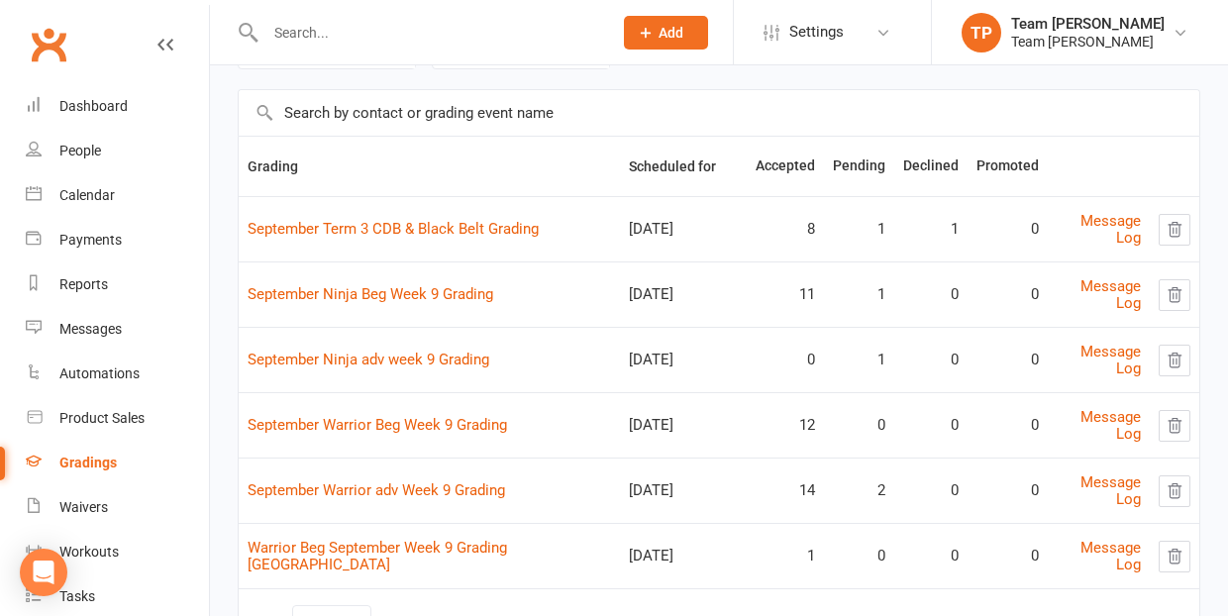
scroll to position [178, 0]
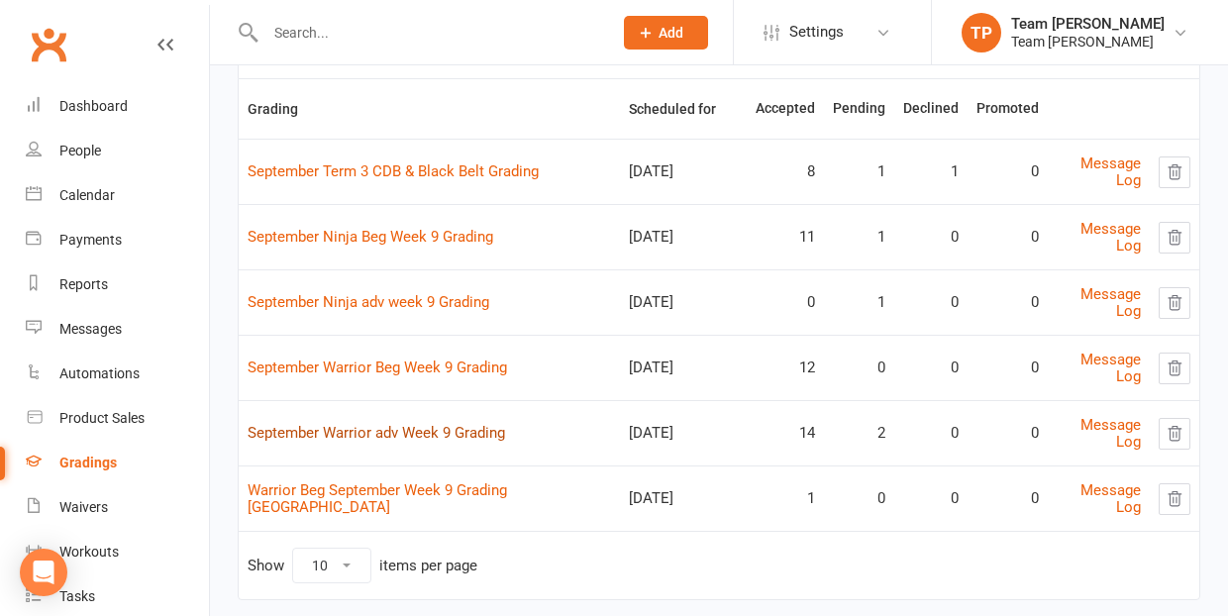
click at [403, 428] on link "September Warrior adv Week 9 Grading" at bounding box center [377, 433] width 258 height 18
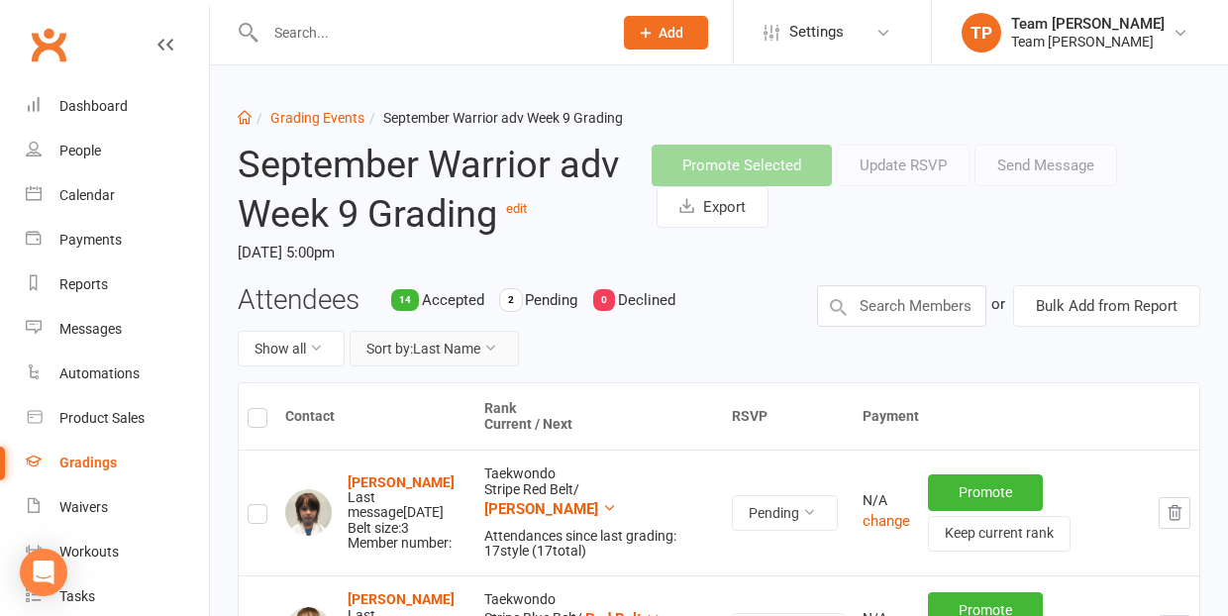
click at [451, 343] on button "Sort by: Last Name" at bounding box center [434, 349] width 169 height 36
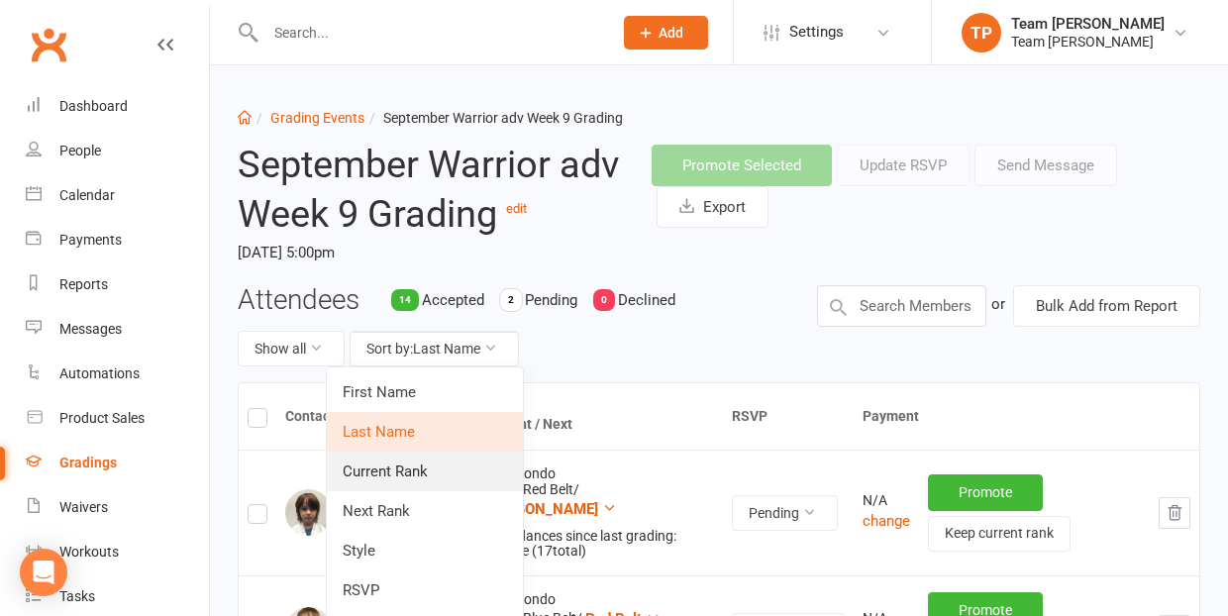
click at [442, 467] on link "Current Rank" at bounding box center [425, 472] width 196 height 40
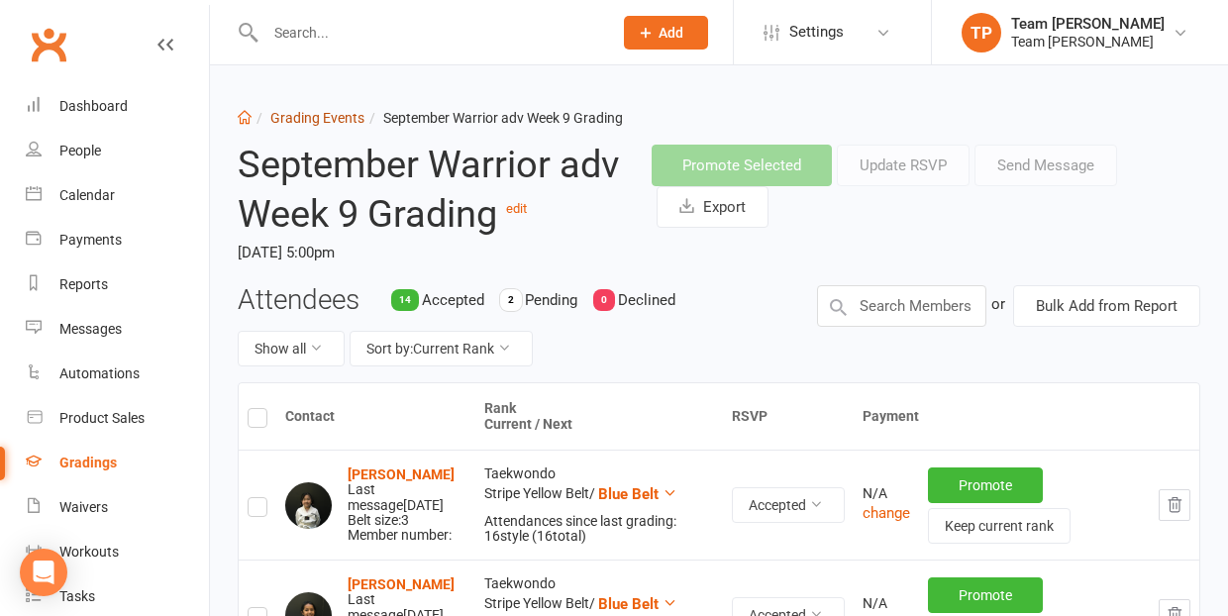
click at [319, 118] on link "Grading Events" at bounding box center [317, 118] width 94 height 16
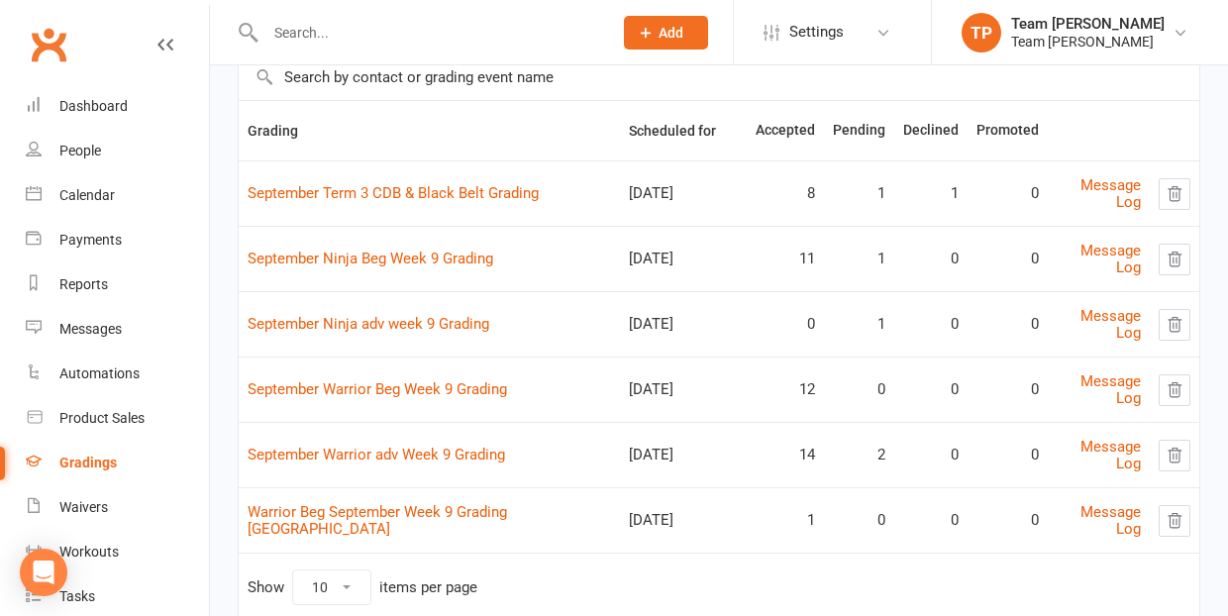
scroll to position [159, 0]
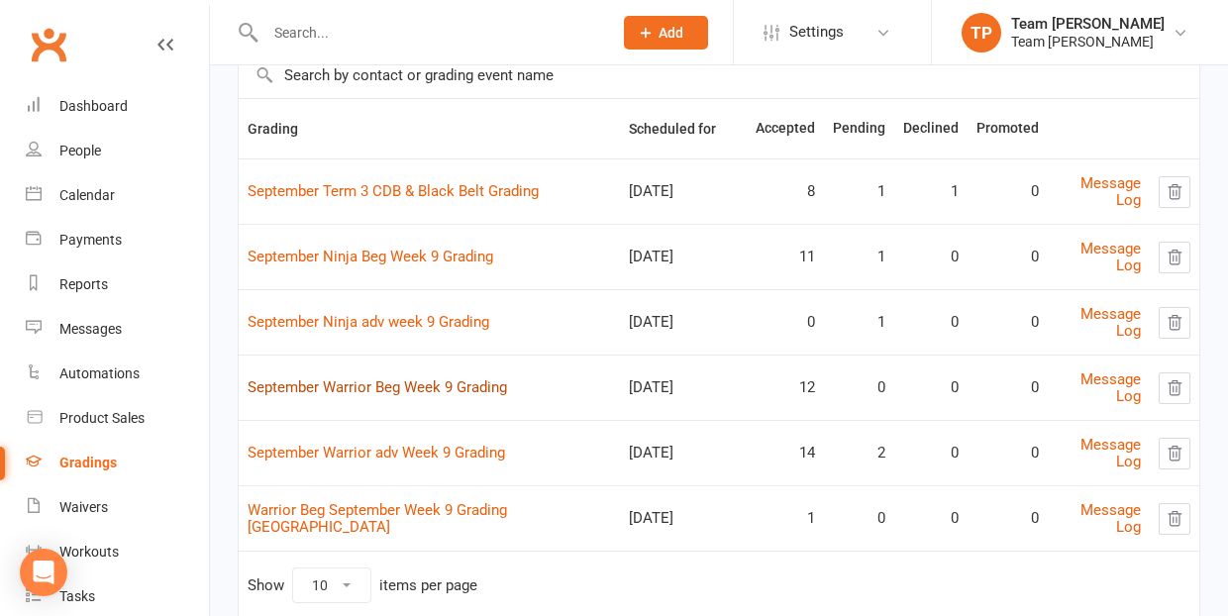
click at [400, 385] on link "September Warrior Beg Week 9 Grading" at bounding box center [378, 387] width 260 height 18
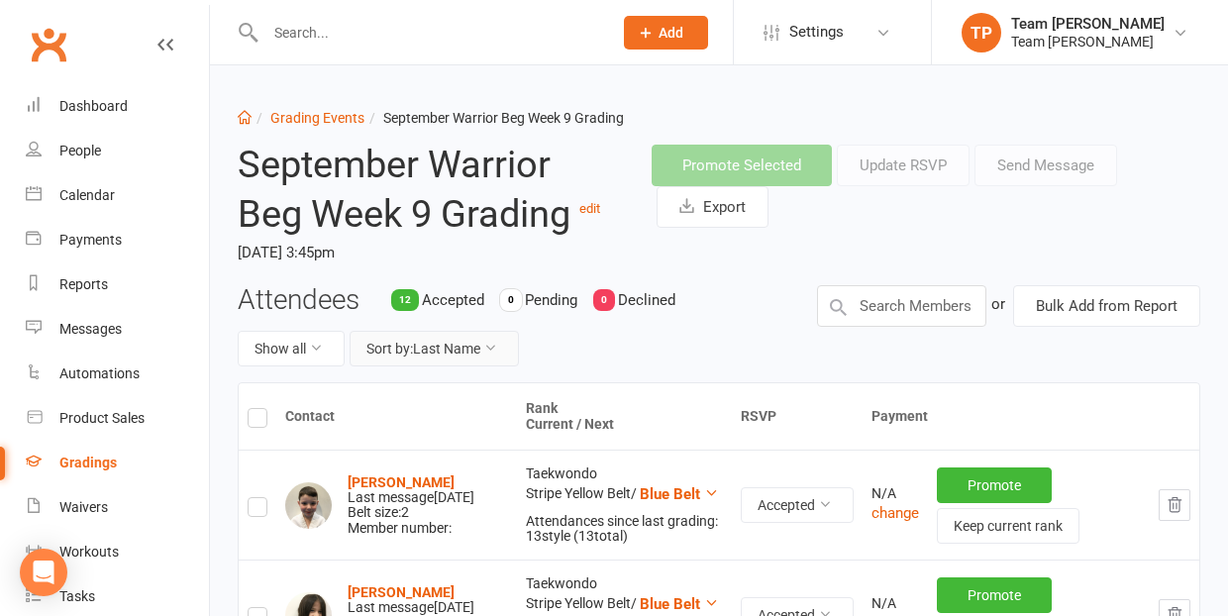
click at [450, 351] on button "Sort by: Last Name" at bounding box center [434, 349] width 169 height 36
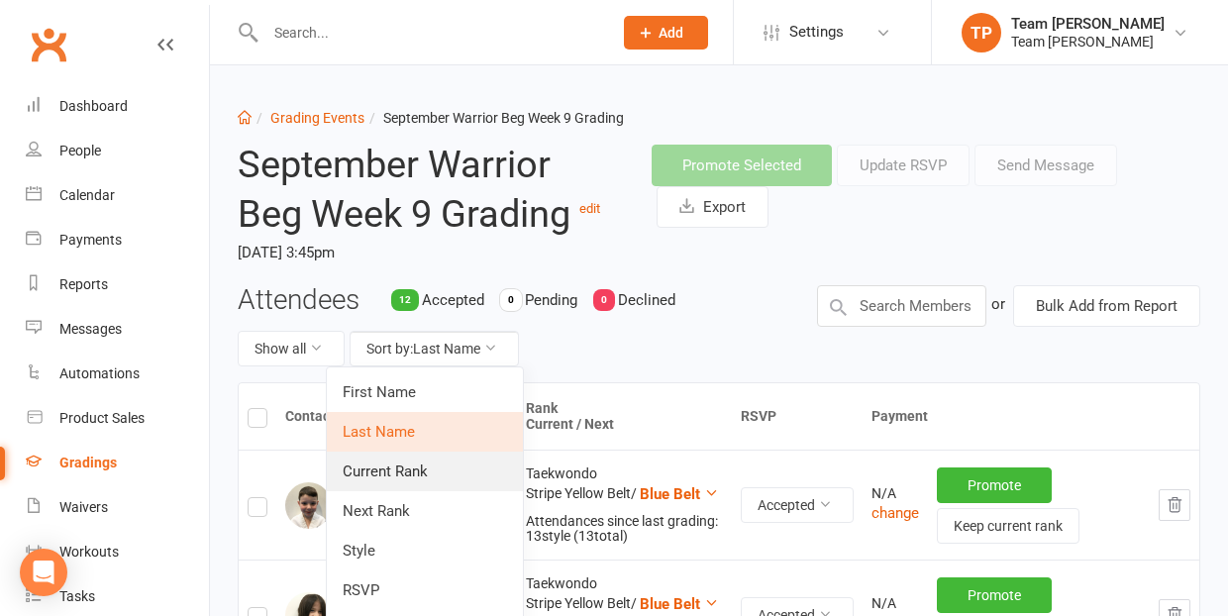
click at [446, 472] on link "Current Rank" at bounding box center [425, 472] width 196 height 40
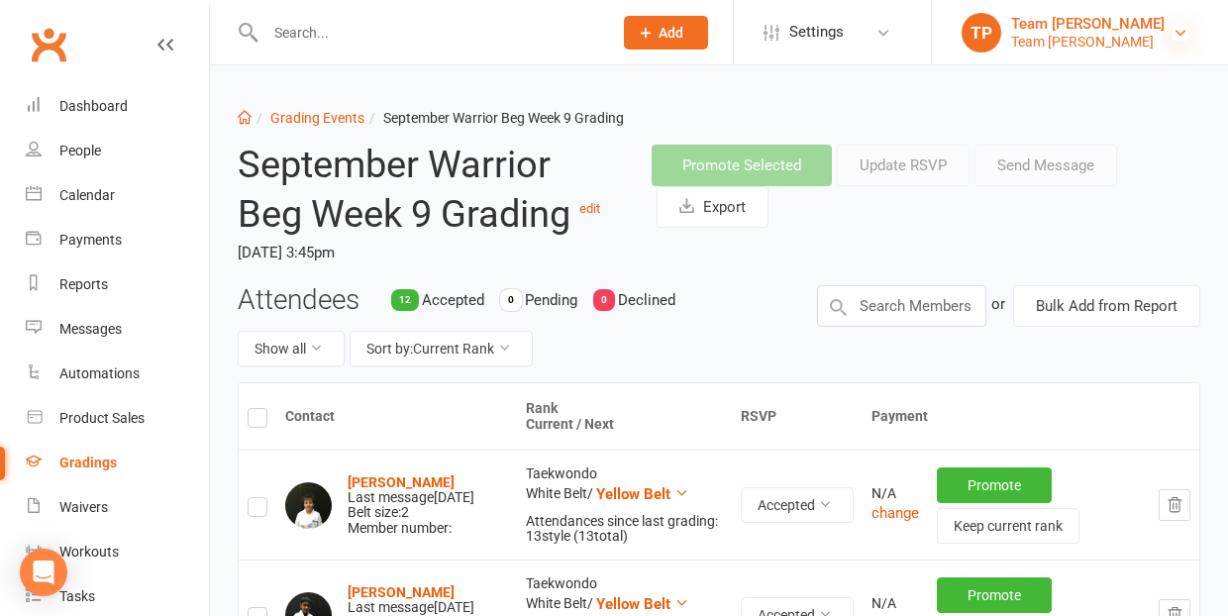
click at [1183, 28] on icon at bounding box center [1181, 33] width 16 height 16
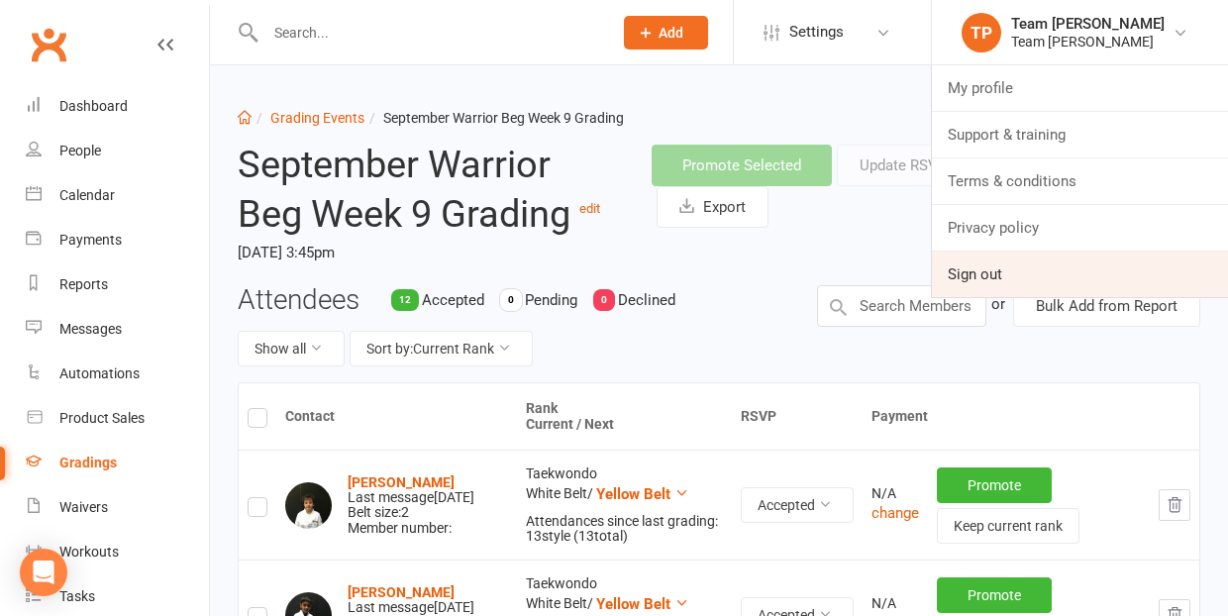
click at [1083, 281] on link "Sign out" at bounding box center [1080, 275] width 296 height 46
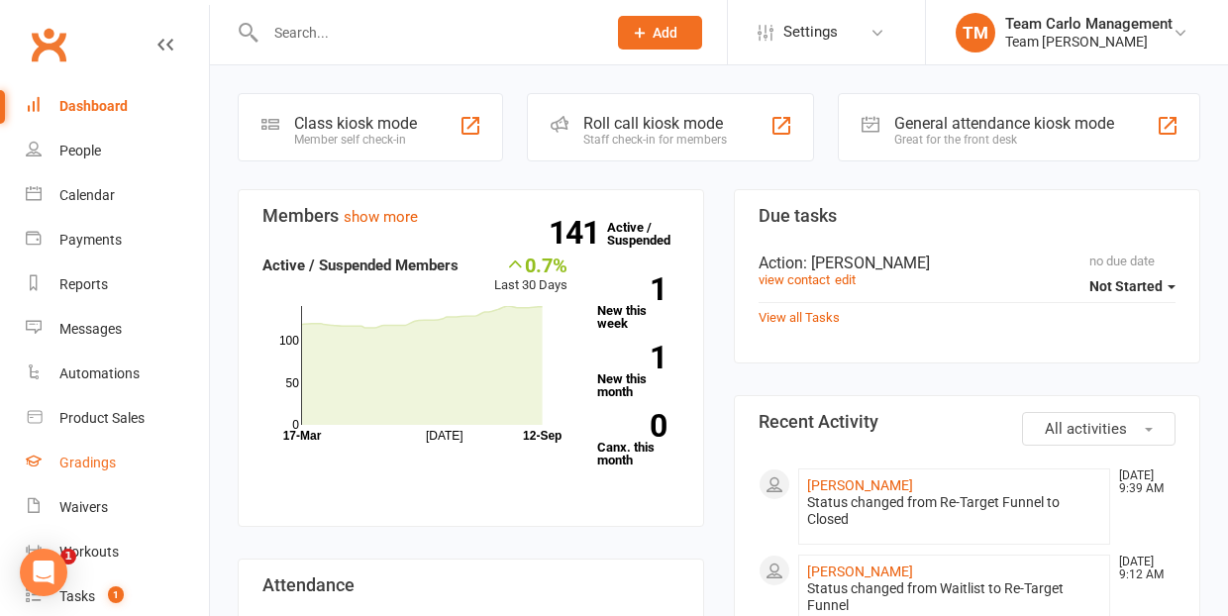
click at [98, 466] on div "Gradings" at bounding box center [87, 463] width 56 height 16
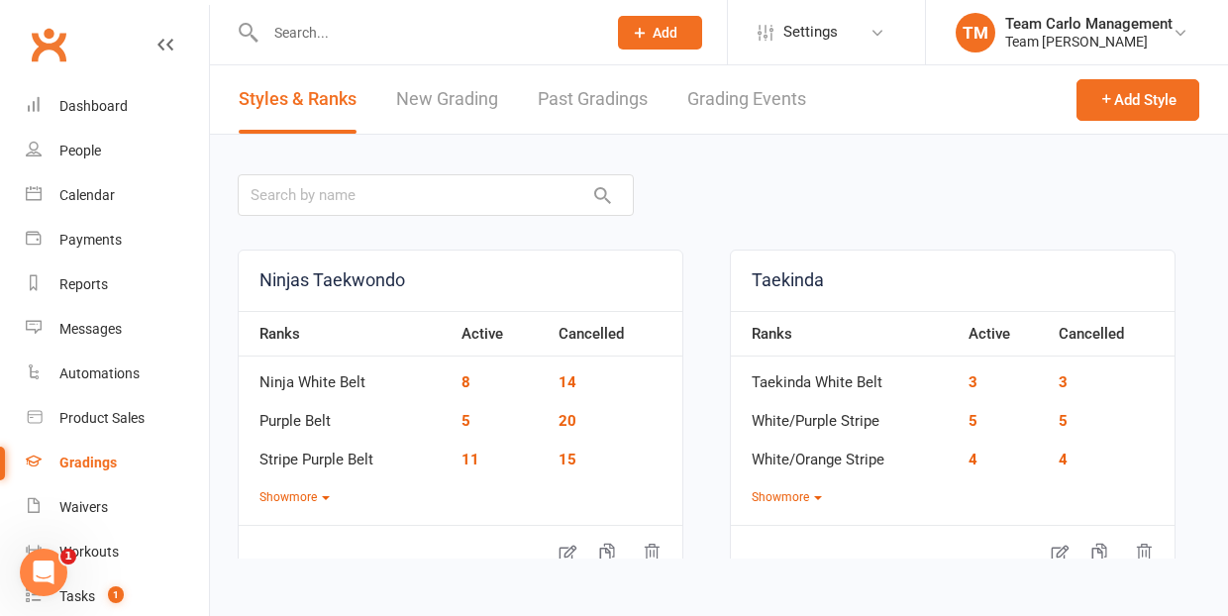
click at [757, 97] on link "Grading Events" at bounding box center [747, 99] width 119 height 68
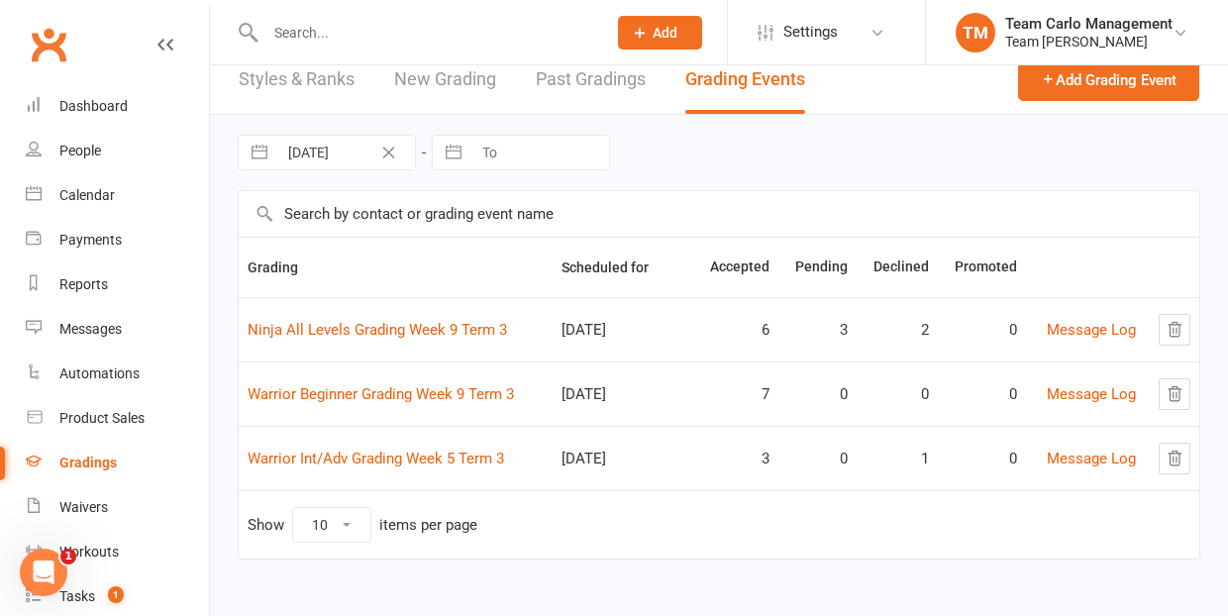
scroll to position [20, 0]
click at [1185, 33] on icon at bounding box center [1181, 33] width 16 height 16
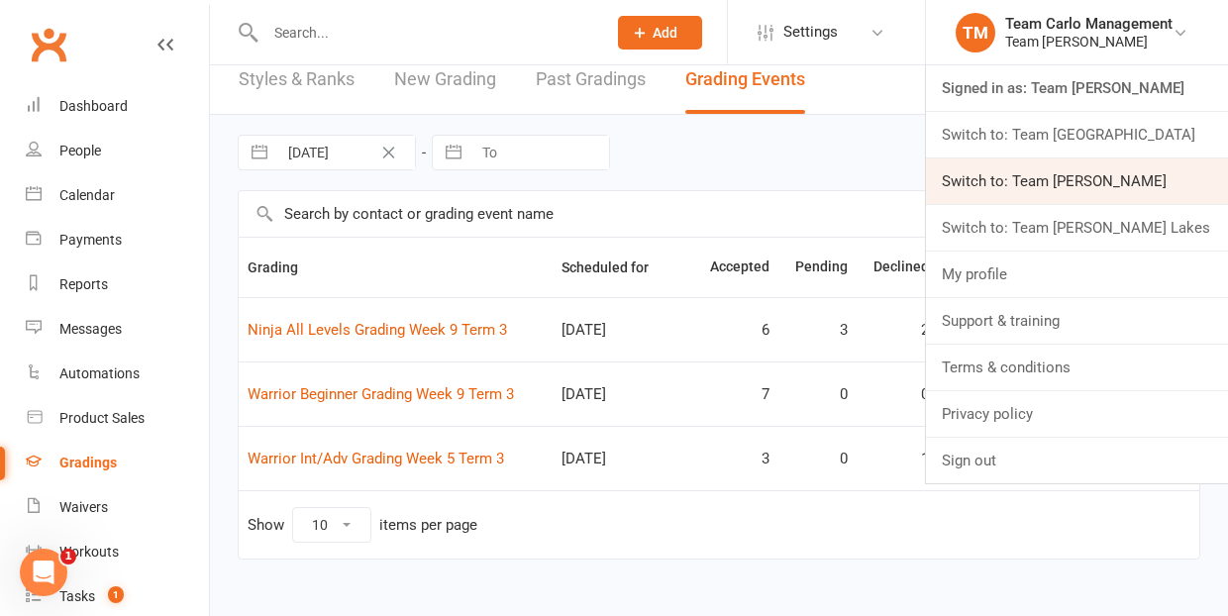
click at [1082, 178] on link "Switch to: Team Carlo Preston" at bounding box center [1077, 182] width 302 height 46
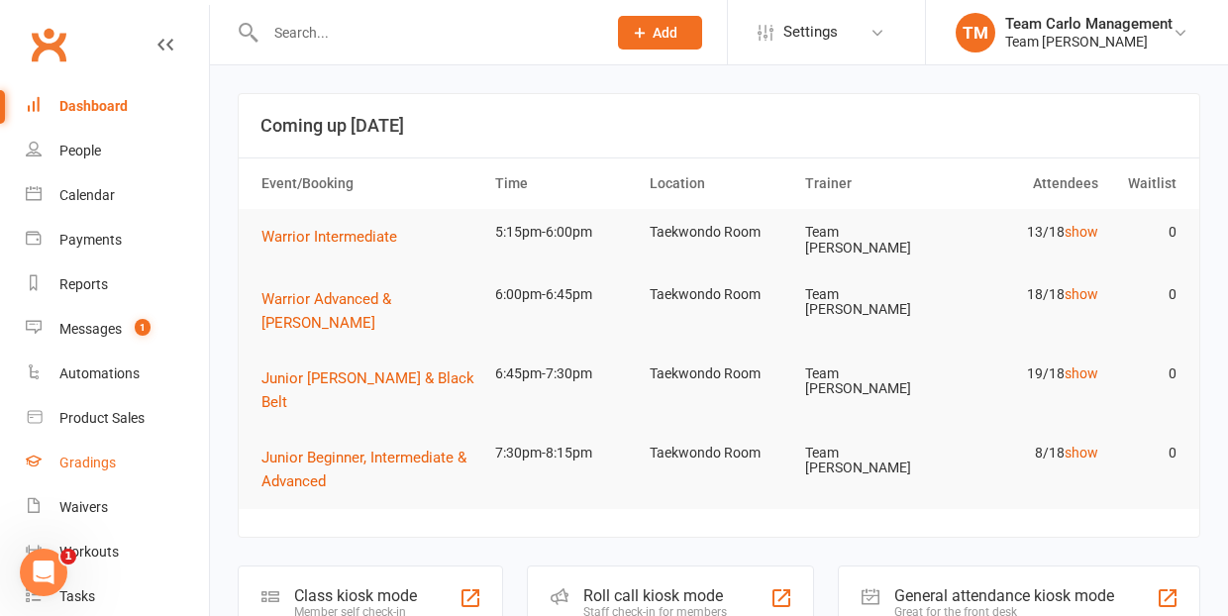
click at [96, 460] on div "Gradings" at bounding box center [87, 463] width 56 height 16
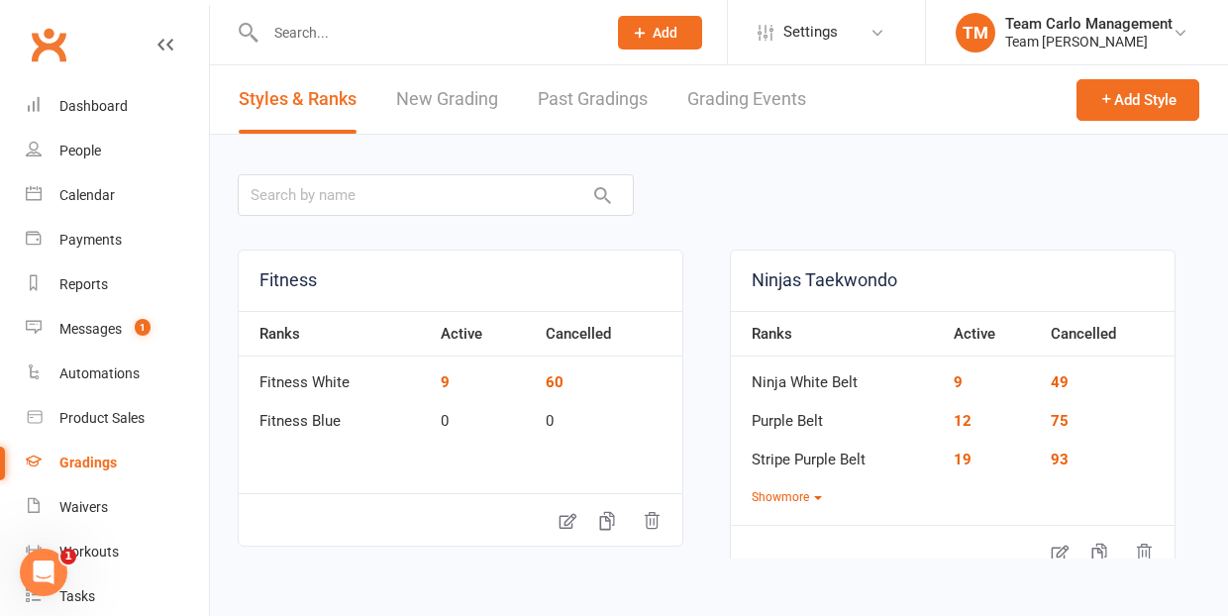
click at [741, 100] on link "Grading Events" at bounding box center [747, 99] width 119 height 68
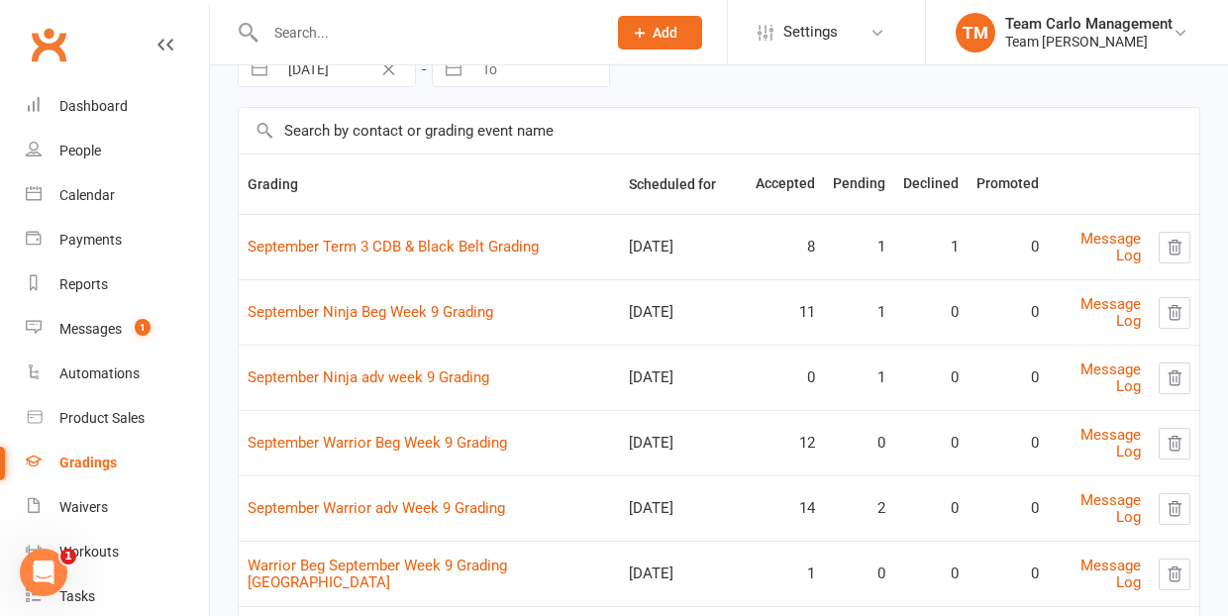
scroll to position [108, 0]
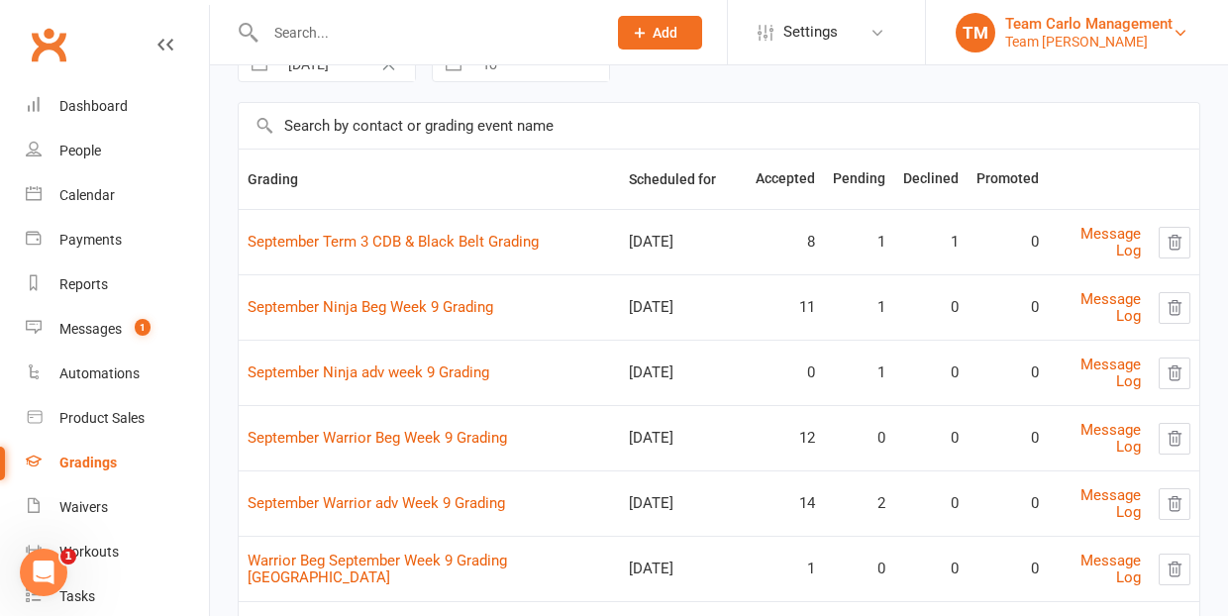
click at [1179, 21] on link "TM Team Carlo Management Team Carlo Preston" at bounding box center [1077, 33] width 243 height 40
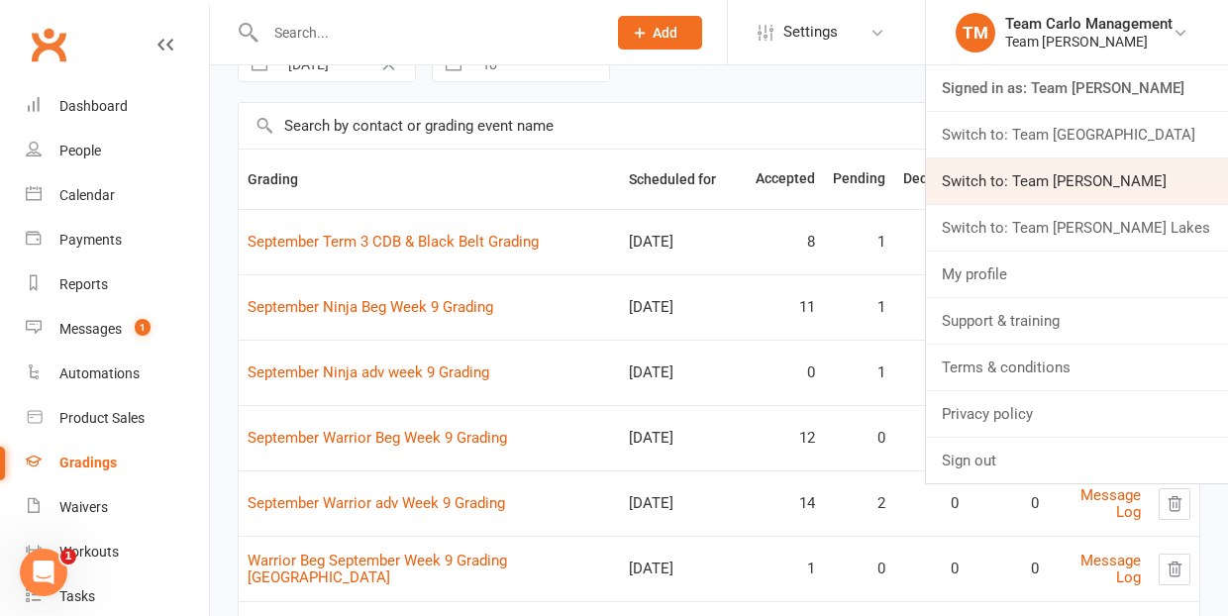
click at [1123, 177] on link "Switch to: Team Carlo Ivanhoe" at bounding box center [1077, 182] width 302 height 46
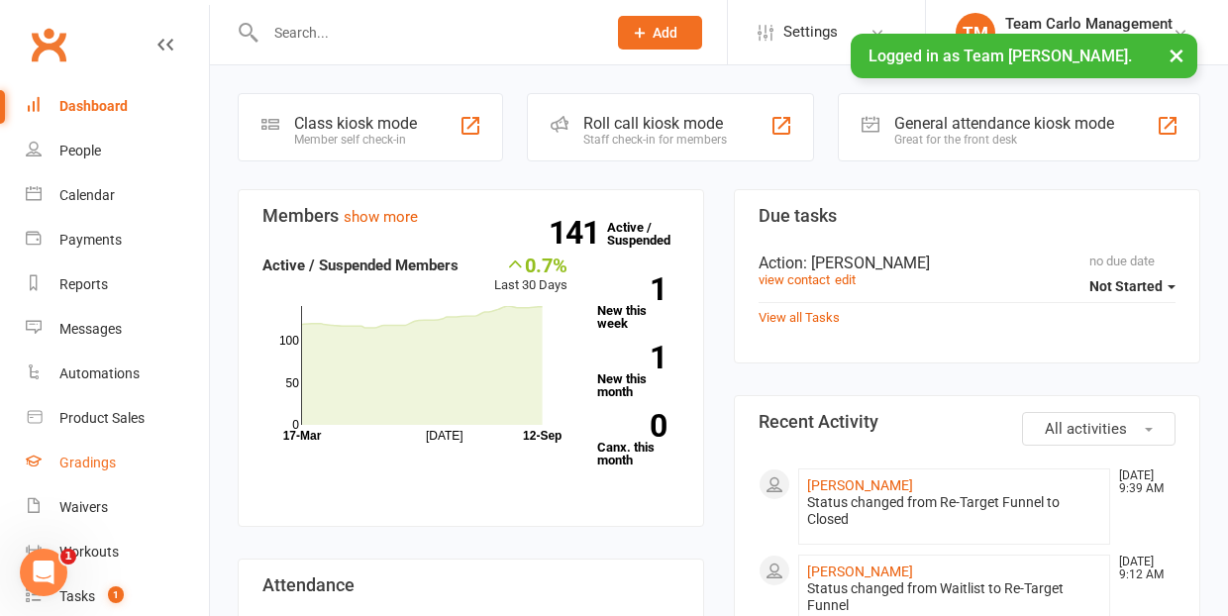
click at [97, 464] on div "Gradings" at bounding box center [87, 463] width 56 height 16
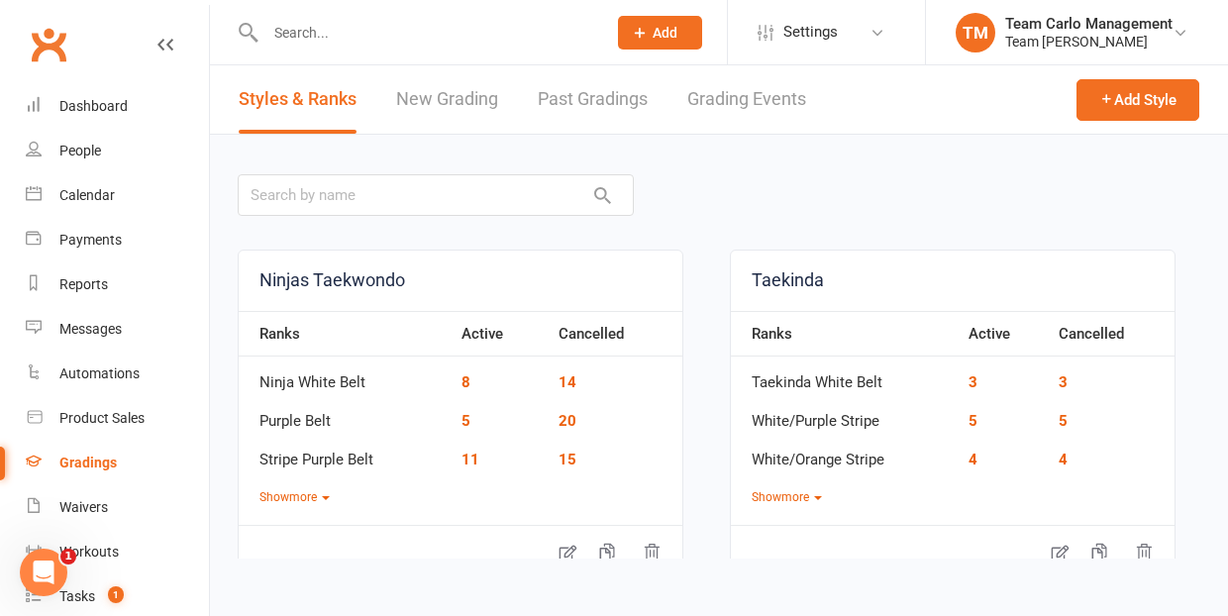
click at [752, 101] on link "Grading Events" at bounding box center [747, 99] width 119 height 68
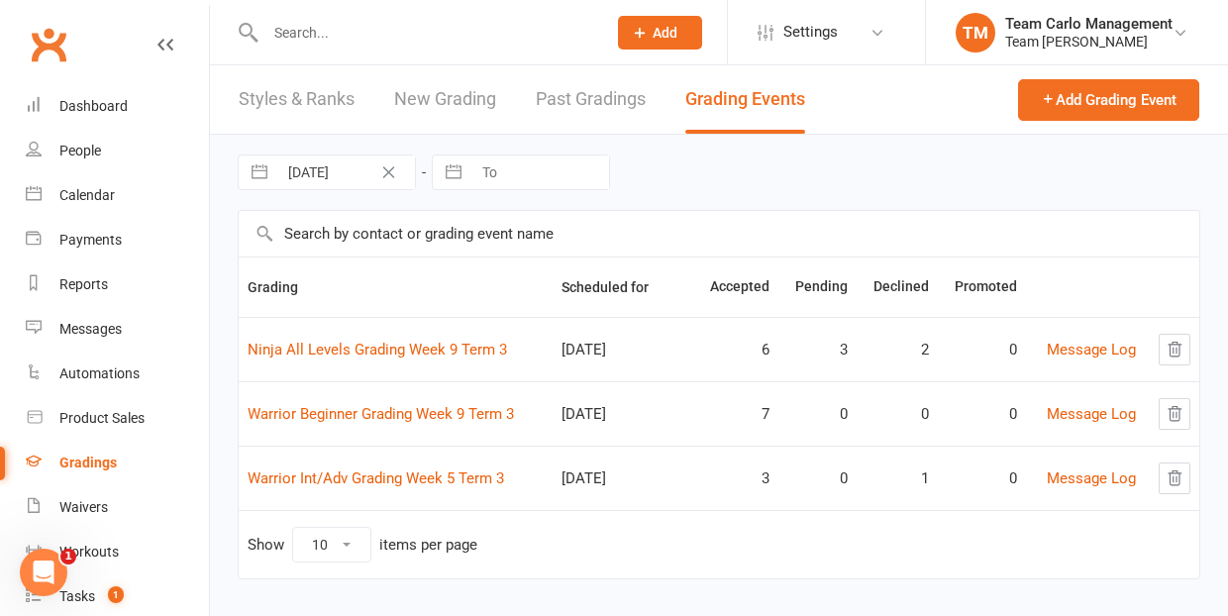
click at [407, 359] on td "Ninja All Levels Grading Week 9 Term 3" at bounding box center [396, 349] width 314 height 64
click at [406, 351] on link "Ninja All Levels Grading Week 9 Term 3" at bounding box center [378, 350] width 260 height 18
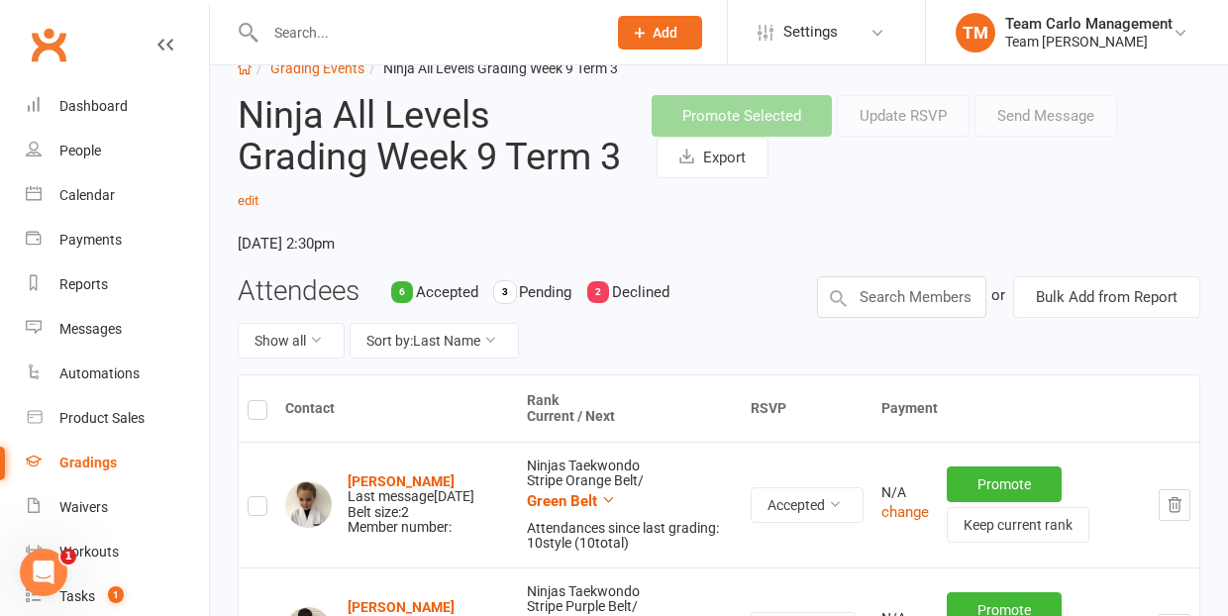
scroll to position [46, 0]
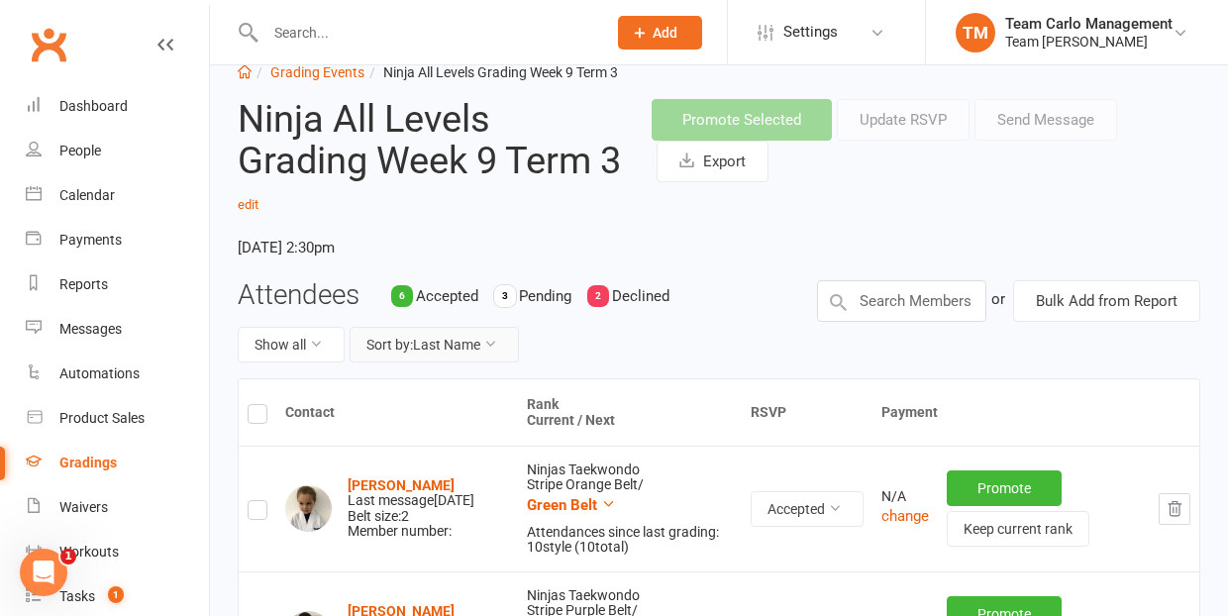
click at [439, 345] on button "Sort by: Last Name" at bounding box center [434, 345] width 169 height 36
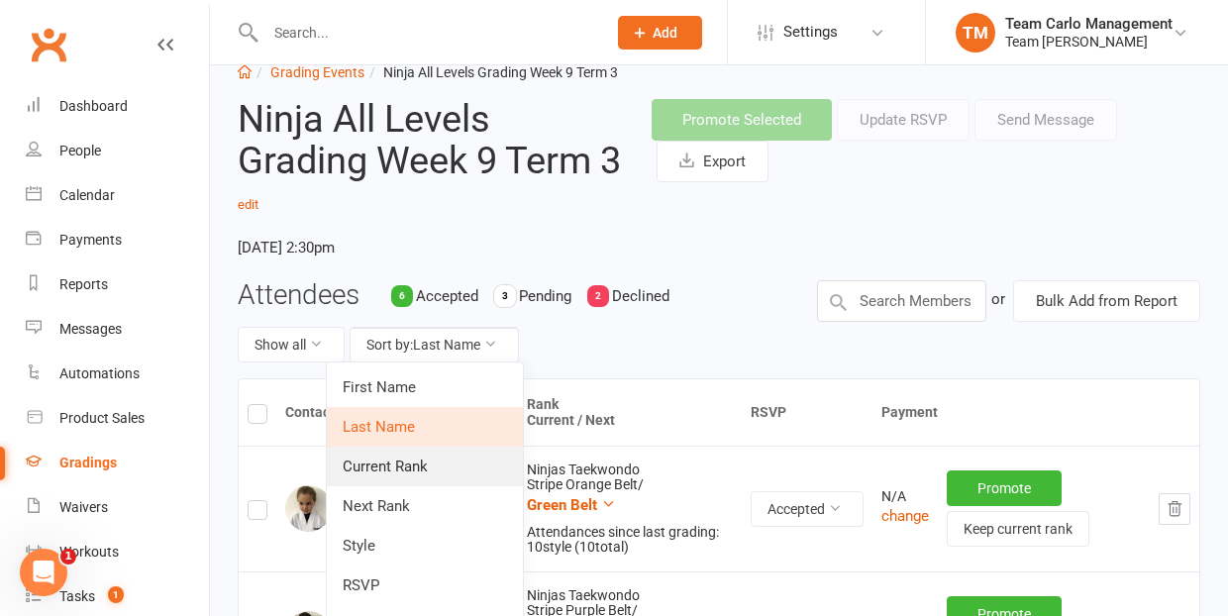
click at [432, 463] on link "Current Rank" at bounding box center [425, 467] width 196 height 40
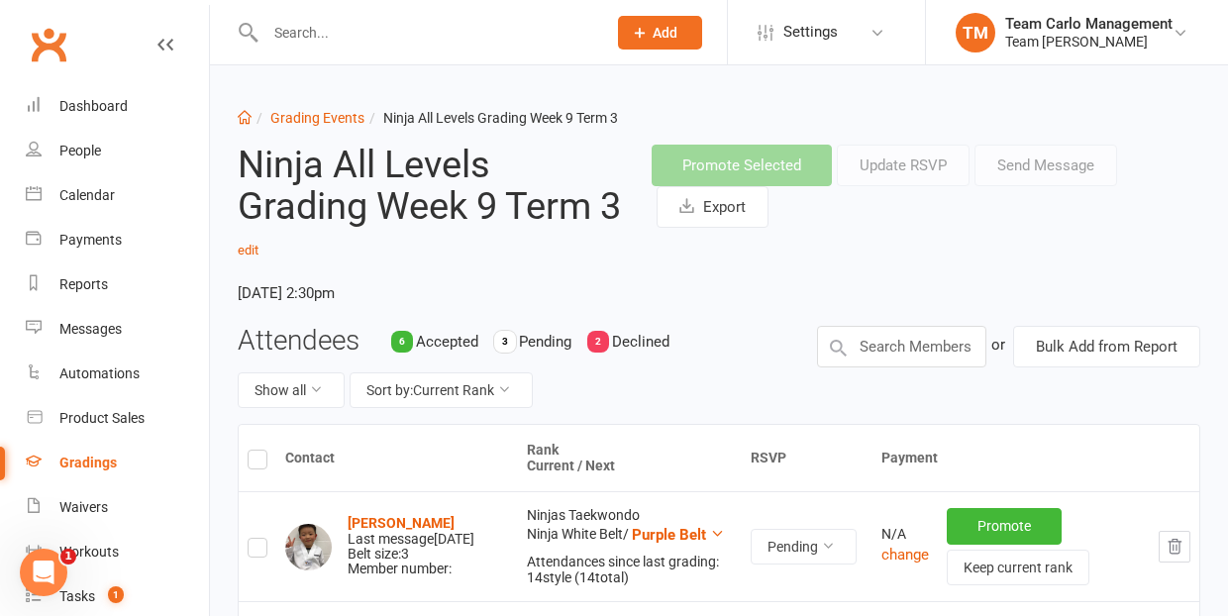
scroll to position [22, 0]
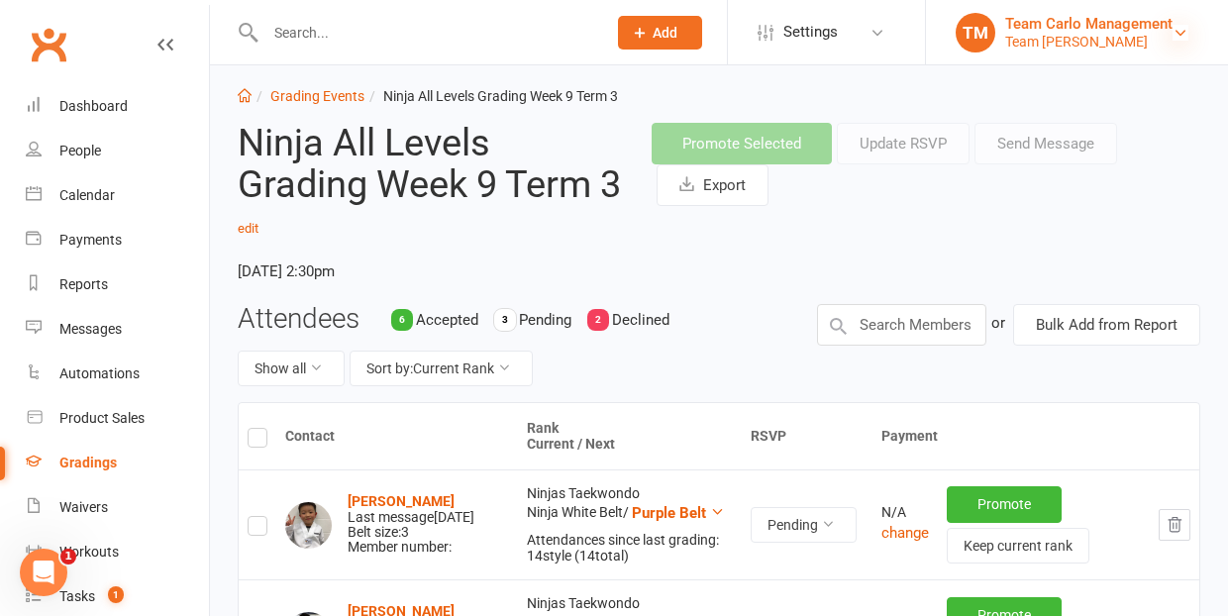
click at [1178, 34] on icon at bounding box center [1181, 33] width 16 height 16
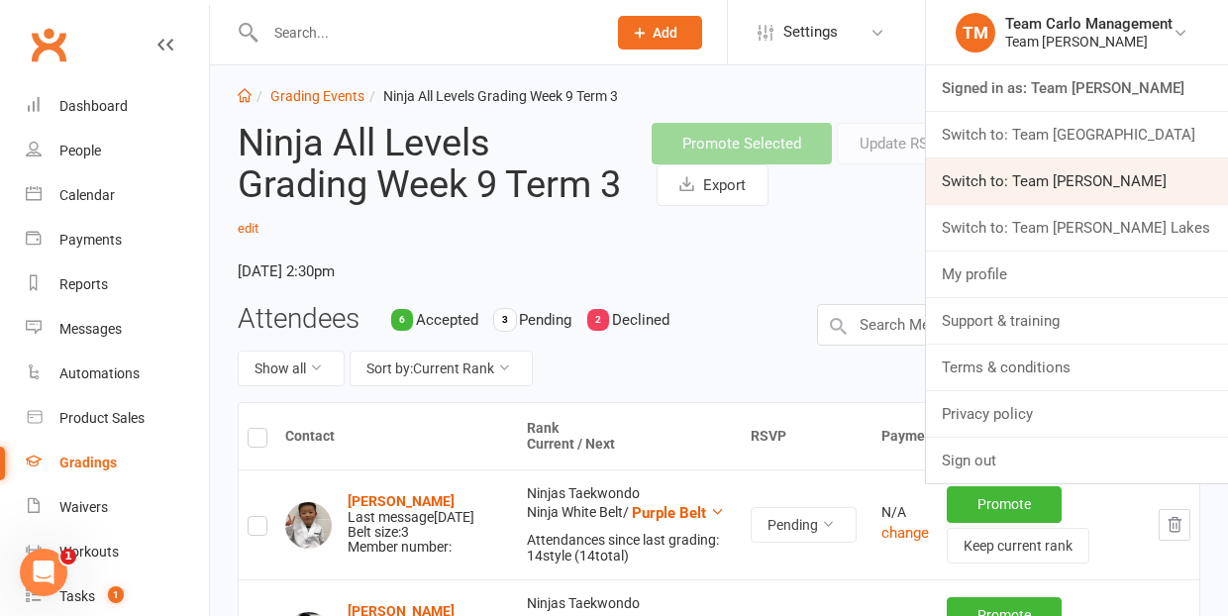
click at [1148, 187] on link "Switch to: Team Carlo Preston" at bounding box center [1077, 182] width 302 height 46
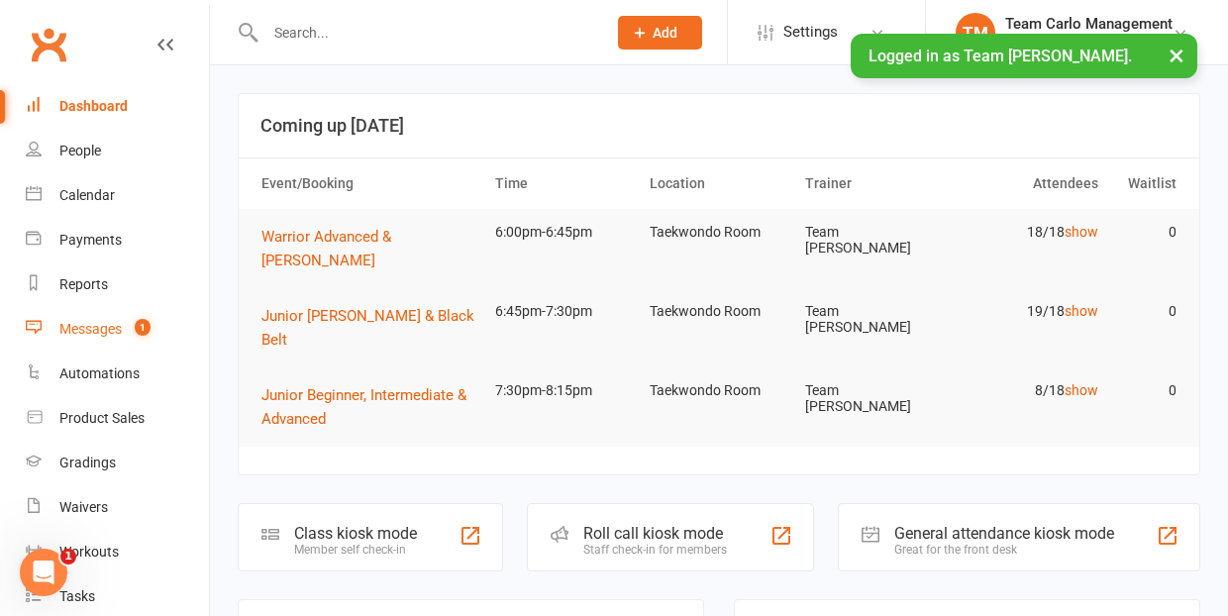
click at [95, 333] on div "Messages" at bounding box center [90, 329] width 62 height 16
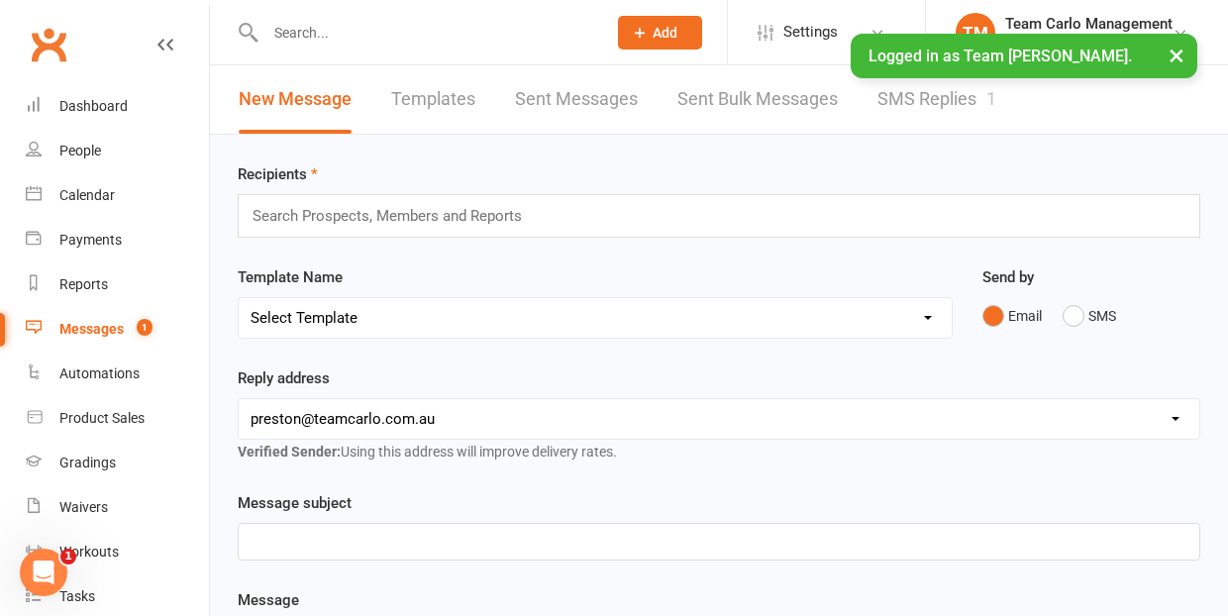
click at [903, 89] on link "SMS Replies 1" at bounding box center [937, 99] width 119 height 68
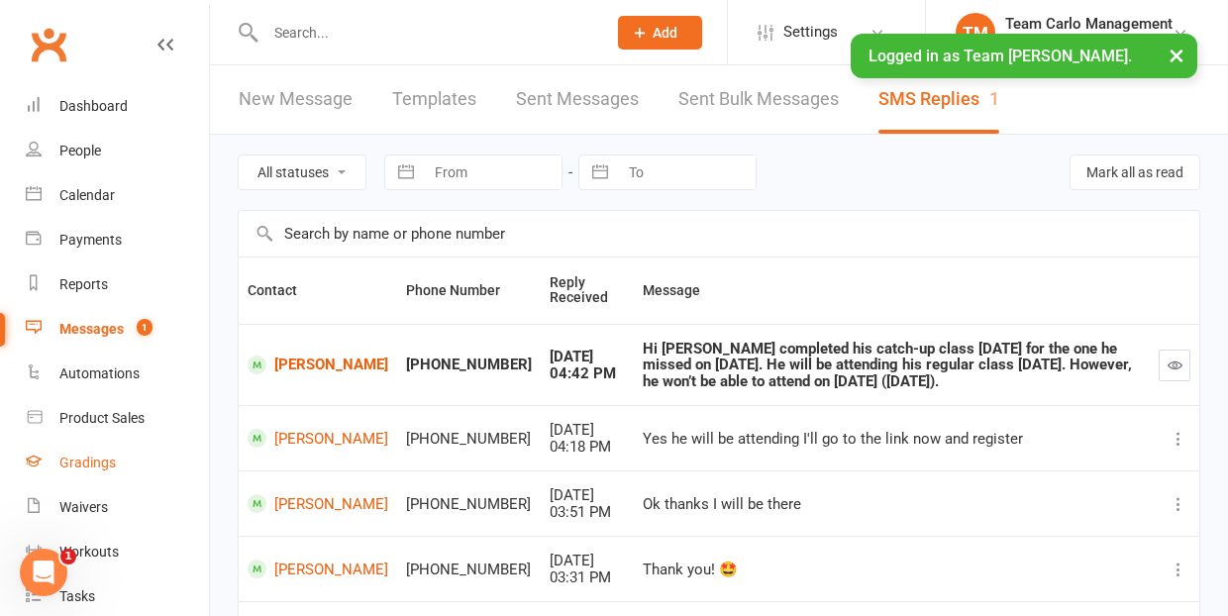
click at [99, 460] on div "Gradings" at bounding box center [87, 463] width 56 height 16
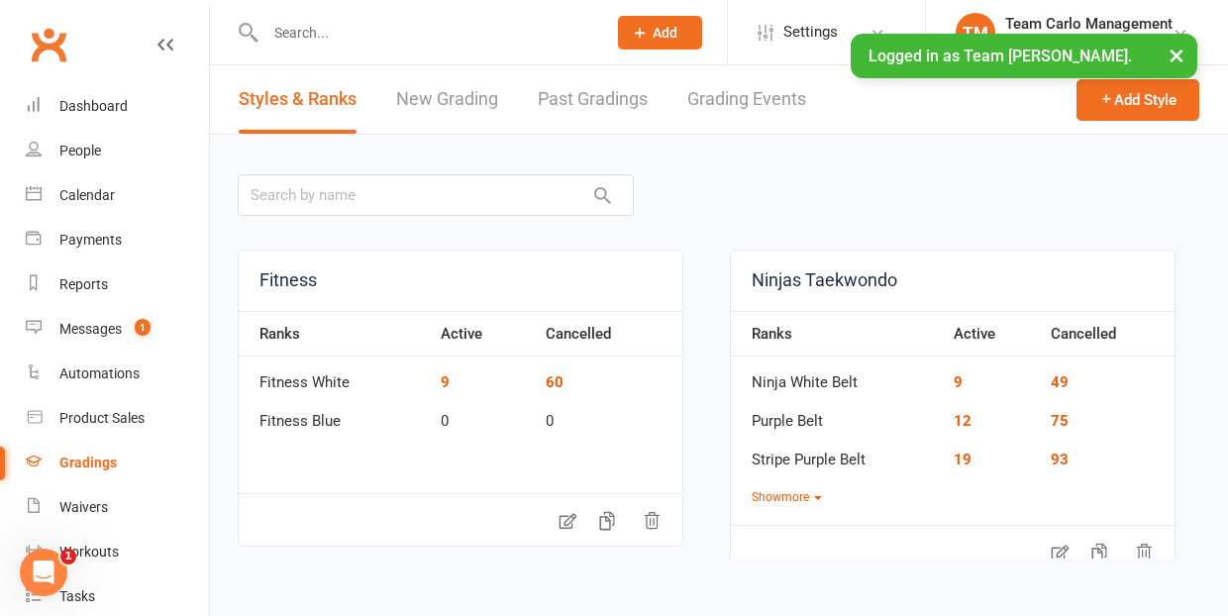
click at [756, 110] on link "Grading Events" at bounding box center [747, 99] width 119 height 68
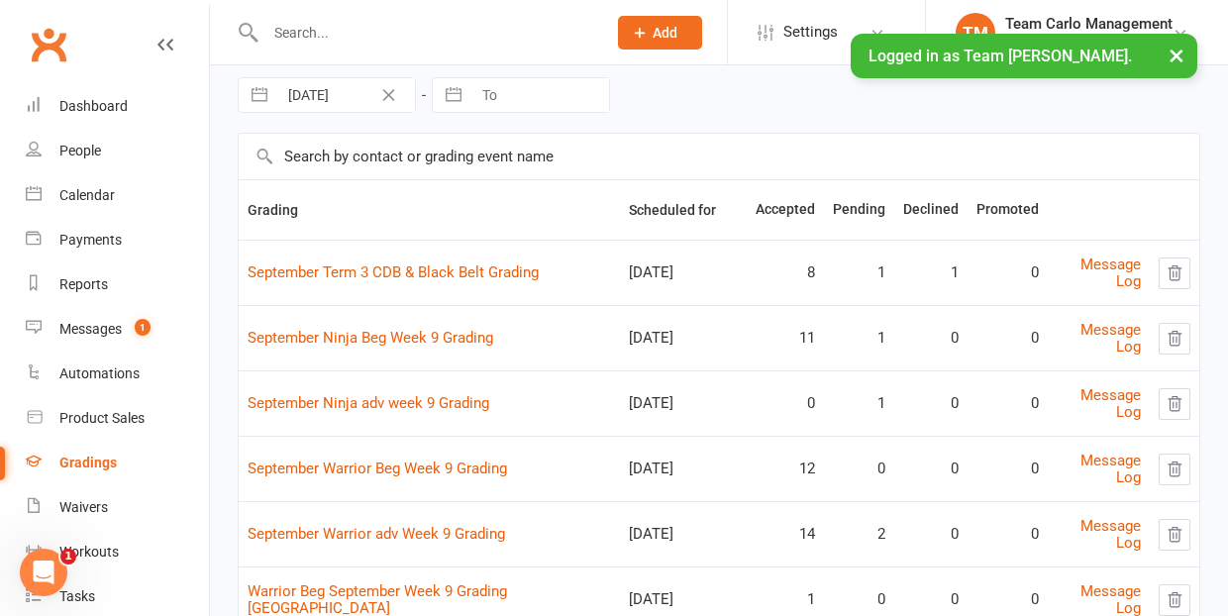
scroll to position [88, 0]
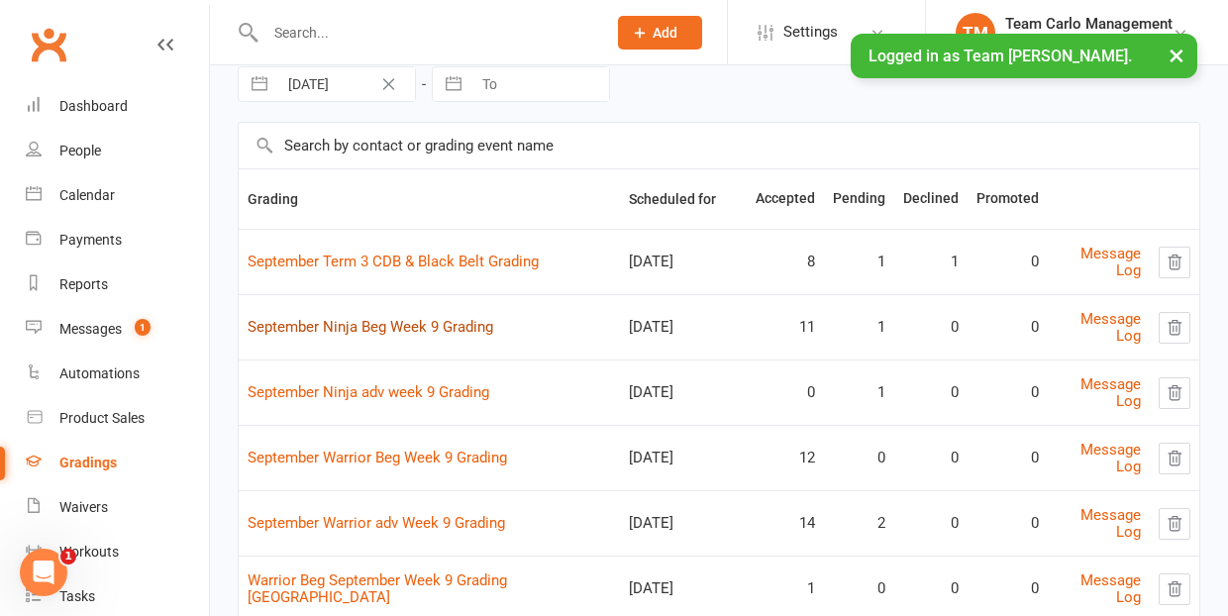
click at [382, 321] on link "September Ninja Beg Week 9 Grading" at bounding box center [371, 327] width 246 height 18
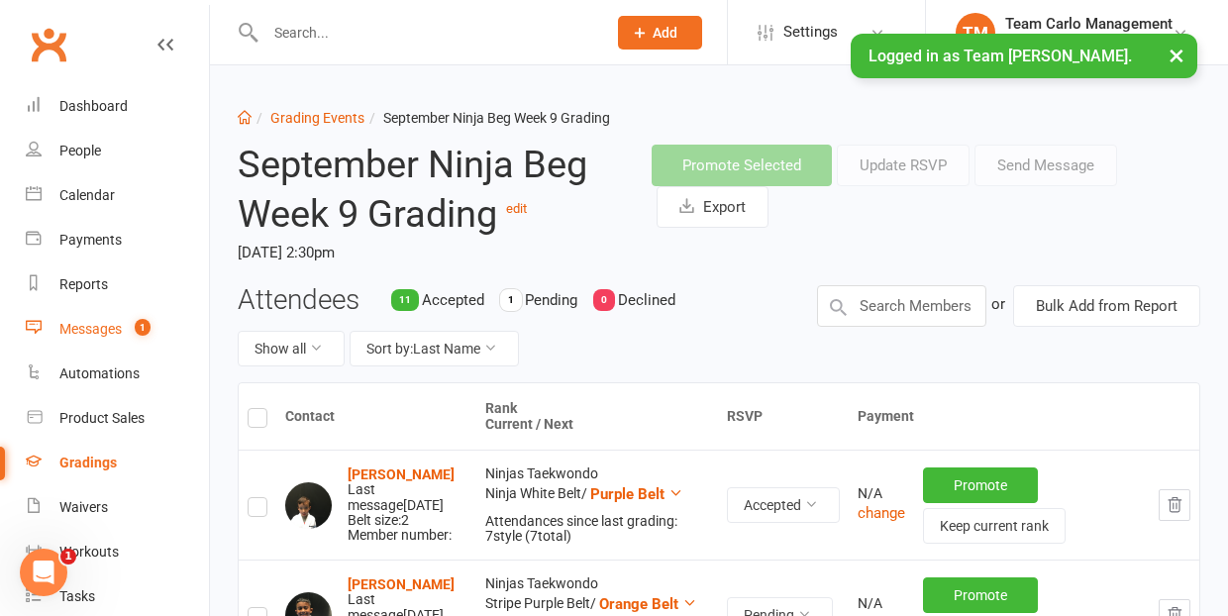
click at [83, 324] on div "Messages" at bounding box center [90, 329] width 62 height 16
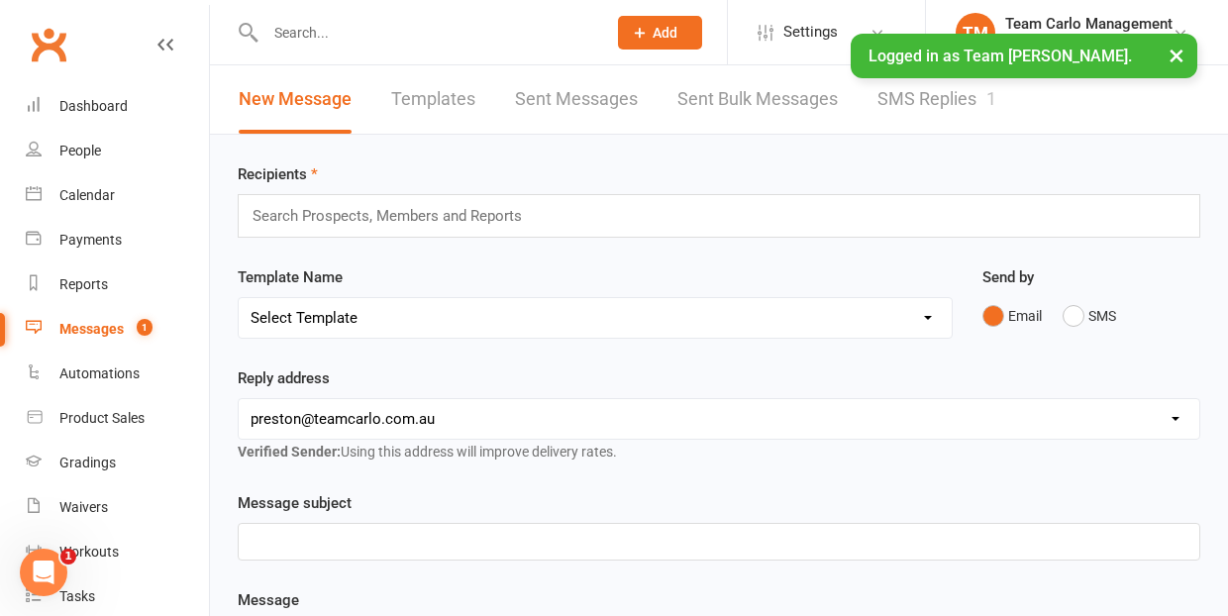
click at [935, 105] on link "SMS Replies 1" at bounding box center [937, 99] width 119 height 68
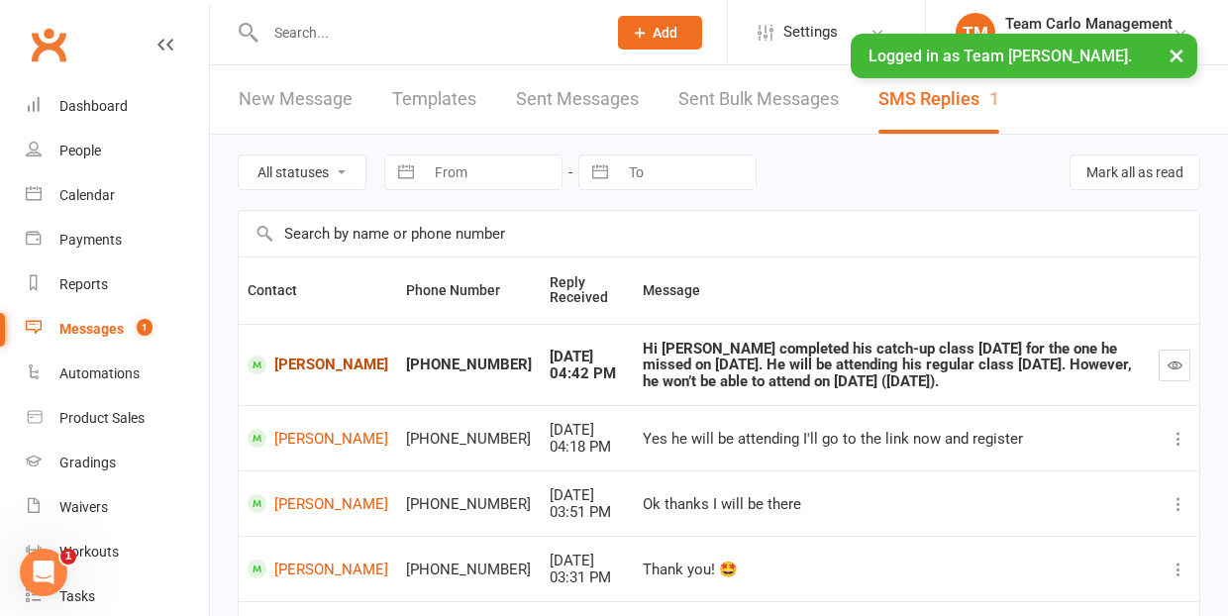
click at [302, 365] on link "[PERSON_NAME]" at bounding box center [318, 365] width 141 height 19
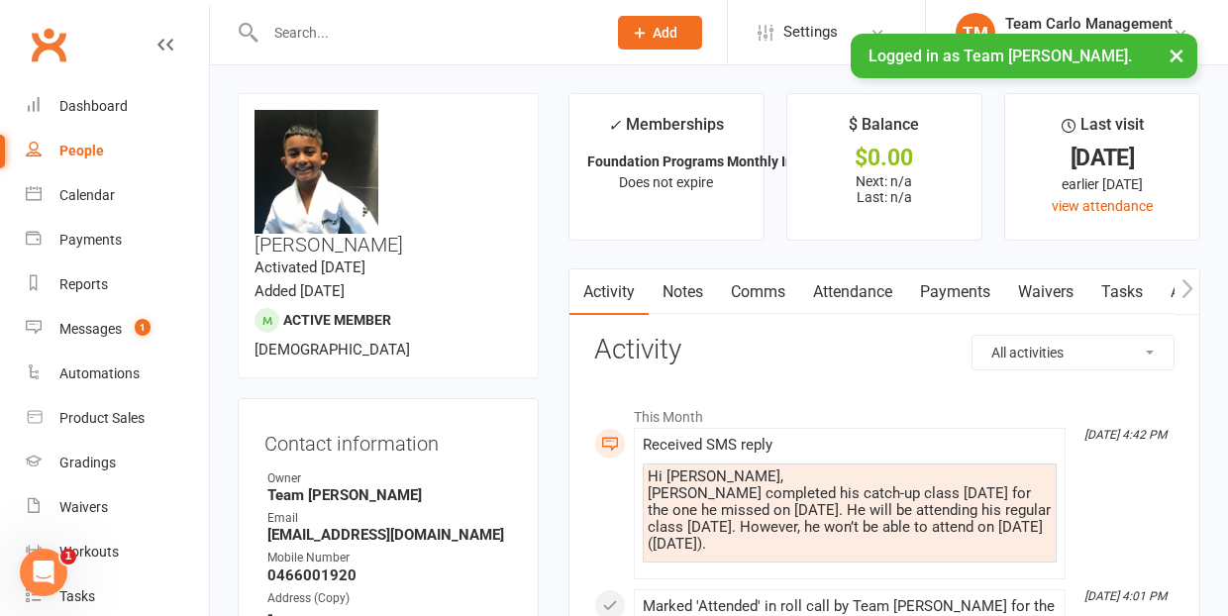
click at [767, 292] on link "Comms" at bounding box center [758, 292] width 82 height 46
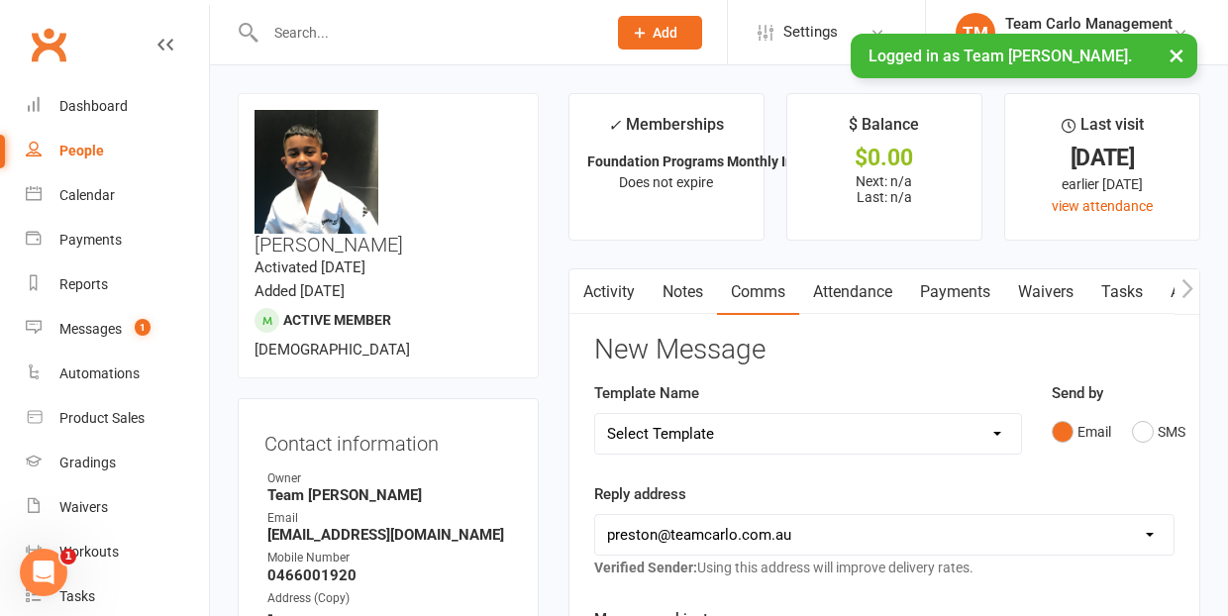
click at [82, 148] on div "People" at bounding box center [81, 151] width 45 height 16
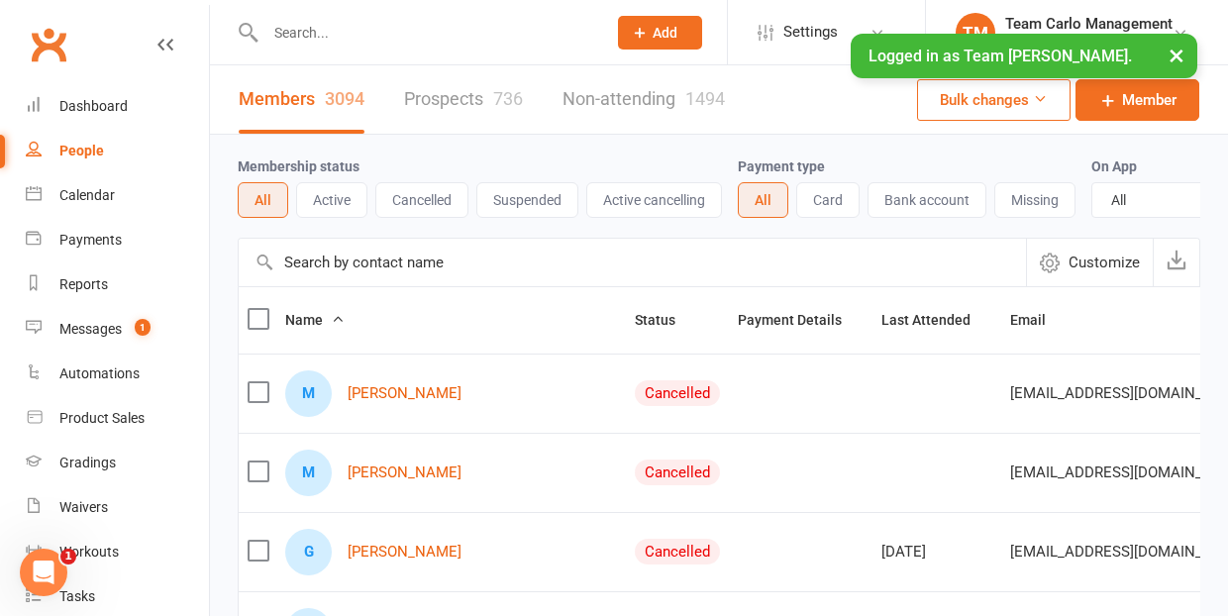
click at [337, 36] on input "text" at bounding box center [426, 33] width 333 height 28
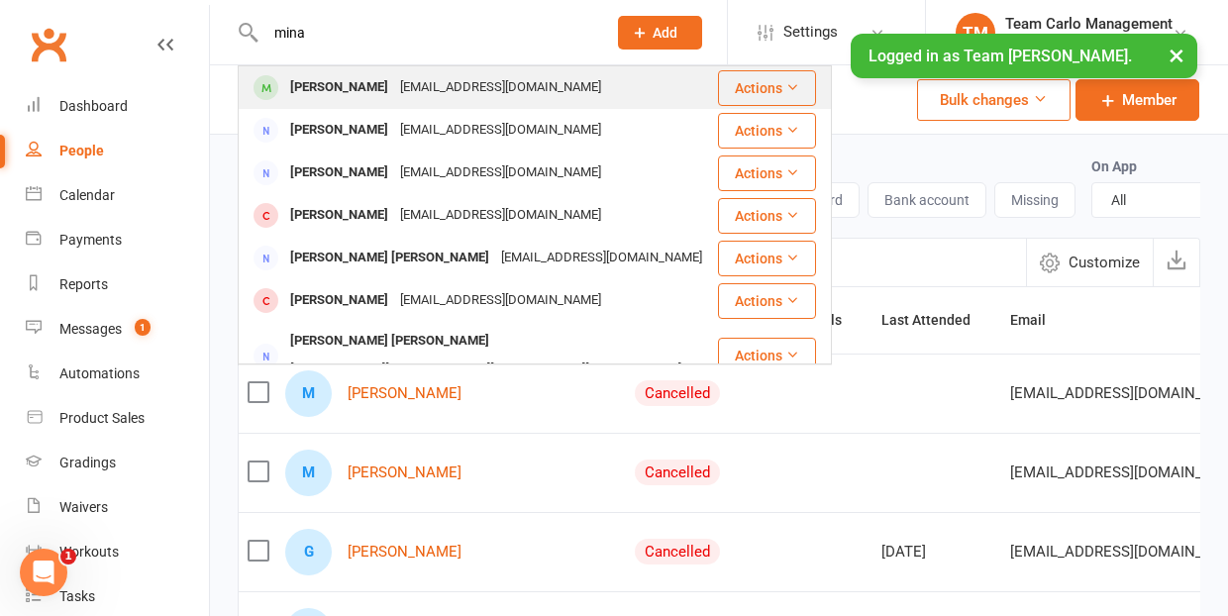
type input "mina"
click at [394, 92] on div "kellyamartini@gmail.com" at bounding box center [500, 87] width 213 height 29
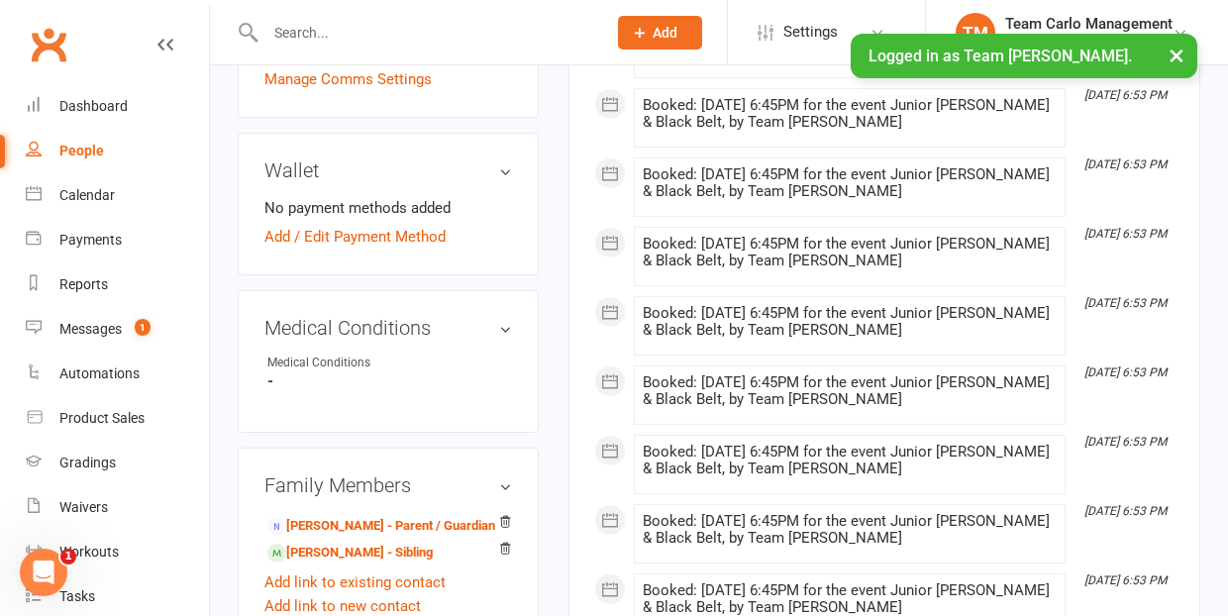
scroll to position [1071, 0]
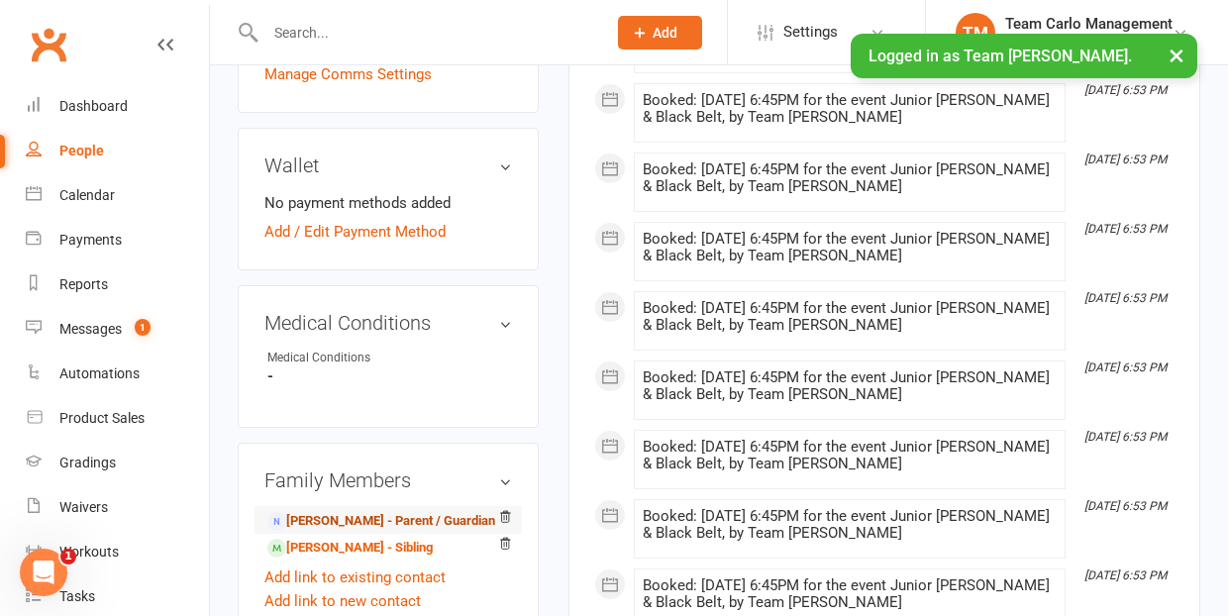
click at [367, 511] on link "Kelly Martini - Parent / Guardian" at bounding box center [381, 521] width 228 height 21
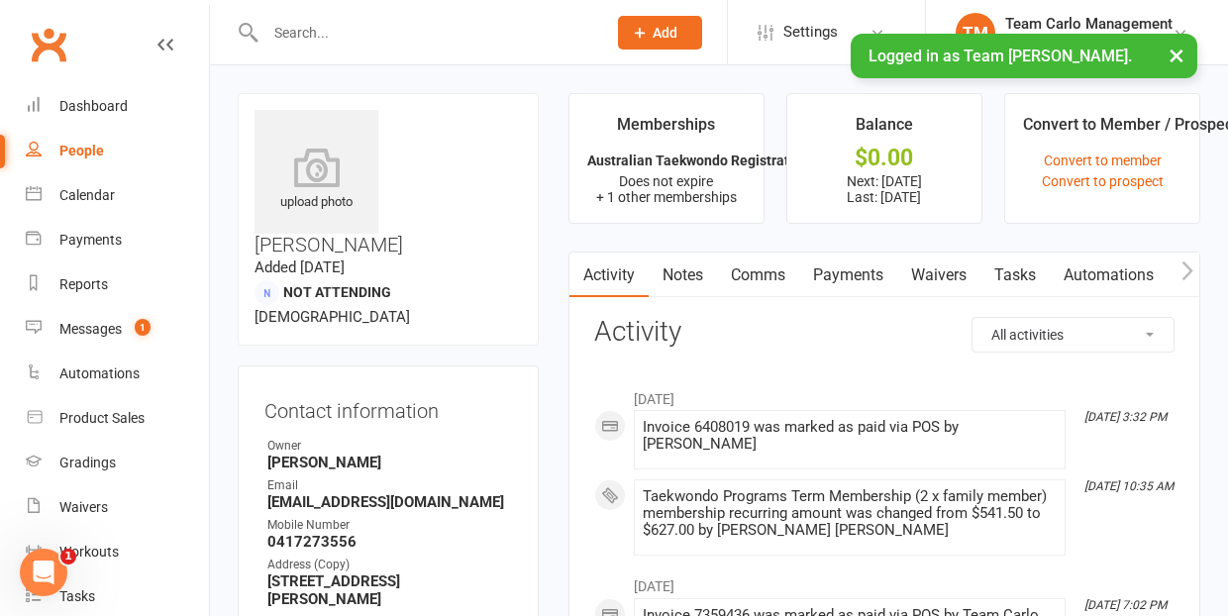
click at [845, 268] on link "Payments" at bounding box center [848, 276] width 98 height 46
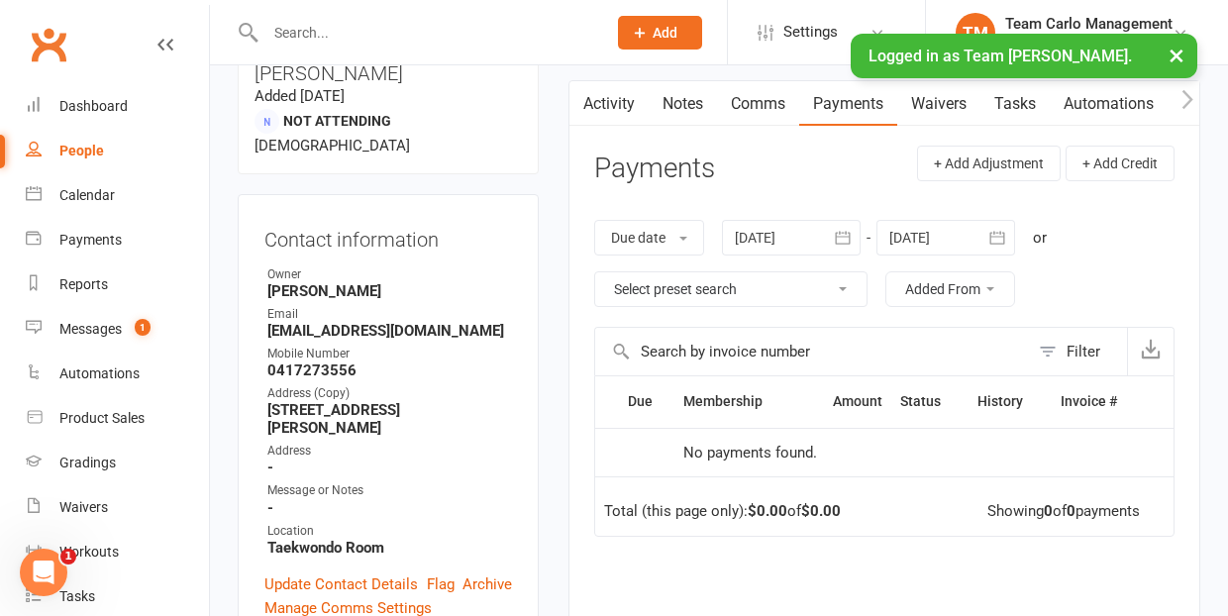
scroll to position [172, 0]
click at [95, 331] on div "Messages" at bounding box center [90, 329] width 62 height 16
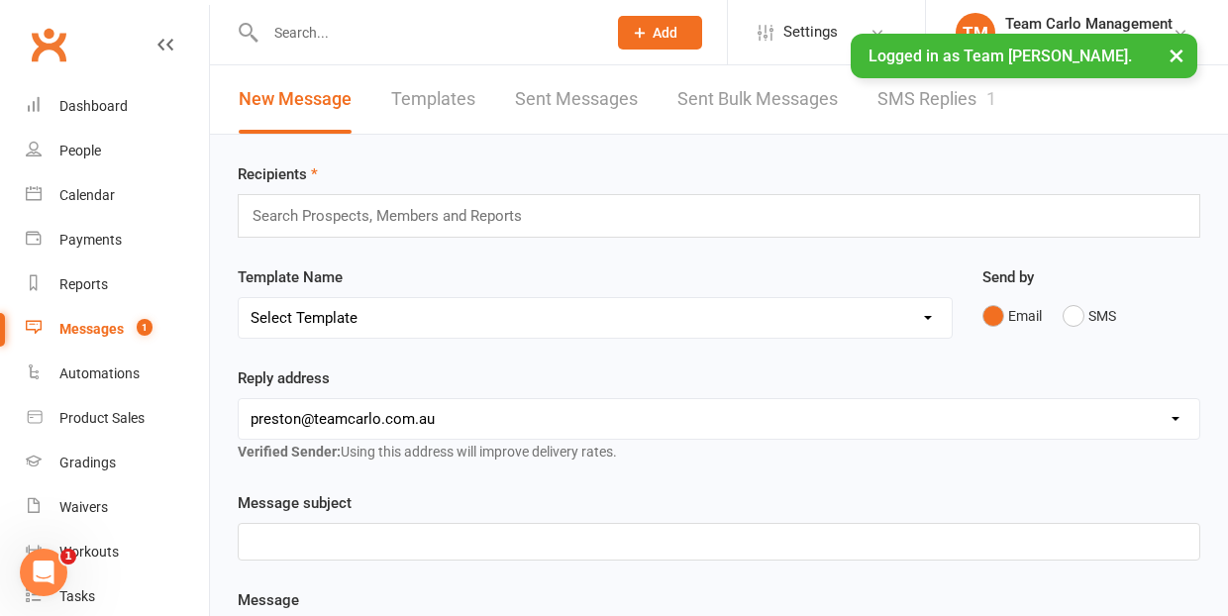
click at [911, 99] on link "SMS Replies 1" at bounding box center [937, 99] width 119 height 68
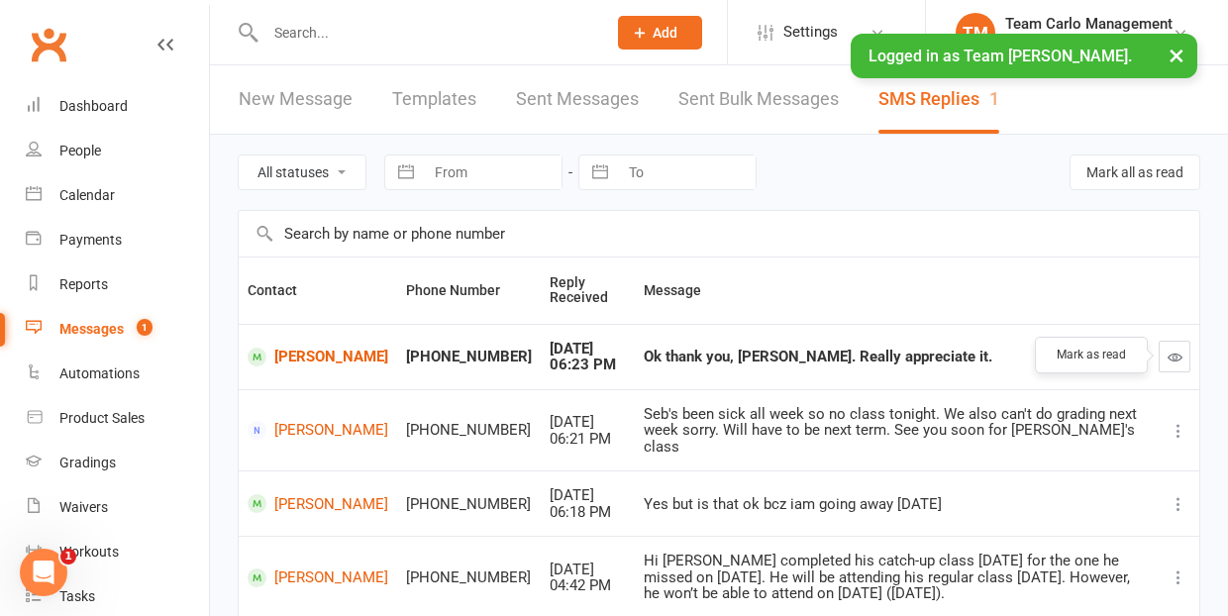
click at [1177, 358] on icon "button" at bounding box center [1175, 357] width 15 height 15
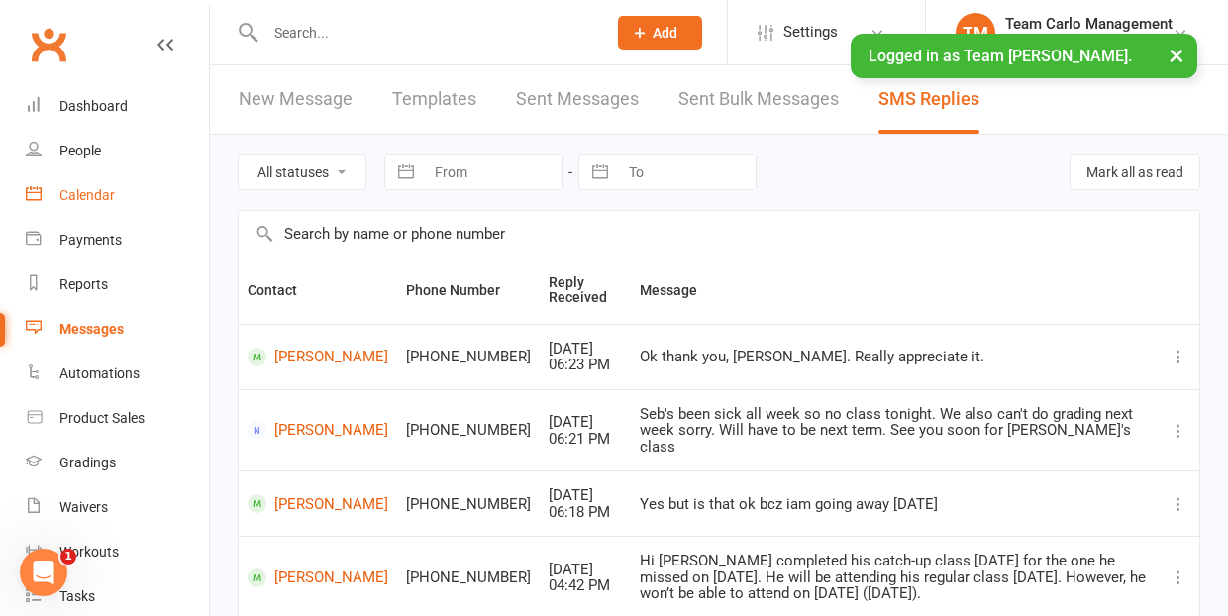
click at [86, 193] on div "Calendar" at bounding box center [86, 195] width 55 height 16
